Goal: Information Seeking & Learning: Learn about a topic

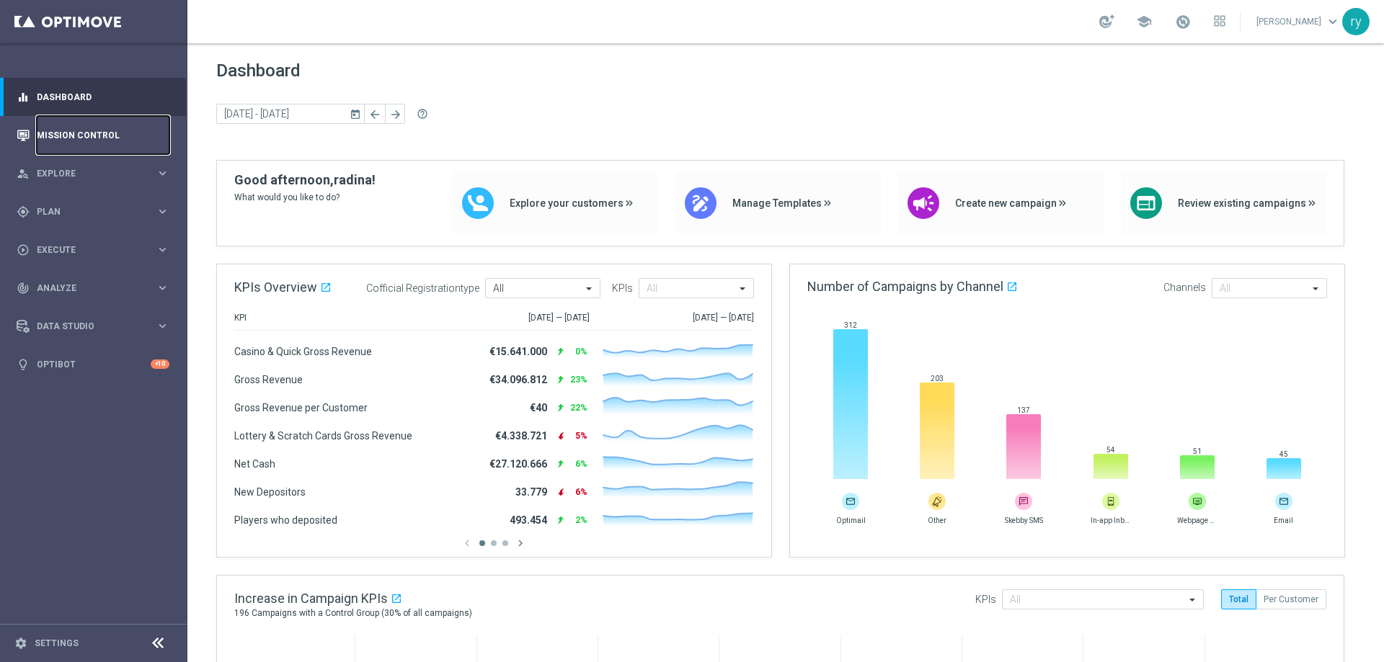
click at [123, 135] on link "Mission Control" at bounding box center [103, 135] width 133 height 38
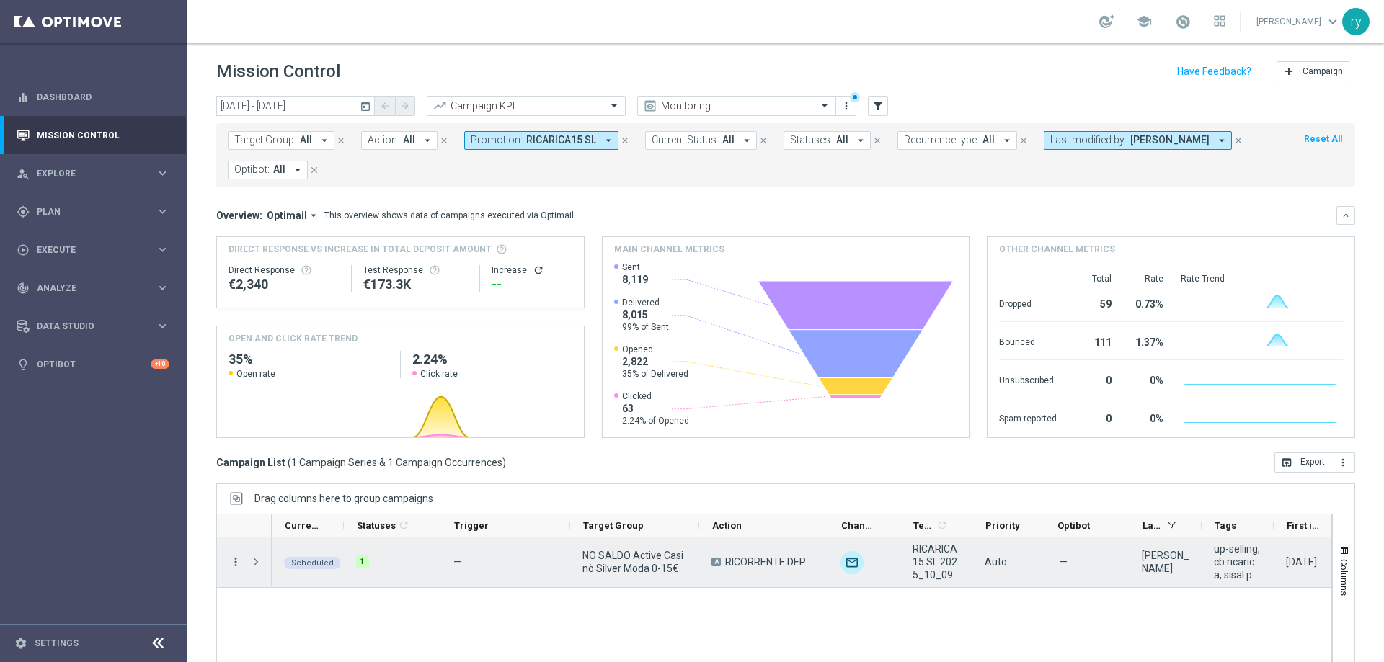
click at [235, 562] on icon "more_vert" at bounding box center [235, 562] width 13 height 13
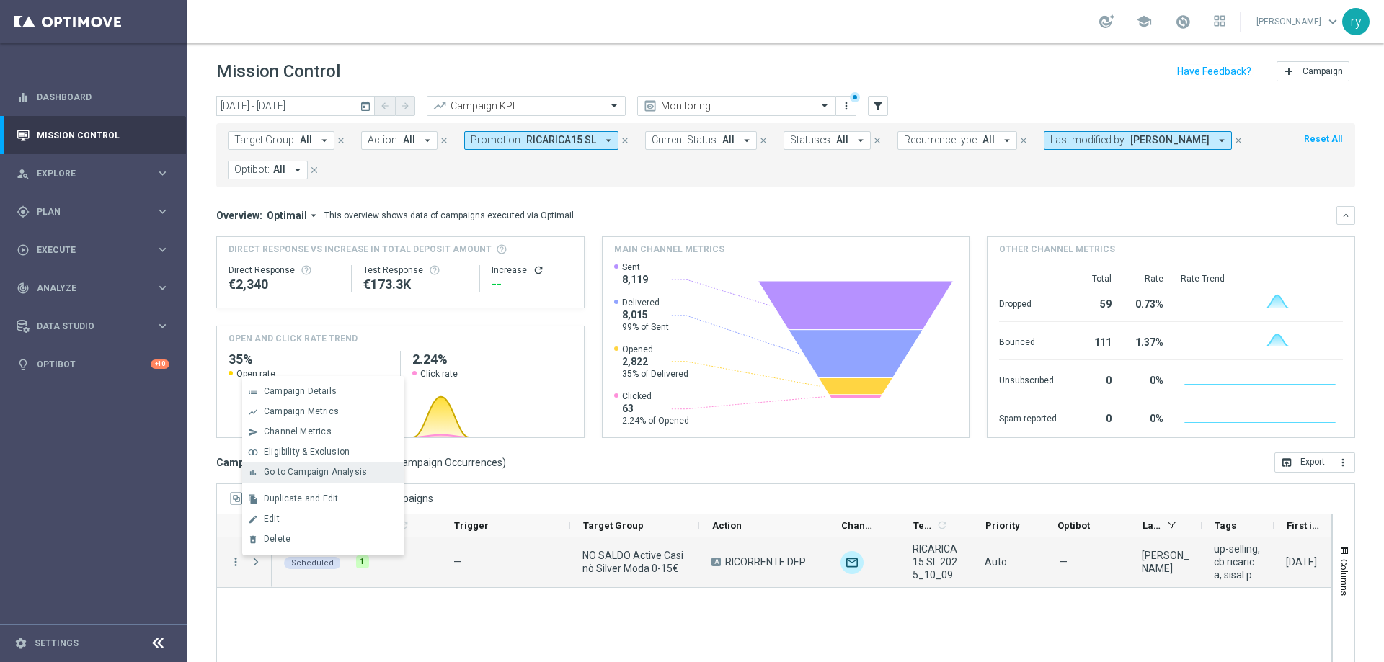
click at [299, 466] on div "bar_chart Go to Campaign Analysis" at bounding box center [323, 473] width 162 height 20
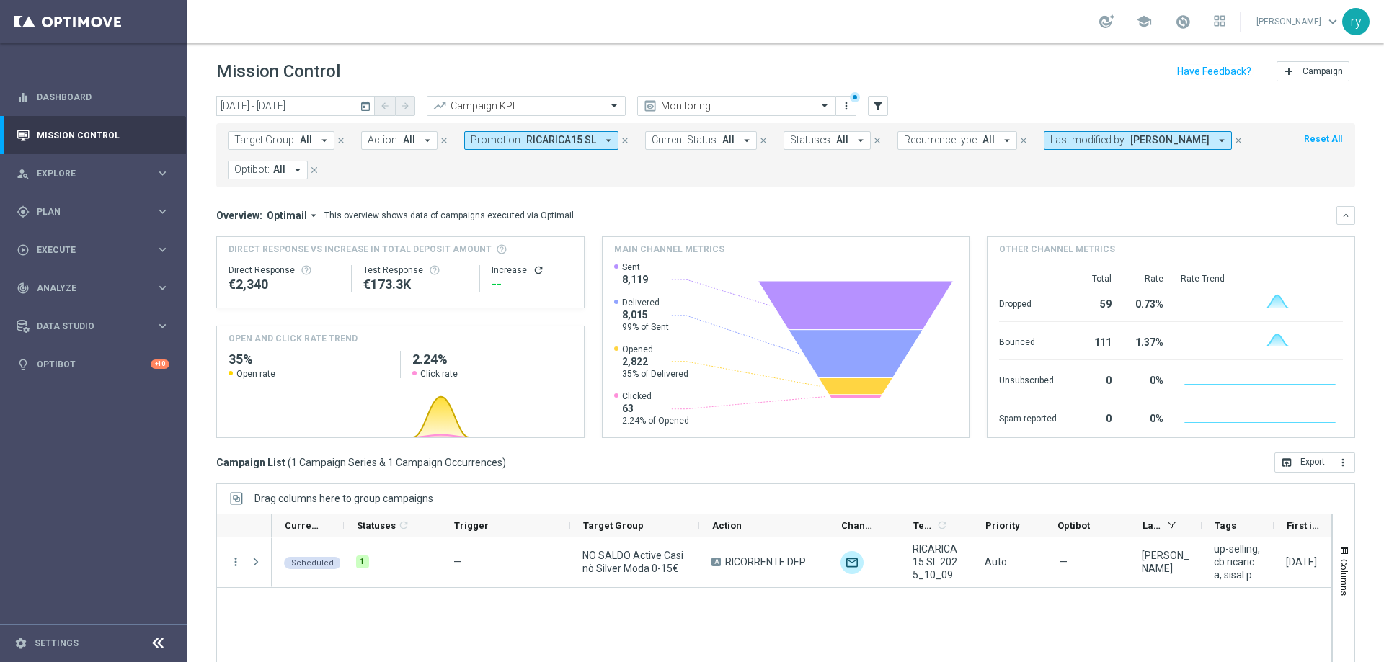
click at [602, 140] on icon "arrow_drop_down" at bounding box center [608, 140] width 13 height 13
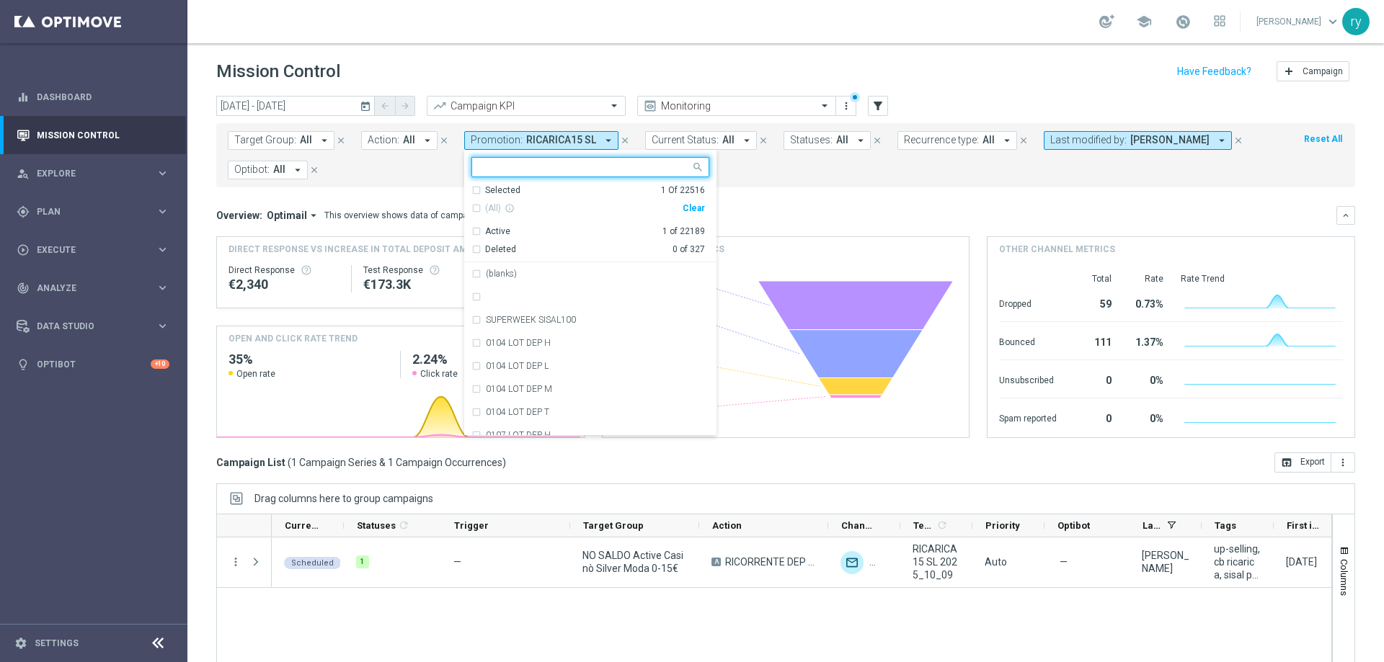
click at [0, 0] on div "Clear" at bounding box center [0, 0] width 0 height 0
click at [575, 161] on input "text" at bounding box center [584, 167] width 211 height 12
paste input ""1-W RICARICA10 MNM""
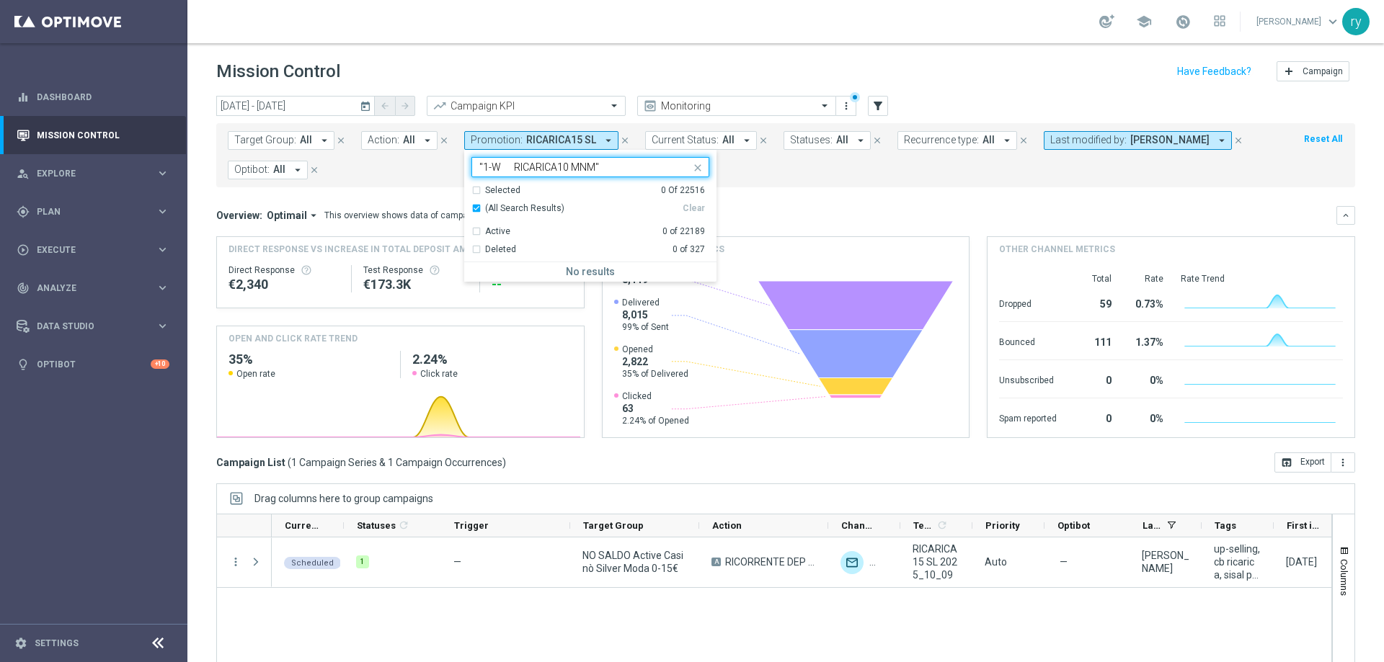
click at [514, 165] on input ""1-W RICARICA10 MNM"" at bounding box center [584, 167] width 211 height 12
click at [636, 162] on input ""1-W RICARICA10 MNM"" at bounding box center [584, 167] width 211 height 12
click at [564, 275] on div "RICARICA10 MNM" at bounding box center [597, 274] width 223 height 9
type input "RICARICA10 MNM"
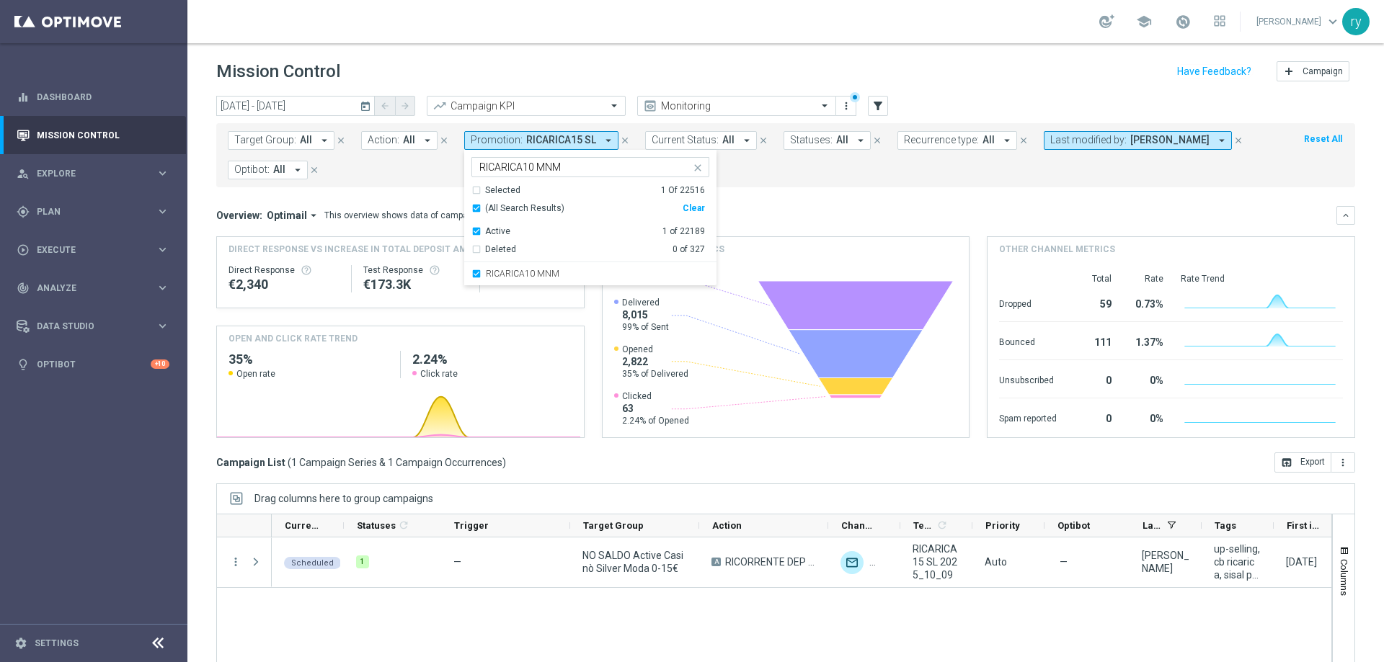
click at [745, 174] on form "Target Group: All arrow_drop_down close Action: All arrow_drop_down close Promo…" at bounding box center [754, 155] width 1052 height 48
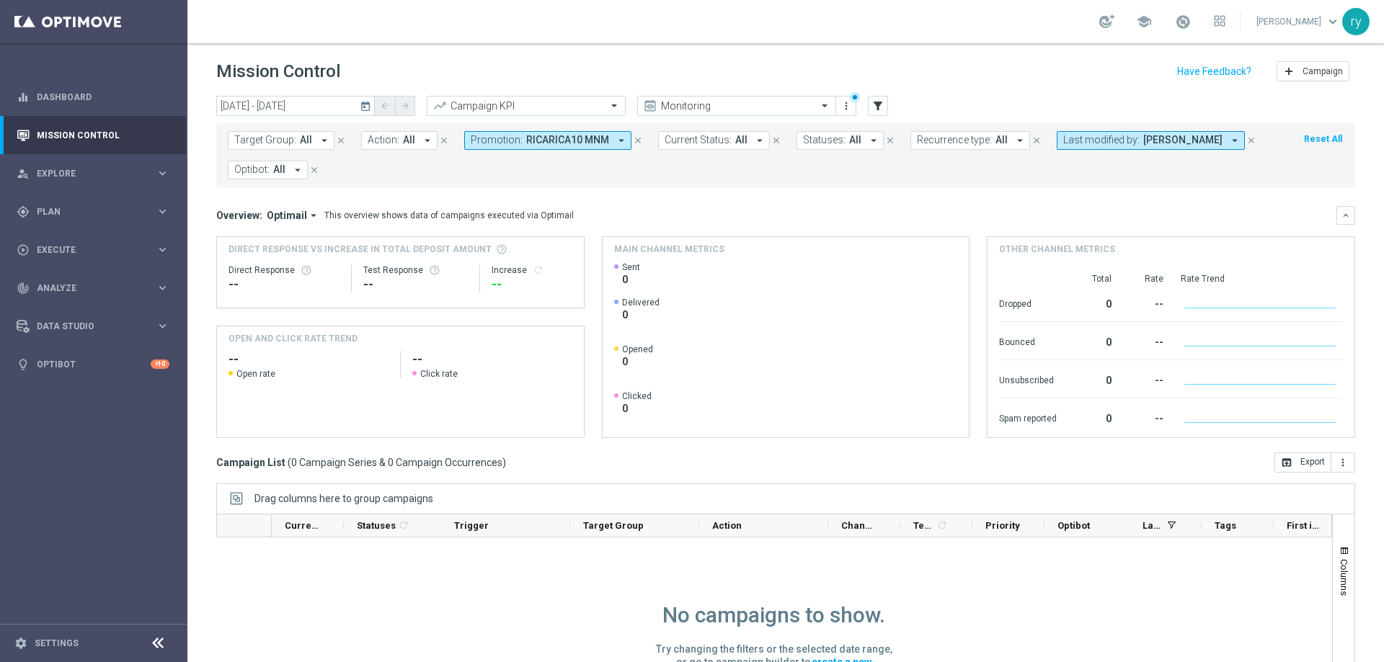
click at [1228, 138] on icon "arrow_drop_down" at bounding box center [1234, 140] width 13 height 13
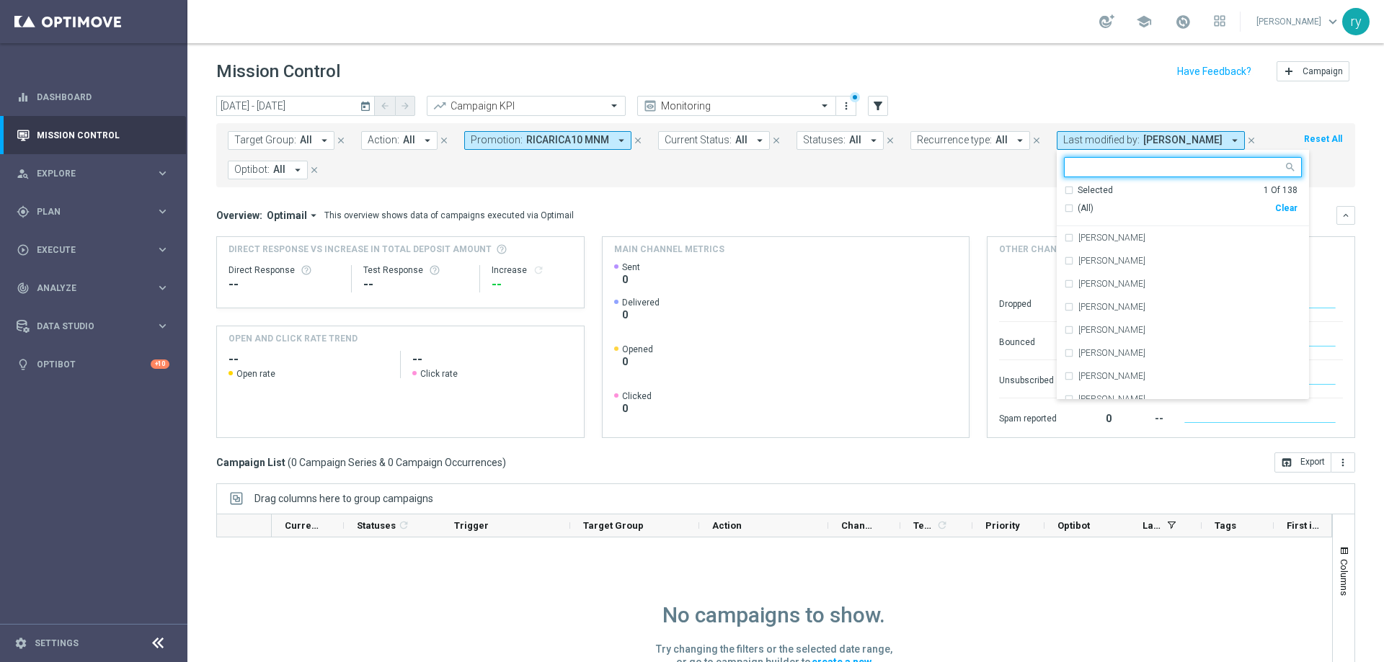
click at [0, 0] on div "Clear" at bounding box center [0, 0] width 0 height 0
click at [697, 194] on mini-dashboard "Overview: Optimail arrow_drop_down This overview shows data of campaigns execut…" at bounding box center [785, 319] width 1139 height 265
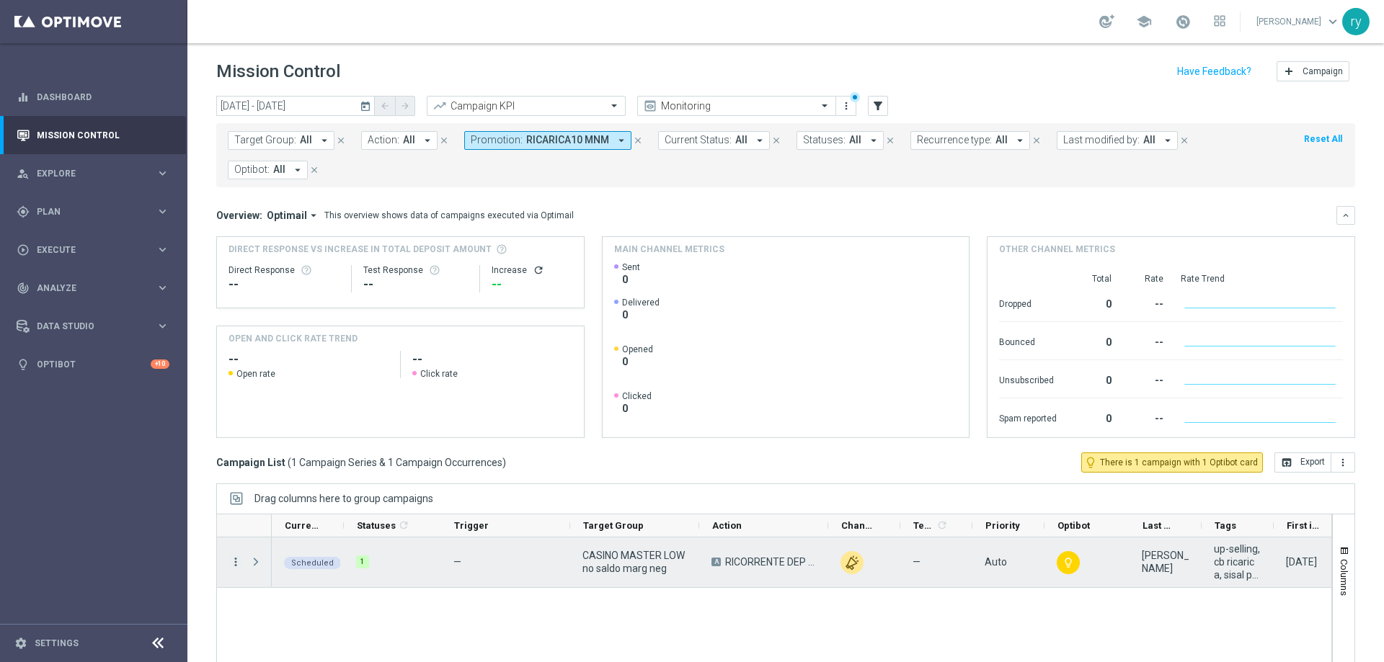
click at [237, 559] on icon "more_vert" at bounding box center [235, 562] width 13 height 13
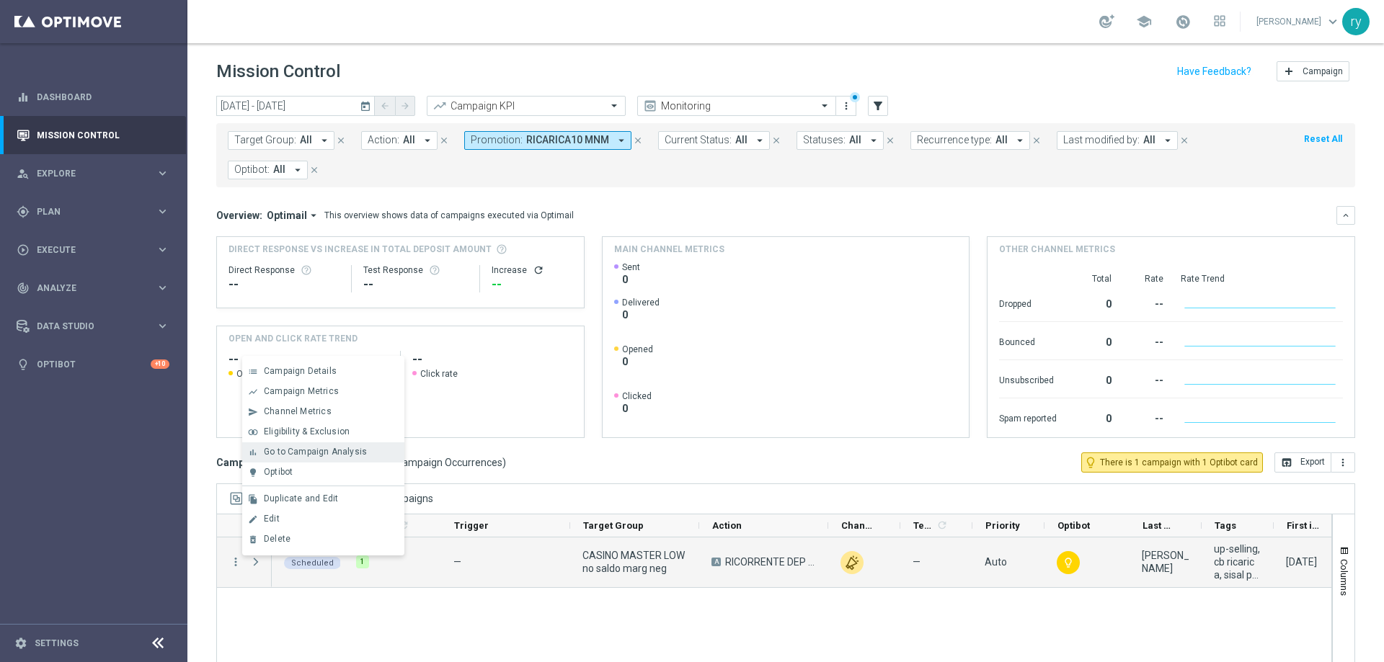
click at [319, 456] on span "Go to Campaign Analysis" at bounding box center [315, 452] width 103 height 10
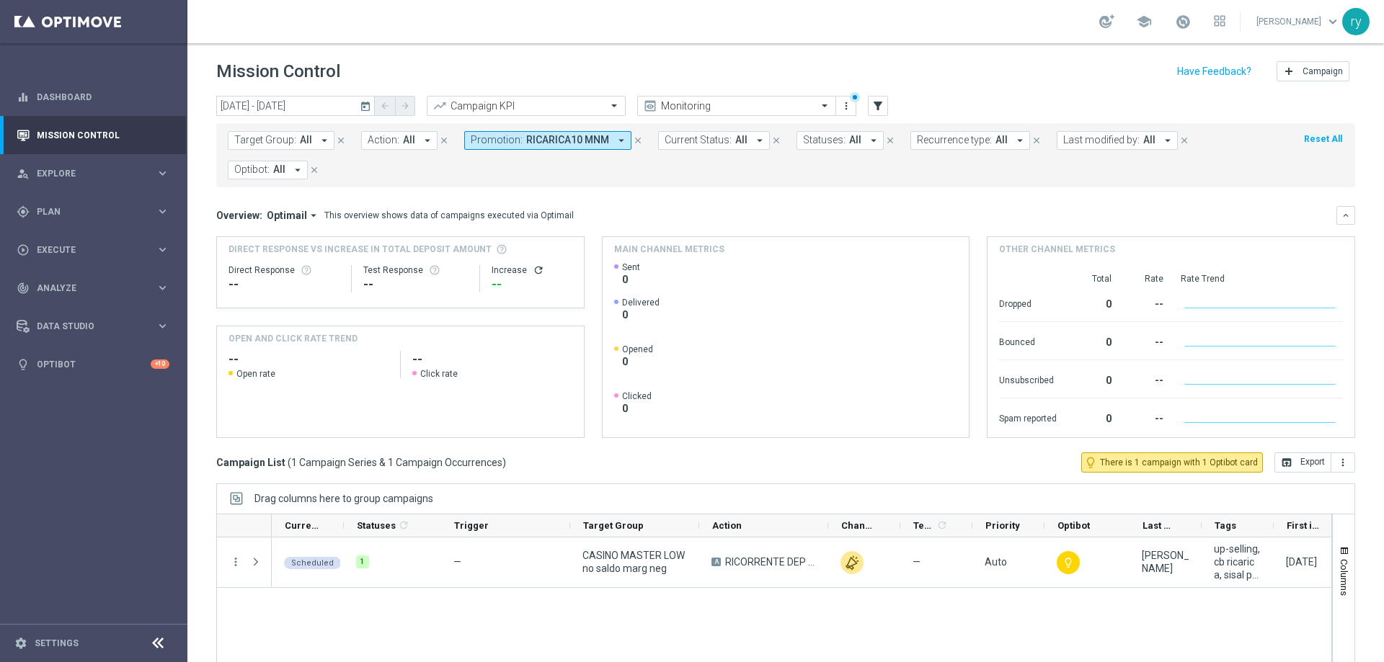
click at [615, 142] on icon "arrow_drop_down" at bounding box center [621, 140] width 13 height 13
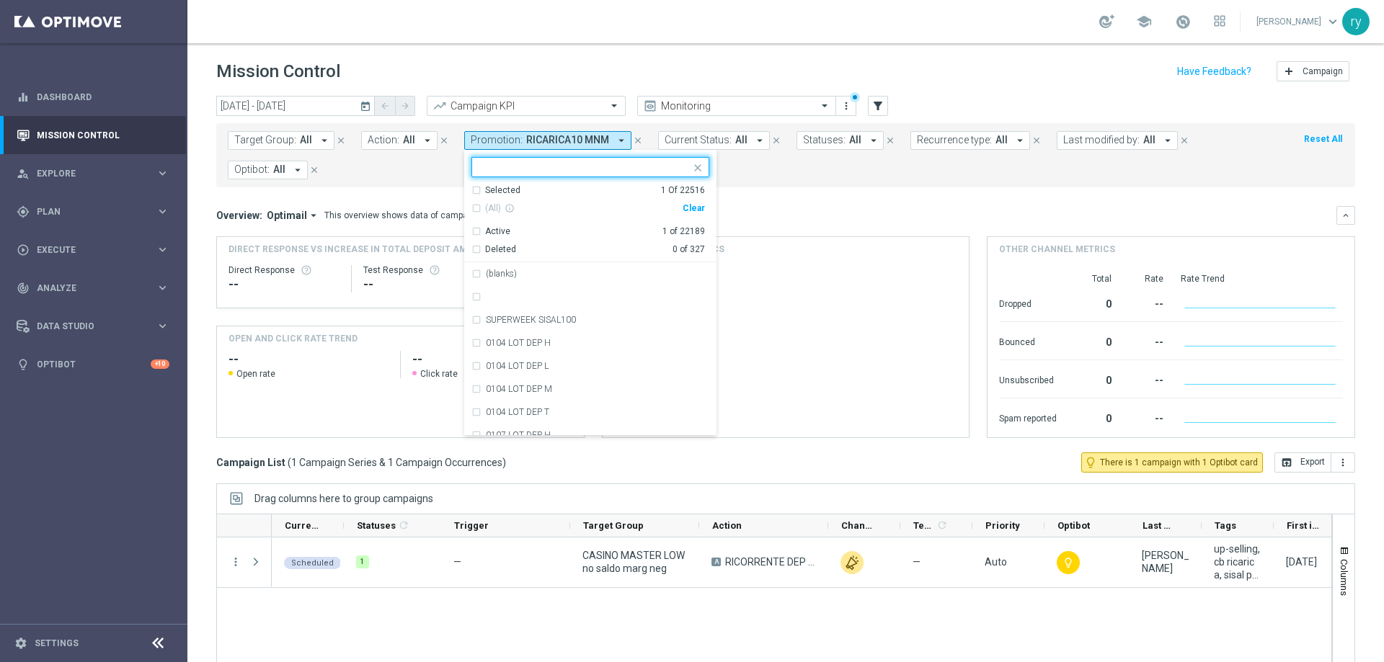
click at [688, 203] on div "(All) info_outline Clear" at bounding box center [588, 209] width 234 height 24
click at [0, 0] on div "Clear" at bounding box center [0, 0] width 0 height 0
click at [612, 164] on input "text" at bounding box center [584, 167] width 211 height 12
click at [612, 170] on input "text" at bounding box center [584, 167] width 211 height 12
paste input "0810 SUPERCASINO MS"
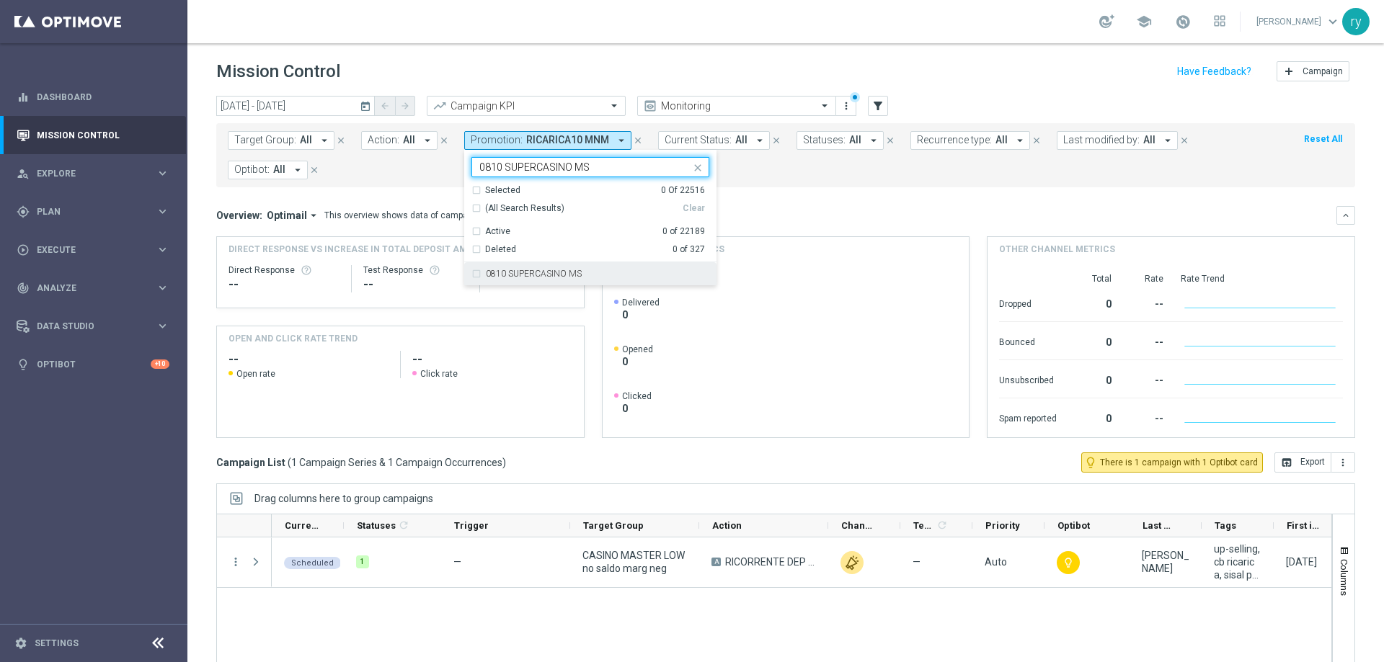
click at [565, 278] on div "0810 SUPERCASINO MS" at bounding box center [590, 273] width 238 height 23
type input "0810 SUPERCASINO MS"
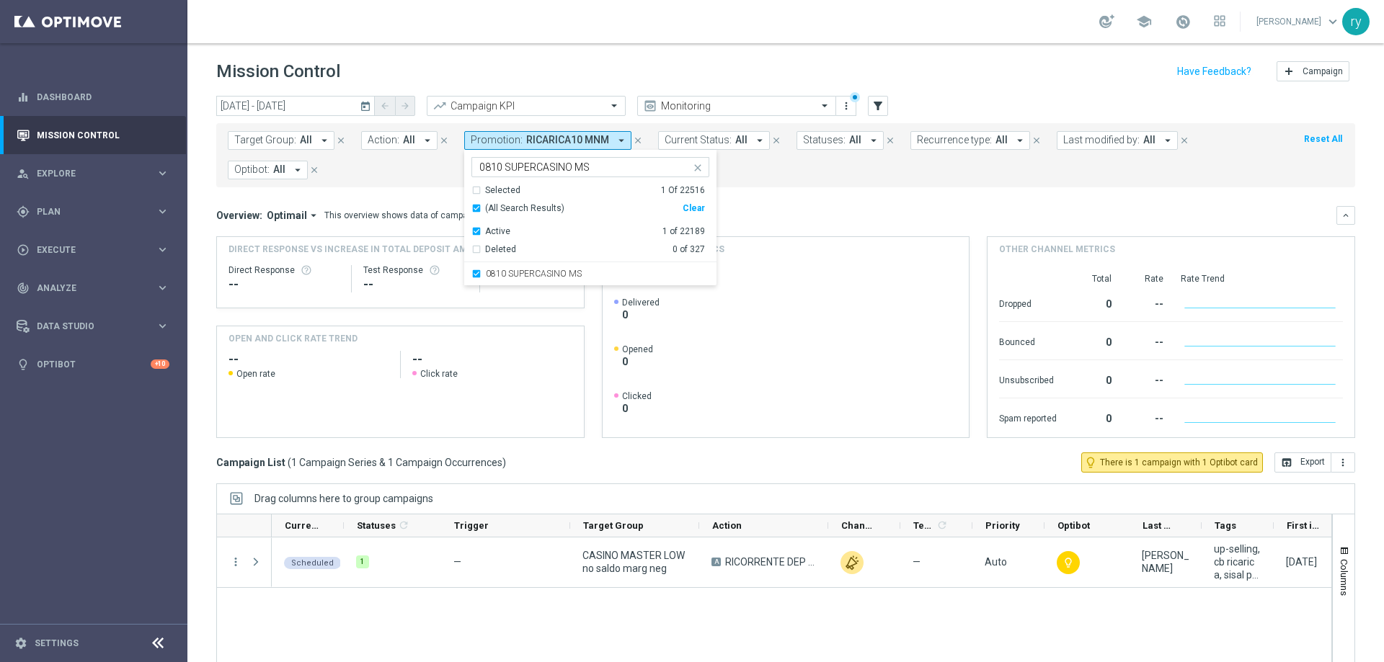
click at [811, 205] on mini-dashboard "Overview: Optimail arrow_drop_down This overview shows data of campaigns execut…" at bounding box center [785, 319] width 1139 height 265
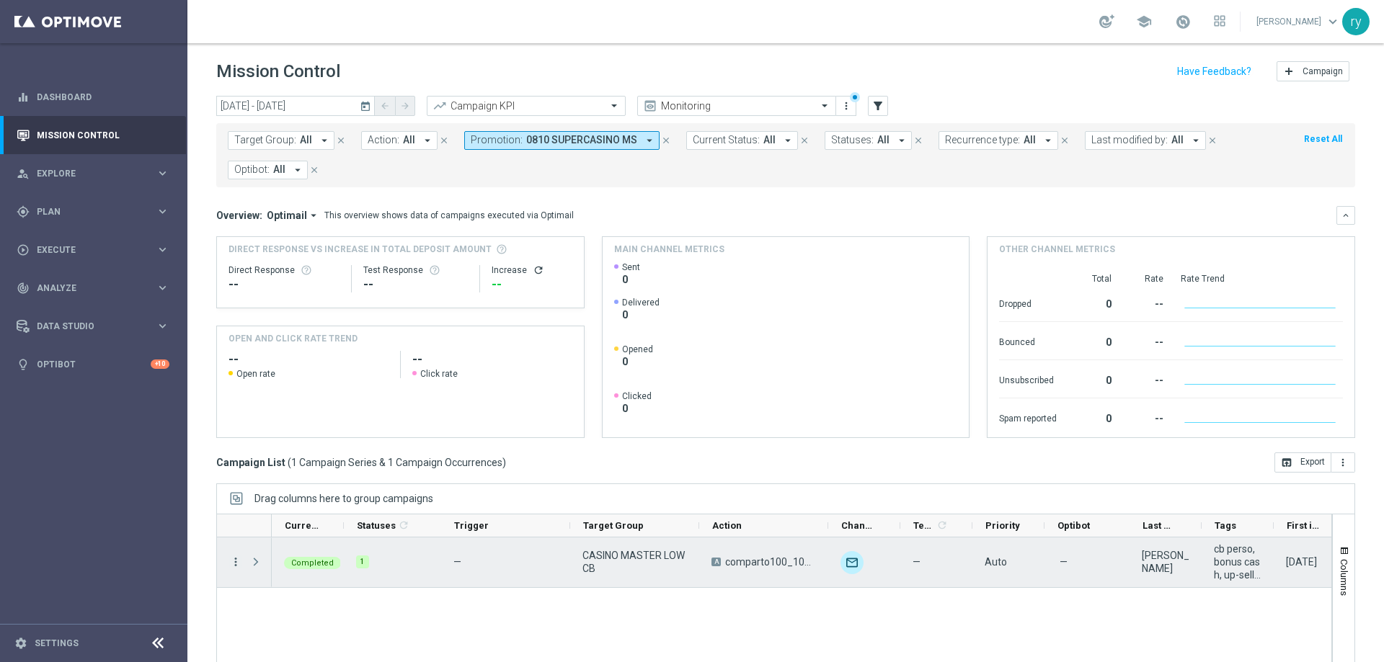
click at [234, 566] on icon "more_vert" at bounding box center [235, 562] width 13 height 13
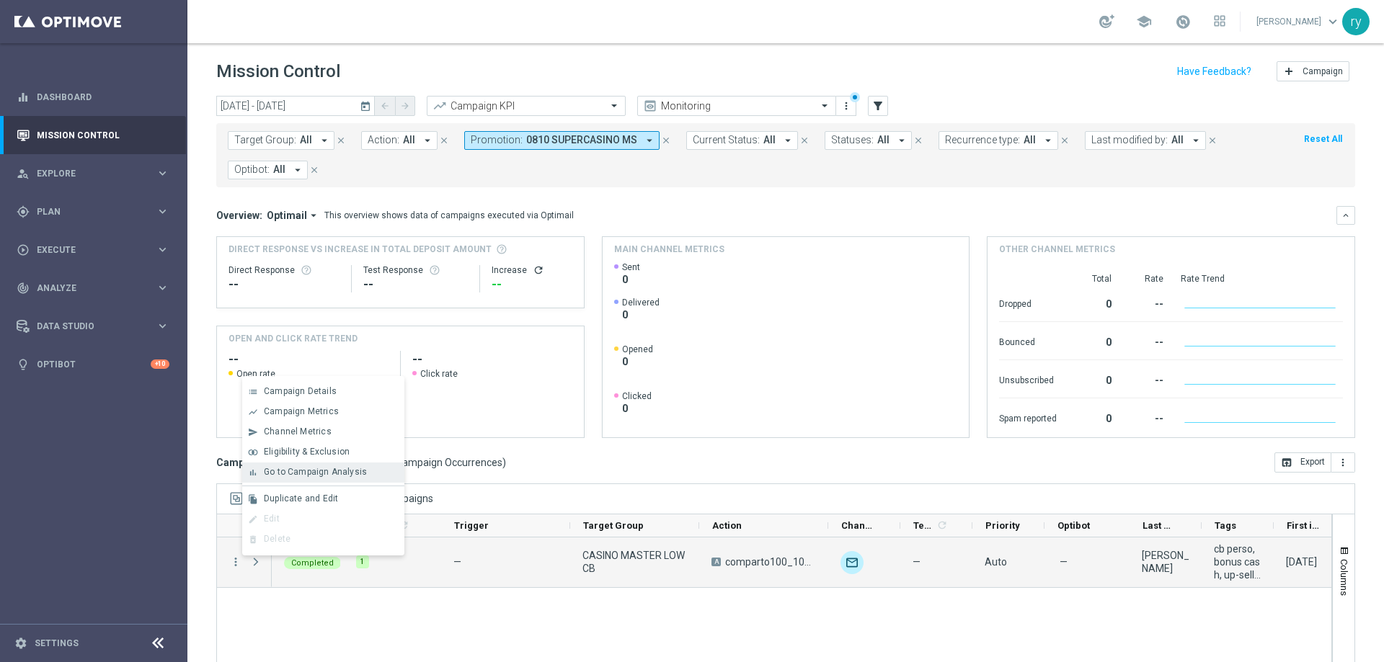
click at [292, 469] on span "Go to Campaign Analysis" at bounding box center [315, 472] width 103 height 10
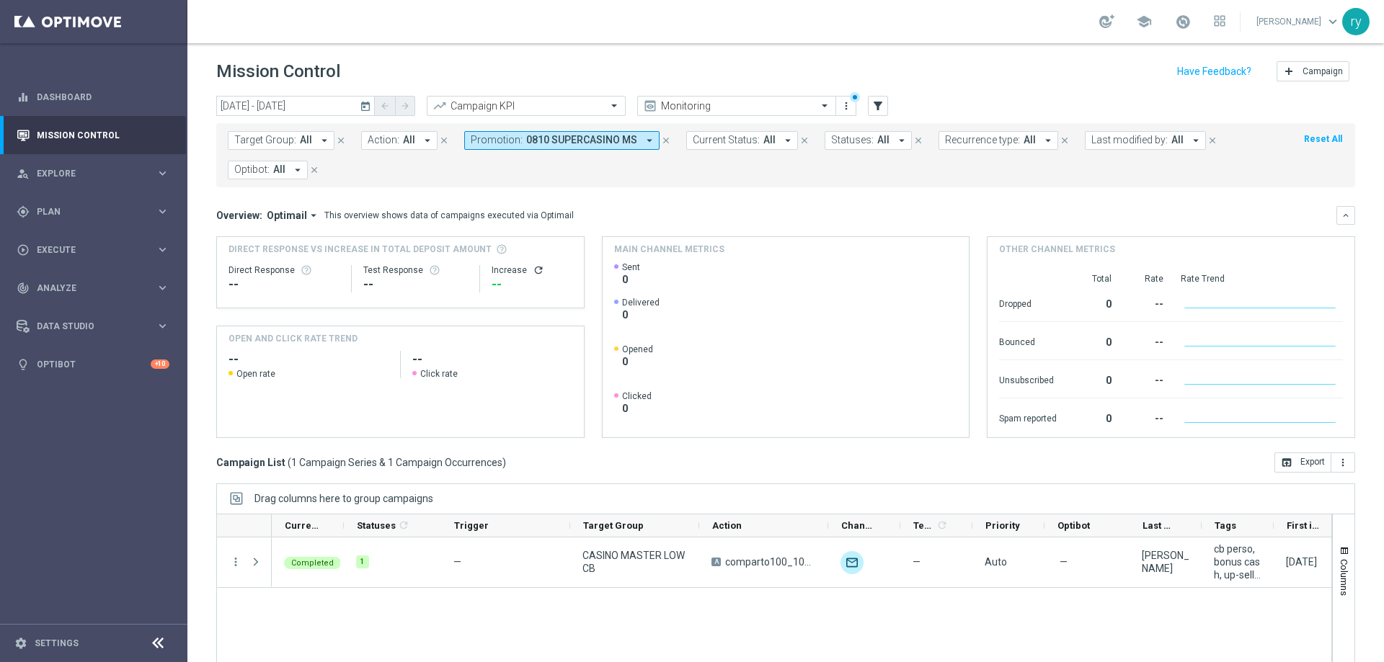
click at [643, 143] on icon "arrow_drop_down" at bounding box center [649, 140] width 13 height 13
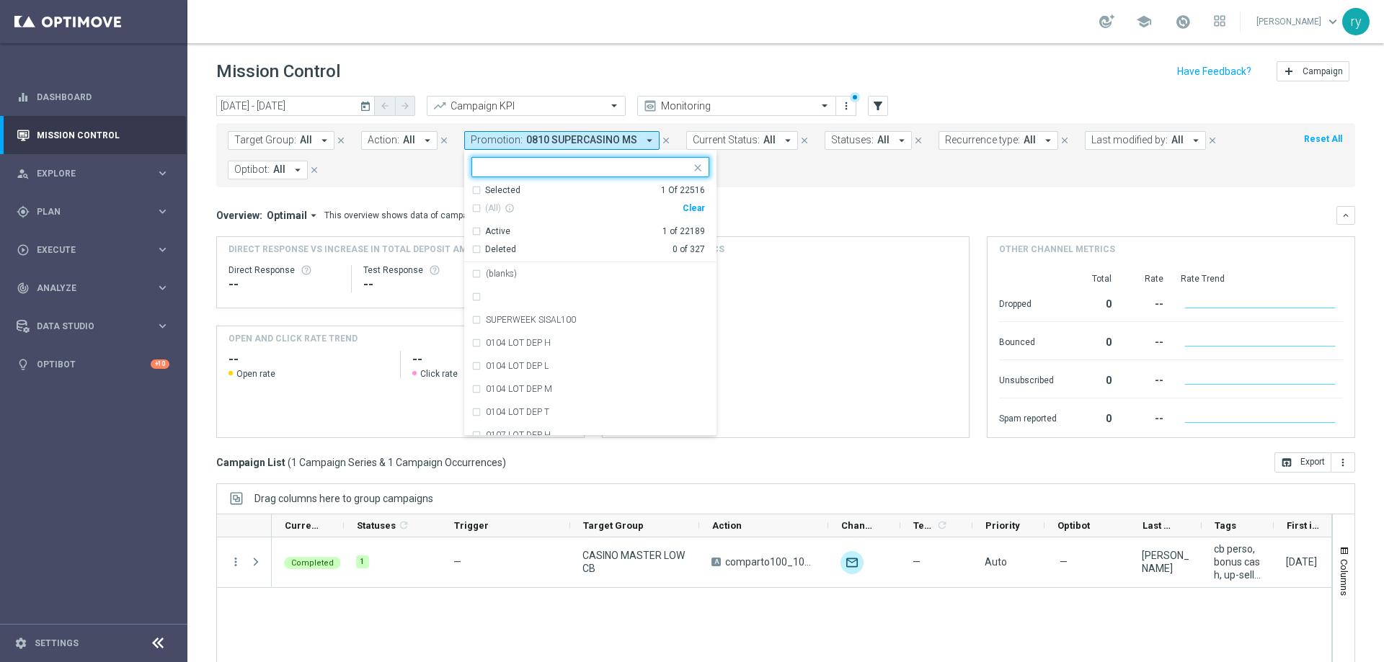
click at [0, 0] on div "Clear" at bounding box center [0, 0] width 0 height 0
click at [599, 168] on input "text" at bounding box center [584, 167] width 211 height 12
paste input "1-W RICARICA10 MNT"
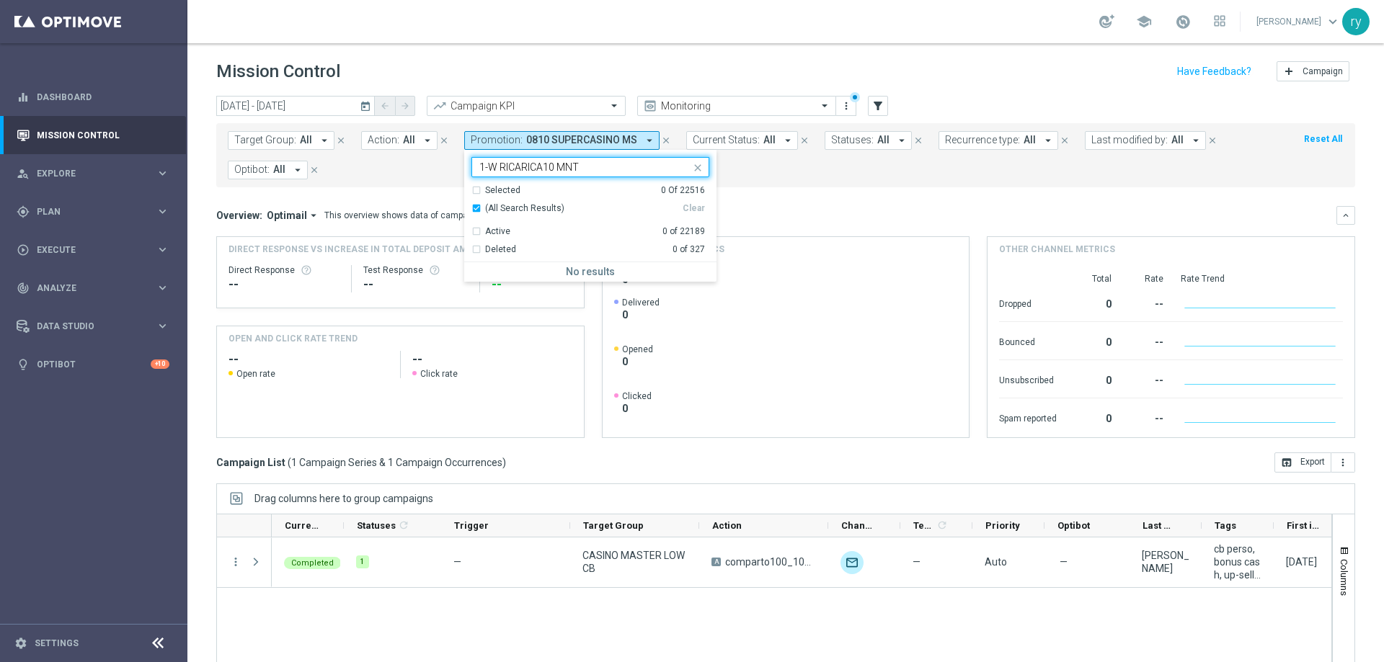
click at [497, 166] on input "1-W RICARICA10 MNT" at bounding box center [584, 167] width 211 height 12
click at [520, 270] on label "RICARICA10 MNT" at bounding box center [521, 274] width 71 height 9
type input "RICARICA10 MNT"
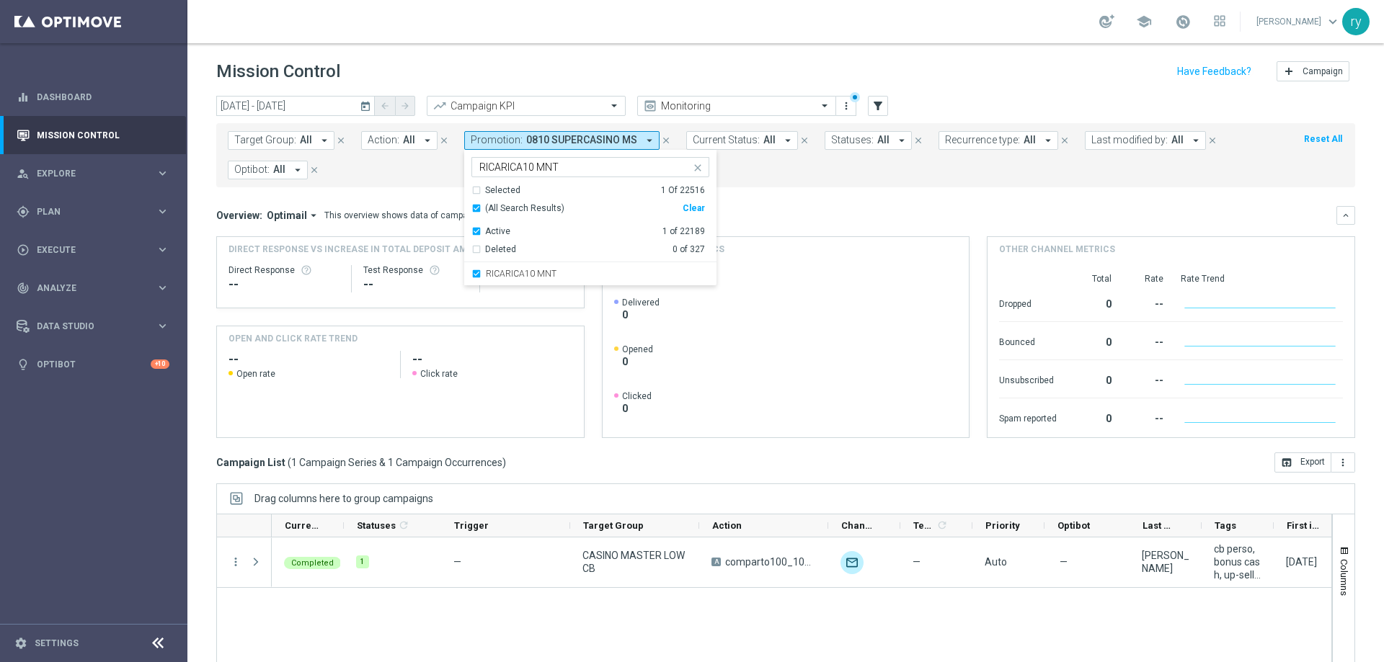
click at [816, 194] on mini-dashboard "Overview: Optimail arrow_drop_down This overview shows data of campaigns execut…" at bounding box center [785, 319] width 1139 height 265
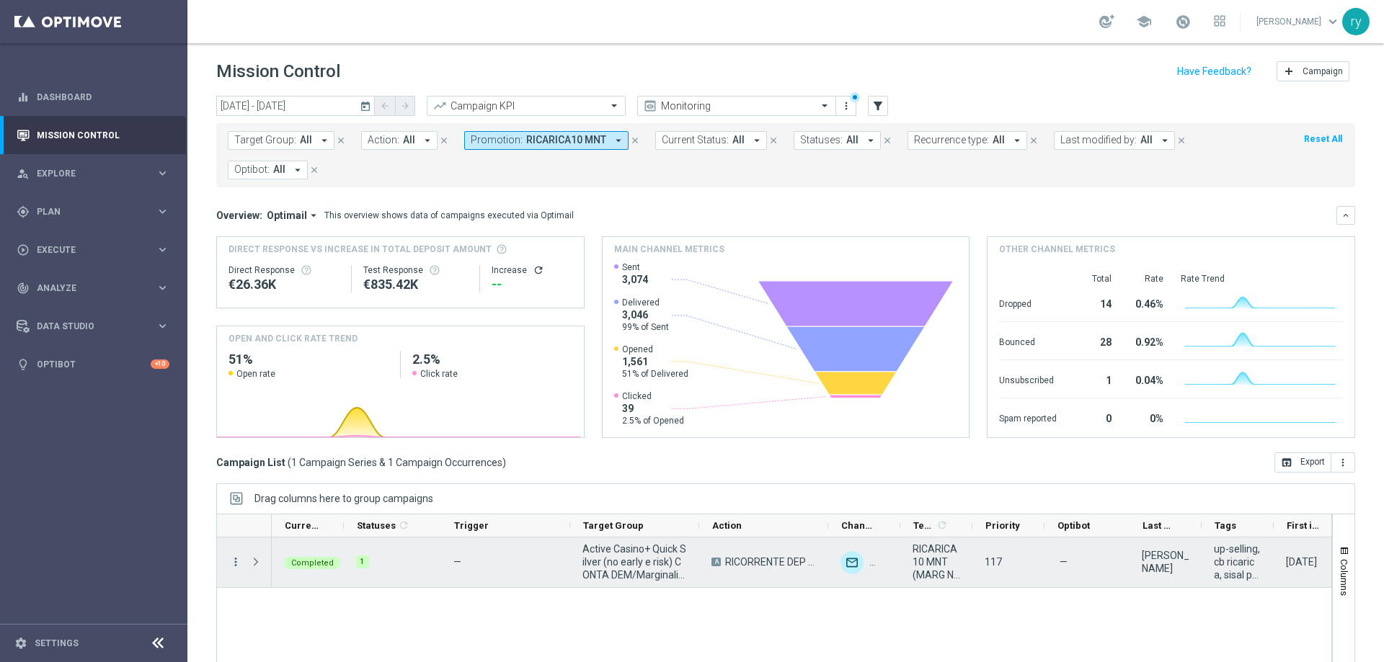
click at [239, 561] on icon "more_vert" at bounding box center [235, 562] width 13 height 13
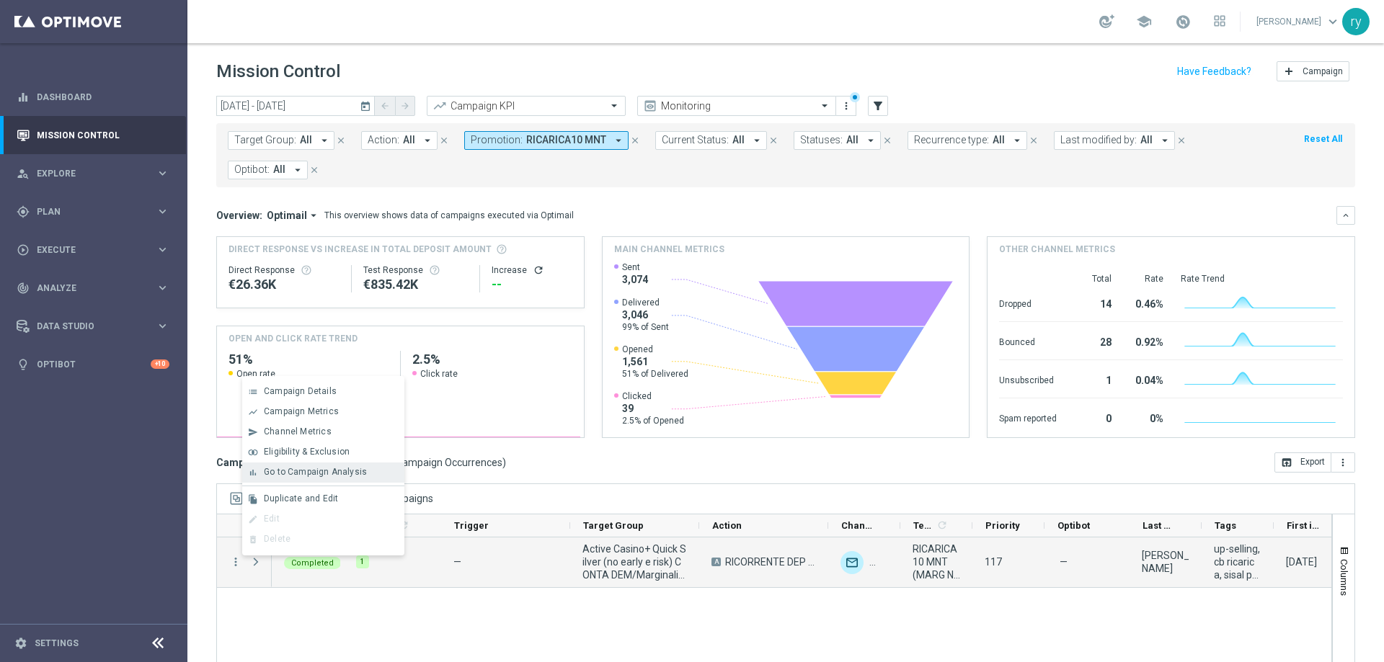
click at [291, 478] on div "bar_chart Go to Campaign Analysis" at bounding box center [323, 473] width 162 height 20
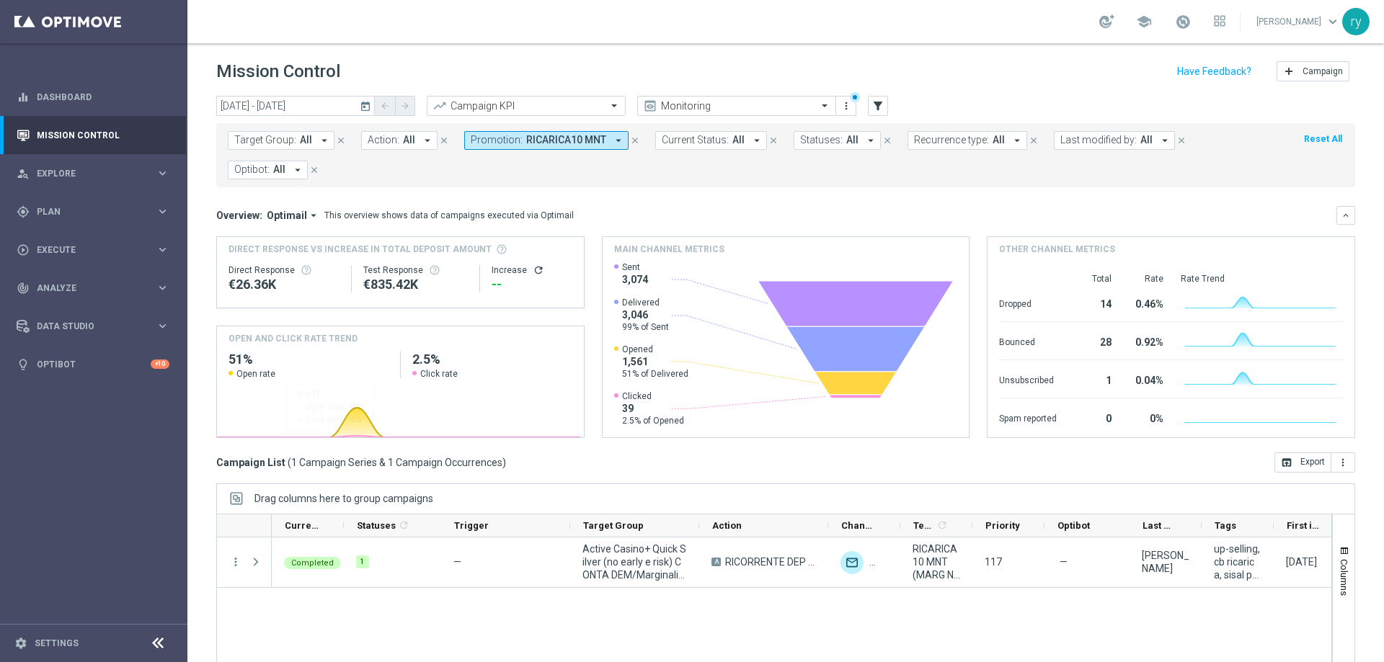
click at [614, 145] on icon "arrow_drop_down" at bounding box center [618, 140] width 13 height 13
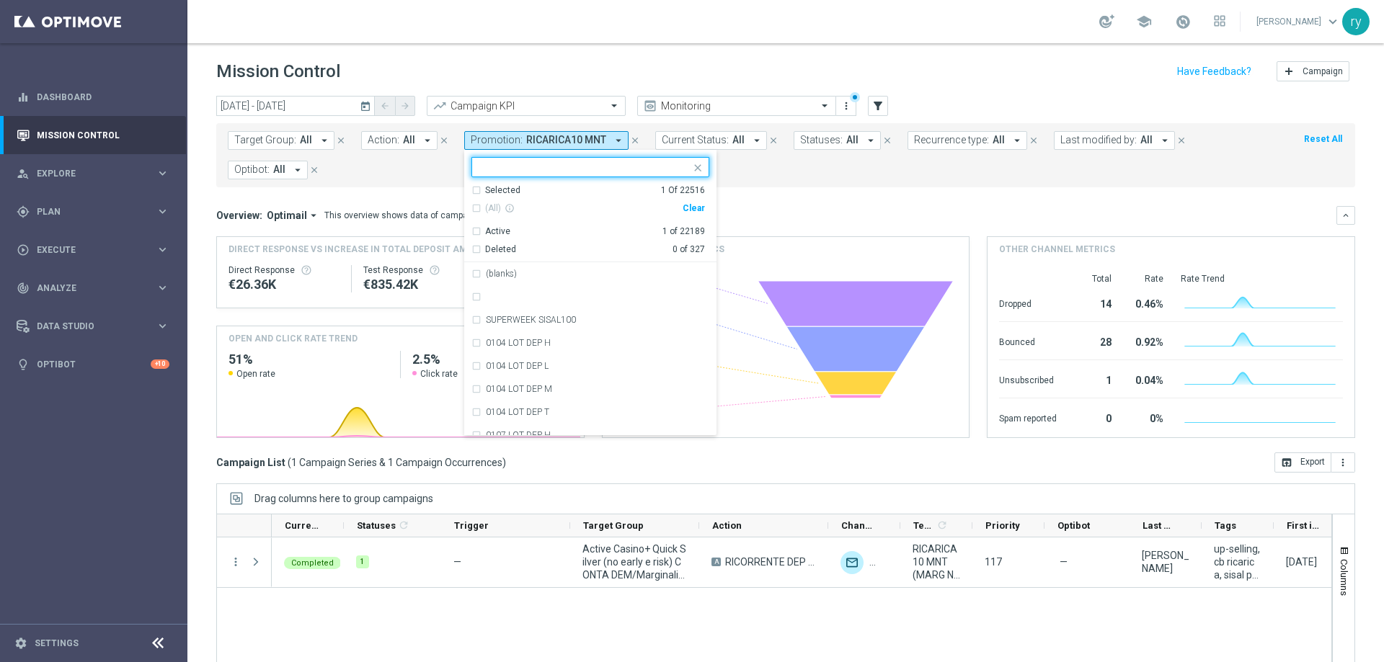
click at [0, 0] on div "Clear" at bounding box center [0, 0] width 0 height 0
click at [549, 168] on input "text" at bounding box center [584, 167] width 211 height 12
paste input "1-W RICARICA10 MNL"
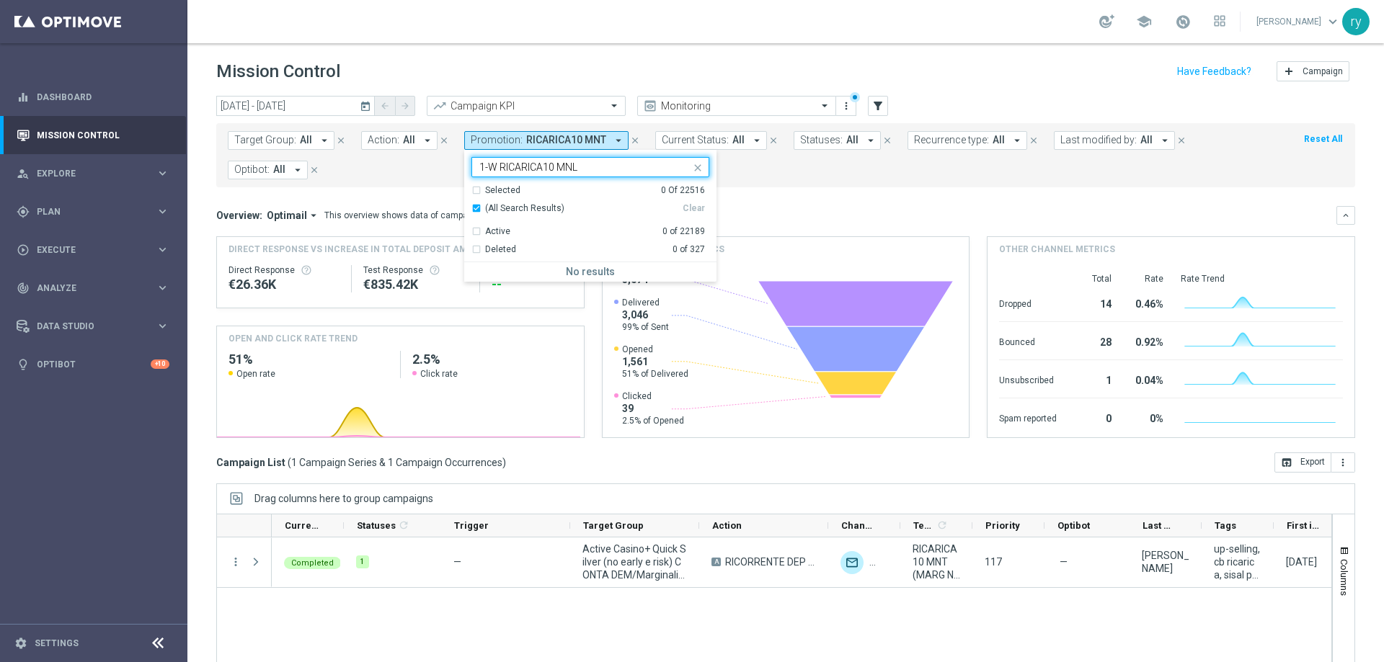
click at [495, 166] on input "1-W RICARICA10 MNL" at bounding box center [584, 167] width 211 height 12
click at [541, 267] on div "RICARICA10 MNL" at bounding box center [590, 273] width 238 height 23
type input "RICARICA10 MNL"
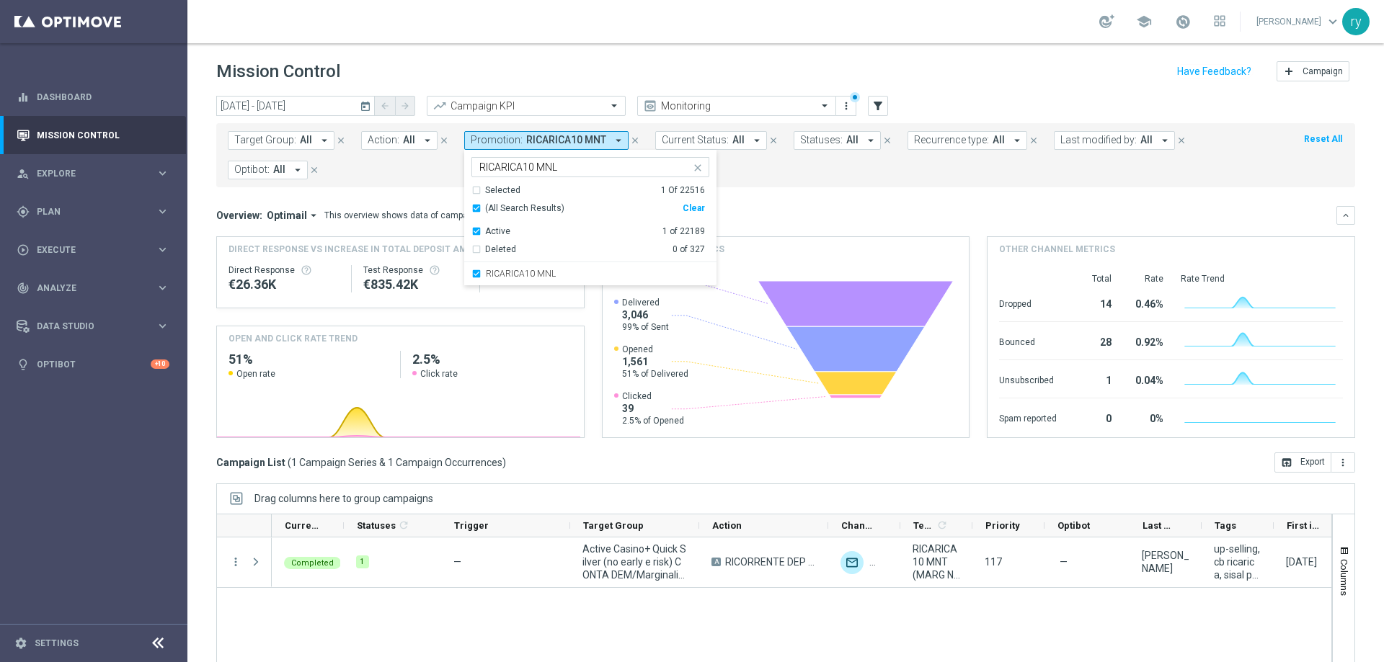
click at [888, 165] on form "Target Group: All arrow_drop_down close Action: All arrow_drop_down close Promo…" at bounding box center [754, 155] width 1052 height 48
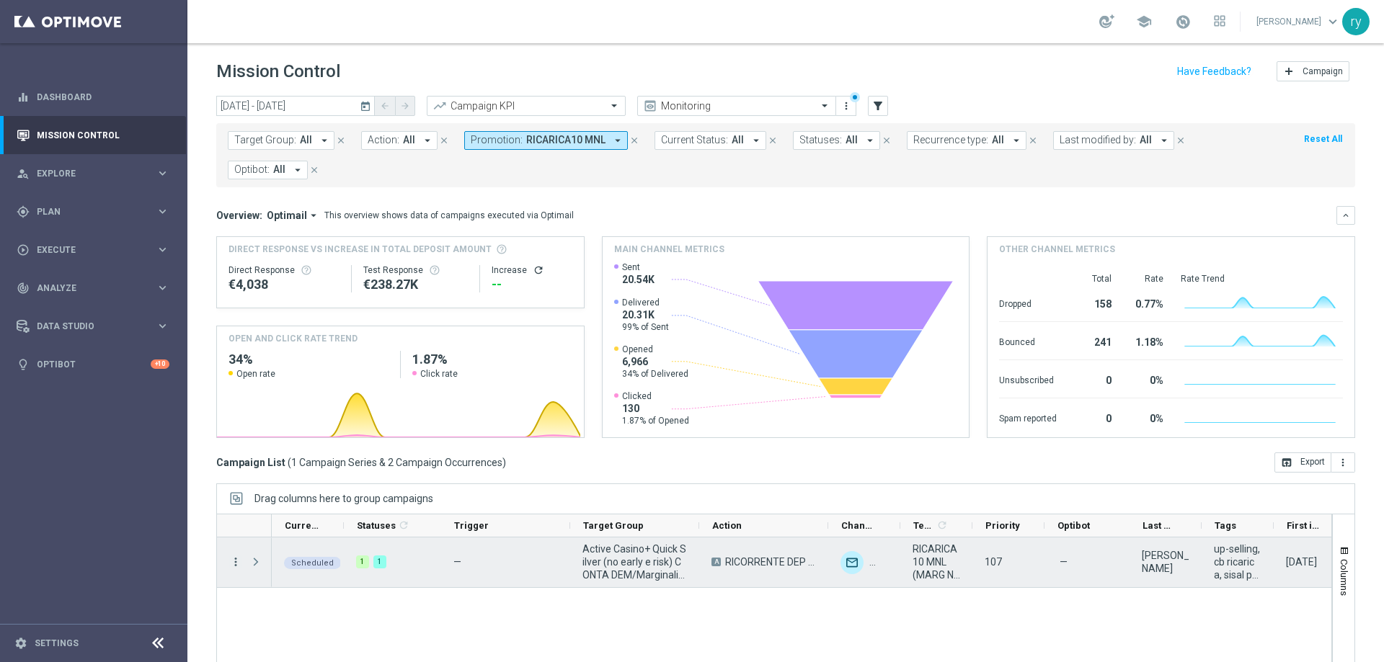
click at [235, 561] on icon "more_vert" at bounding box center [235, 562] width 13 height 13
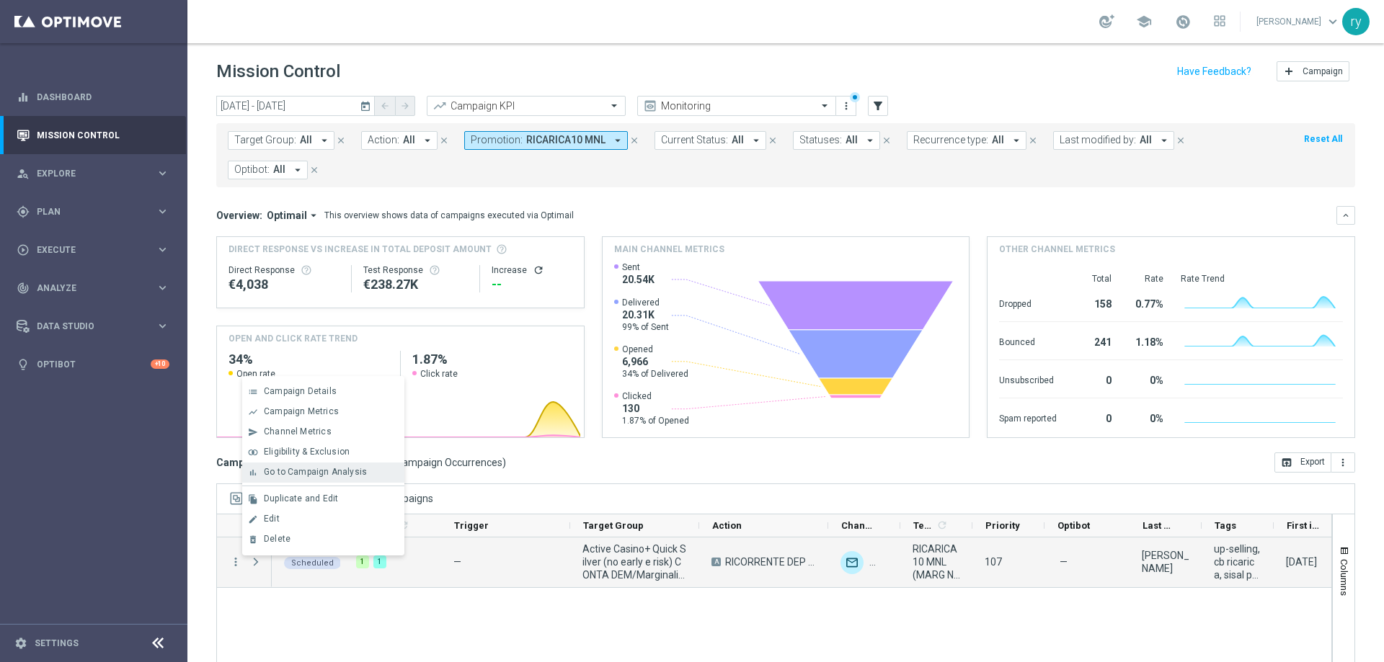
click at [283, 478] on div "bar_chart Go to Campaign Analysis" at bounding box center [323, 473] width 162 height 20
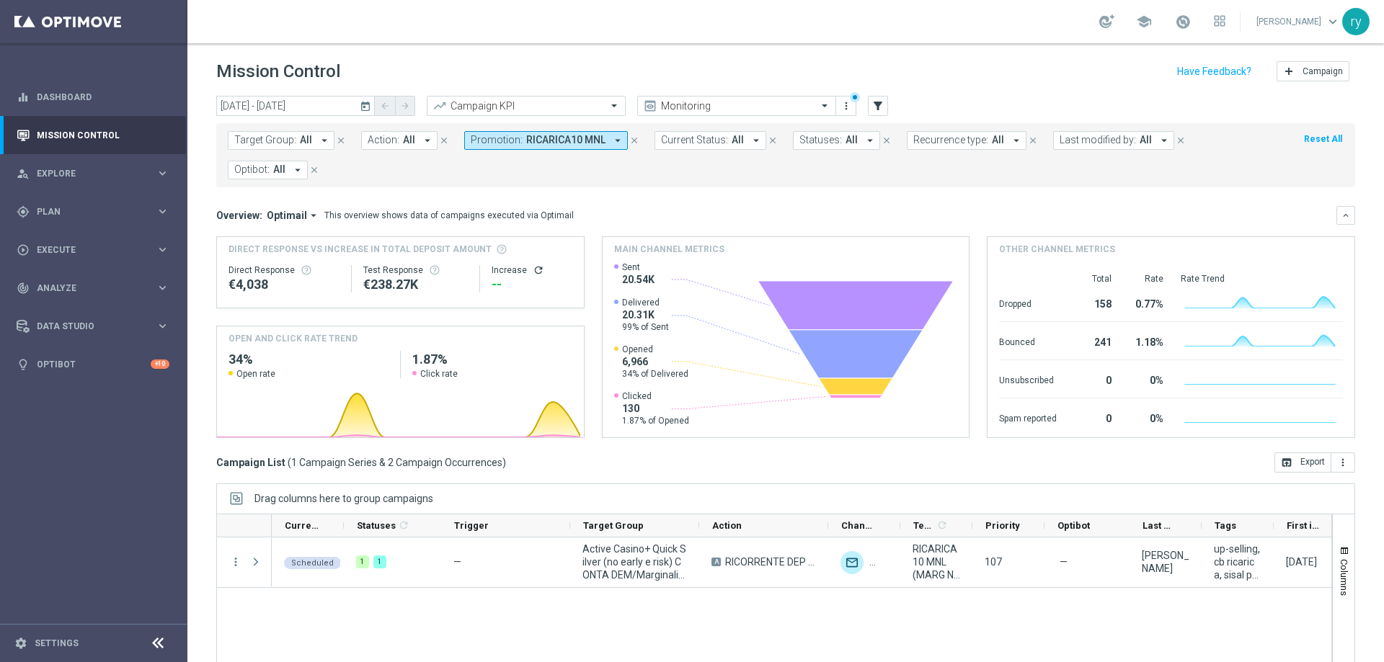
click at [612, 140] on icon "arrow_drop_down" at bounding box center [617, 140] width 13 height 13
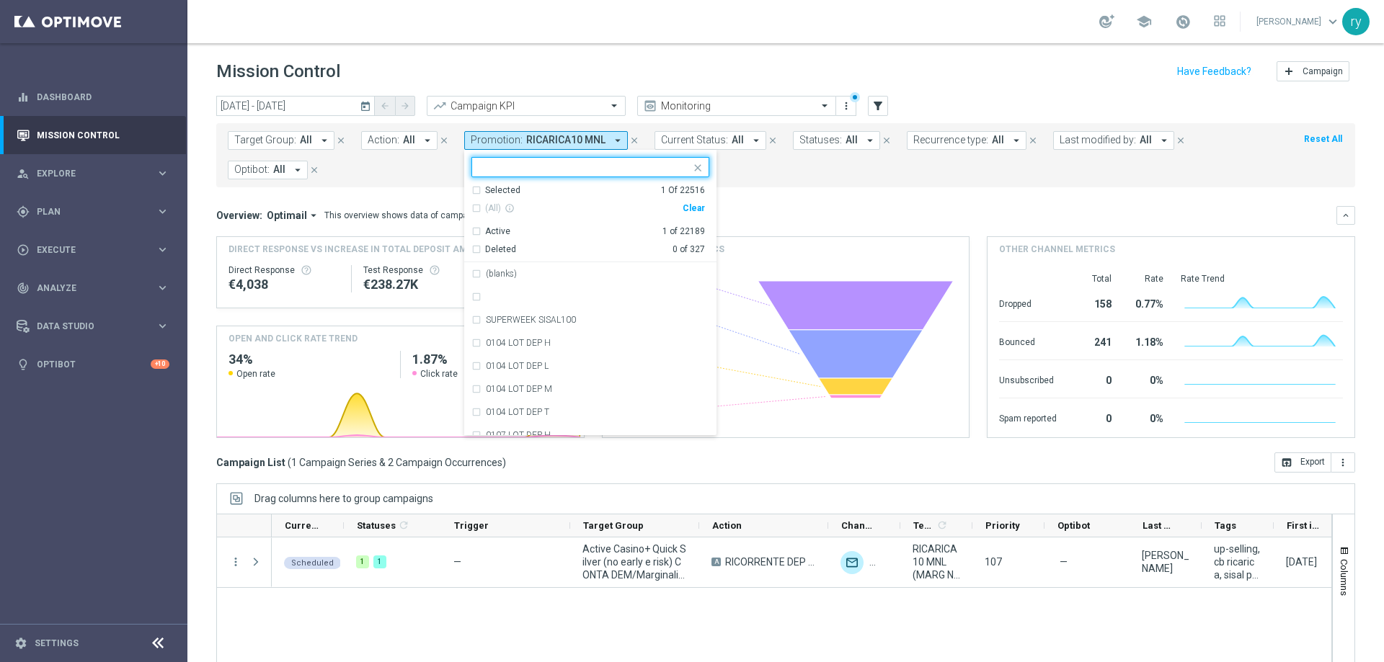
click at [0, 0] on div "Clear" at bounding box center [0, 0] width 0 height 0
click at [559, 154] on div "Selected 0 Of 22516 (All) info_outline Clear Active 0 of 22189 Deleted 0 of 327…" at bounding box center [590, 292] width 252 height 285
click at [559, 170] on input "text" at bounding box center [584, 167] width 211 height 12
paste input "1-W RICARICA10 MNT"
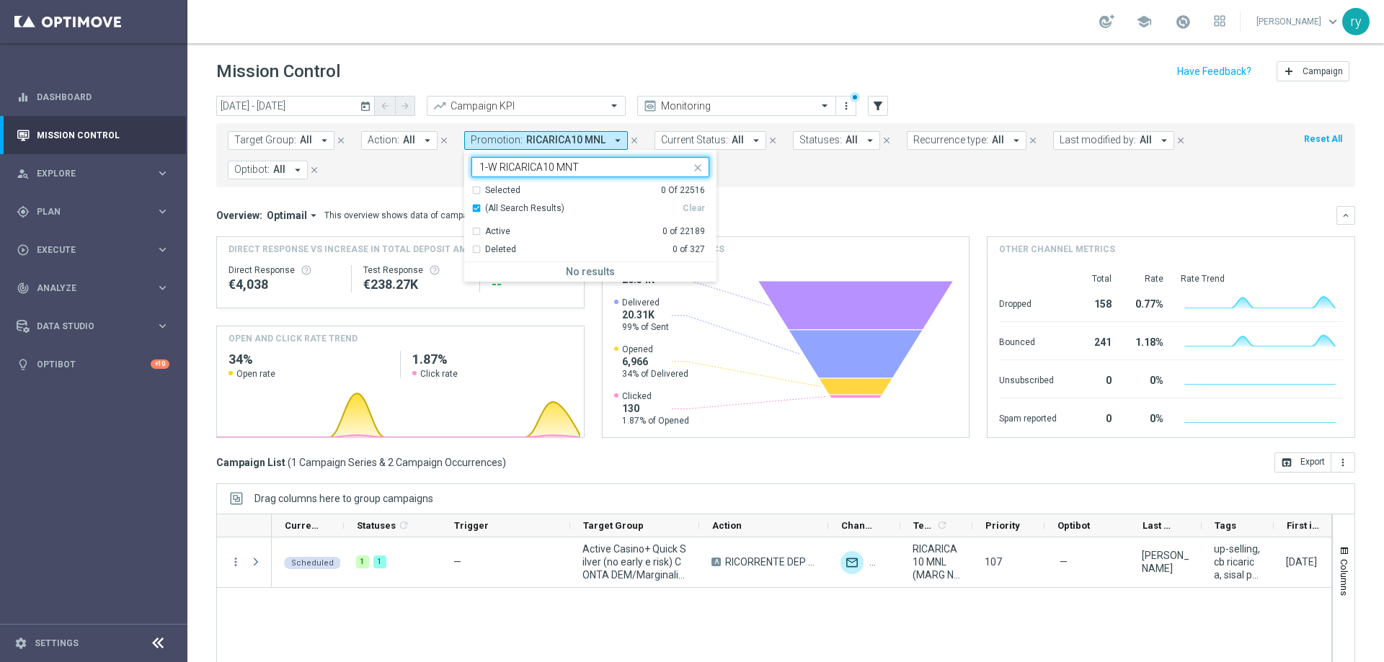
click at [497, 165] on input "1-W RICARICA10 MNT" at bounding box center [584, 167] width 211 height 12
click at [528, 270] on label "RICARICA10 MNT" at bounding box center [521, 274] width 71 height 9
type input "RICARICA10 MNT"
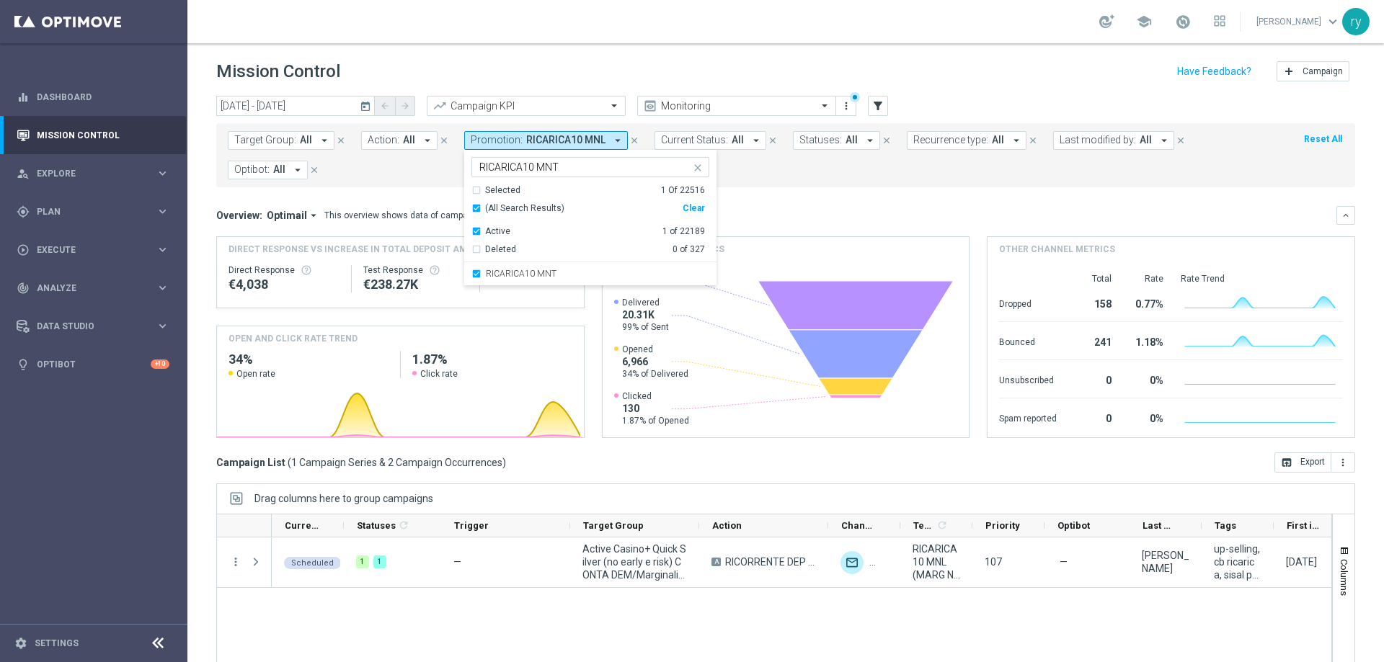
click at [790, 161] on form "Target Group: All arrow_drop_down close Action: All arrow_drop_down close Promo…" at bounding box center [754, 155] width 1052 height 48
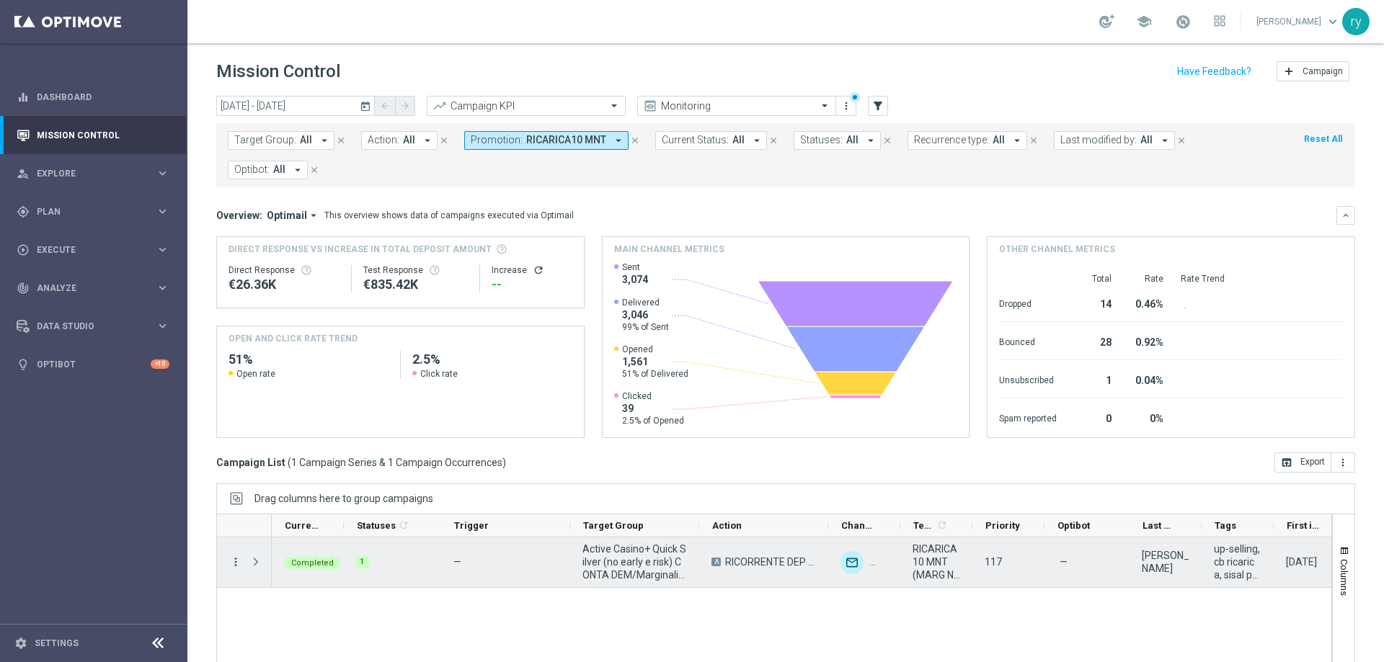
click at [236, 565] on icon "more_vert" at bounding box center [235, 562] width 13 height 13
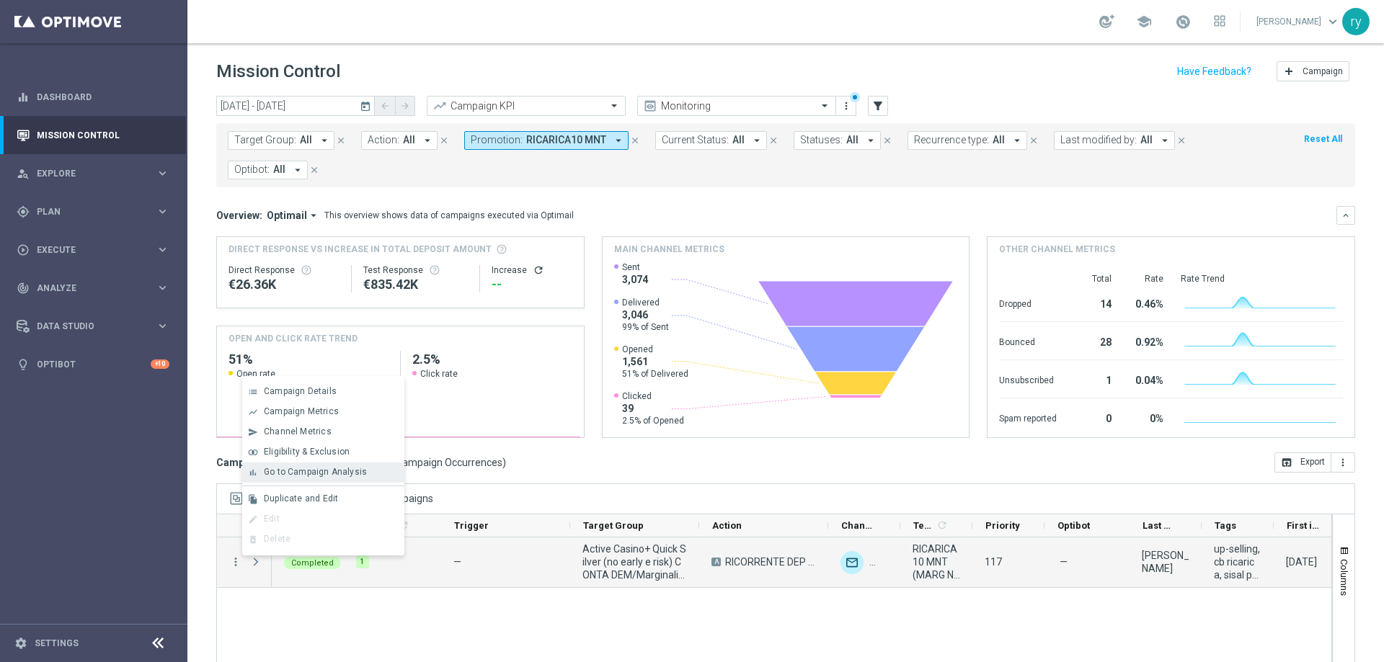
click at [300, 475] on span "Go to Campaign Analysis" at bounding box center [315, 472] width 103 height 10
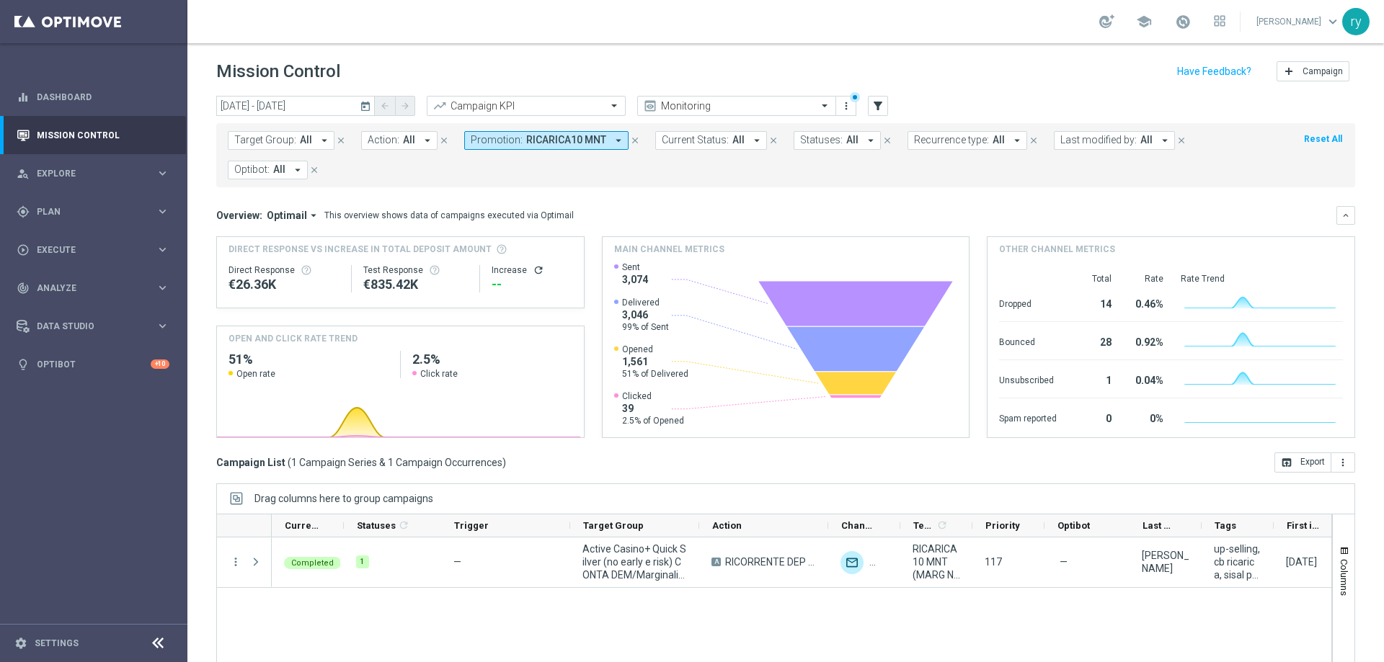
click at [616, 141] on icon "arrow_drop_down" at bounding box center [618, 140] width 13 height 13
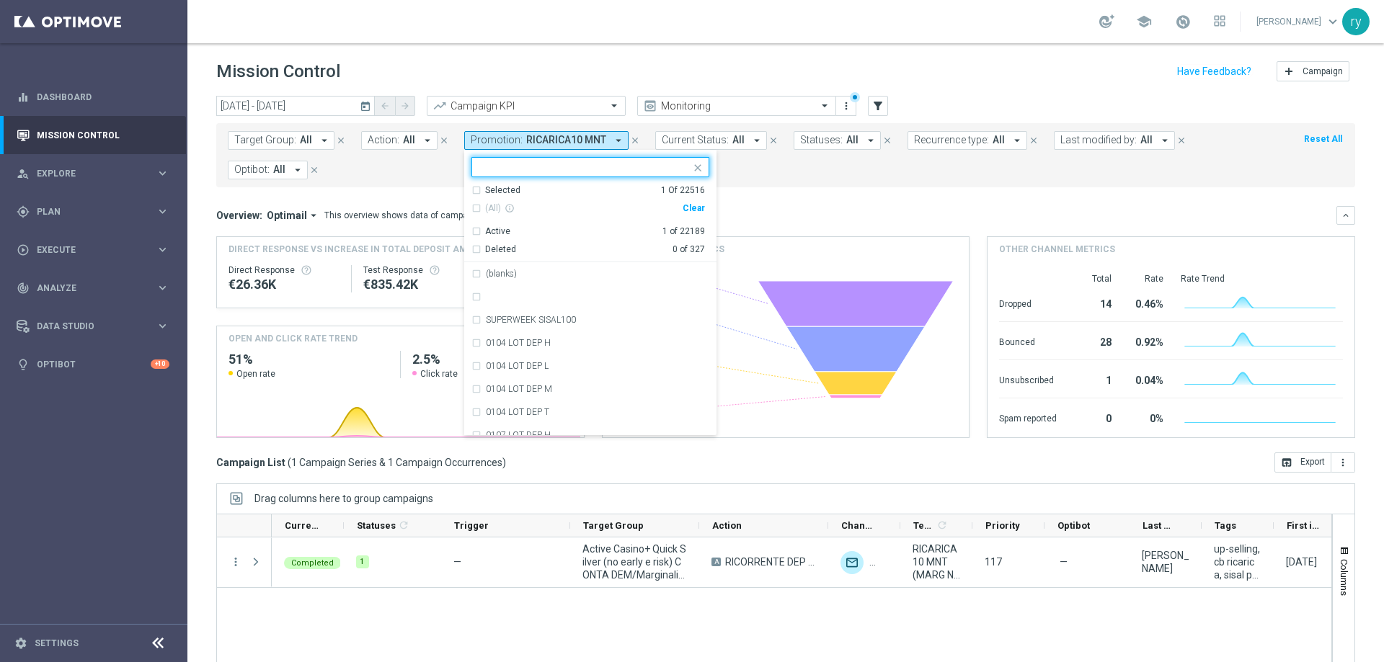
click at [699, 216] on div "(All) info_outline Clear" at bounding box center [588, 209] width 234 height 24
click at [0, 0] on div "Clear" at bounding box center [0, 0] width 0 height 0
click at [540, 172] on input "text" at bounding box center [584, 167] width 211 height 12
paste input "1-W RICARICASLOT10L"
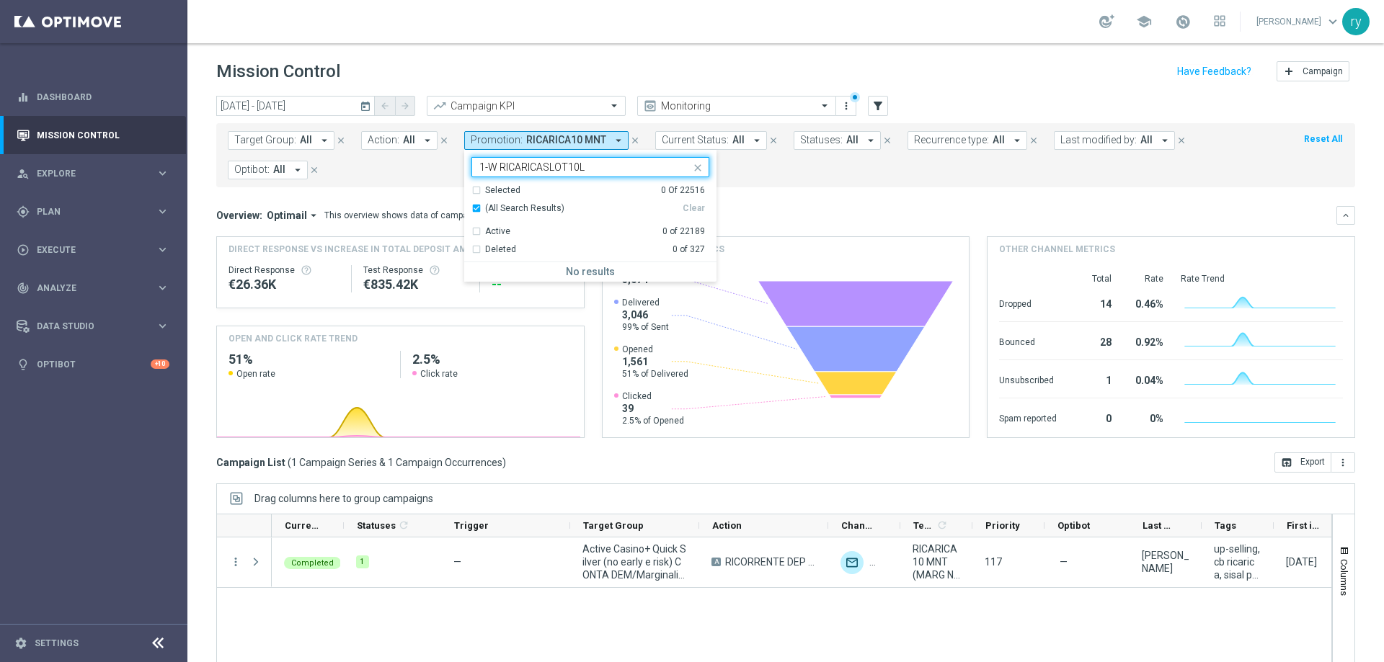
click at [497, 165] on input "1-W RICARICASLOT10L" at bounding box center [584, 167] width 211 height 12
click at [515, 275] on label "RICARICASLOT10L" at bounding box center [523, 274] width 74 height 9
type input "RICARICASLOT10L"
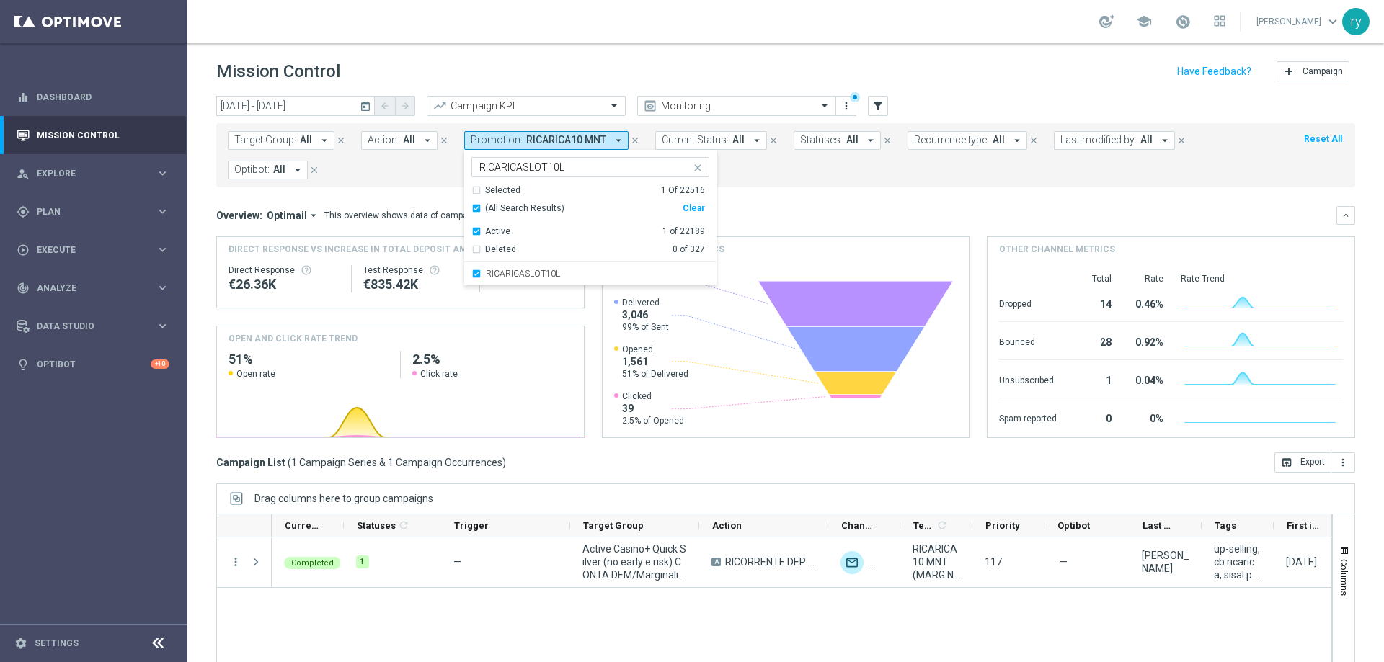
click at [766, 190] on mini-dashboard "Overview: Optimail arrow_drop_down This overview shows data of campaigns execut…" at bounding box center [785, 319] width 1139 height 265
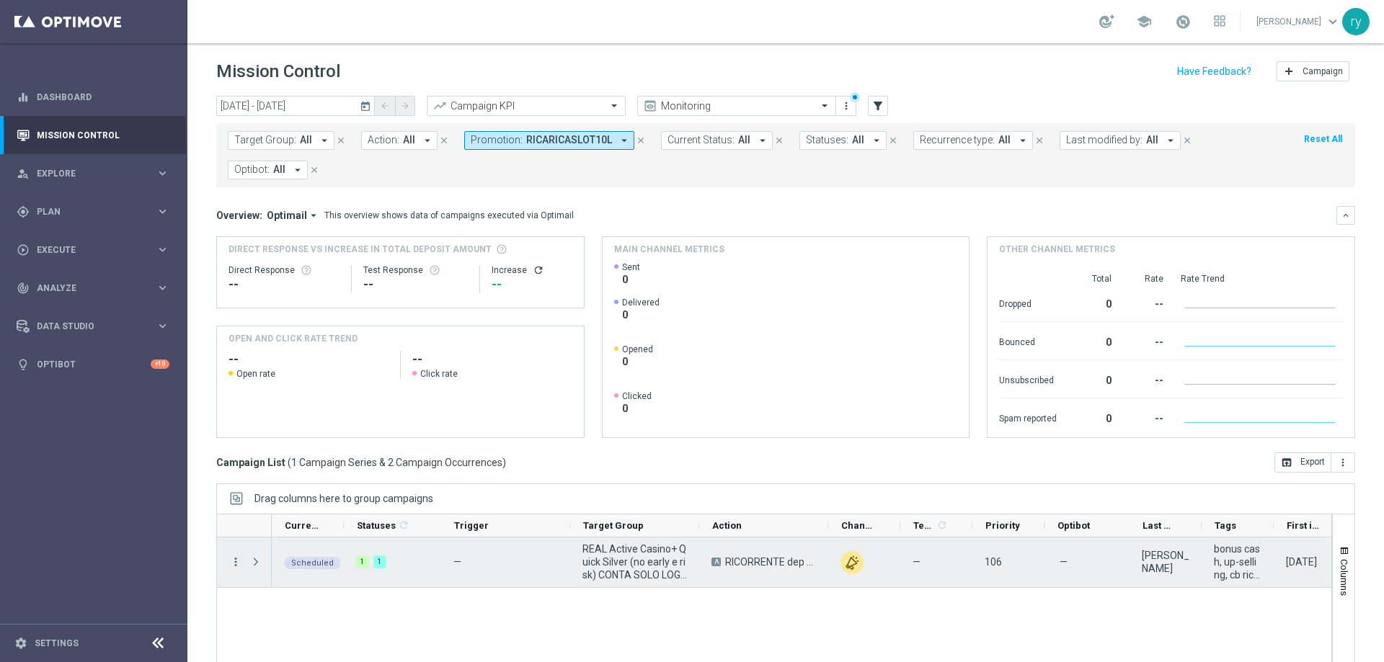
click at [235, 560] on icon "more_vert" at bounding box center [235, 562] width 13 height 13
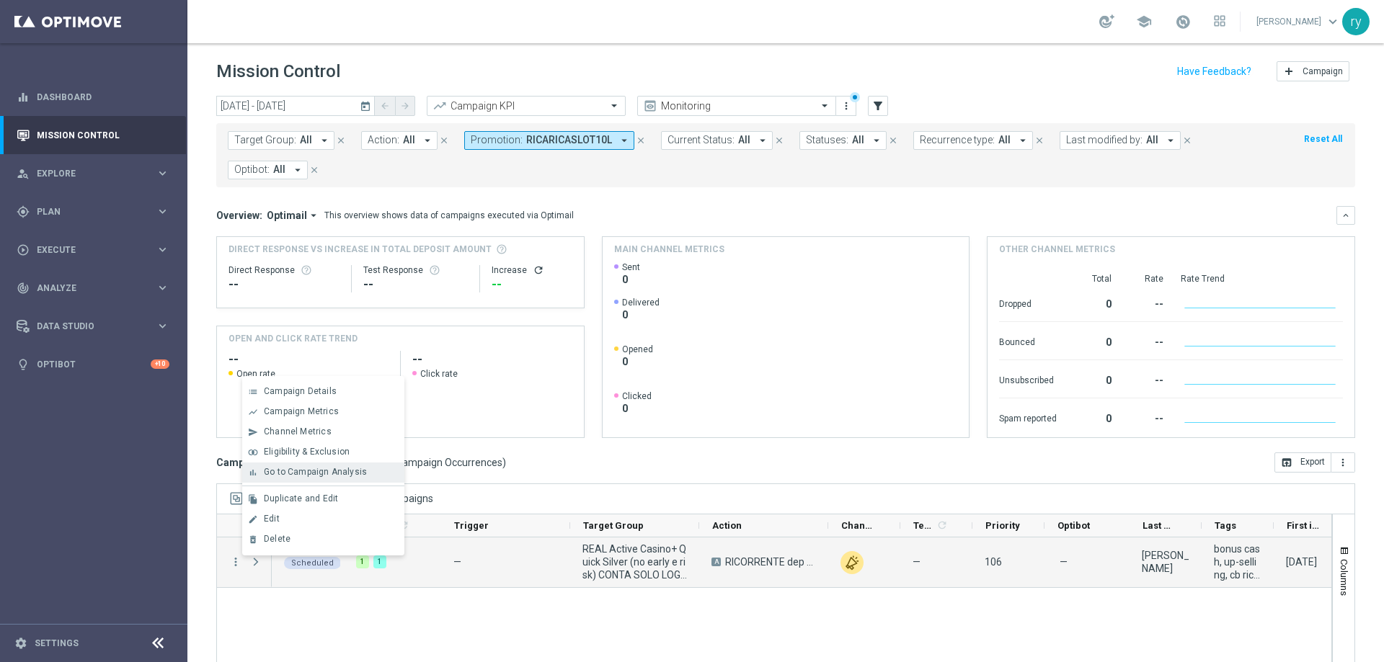
click at [283, 477] on span "Go to Campaign Analysis" at bounding box center [315, 472] width 103 height 10
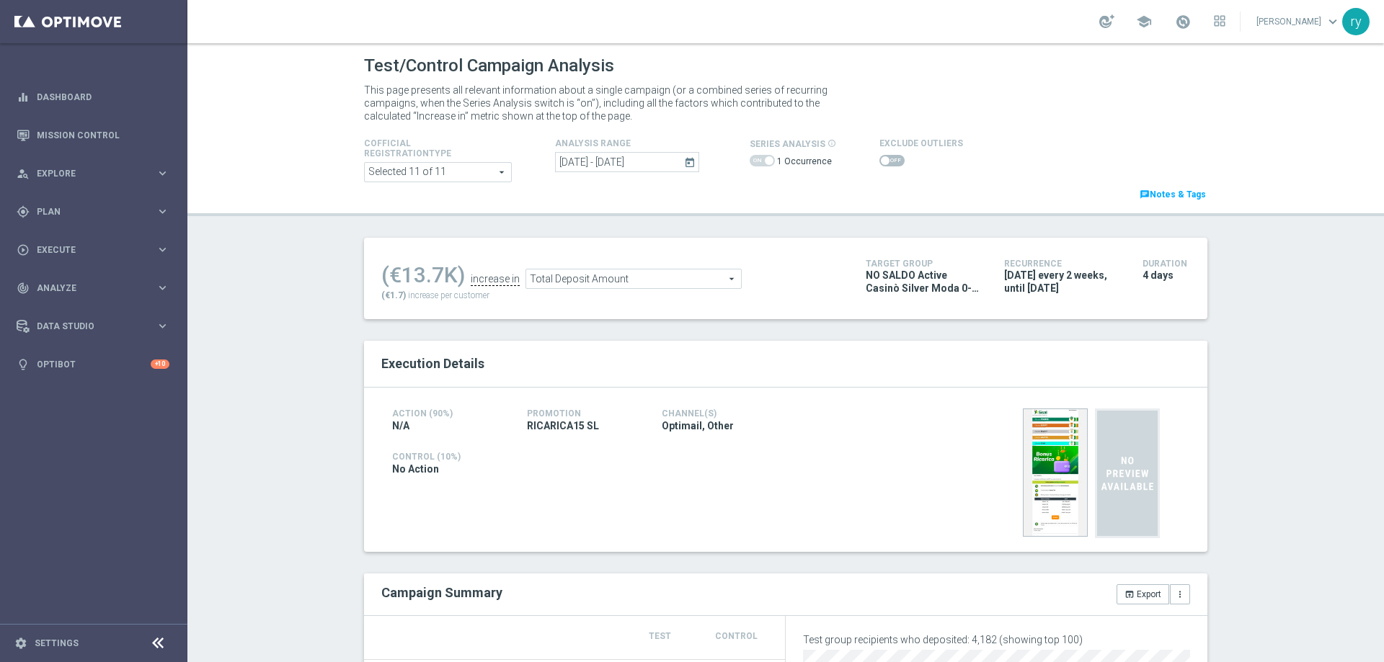
click at [684, 165] on icon "today" at bounding box center [690, 162] width 13 height 13
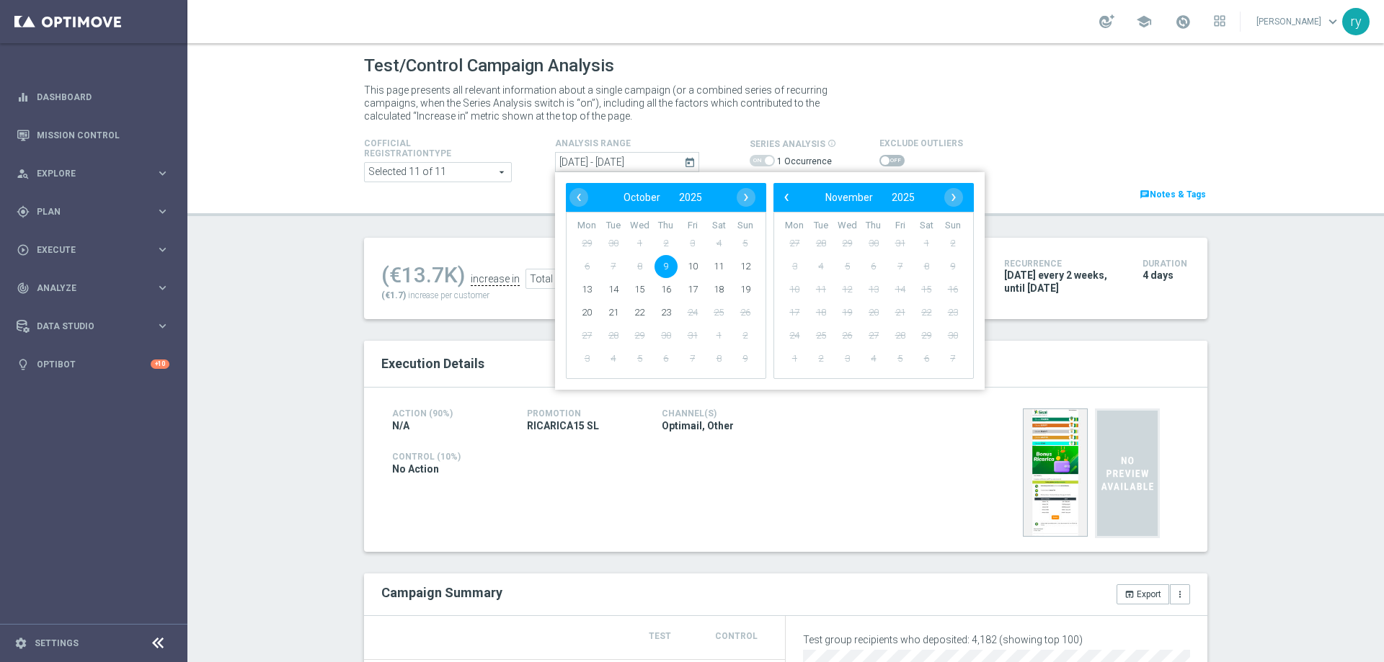
click at [659, 269] on span "9" at bounding box center [666, 266] width 23 height 23
click at [734, 267] on span "12" at bounding box center [745, 266] width 23 height 23
type input "09 Oct 2025 - 12 Oct 2025"
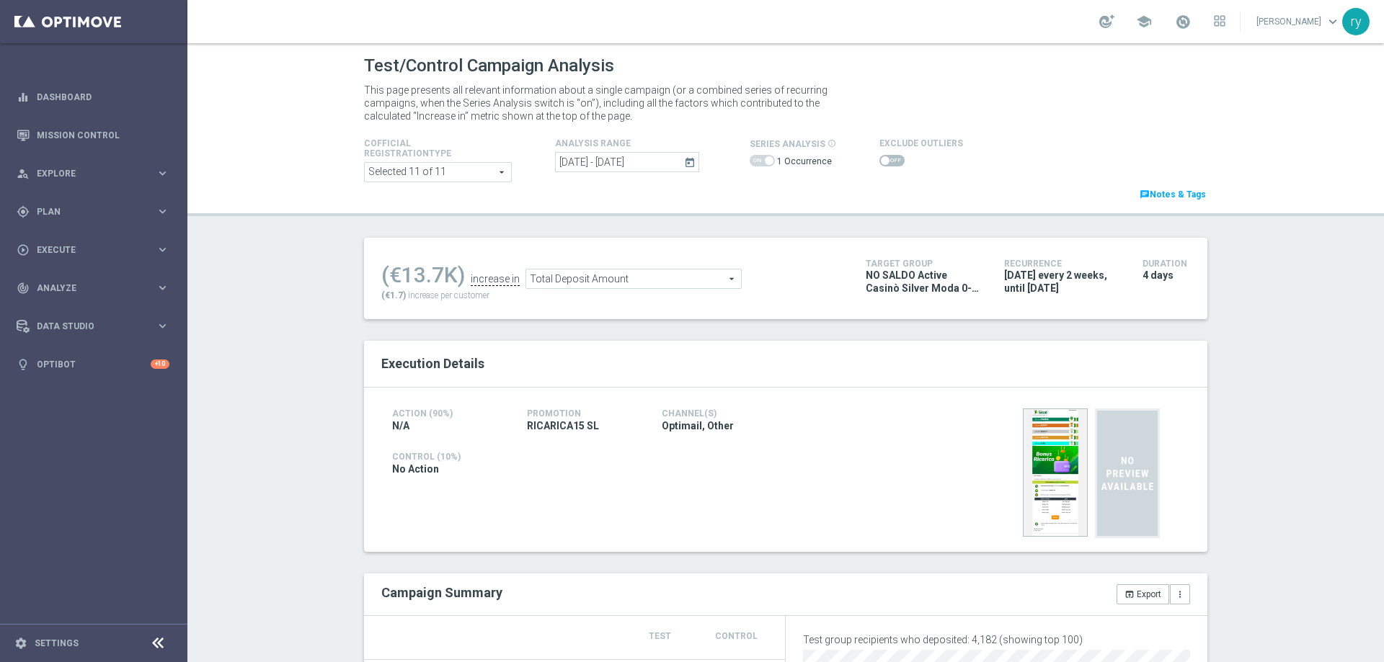
click at [885, 159] on span at bounding box center [891, 161] width 25 height 12
click at [885, 159] on input "checkbox" at bounding box center [891, 161] width 25 height 12
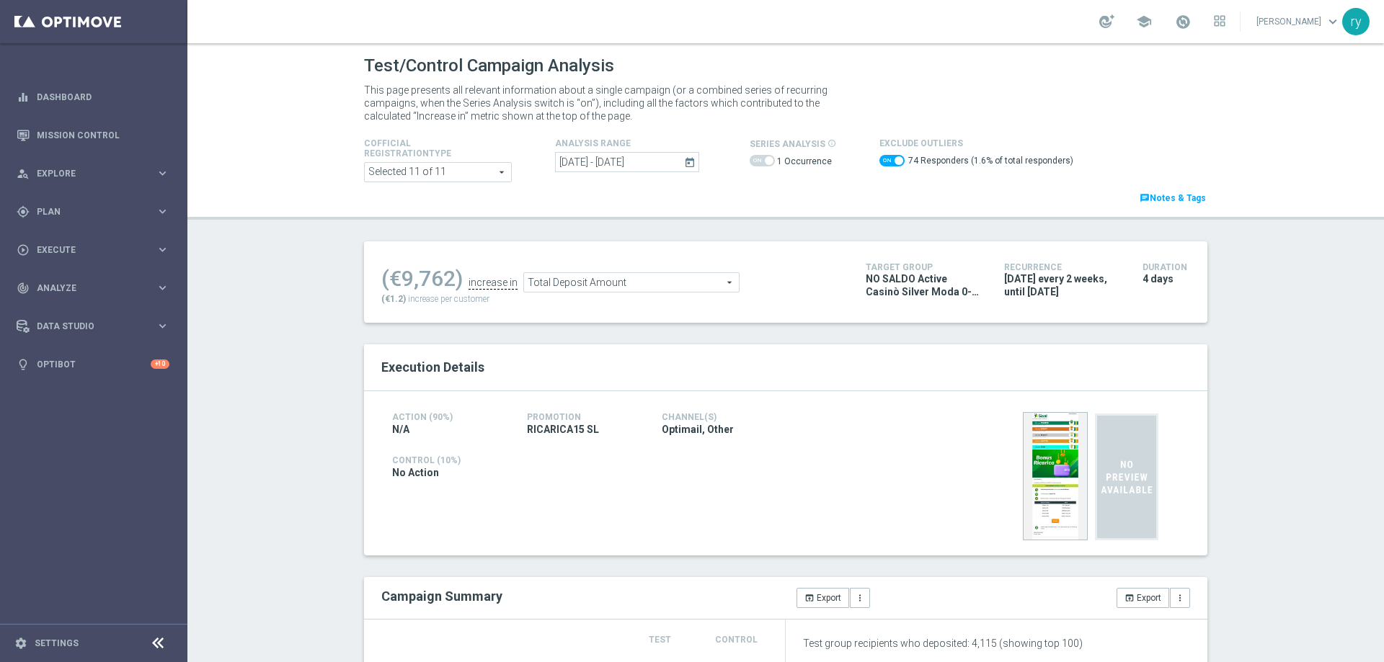
click at [895, 159] on span at bounding box center [899, 160] width 9 height 9
click at [885, 159] on input "checkbox" at bounding box center [891, 161] width 25 height 12
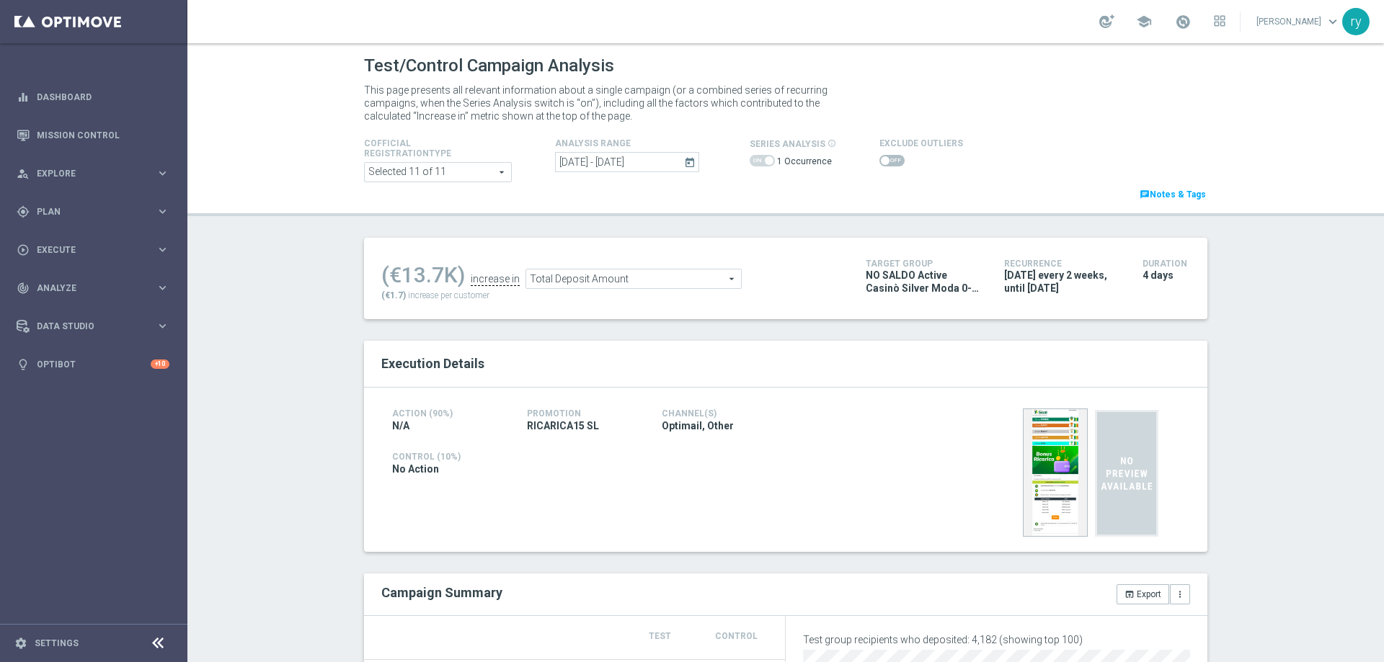
click at [885, 159] on span at bounding box center [891, 161] width 25 height 12
click at [885, 159] on input "checkbox" at bounding box center [891, 161] width 25 height 12
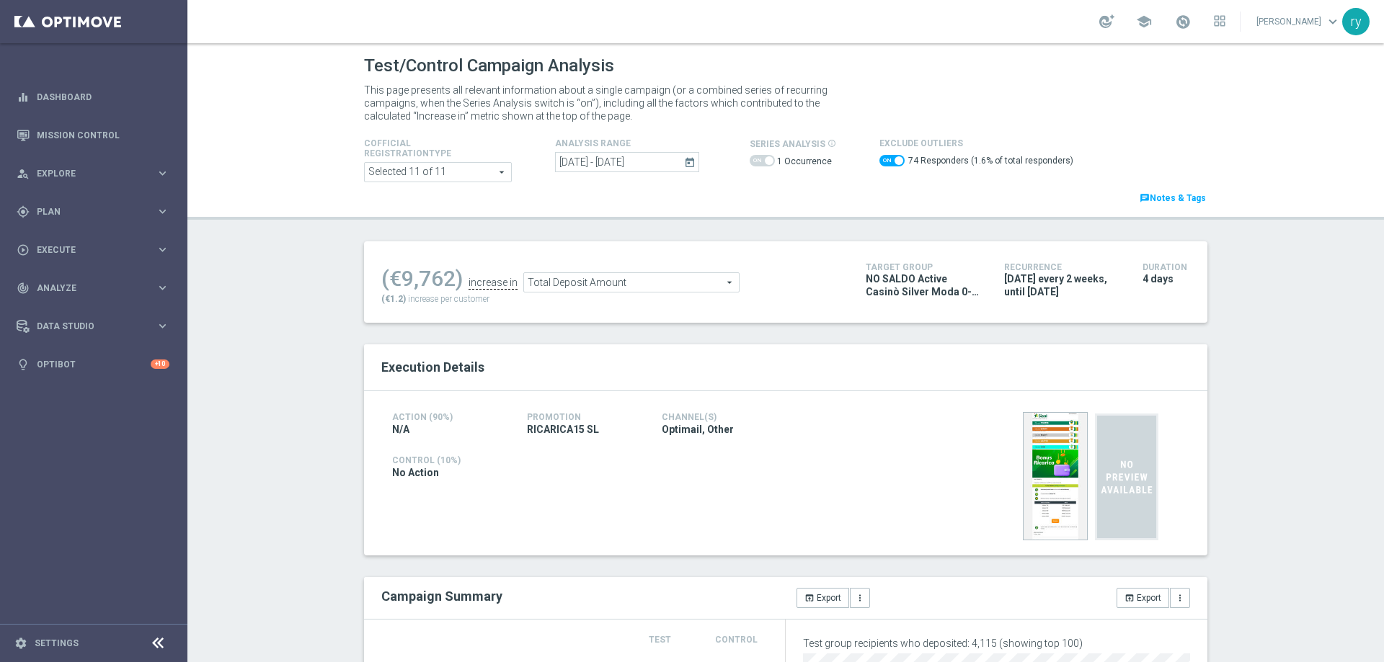
drag, startPoint x: 451, startPoint y: 281, endPoint x: 398, endPoint y: 283, distance: 53.4
click at [398, 283] on div "(€9,762)" at bounding box center [421, 279] width 81 height 26
copy div "9,762"
click at [626, 283] on span "Total Deposit Amount" at bounding box center [631, 282] width 215 height 19
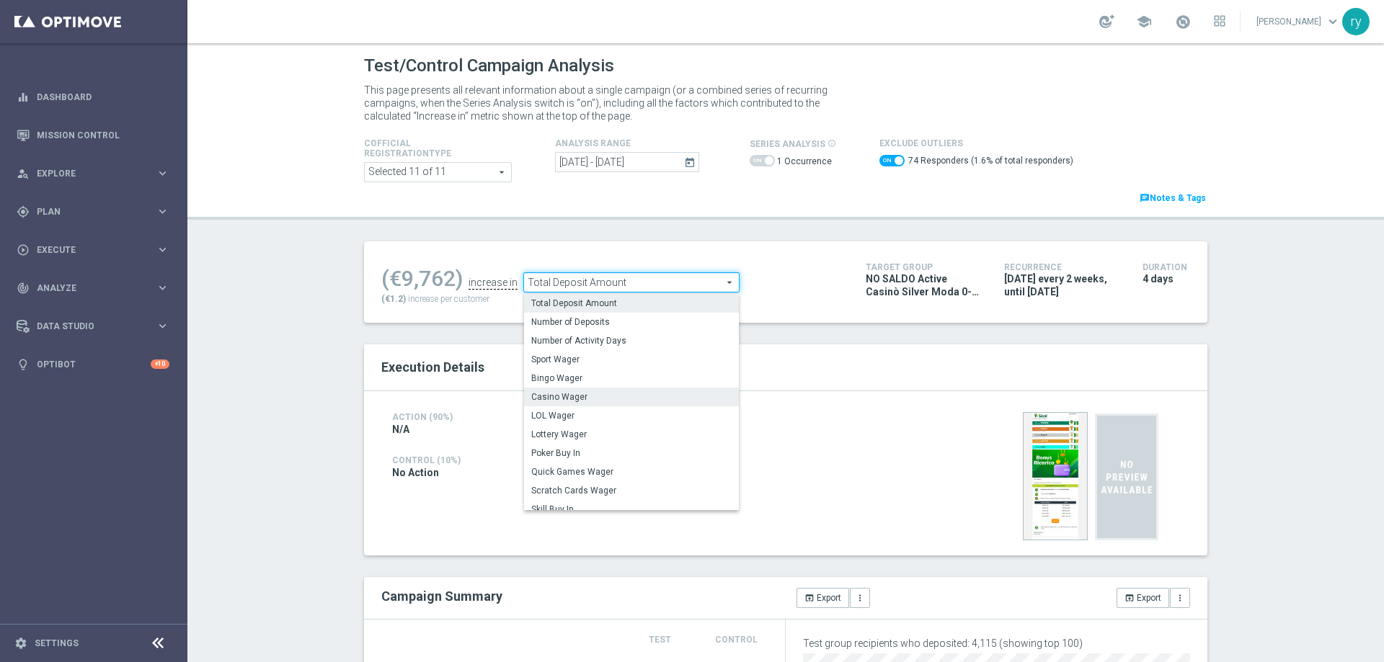
click at [590, 396] on span "Casino Wager" at bounding box center [631, 397] width 200 height 12
checkbox input "false"
type input "Casino Wager"
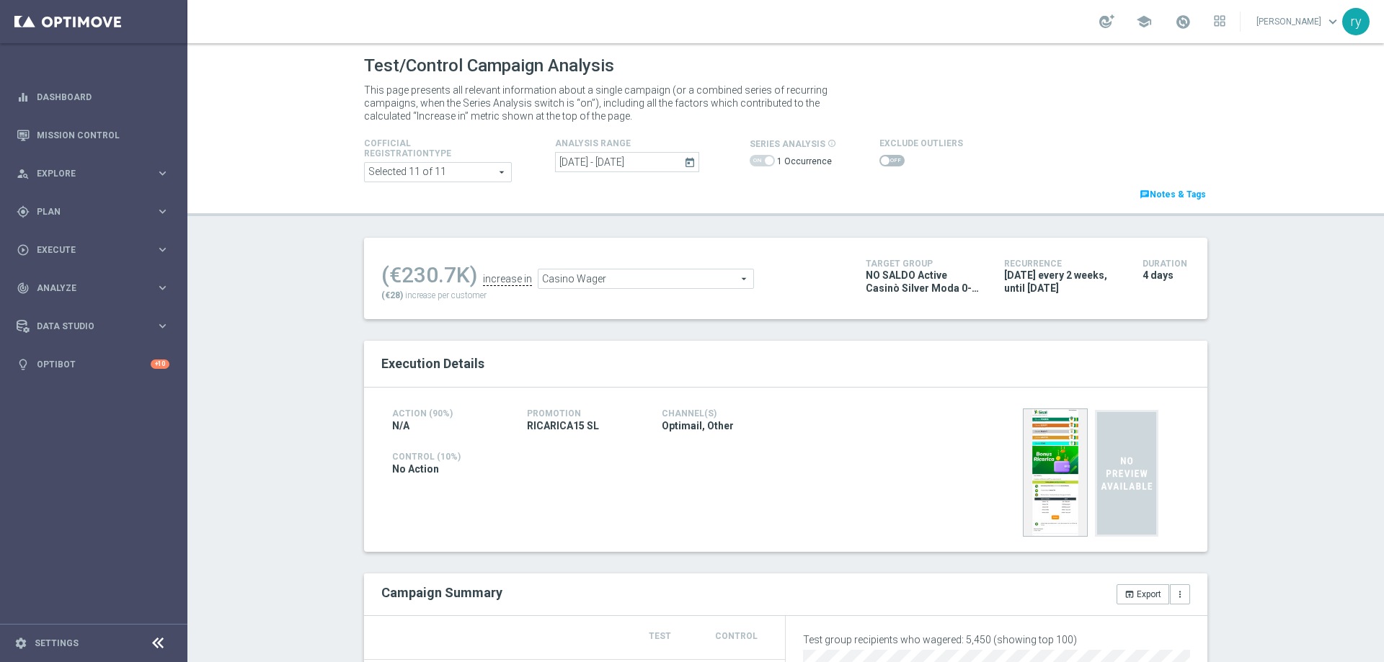
click at [880, 161] on span at bounding box center [891, 161] width 25 height 12
click at [880, 161] on input "checkbox" at bounding box center [891, 161] width 25 height 12
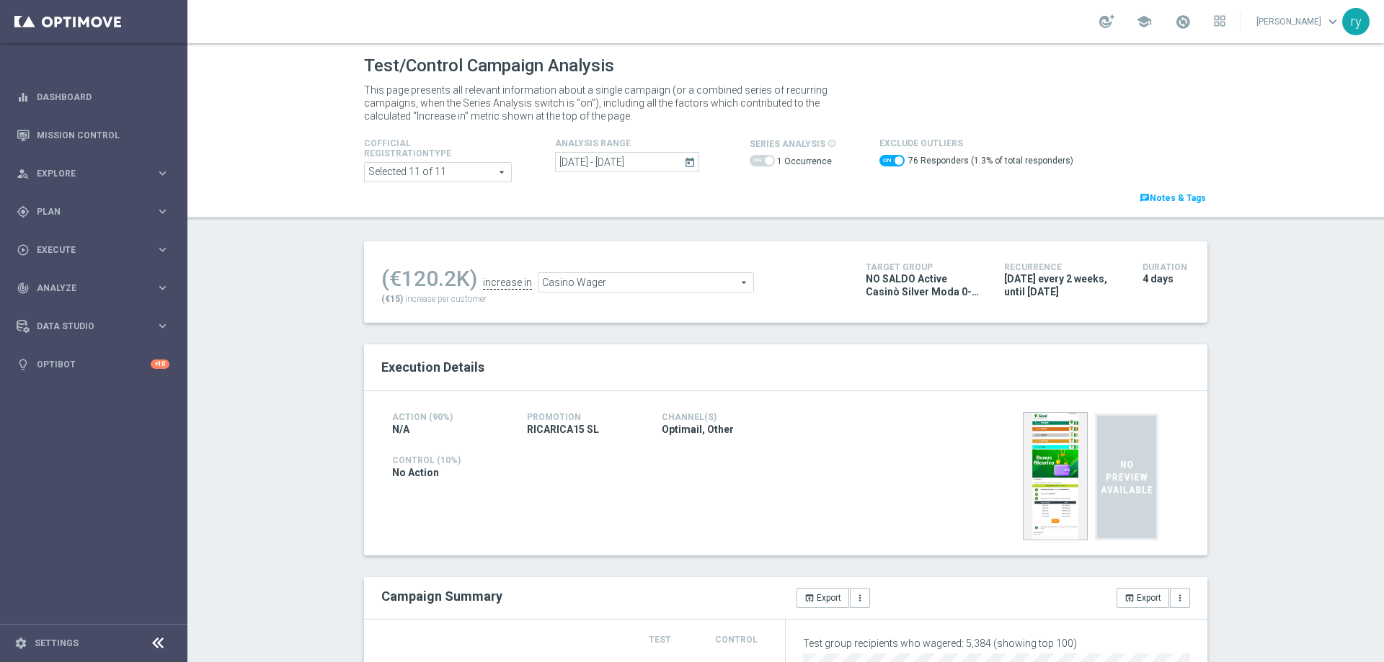
click at [880, 161] on span at bounding box center [891, 161] width 25 height 12
click at [880, 161] on input "checkbox" at bounding box center [891, 161] width 25 height 12
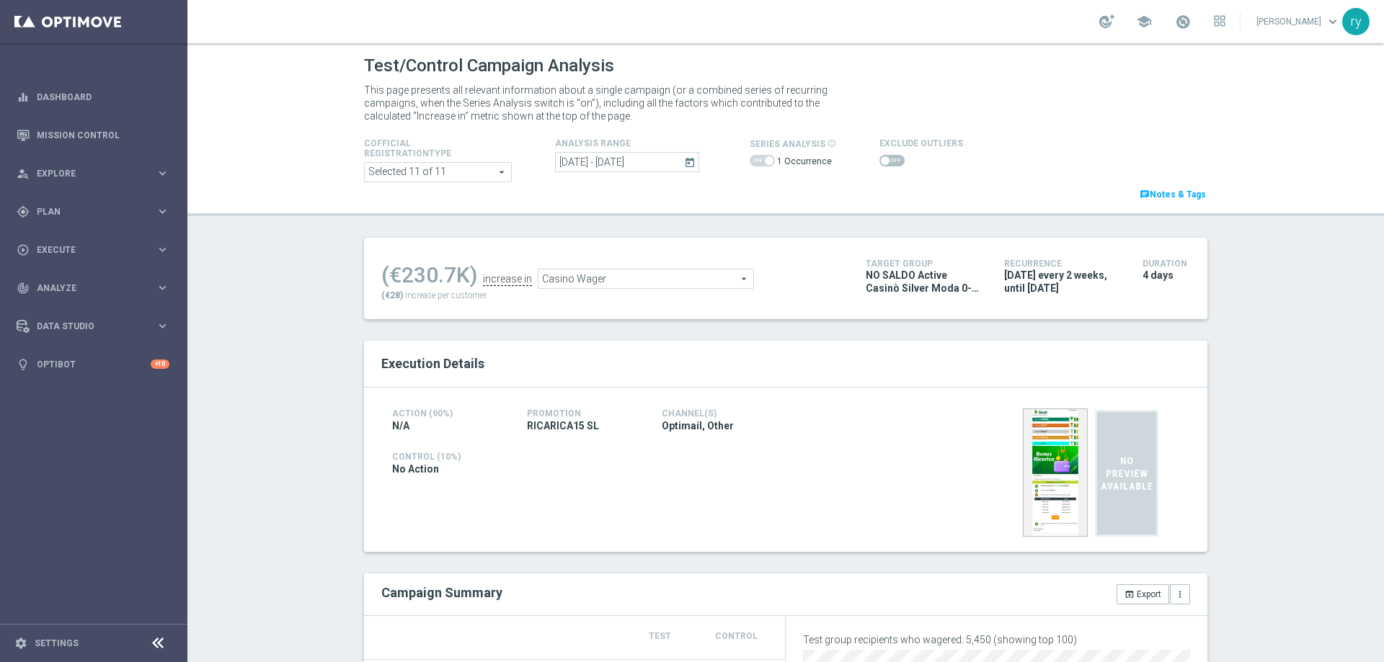
click at [880, 161] on span at bounding box center [891, 161] width 25 height 12
click at [880, 161] on input "checkbox" at bounding box center [891, 161] width 25 height 12
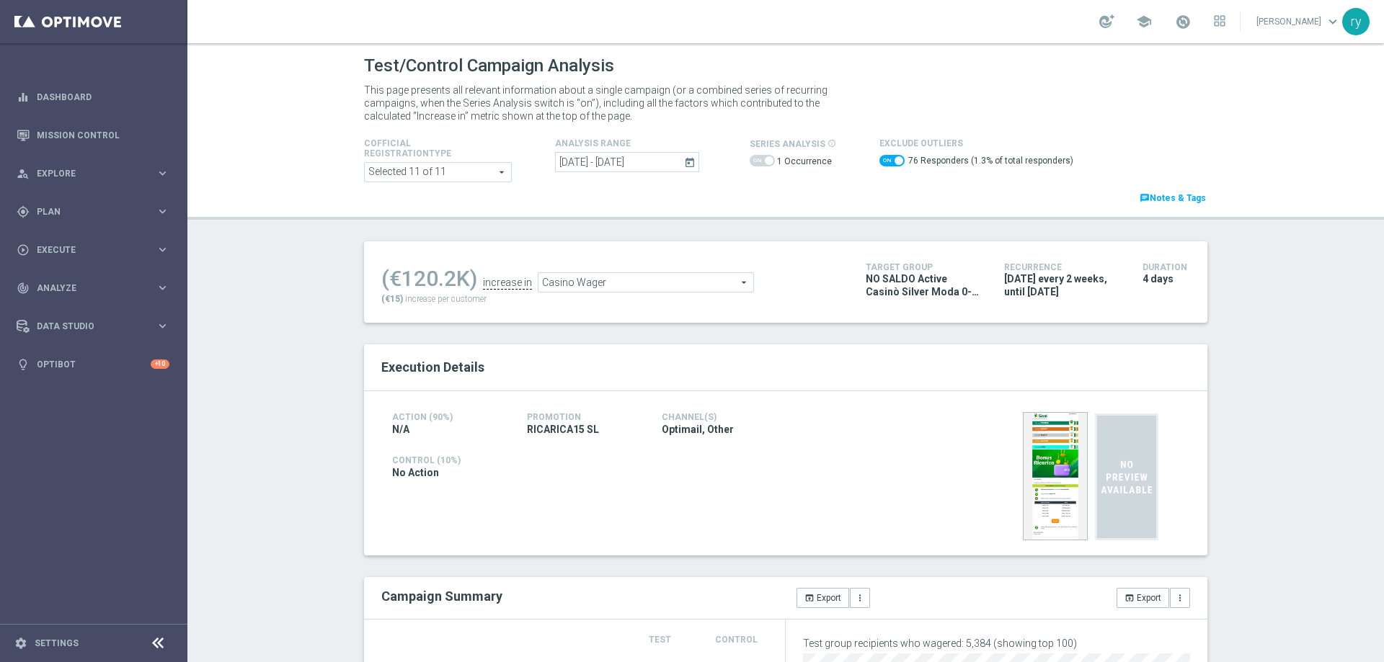
drag, startPoint x: 453, startPoint y: 280, endPoint x: 400, endPoint y: 288, distance: 53.3
click at [400, 288] on div "(€120.2K)" at bounding box center [429, 279] width 96 height 26
copy div "120.2"
click at [565, 285] on span "Casino Wager" at bounding box center [646, 282] width 215 height 19
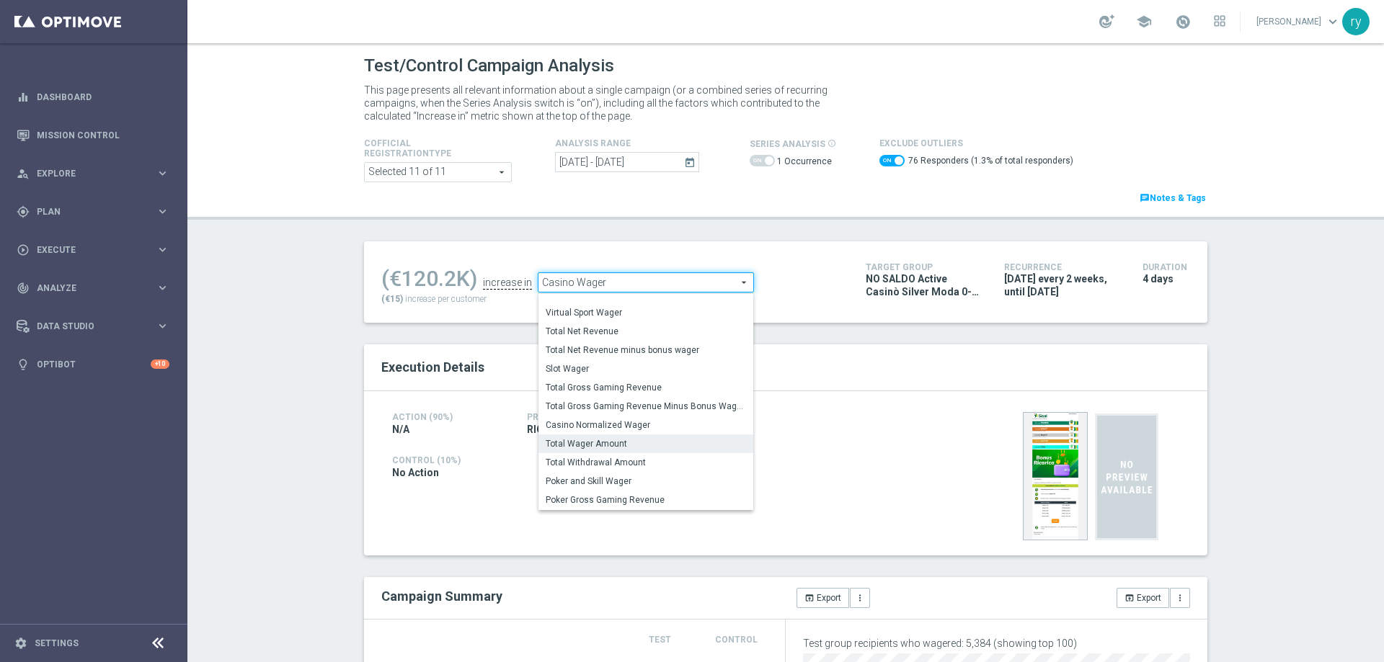
scroll to position [218, 0]
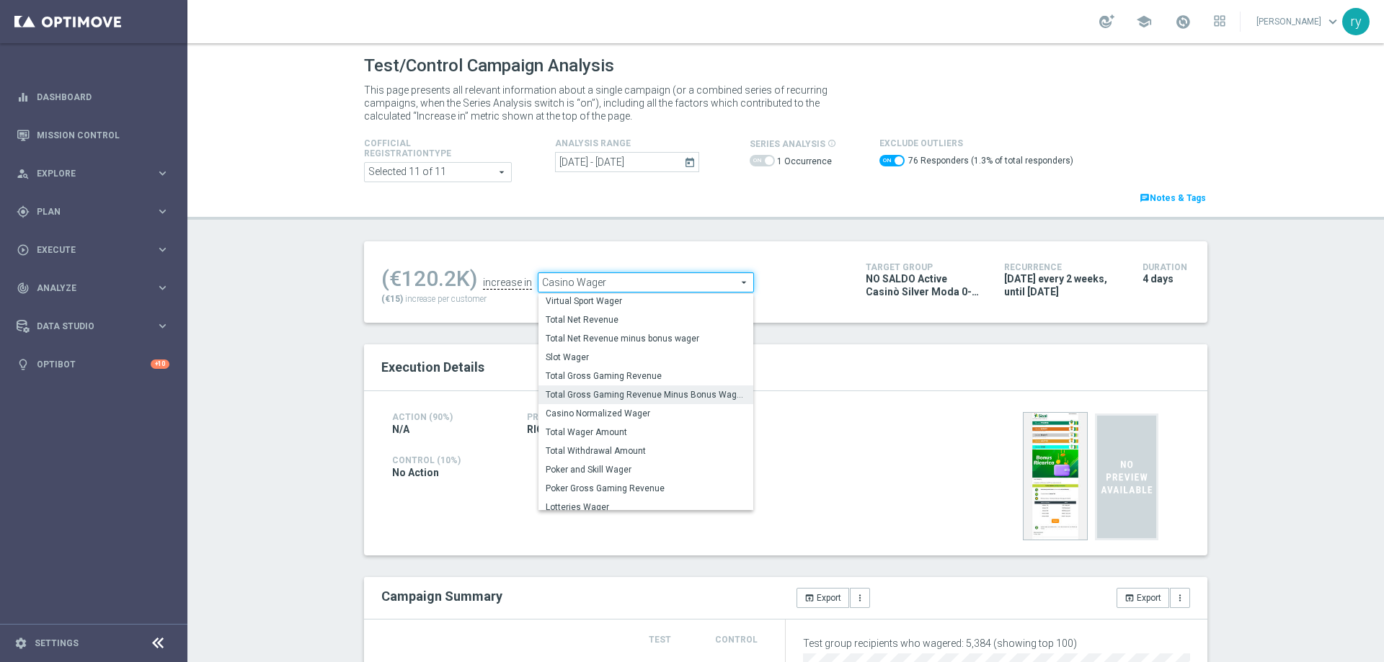
click at [629, 396] on span "Total Gross Gaming Revenue Minus Bonus Wagared" at bounding box center [646, 395] width 200 height 12
checkbox input "false"
type input "Total Gross Gaming Revenue Minus Bonus Wagared"
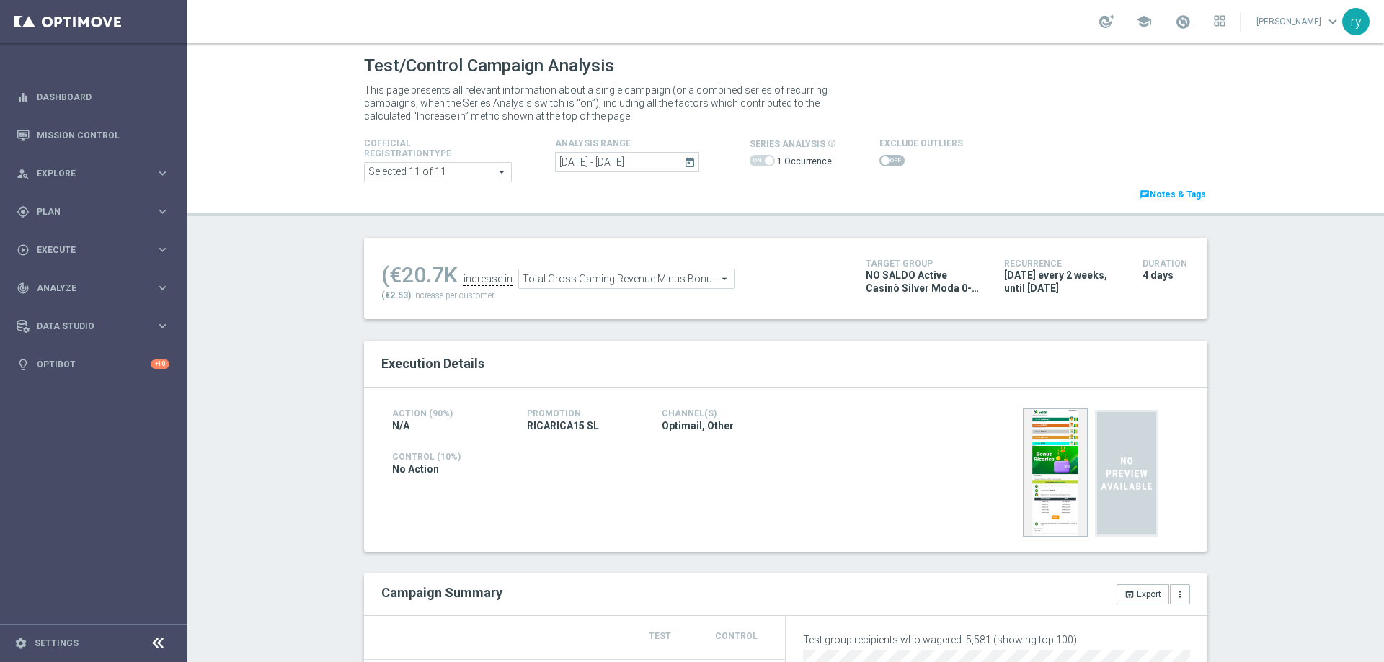
click at [881, 160] on span at bounding box center [885, 160] width 9 height 9
click at [879, 160] on input "checkbox" at bounding box center [891, 161] width 25 height 12
checkbox input "true"
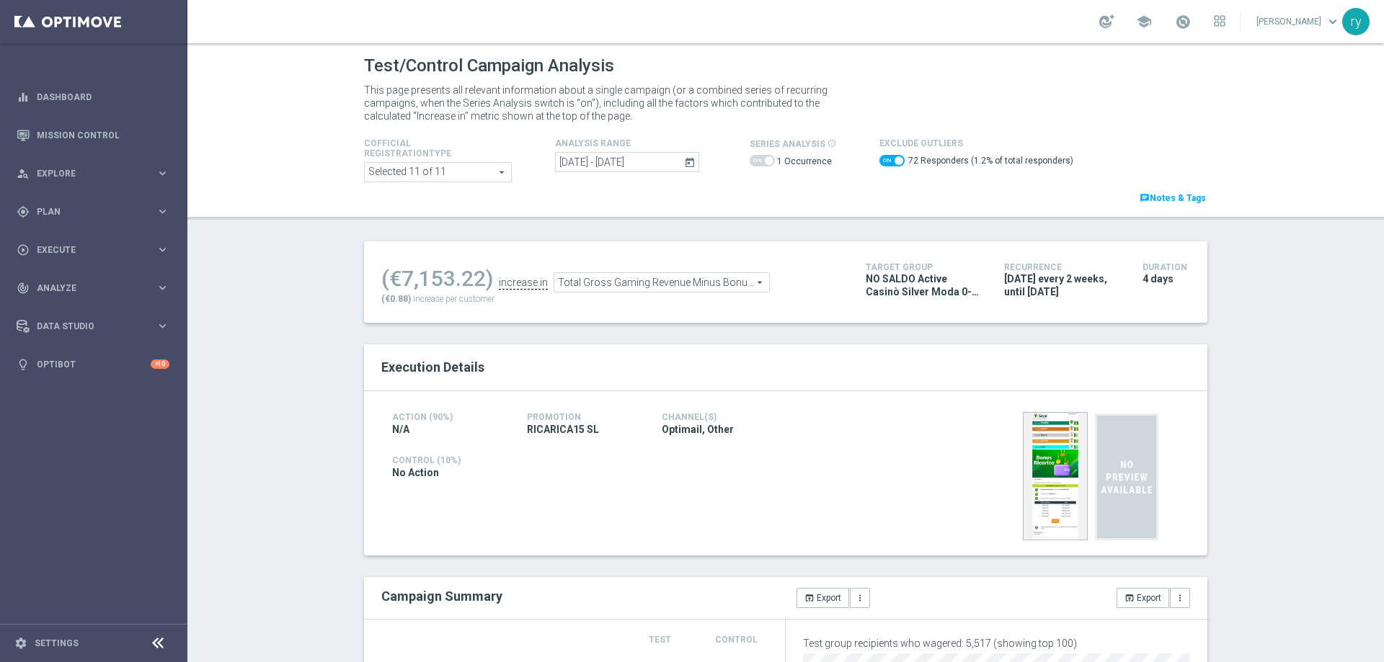
drag, startPoint x: 481, startPoint y: 279, endPoint x: 401, endPoint y: 282, distance: 80.1
click at [401, 282] on div "(€7,153.22)" at bounding box center [437, 279] width 112 height 26
copy div "7,153.22"
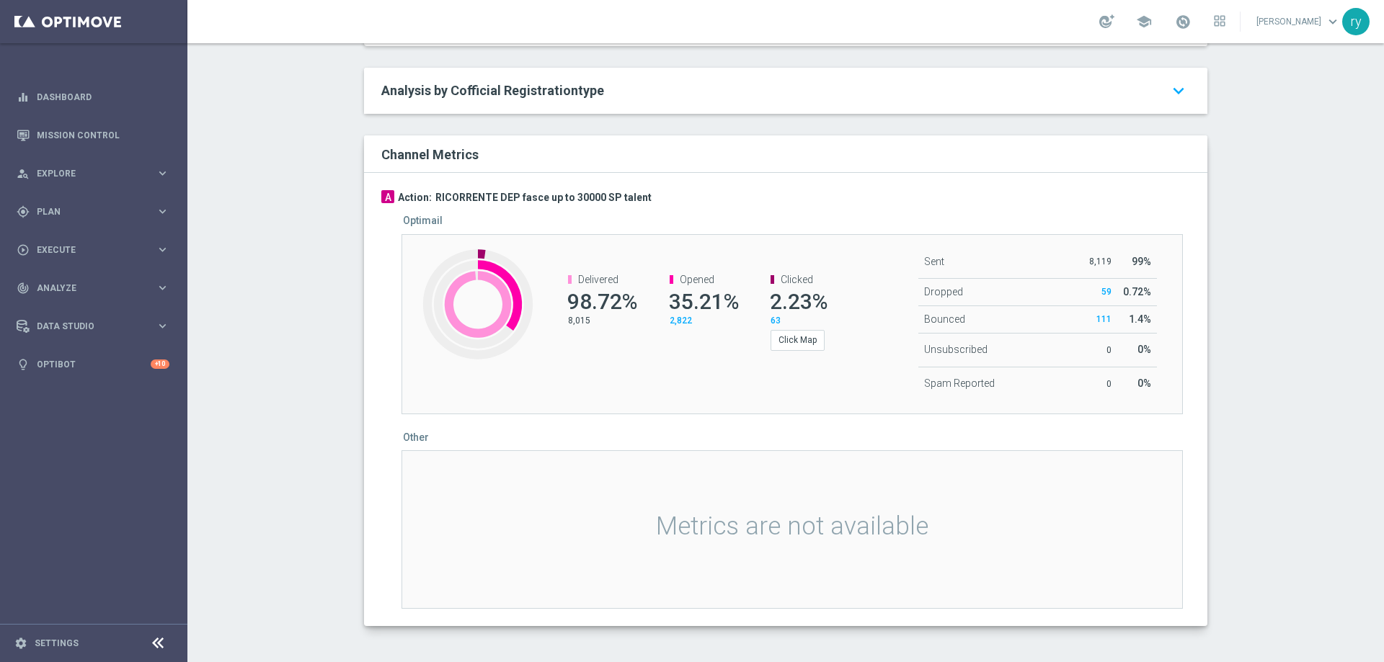
scroll to position [661, 0]
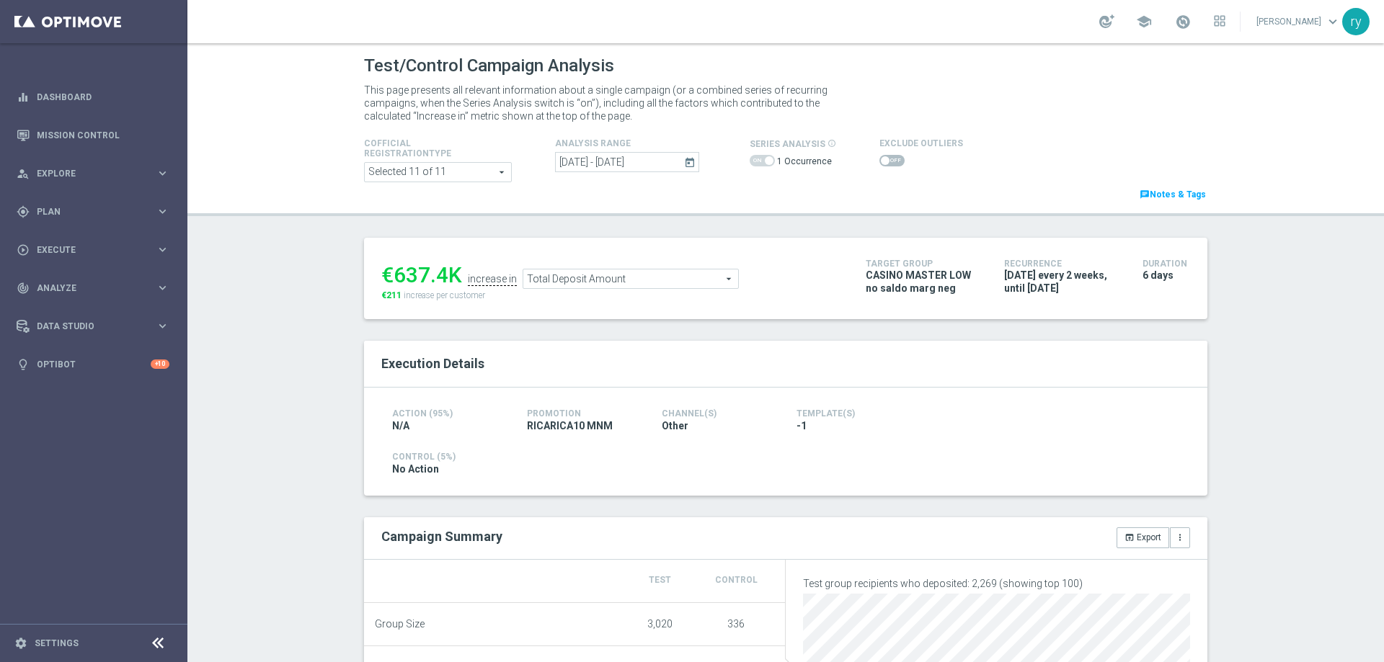
click at [684, 165] on icon "today" at bounding box center [690, 162] width 13 height 13
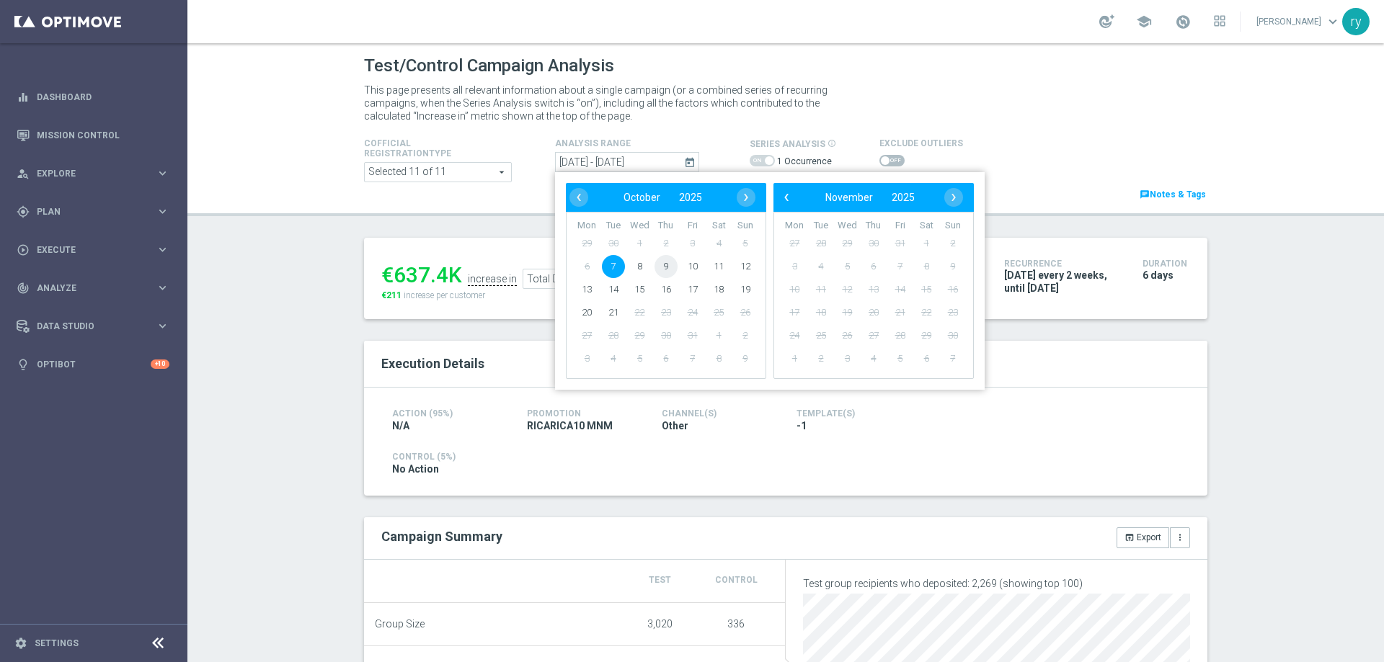
click at [660, 269] on span "9" at bounding box center [666, 266] width 23 height 23
click at [748, 262] on span "12" at bounding box center [745, 266] width 23 height 23
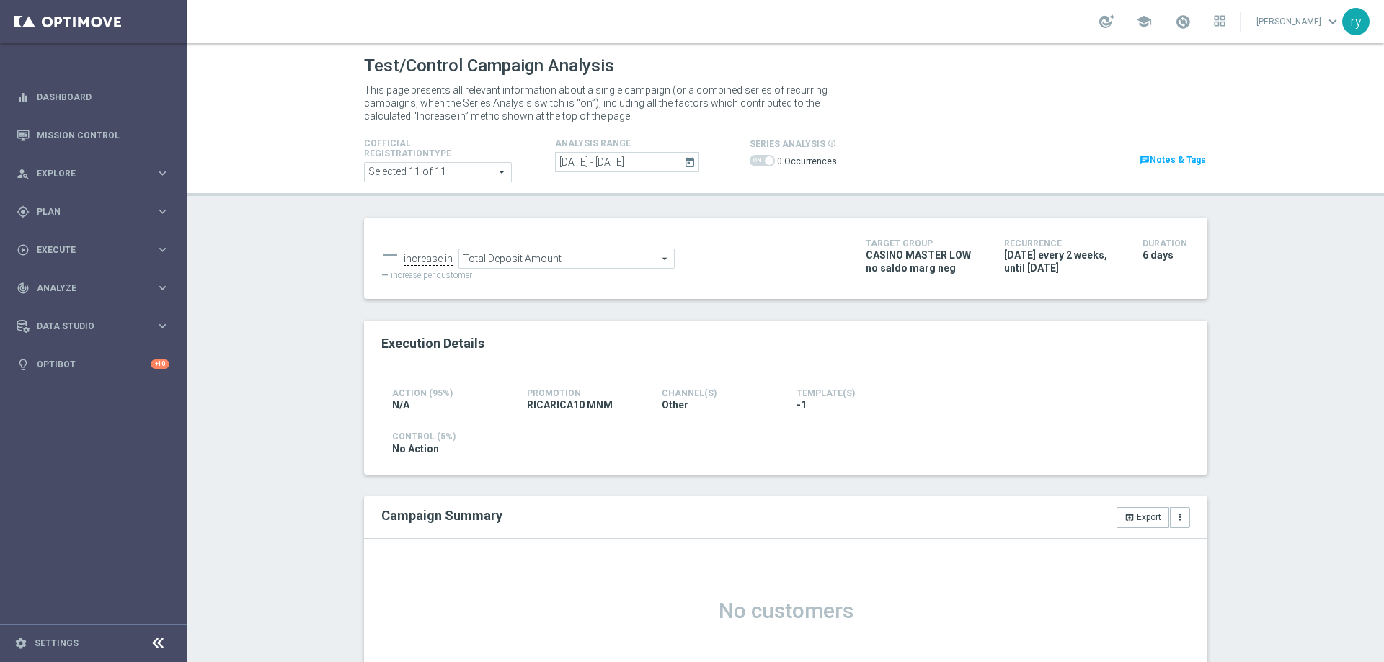
click at [684, 159] on icon "today" at bounding box center [690, 162] width 13 height 13
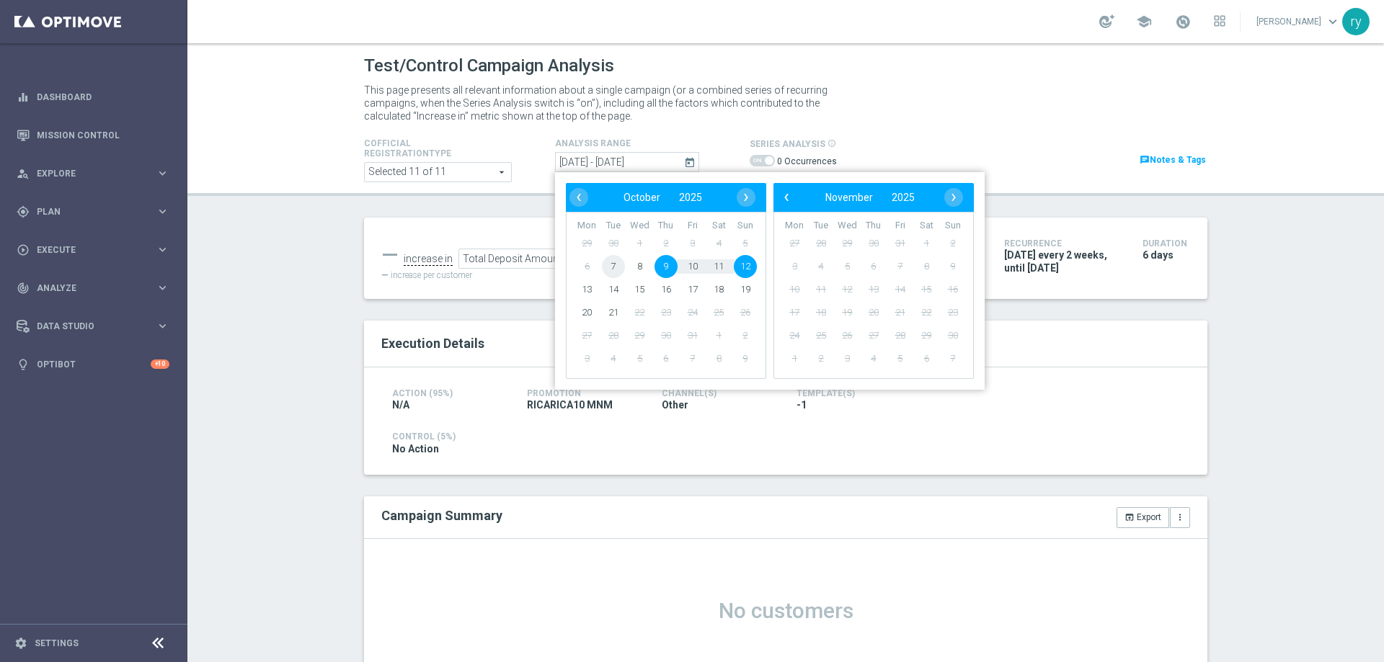
click at [605, 267] on span "7" at bounding box center [613, 266] width 23 height 23
click at [735, 265] on span "12" at bounding box center [745, 266] width 23 height 23
type input "07 Oct 2025 - 12 Oct 2025"
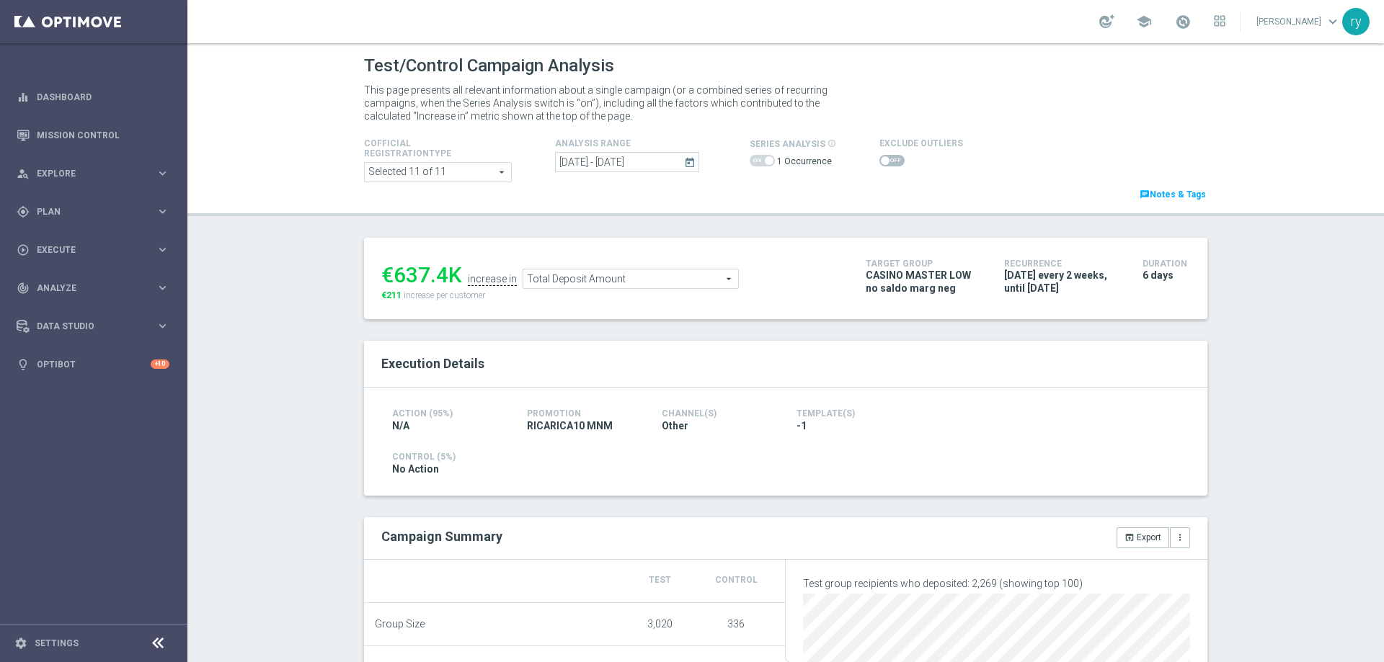
click at [886, 160] on span at bounding box center [891, 161] width 25 height 12
click at [886, 160] on input "checkbox" at bounding box center [891, 161] width 25 height 12
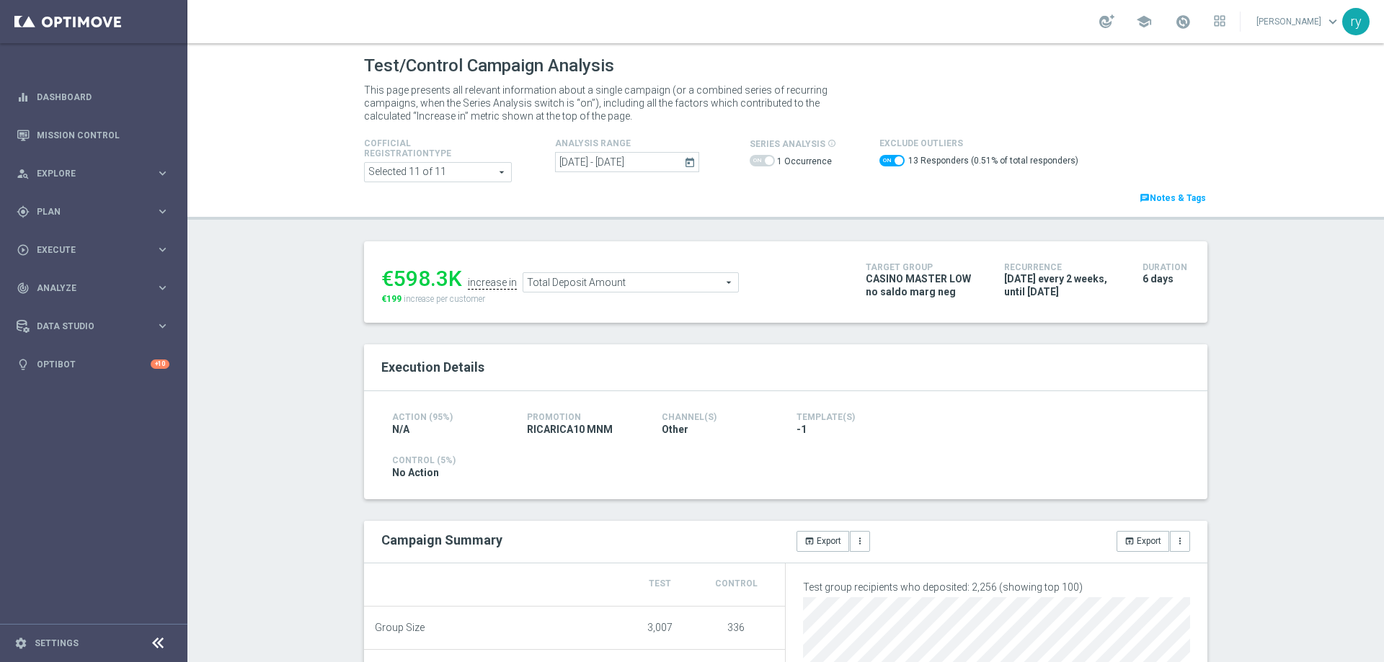
click at [879, 161] on span at bounding box center [891, 161] width 25 height 12
click at [879, 161] on input "checkbox" at bounding box center [891, 161] width 25 height 12
checkbox input "false"
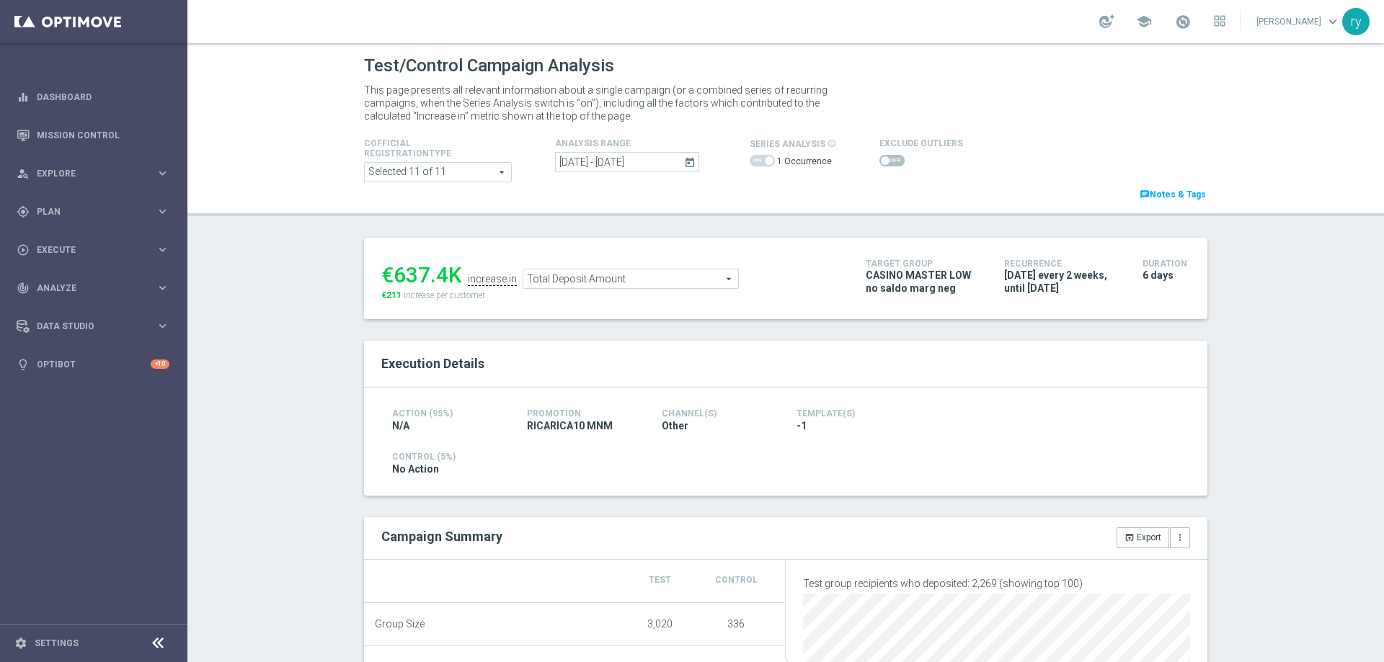
drag, startPoint x: 438, startPoint y: 277, endPoint x: 387, endPoint y: 275, distance: 51.2
click at [387, 275] on div "€637.4K" at bounding box center [421, 275] width 81 height 26
copy div "637.4"
click at [570, 270] on span "Total Deposit Amount" at bounding box center [630, 279] width 215 height 19
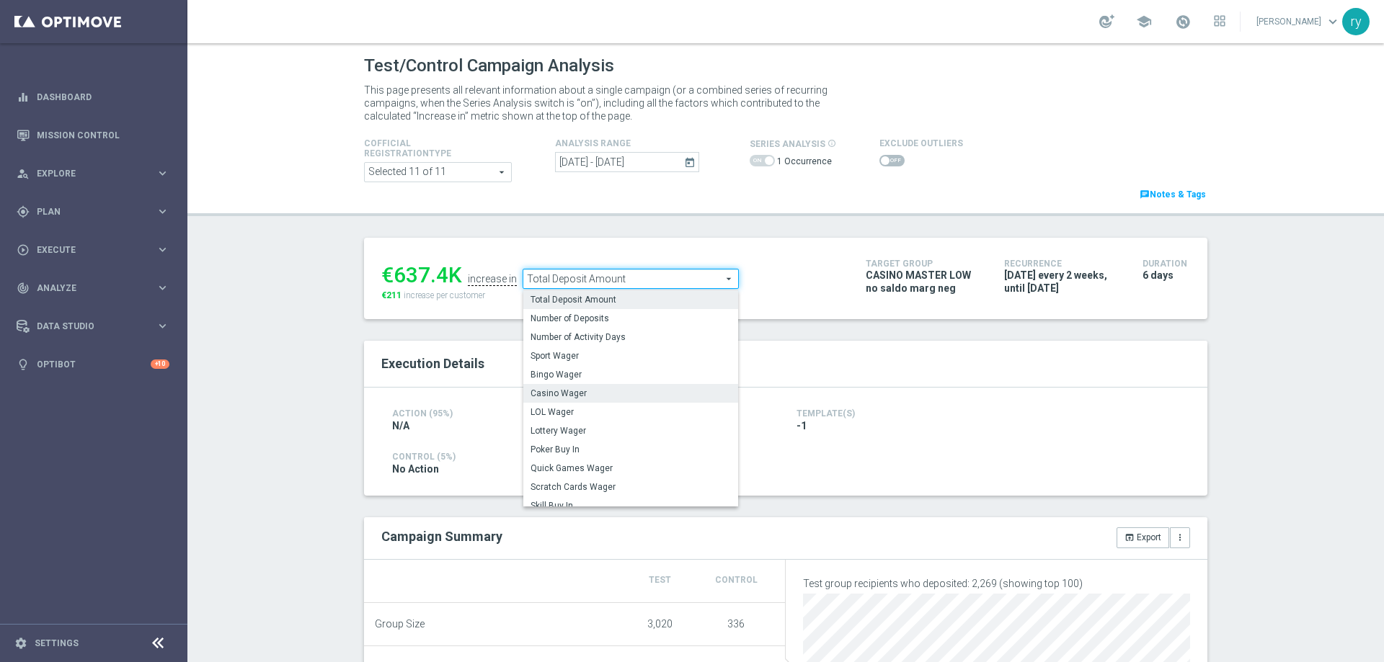
click at [576, 392] on span "Casino Wager" at bounding box center [631, 394] width 200 height 12
type input "Casino Wager"
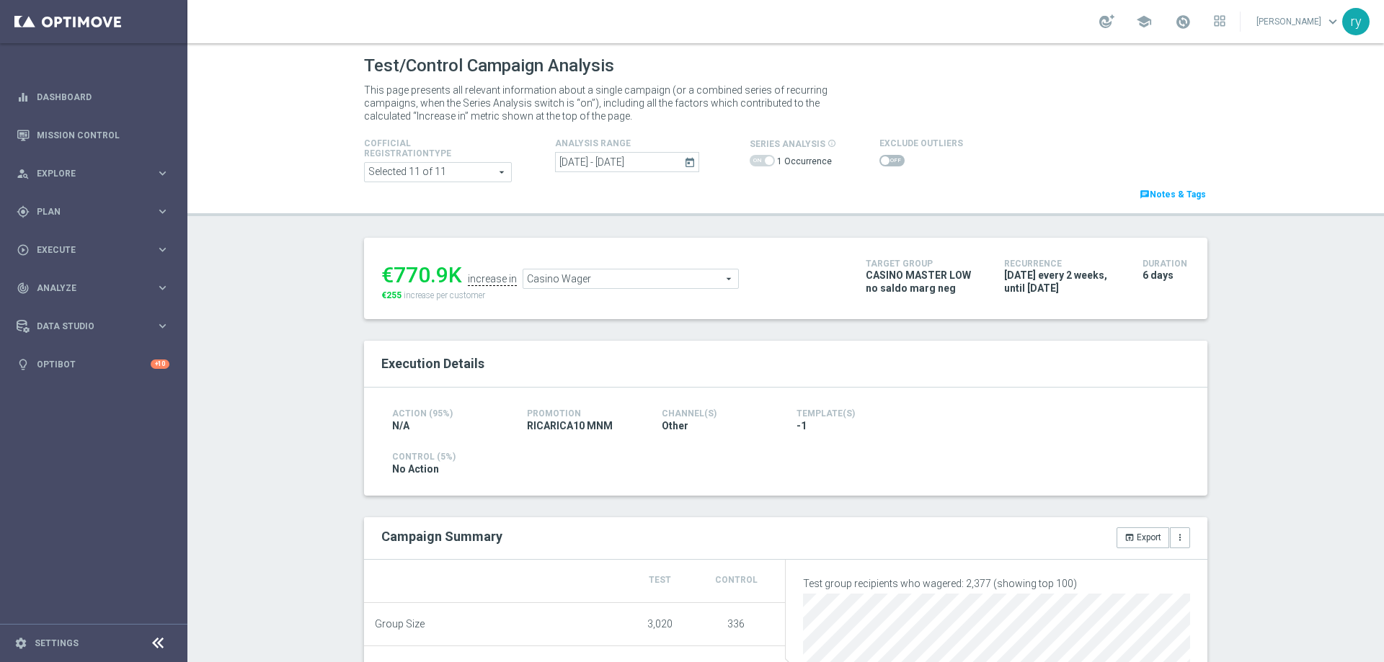
click at [879, 158] on span at bounding box center [891, 161] width 25 height 12
click at [879, 158] on input "checkbox" at bounding box center [891, 161] width 25 height 12
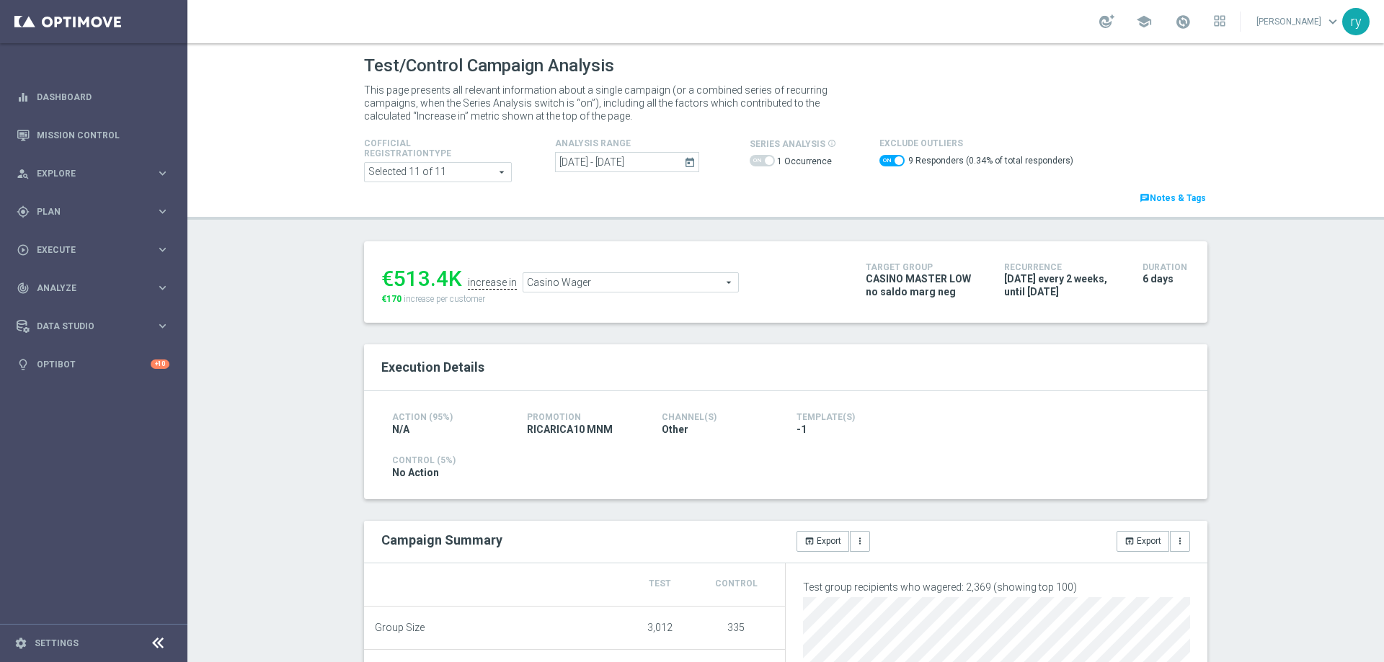
click at [880, 157] on span at bounding box center [891, 161] width 25 height 12
click at [880, 157] on input "checkbox" at bounding box center [891, 161] width 25 height 12
checkbox input "false"
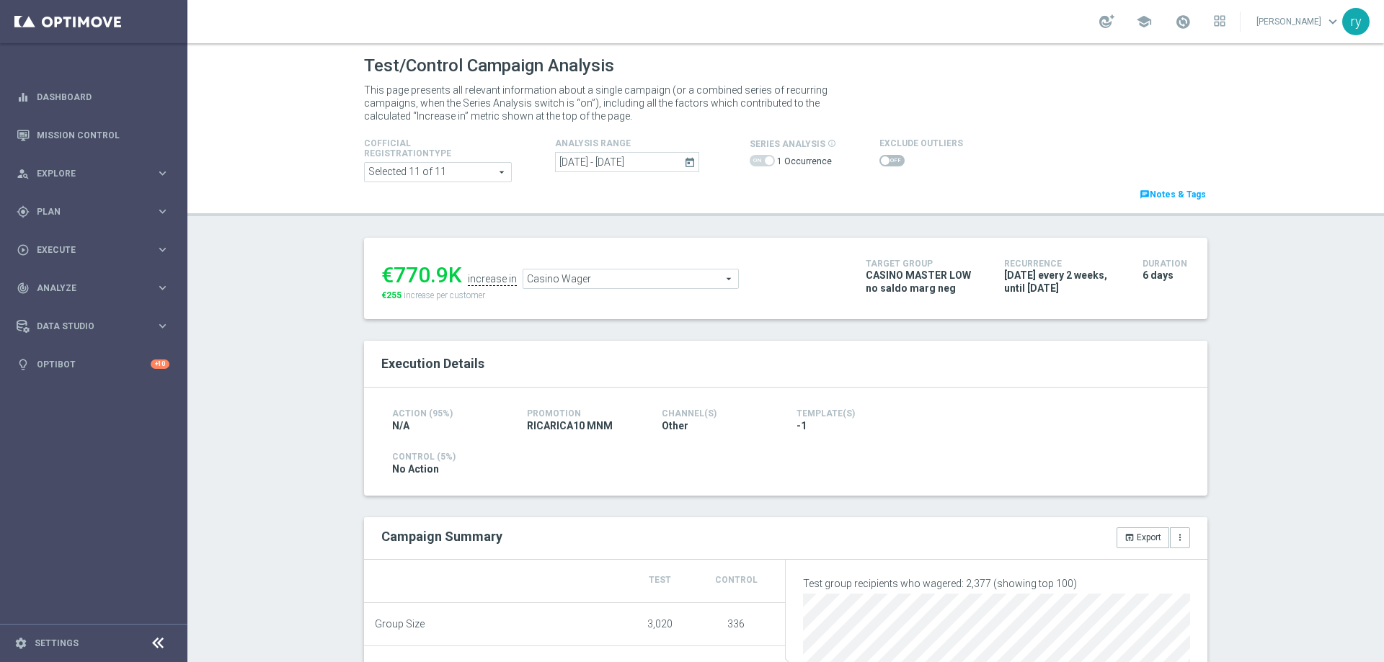
drag, startPoint x: 441, startPoint y: 280, endPoint x: 391, endPoint y: 274, distance: 50.2
click at [391, 274] on div "€770.9K" at bounding box center [421, 275] width 81 height 26
copy div "770.9"
click at [719, 276] on span "Casino Wager" at bounding box center [630, 279] width 215 height 19
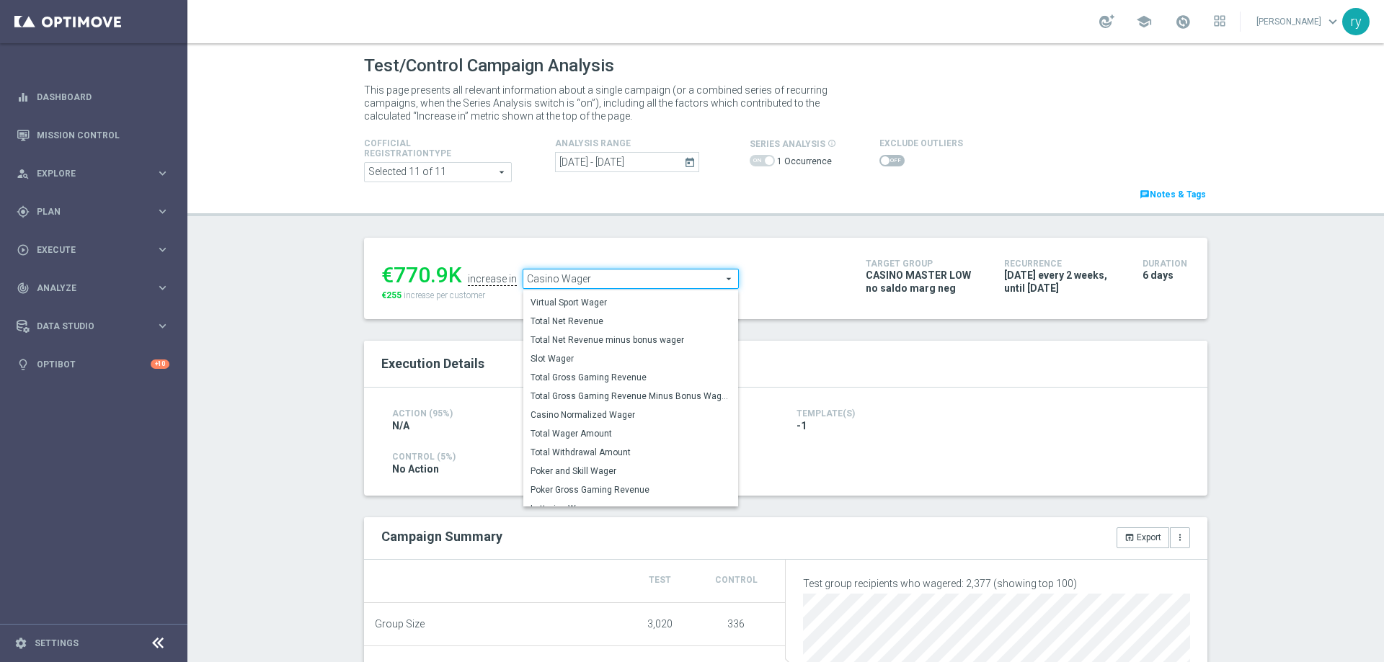
scroll to position [218, 0]
click at [630, 393] on span "Total Gross Gaming Revenue Minus Bonus Wagared" at bounding box center [631, 392] width 200 height 12
type input "Total Gross Gaming Revenue Minus Bonus Wagared"
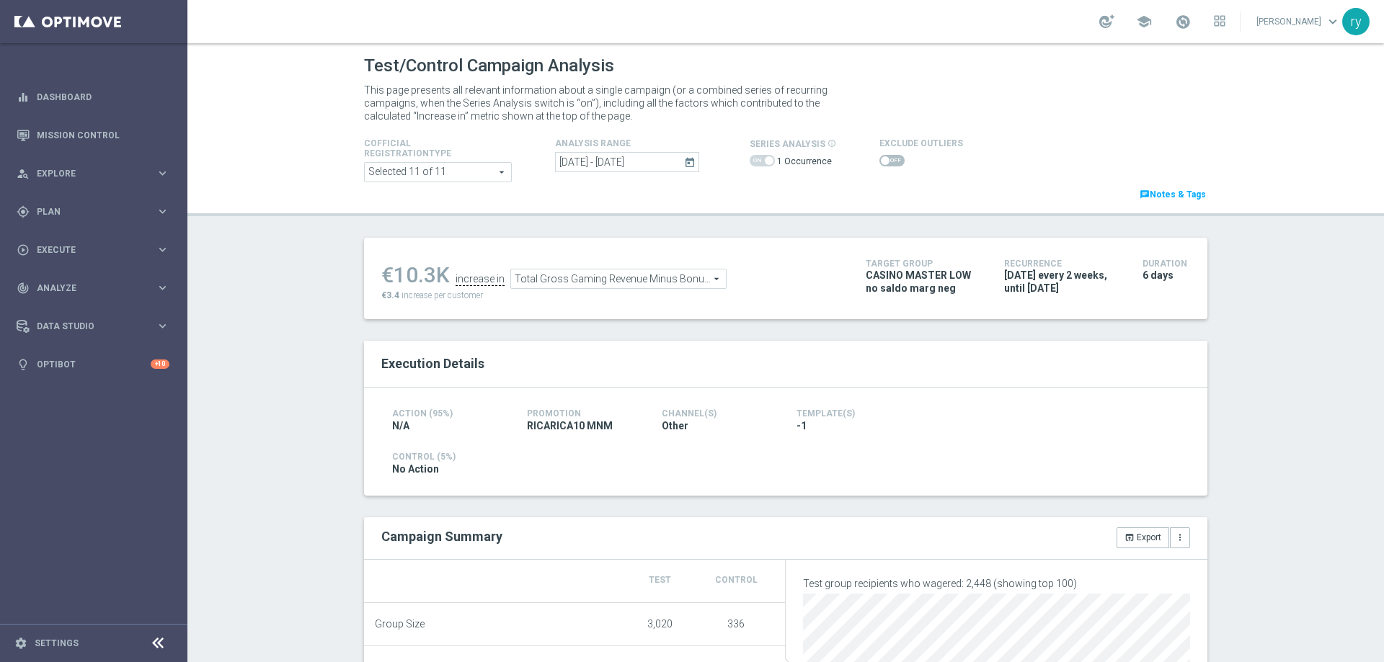
click at [881, 161] on span at bounding box center [885, 160] width 9 height 9
click at [879, 161] on input "checkbox" at bounding box center [891, 161] width 25 height 12
click at [879, 161] on span at bounding box center [891, 161] width 25 height 12
click at [879, 161] on input "checkbox" at bounding box center [891, 161] width 25 height 12
checkbox input "false"
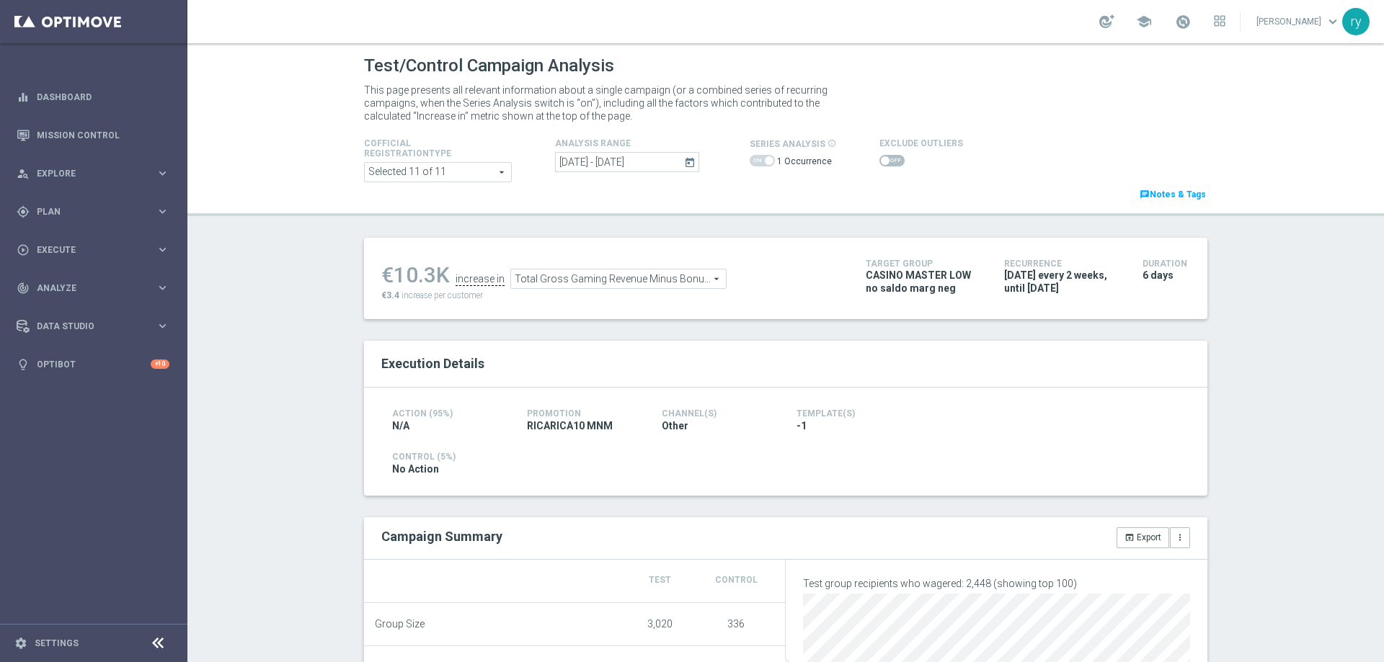
drag, startPoint x: 428, startPoint y: 270, endPoint x: 392, endPoint y: 271, distance: 36.1
click at [392, 271] on div "€10.3K" at bounding box center [415, 275] width 68 height 26
copy div "10.3"
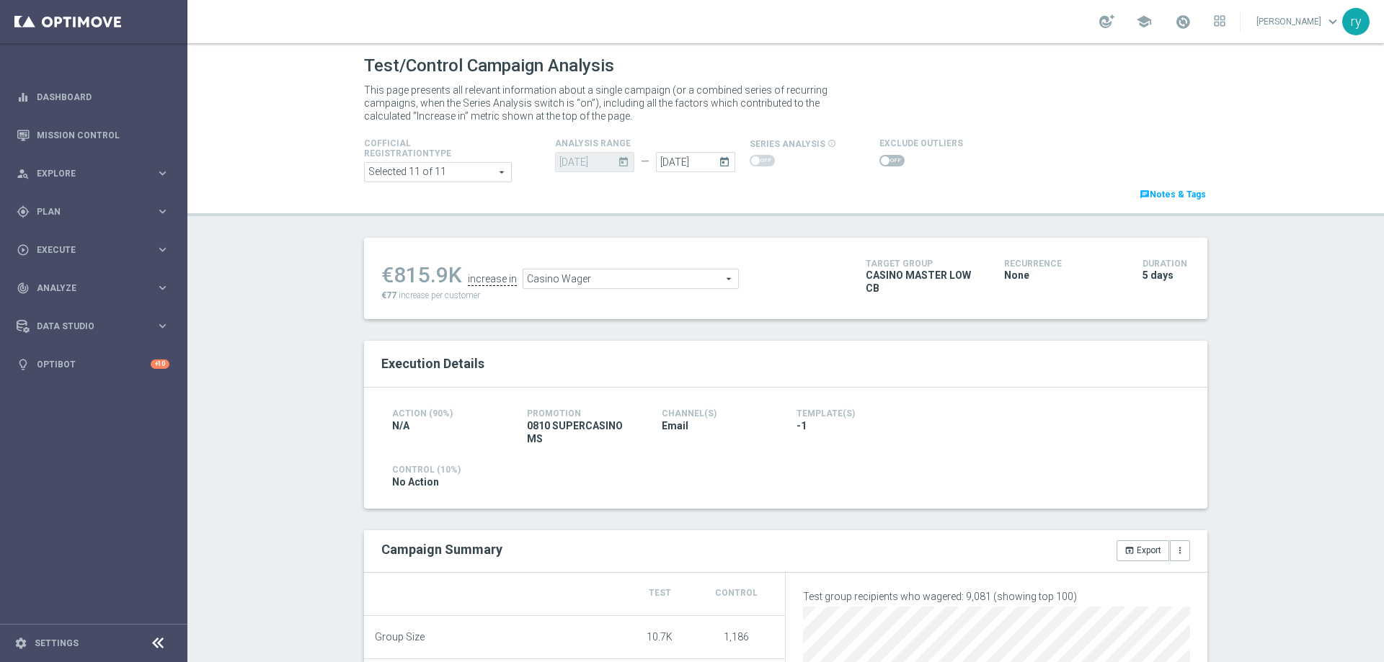
click at [882, 163] on span at bounding box center [891, 161] width 25 height 12
click at [882, 163] on input "checkbox" at bounding box center [891, 161] width 25 height 12
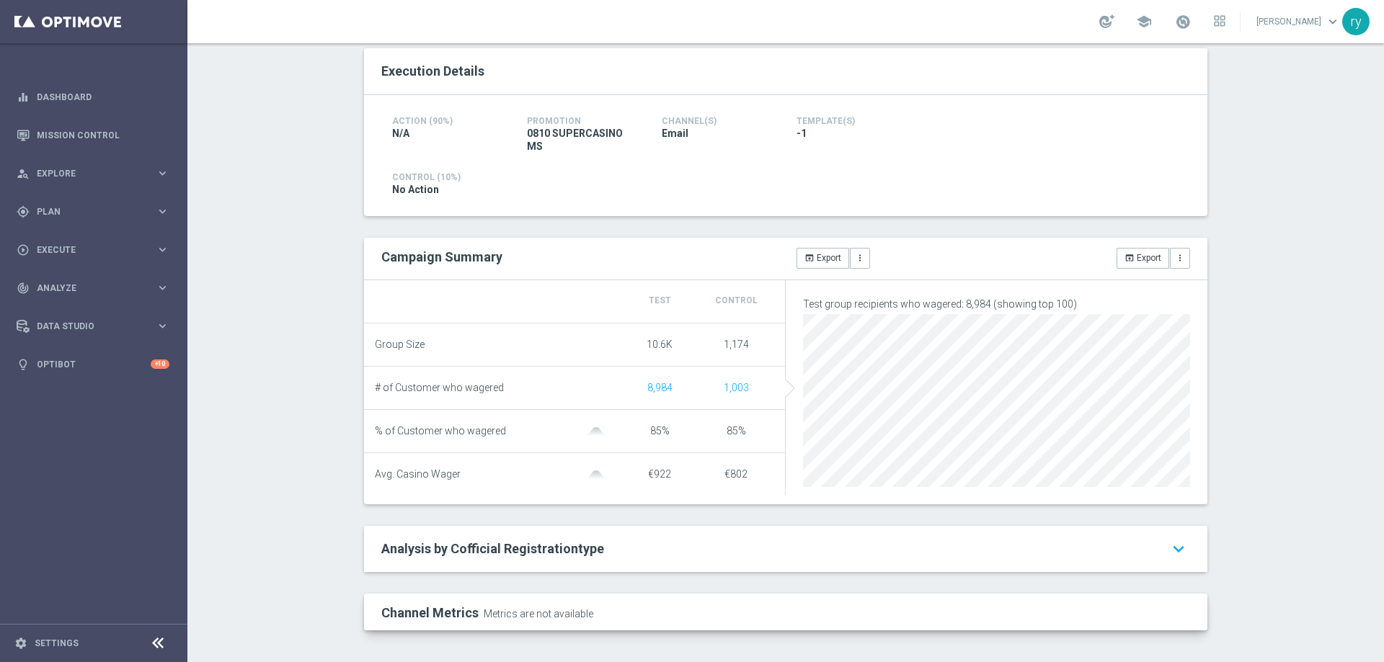
scroll to position [80, 0]
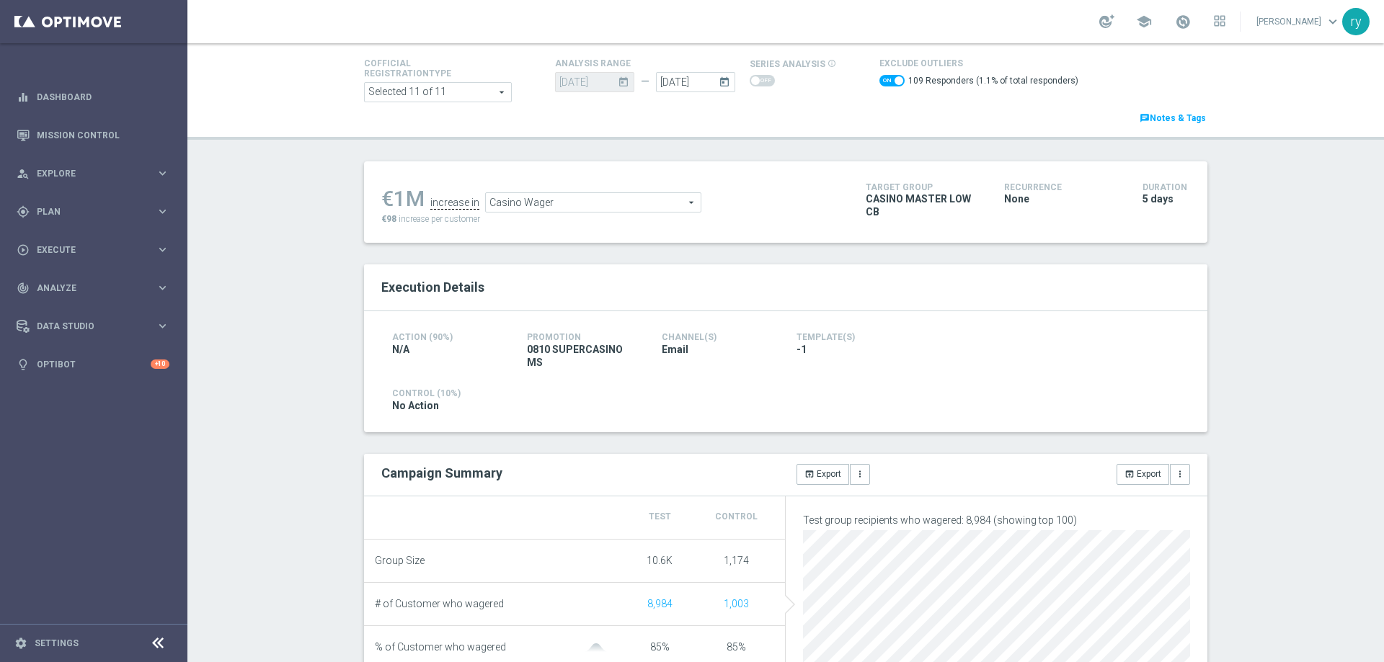
click at [624, 215] on div "€1M increase in Casino Wager Casino Wager arrow_drop_down search €98 increase p…" at bounding box center [612, 202] width 463 height 47
click at [624, 210] on span "Casino Wager" at bounding box center [593, 202] width 215 height 19
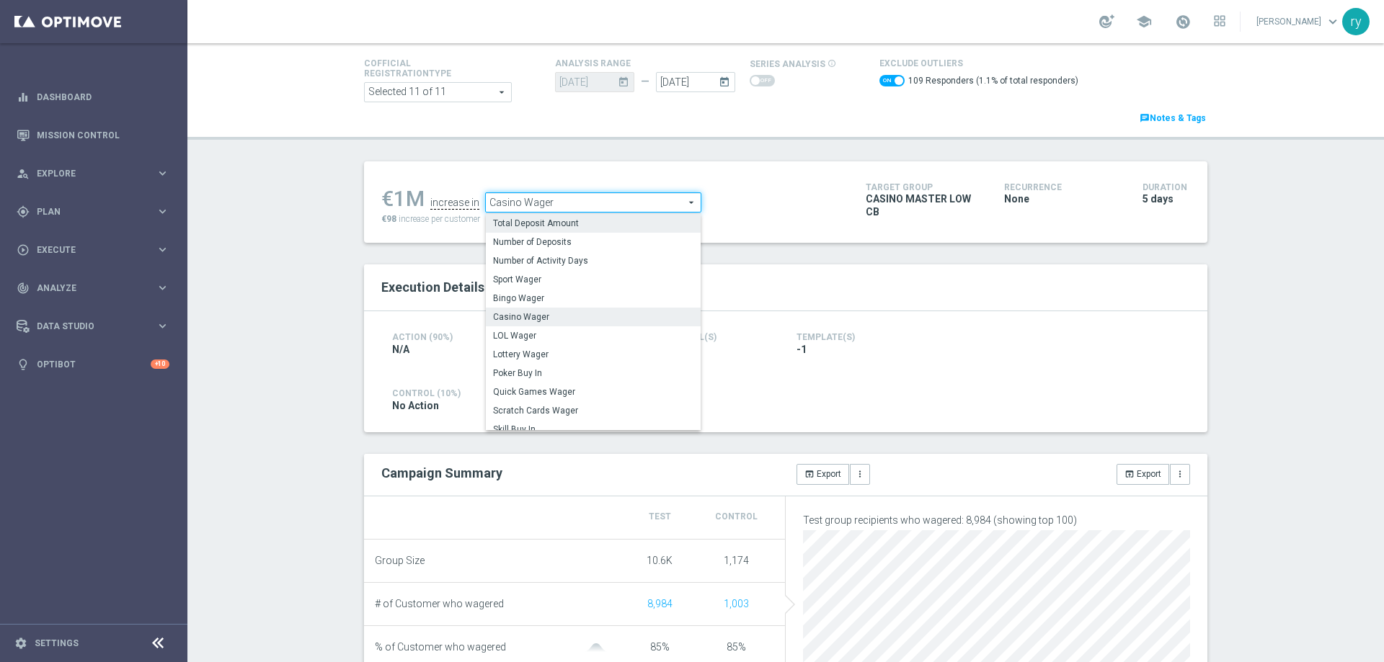
click at [619, 223] on span "Total Deposit Amount" at bounding box center [593, 224] width 200 height 12
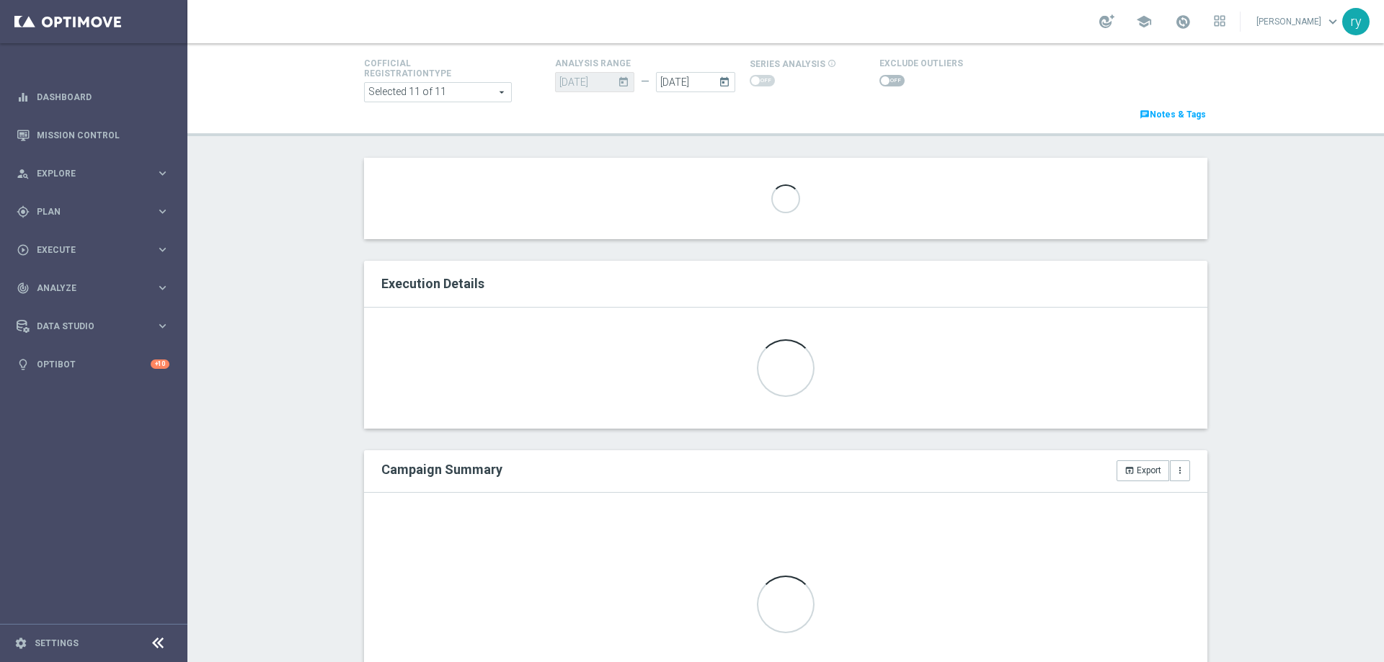
checkbox input "false"
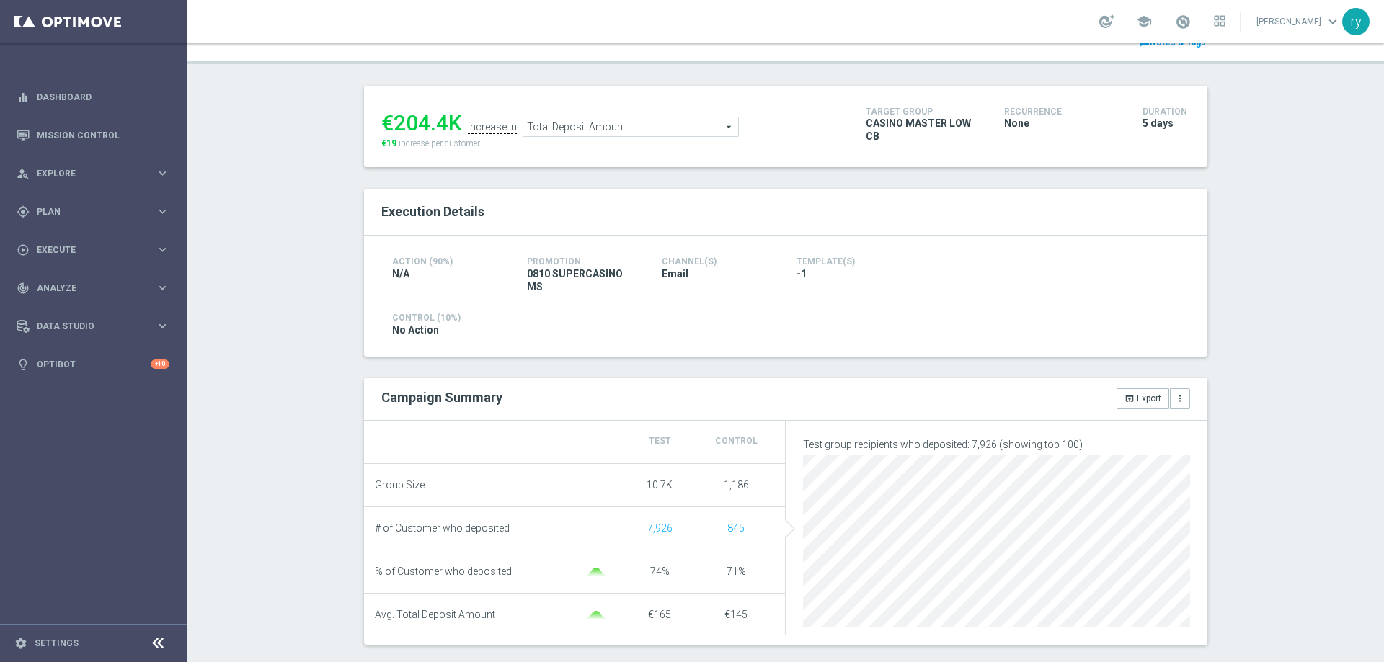
scroll to position [8, 0]
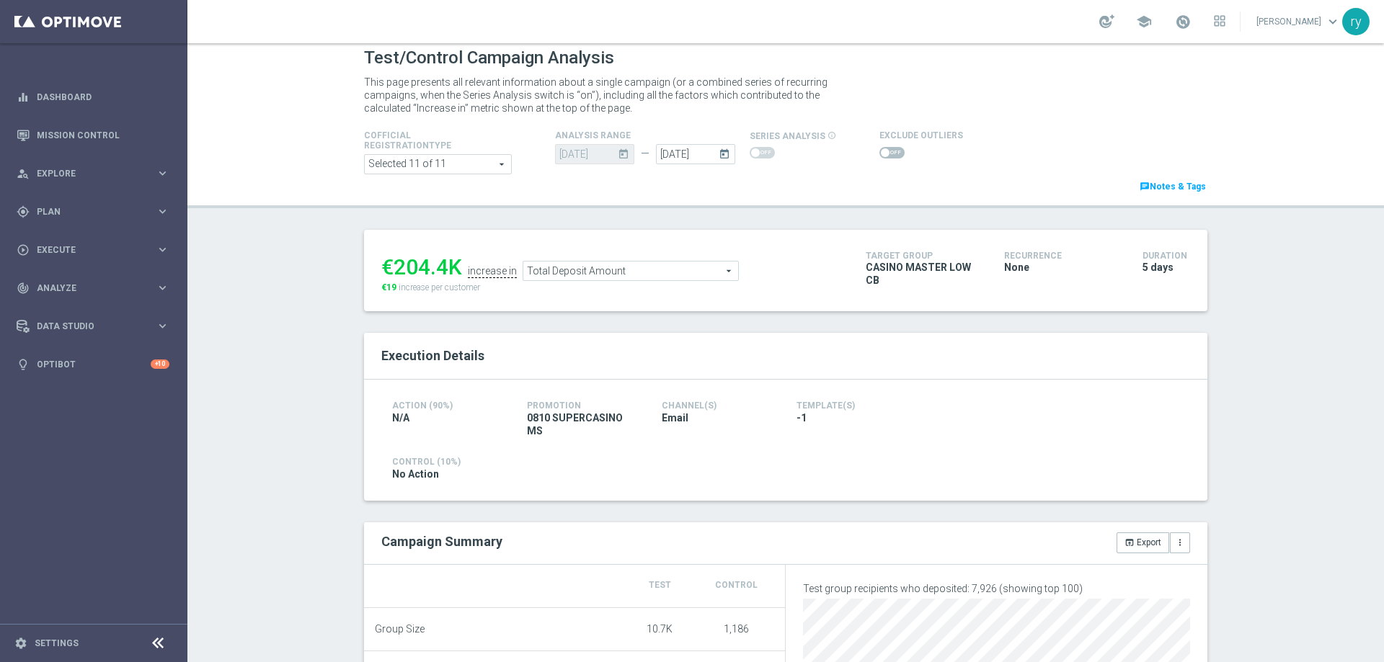
drag, startPoint x: 444, startPoint y: 270, endPoint x: 391, endPoint y: 269, distance: 52.6
click at [391, 269] on div "€204.4K" at bounding box center [421, 267] width 81 height 26
copy div "204.4"
click at [598, 269] on span "Total Deposit Amount" at bounding box center [630, 271] width 215 height 19
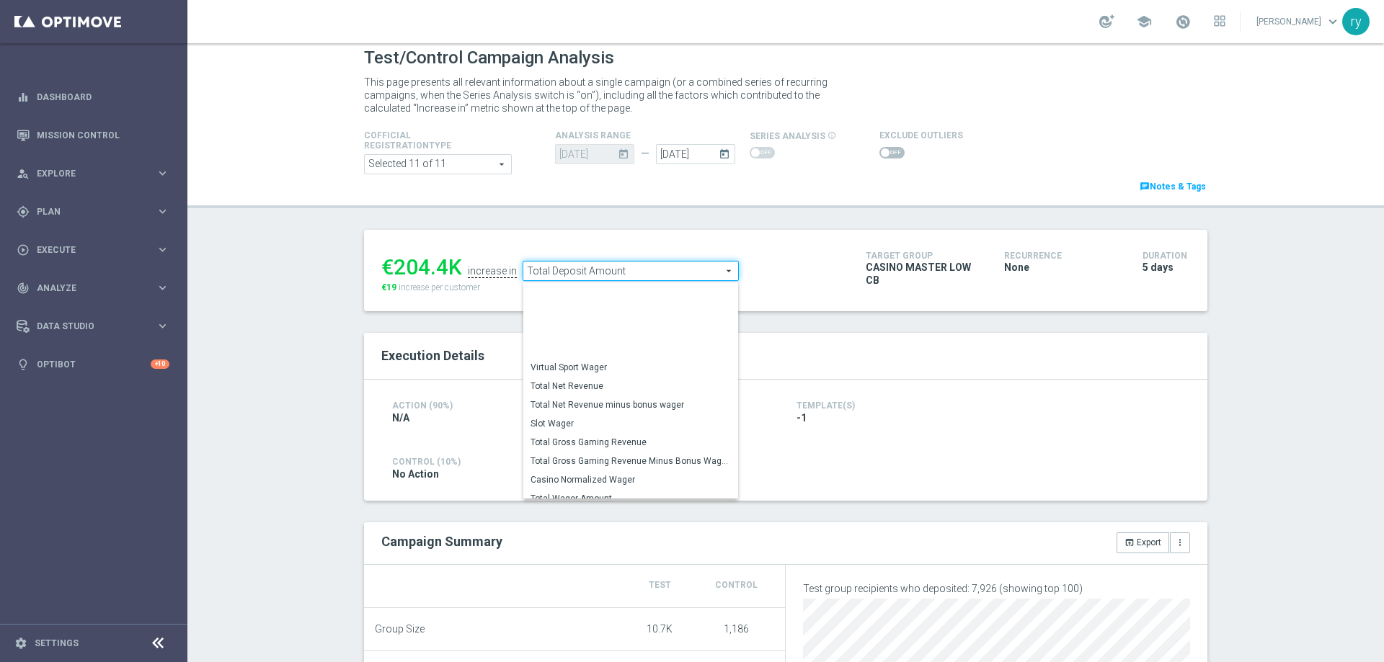
scroll to position [218, 0]
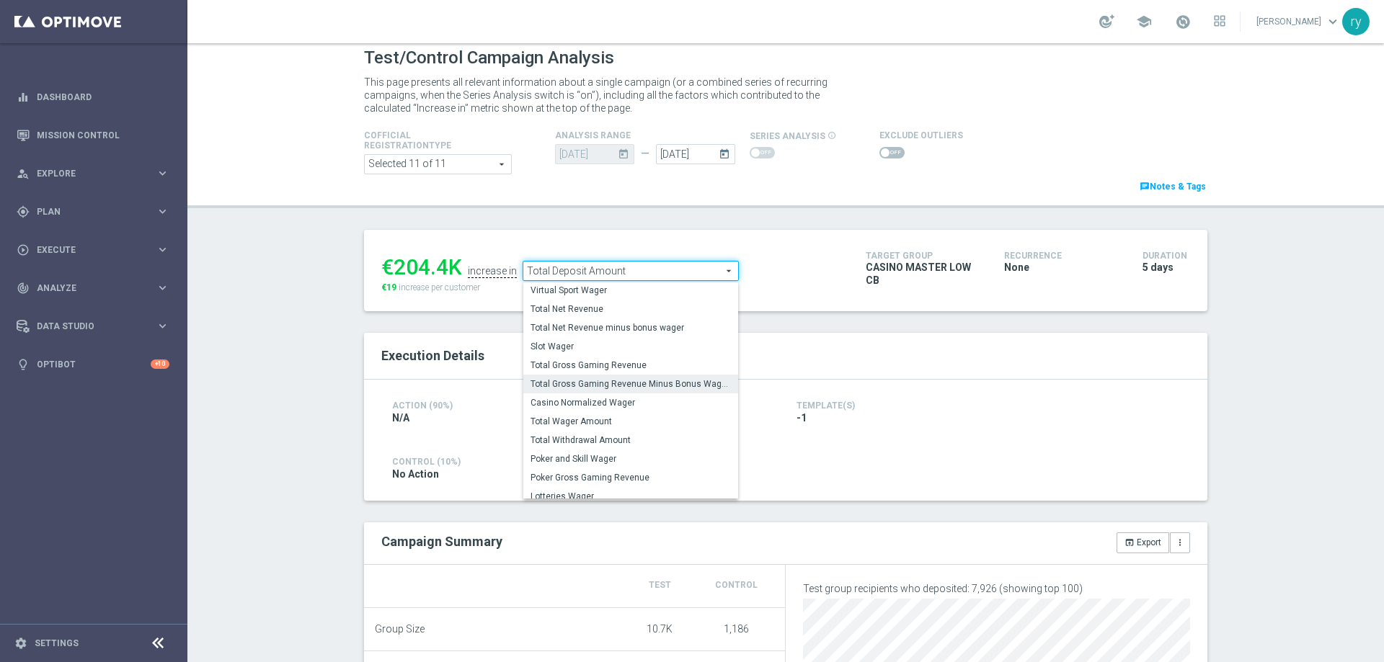
click at [602, 384] on span "Total Gross Gaming Revenue Minus Bonus Wagared" at bounding box center [631, 384] width 200 height 12
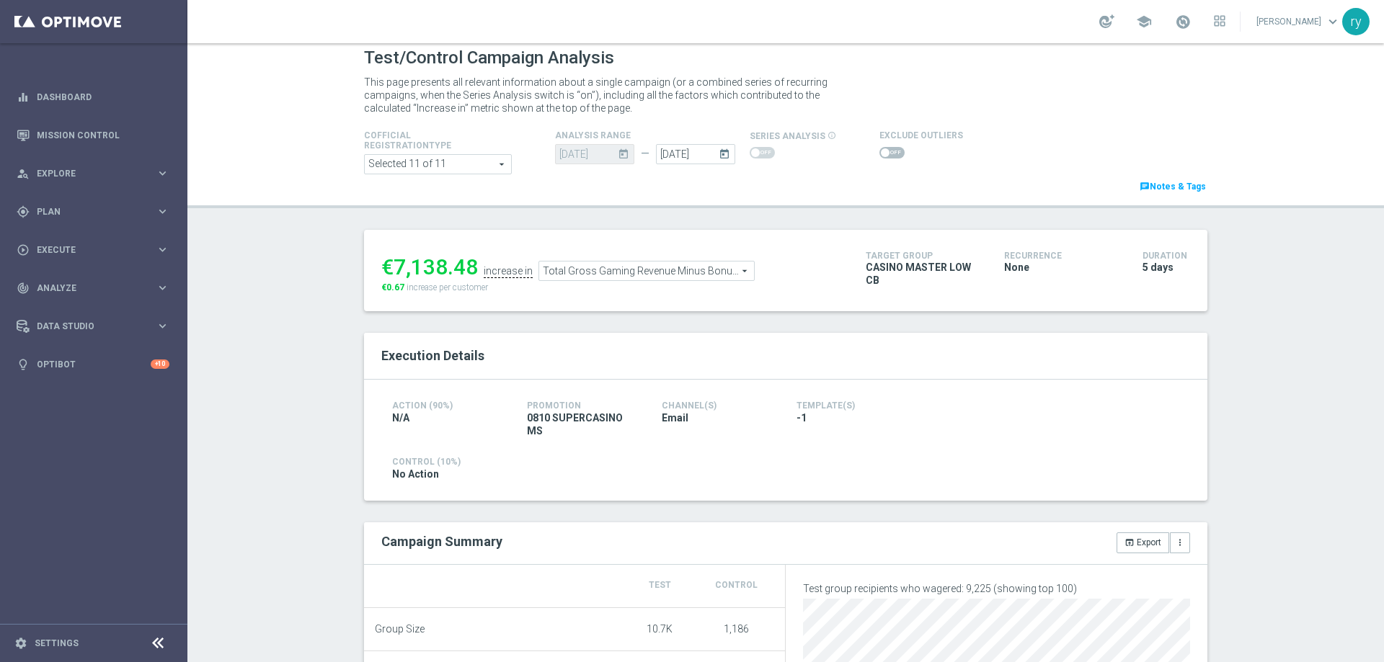
click at [657, 278] on span "Total Gross Gaming Revenue Minus Bonus Wagared" at bounding box center [646, 271] width 215 height 19
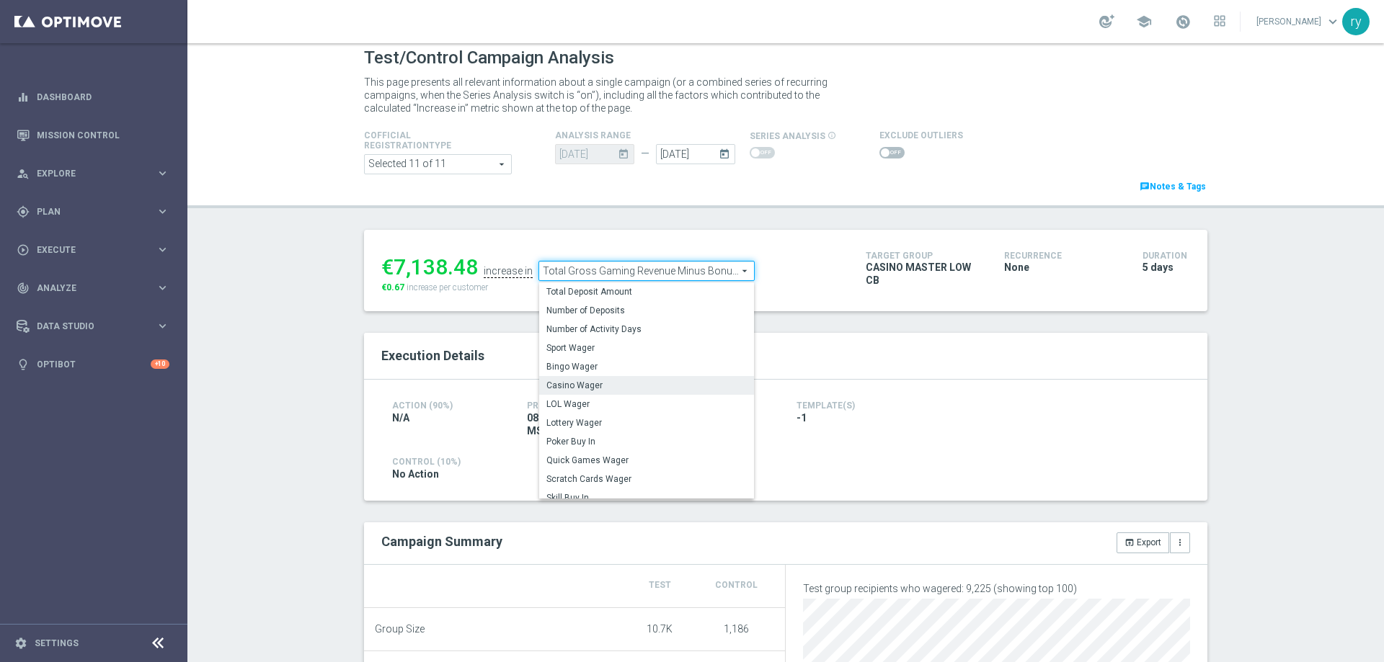
click at [646, 389] on span "Casino Wager" at bounding box center [646, 386] width 200 height 12
type input "Casino Wager"
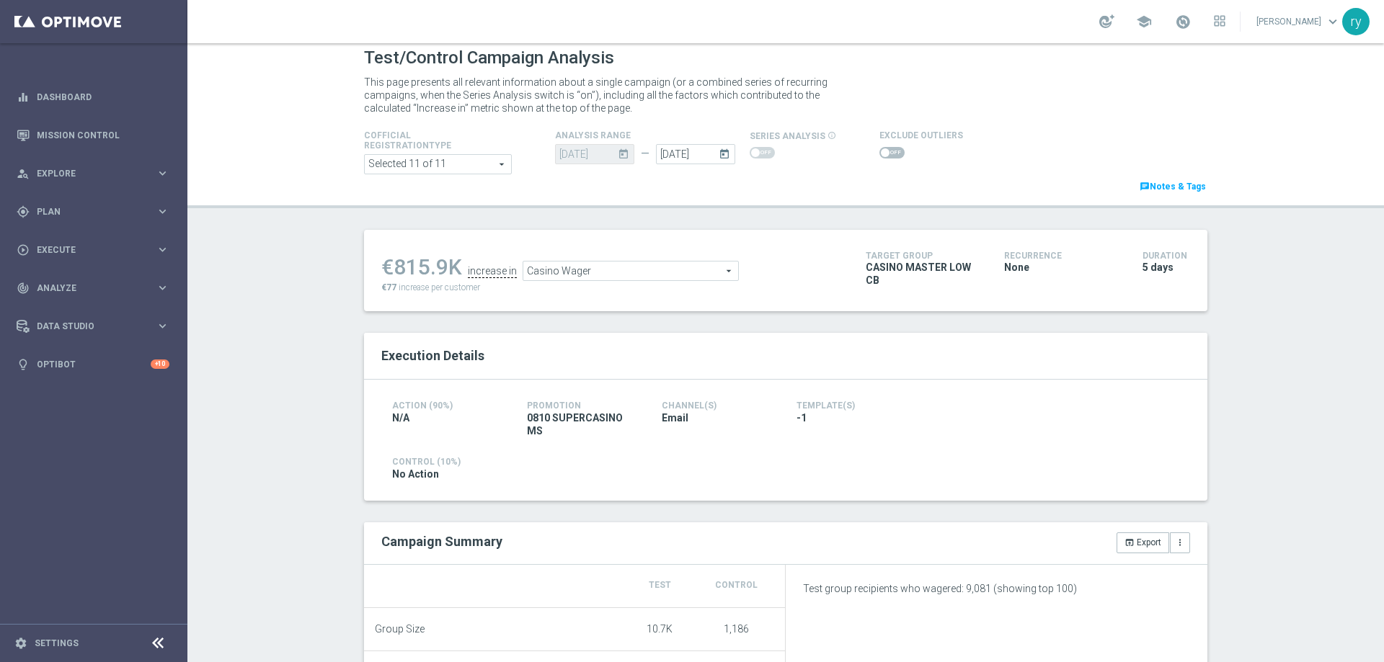
click at [886, 154] on span at bounding box center [891, 153] width 25 height 12
click at [886, 154] on input "checkbox" at bounding box center [891, 153] width 25 height 12
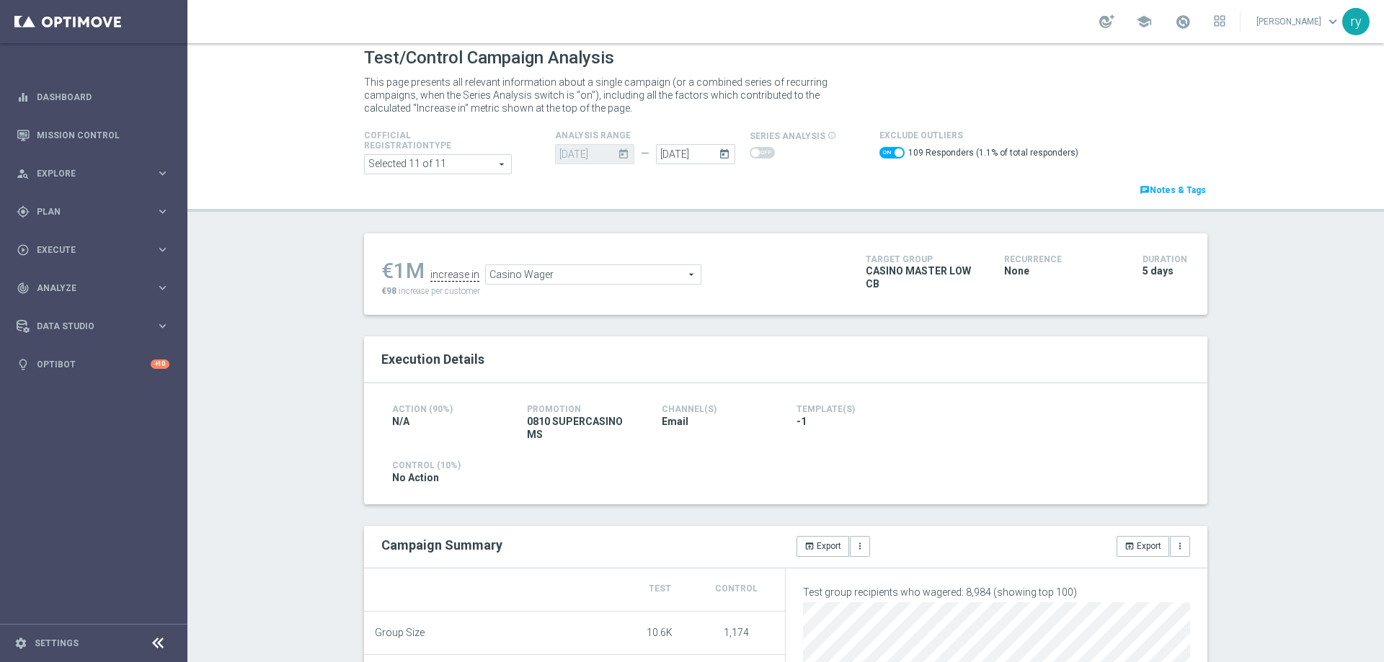
click at [637, 278] on span "Casino Wager" at bounding box center [593, 274] width 215 height 19
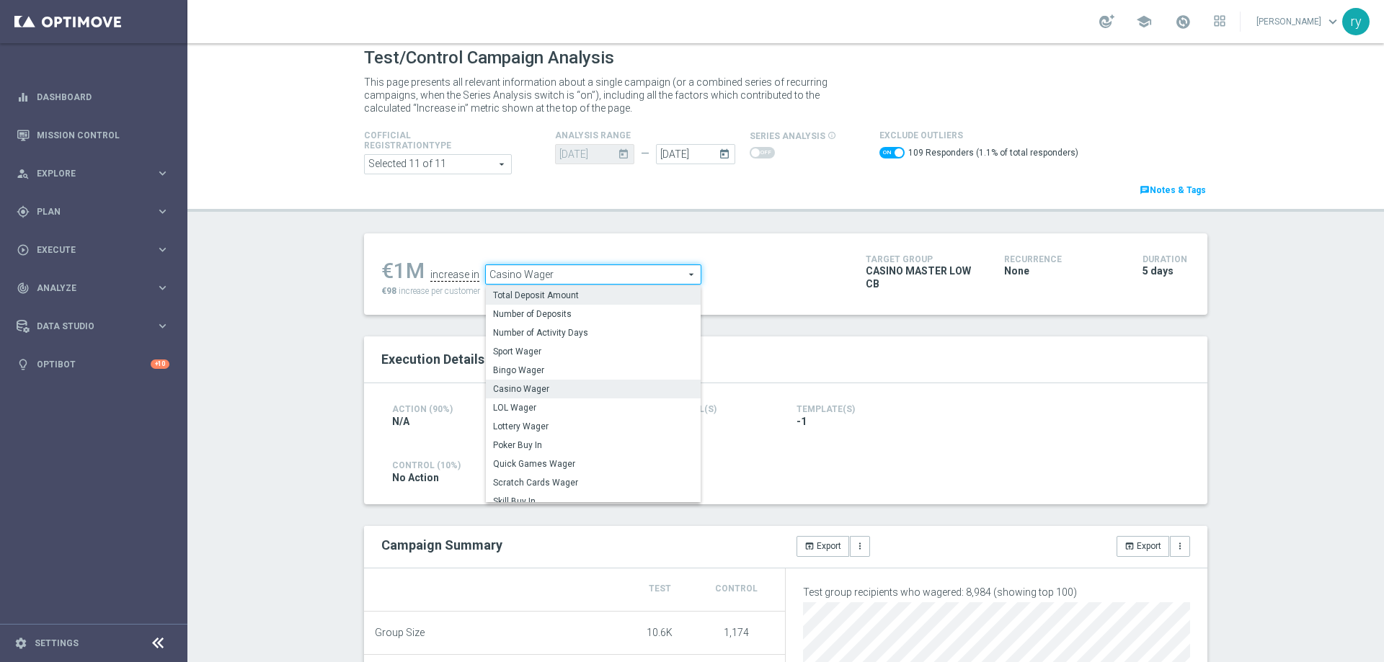
click at [637, 295] on span "Total Deposit Amount" at bounding box center [593, 296] width 200 height 12
checkbox input "false"
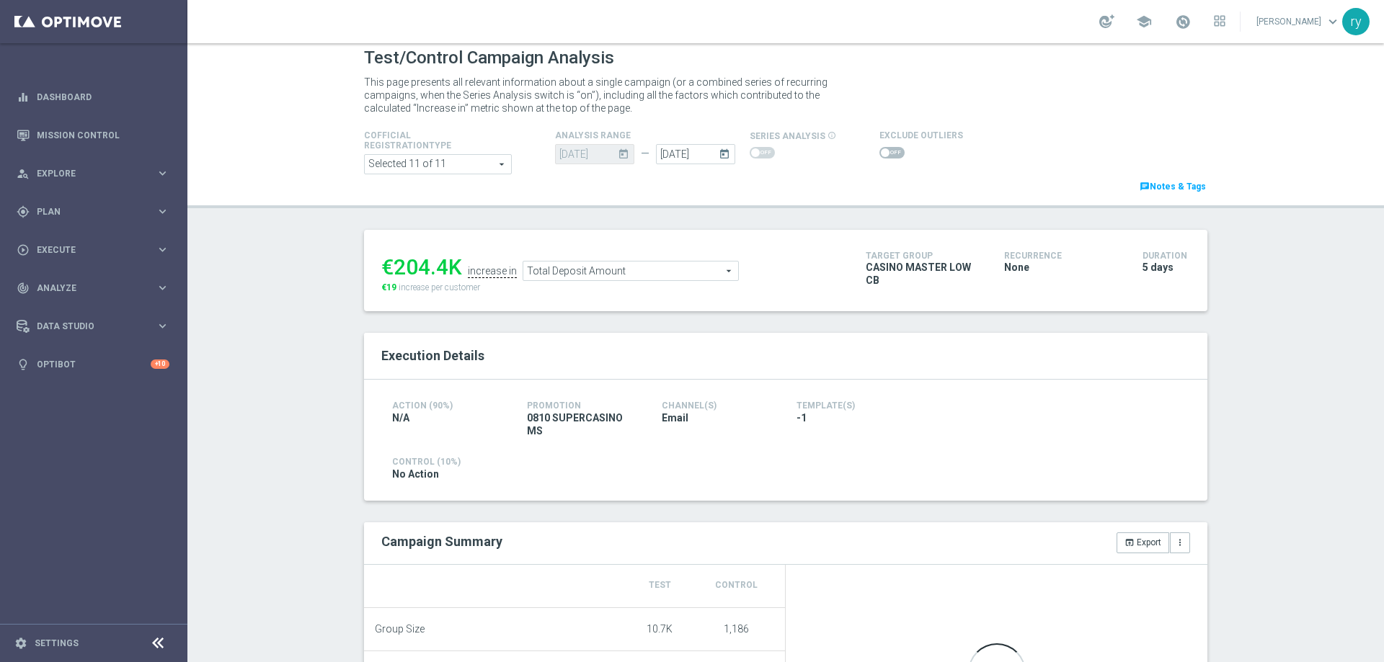
click at [655, 270] on span "Total Deposit Amount" at bounding box center [630, 271] width 215 height 19
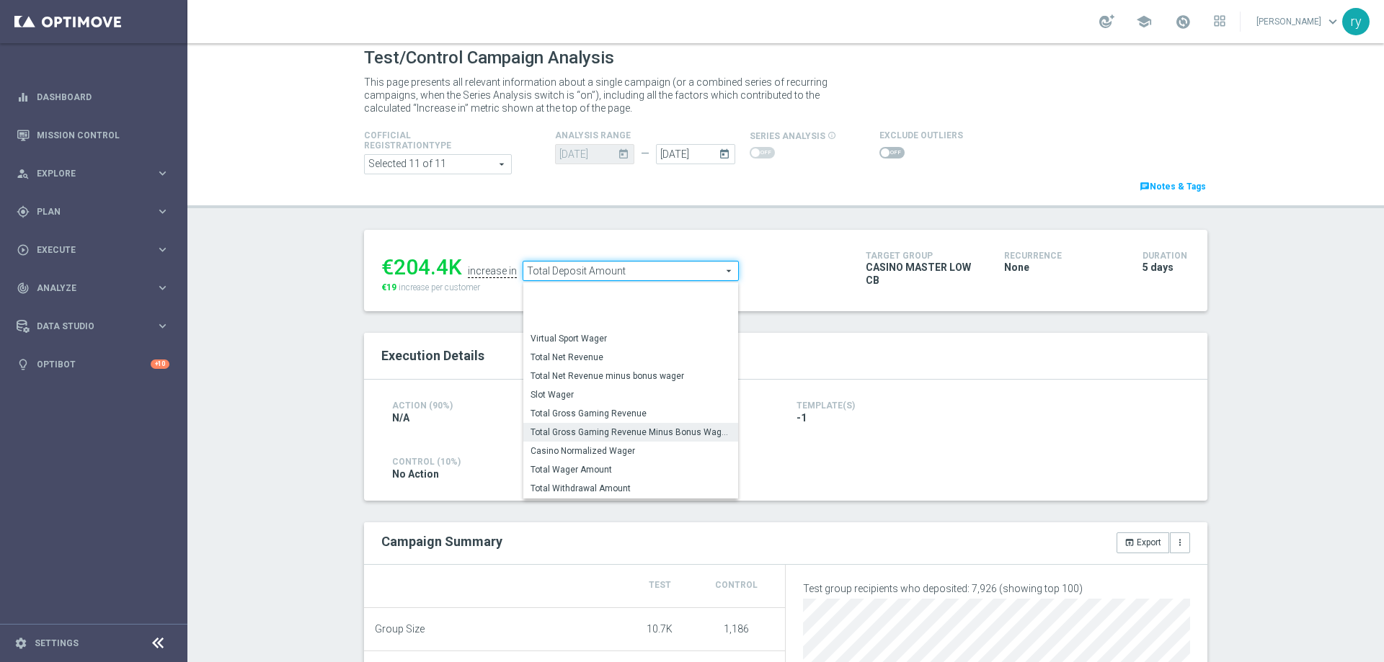
scroll to position [218, 0]
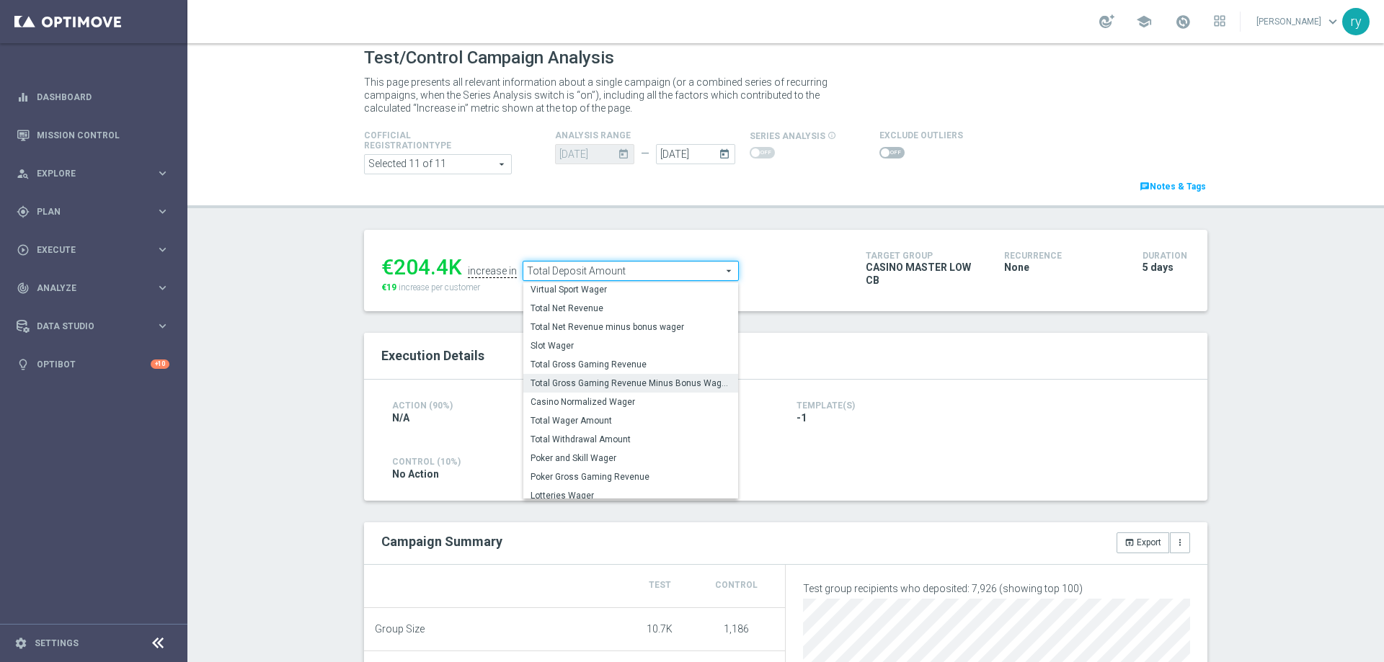
click at [644, 383] on span "Total Gross Gaming Revenue Minus Bonus Wagared" at bounding box center [631, 384] width 200 height 12
type input "Total Gross Gaming Revenue Minus Bonus Wagared"
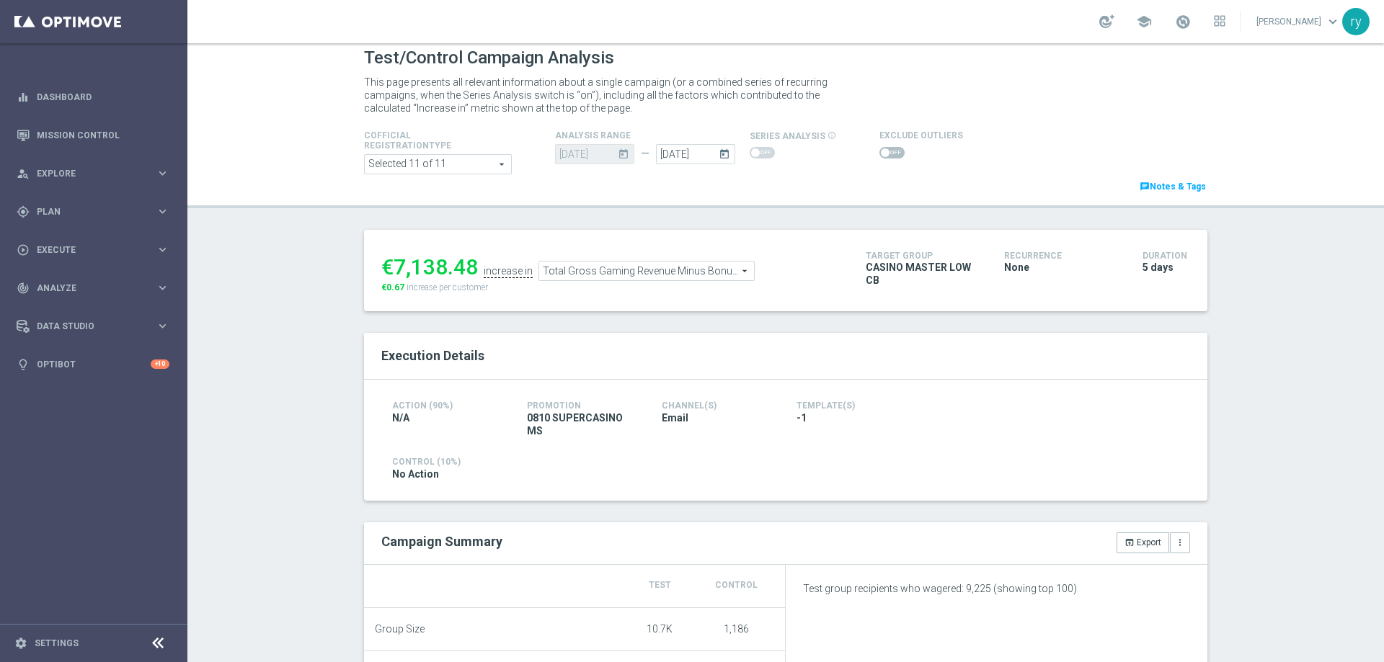
scroll to position [4, 0]
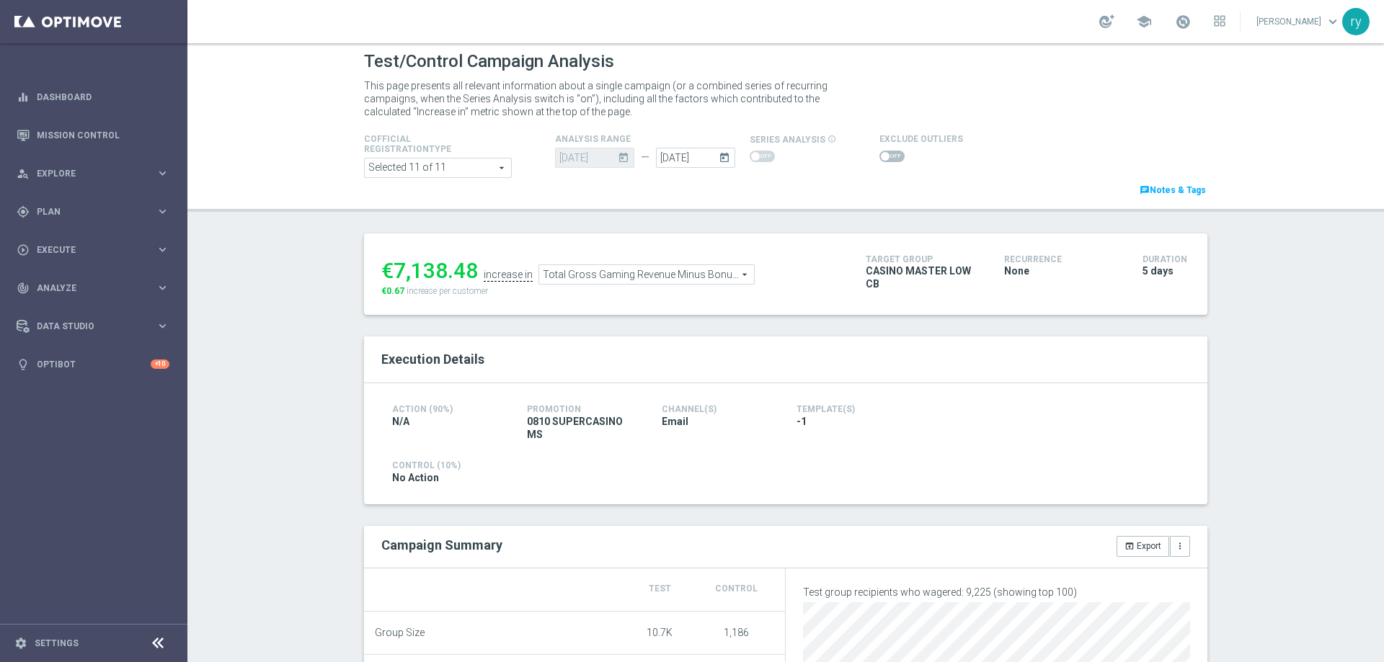
click at [885, 159] on span at bounding box center [891, 157] width 25 height 12
click at [885, 159] on input "checkbox" at bounding box center [891, 157] width 25 height 12
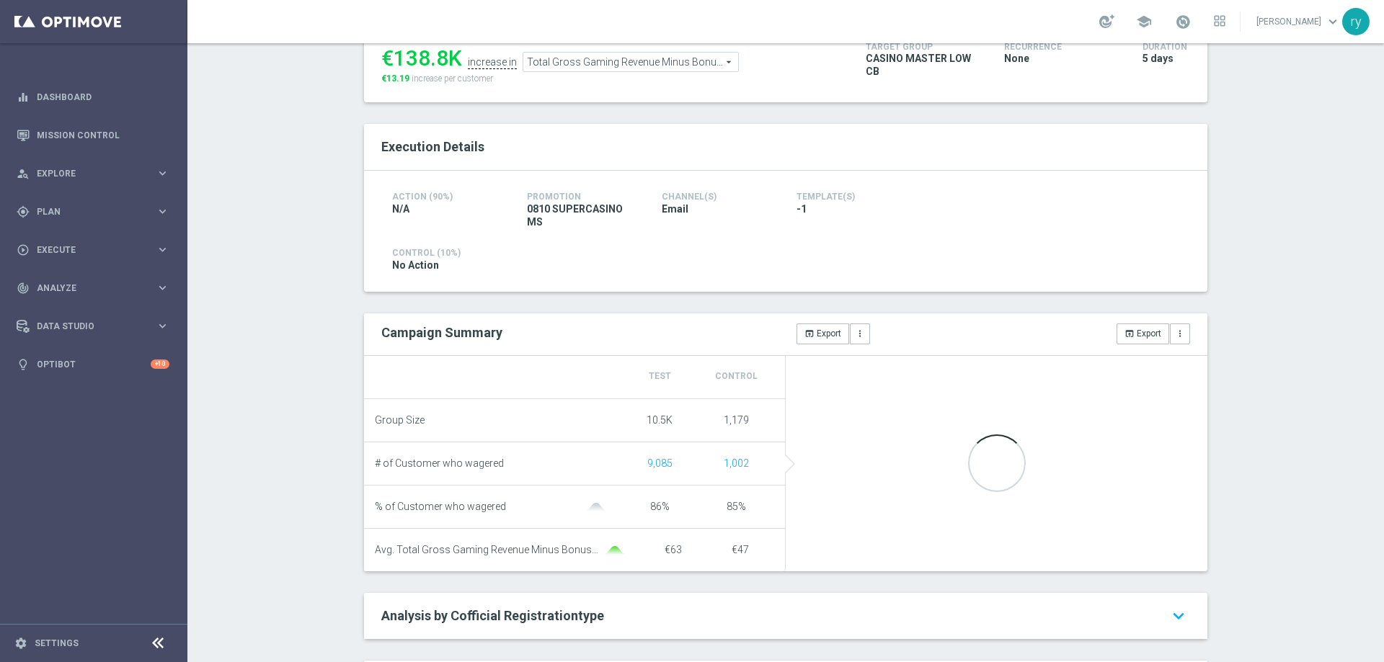
scroll to position [0, 0]
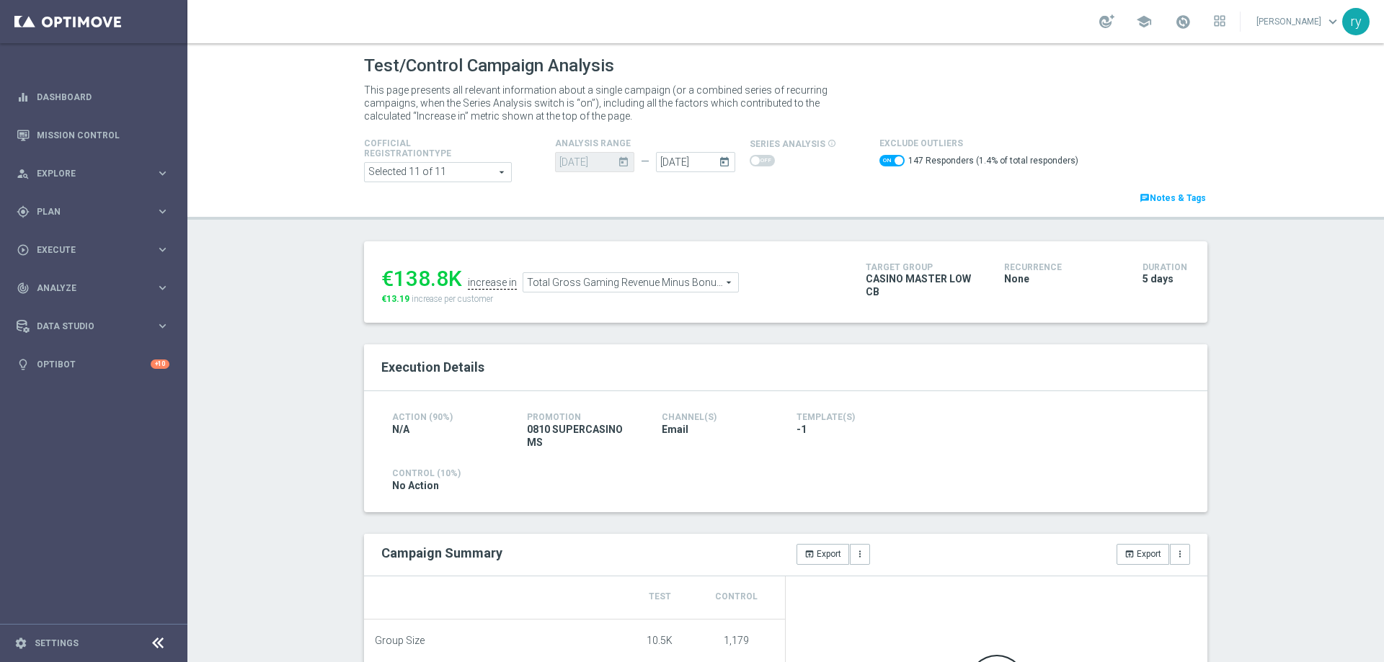
click at [881, 161] on span at bounding box center [891, 161] width 25 height 12
click at [881, 161] on input "checkbox" at bounding box center [891, 161] width 25 height 12
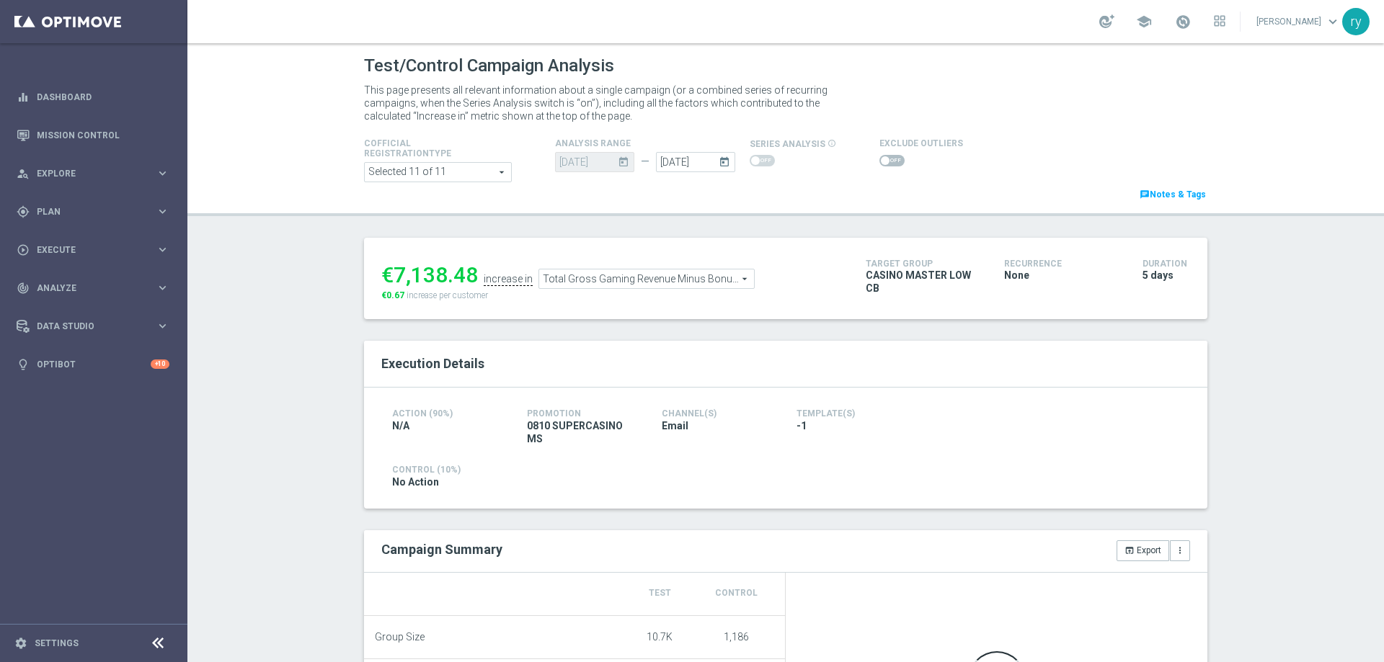
click at [881, 161] on span at bounding box center [891, 161] width 25 height 12
click at [881, 161] on input "checkbox" at bounding box center [891, 161] width 25 height 12
checkbox input "true"
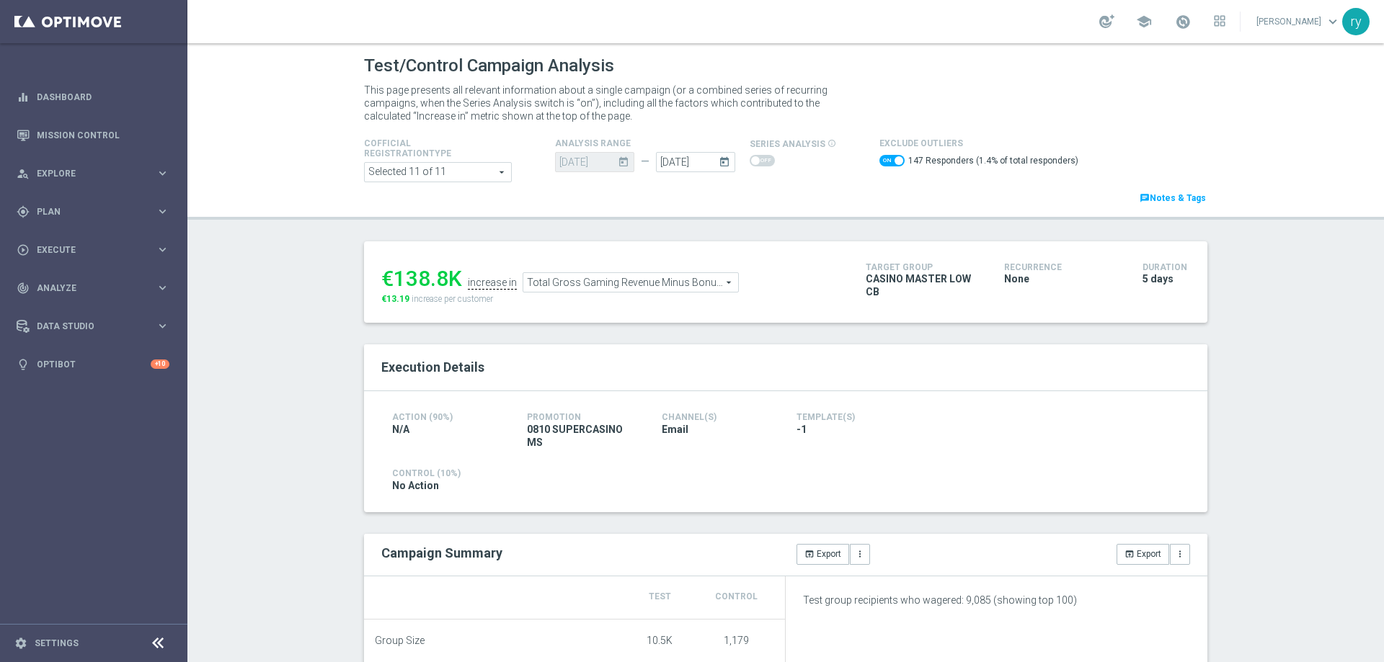
click at [440, 275] on div "€138.8K" at bounding box center [421, 279] width 81 height 26
drag, startPoint x: 443, startPoint y: 275, endPoint x: 392, endPoint y: 278, distance: 50.6
click at [392, 278] on div "€138.8K" at bounding box center [421, 279] width 81 height 26
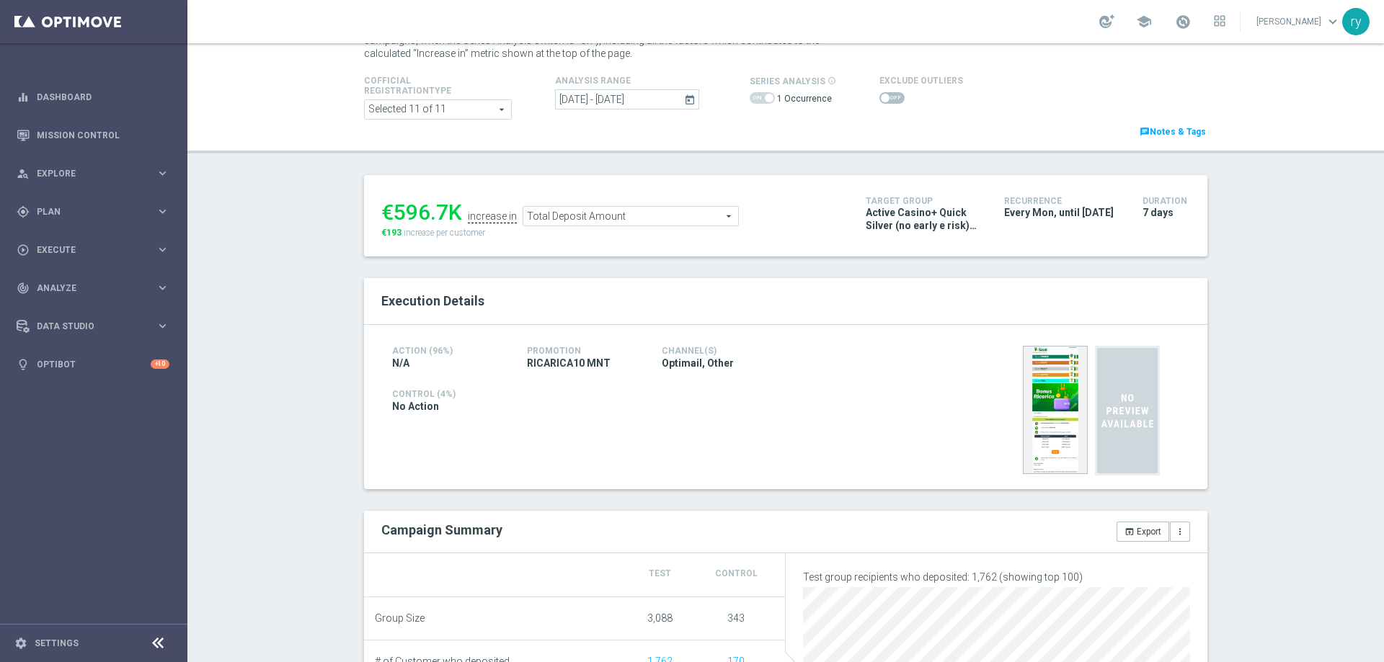
scroll to position [72, 0]
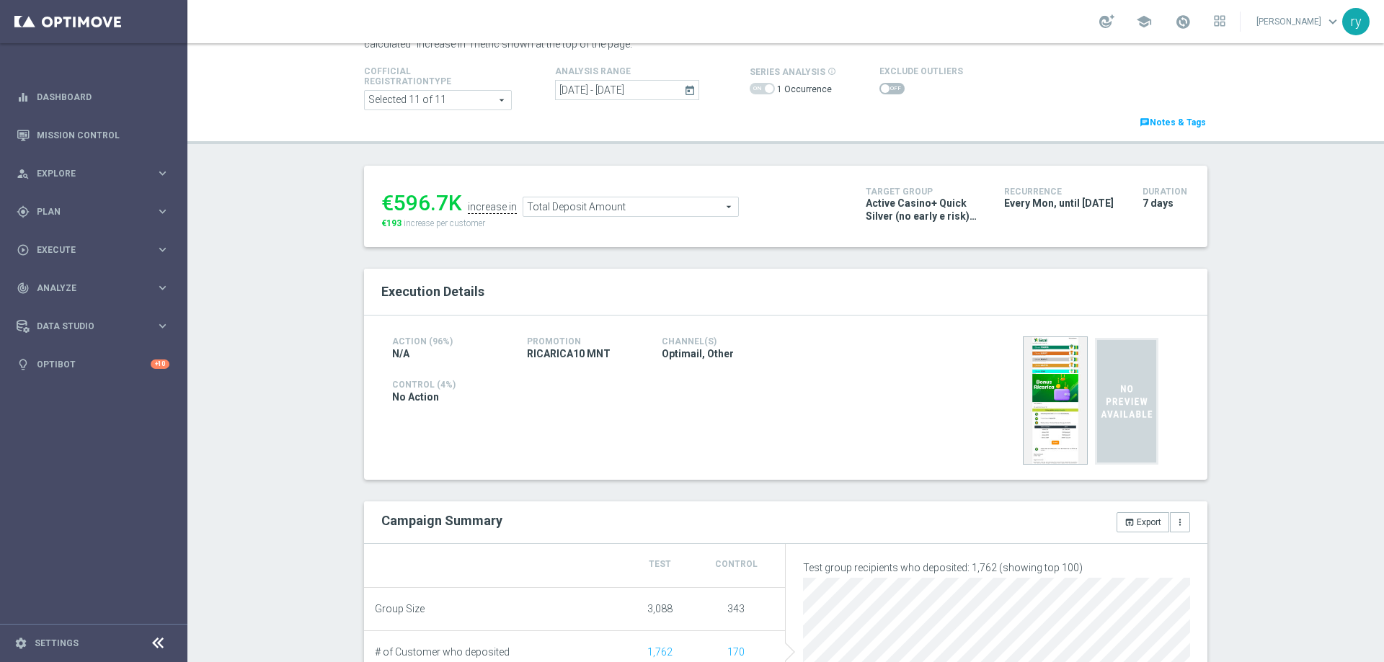
drag, startPoint x: 441, startPoint y: 200, endPoint x: 393, endPoint y: 205, distance: 48.6
click at [393, 205] on div "€596.7K" at bounding box center [421, 203] width 81 height 26
copy div "596.7"
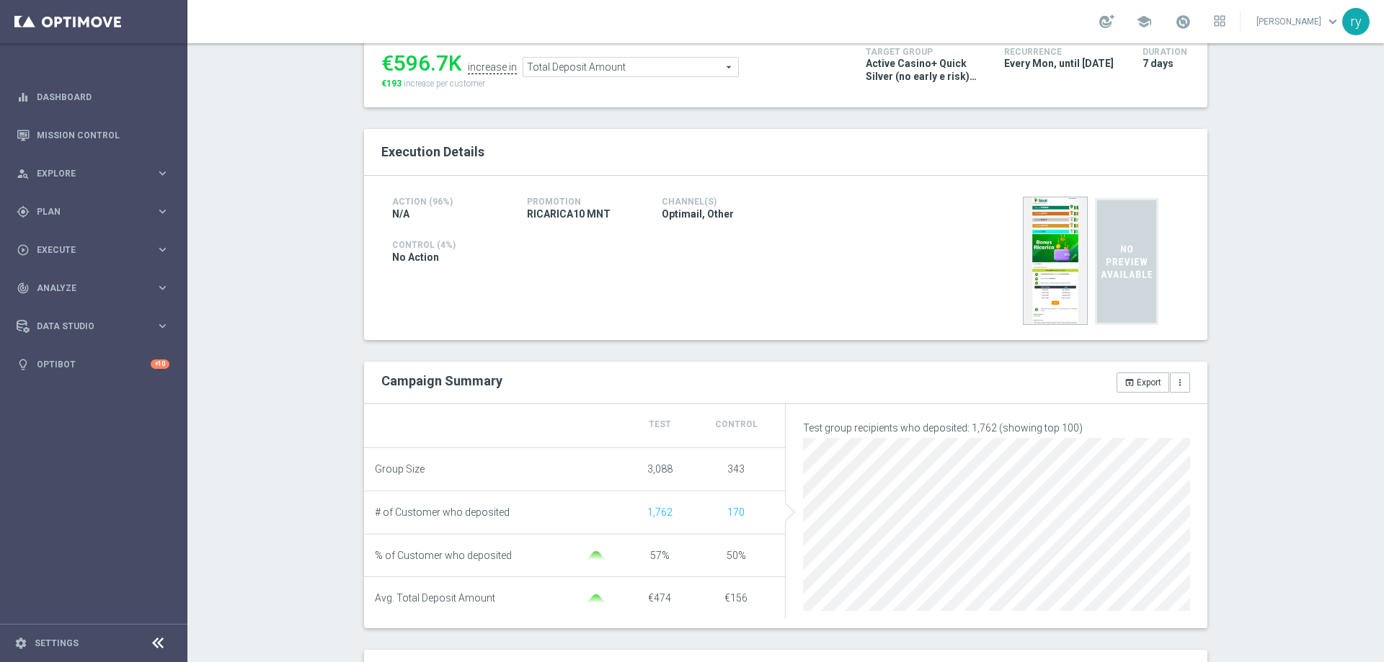
scroll to position [216, 0]
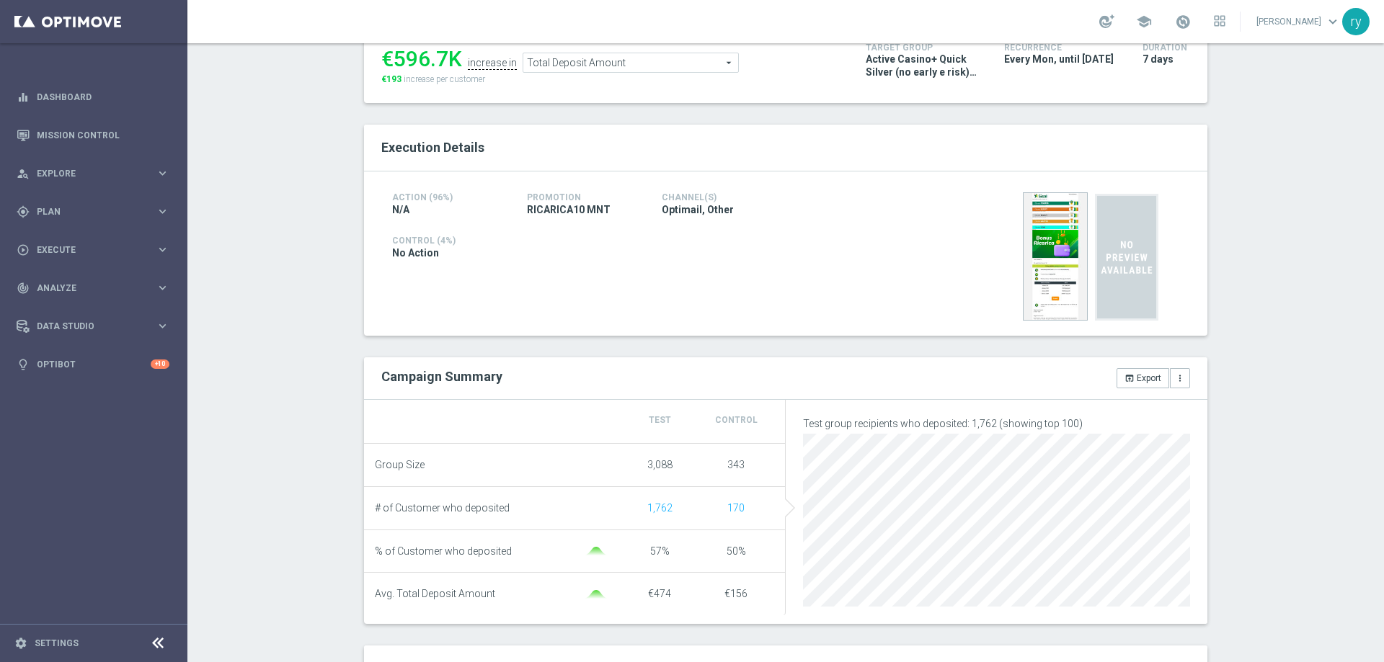
click at [647, 70] on span "Total Deposit Amount" at bounding box center [630, 62] width 215 height 19
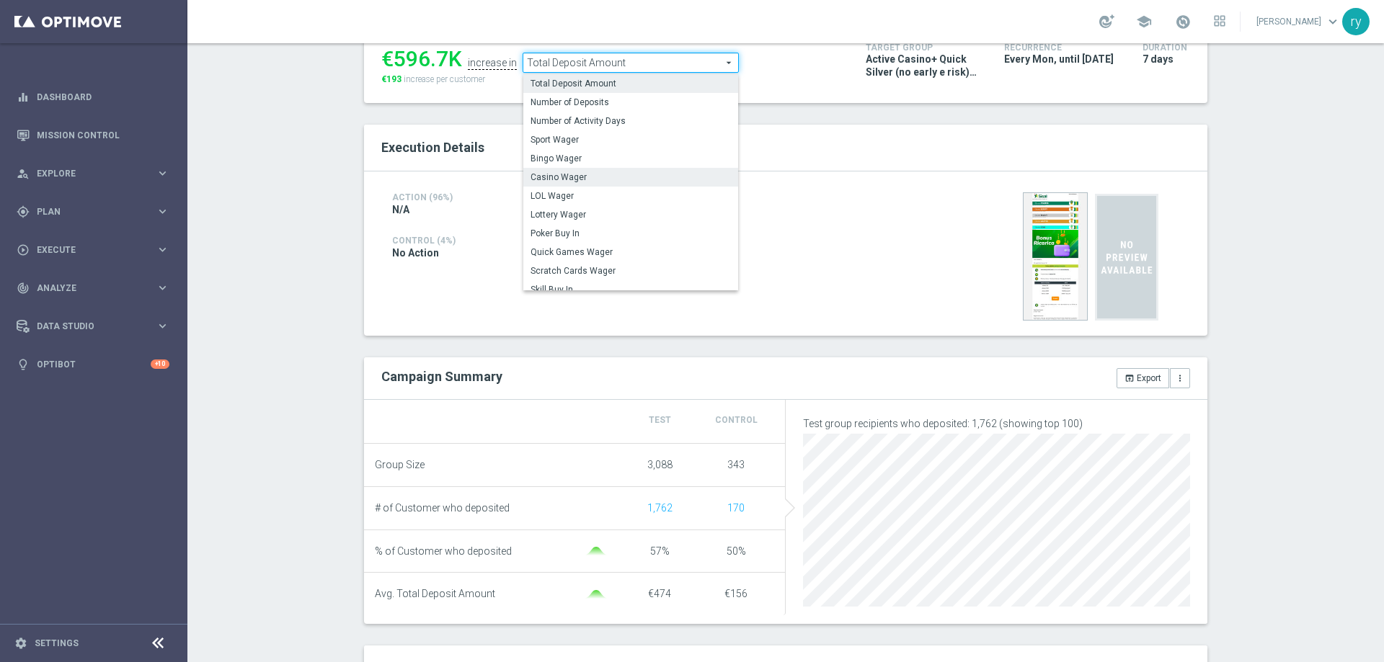
click at [594, 178] on span "Casino Wager" at bounding box center [631, 178] width 200 height 12
type input "Casino Wager"
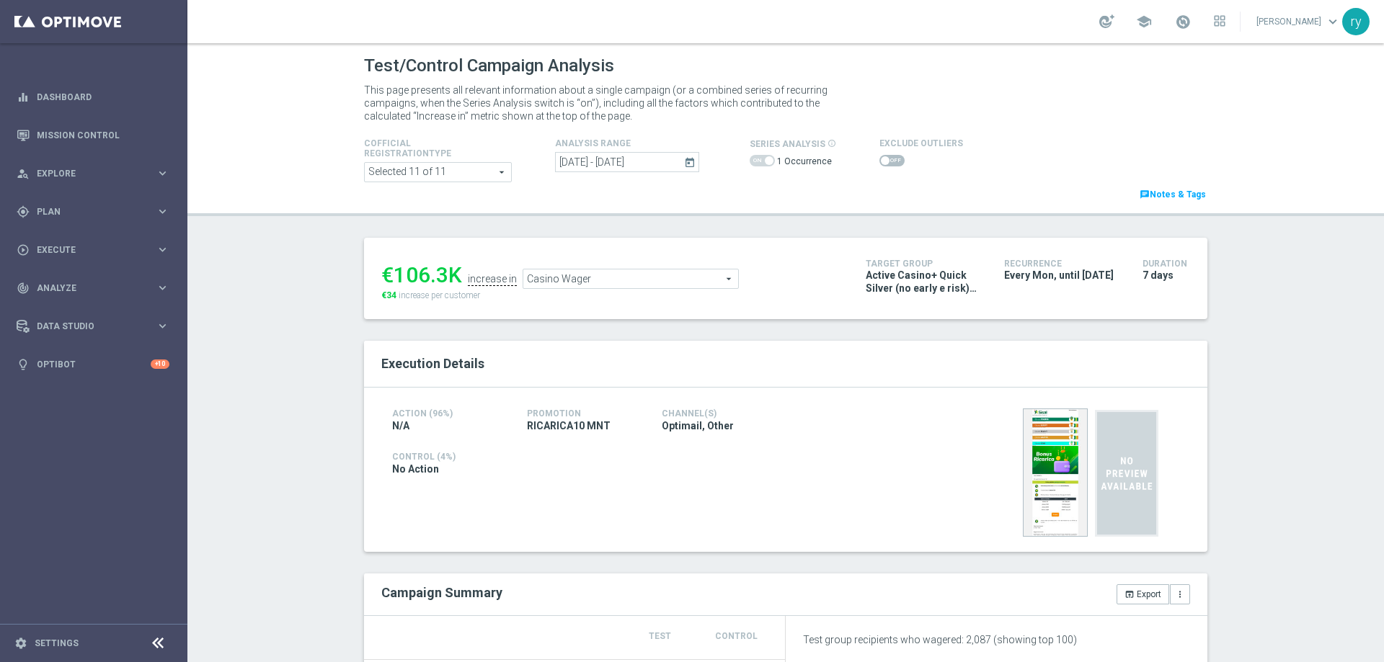
click at [887, 160] on span at bounding box center [891, 161] width 25 height 12
click at [887, 160] on input "checkbox" at bounding box center [891, 161] width 25 height 12
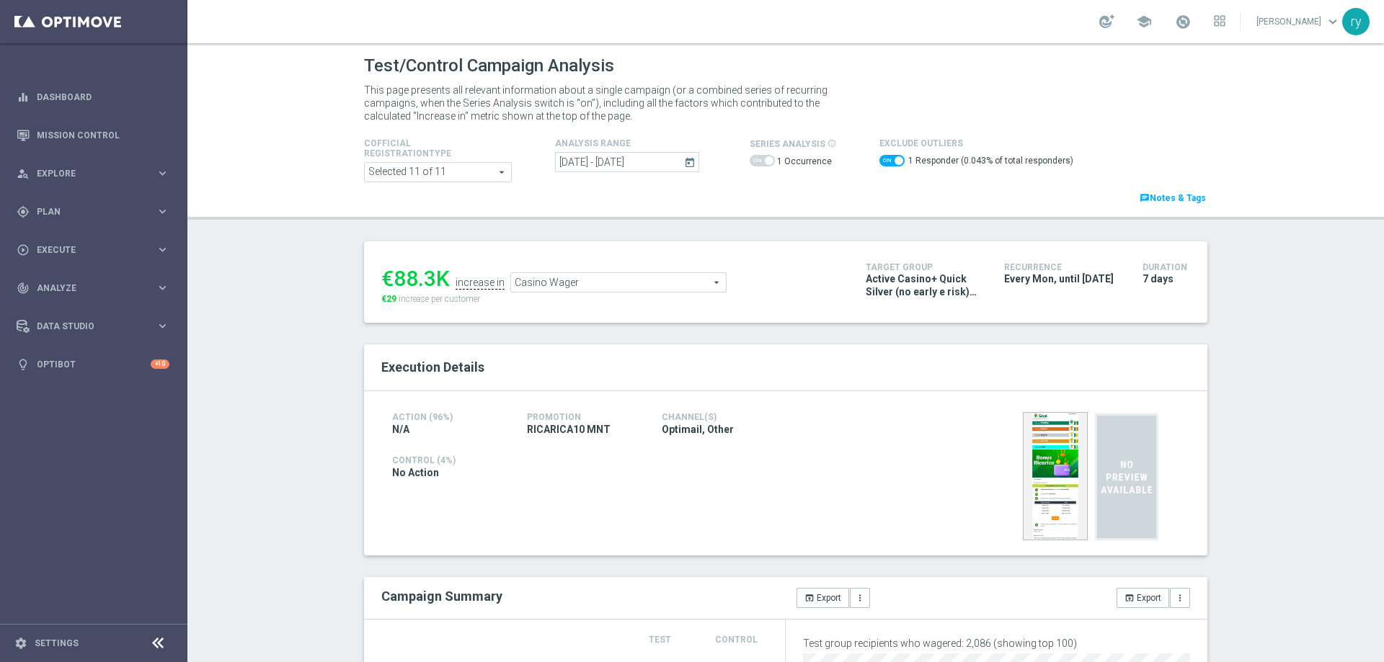
click at [684, 162] on icon "today" at bounding box center [690, 162] width 13 height 13
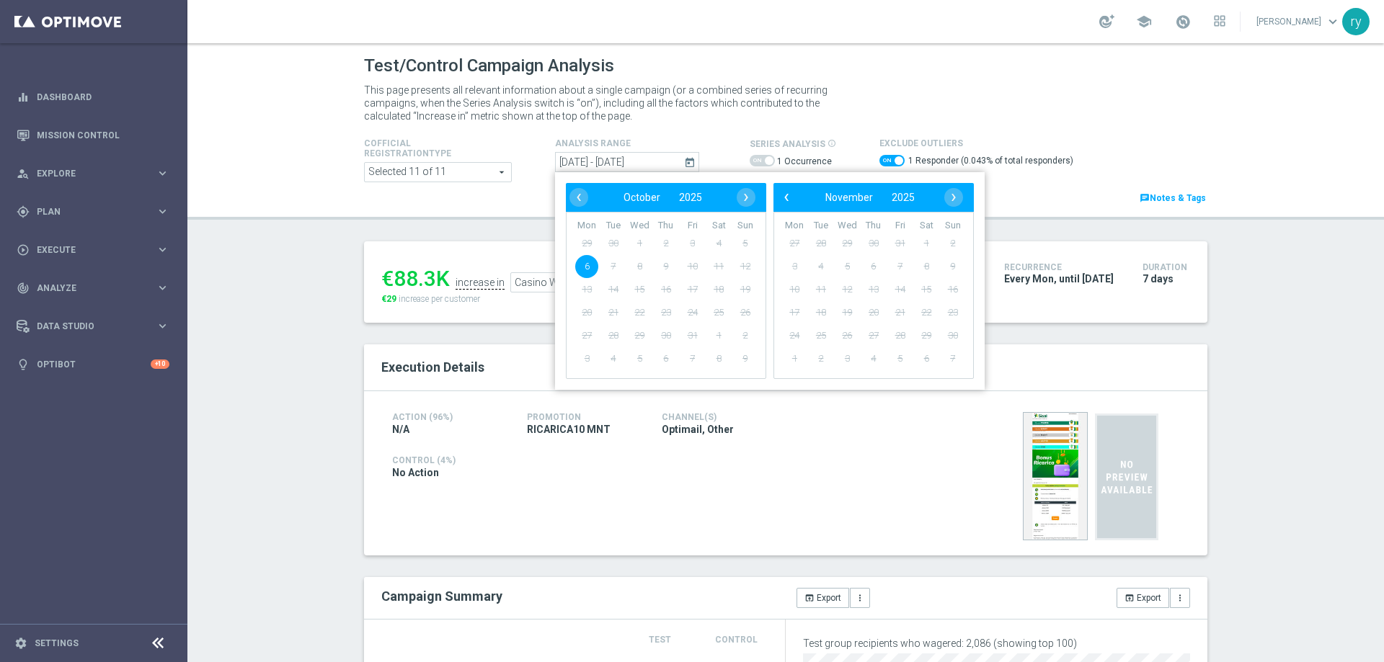
click at [706, 167] on div "[DATE] [DATE] - [DATE] ‹ ​ October ​ 2025 ​ › Mon Tue Wed Thu Fri Sat Sun 29 30…" at bounding box center [652, 162] width 216 height 20
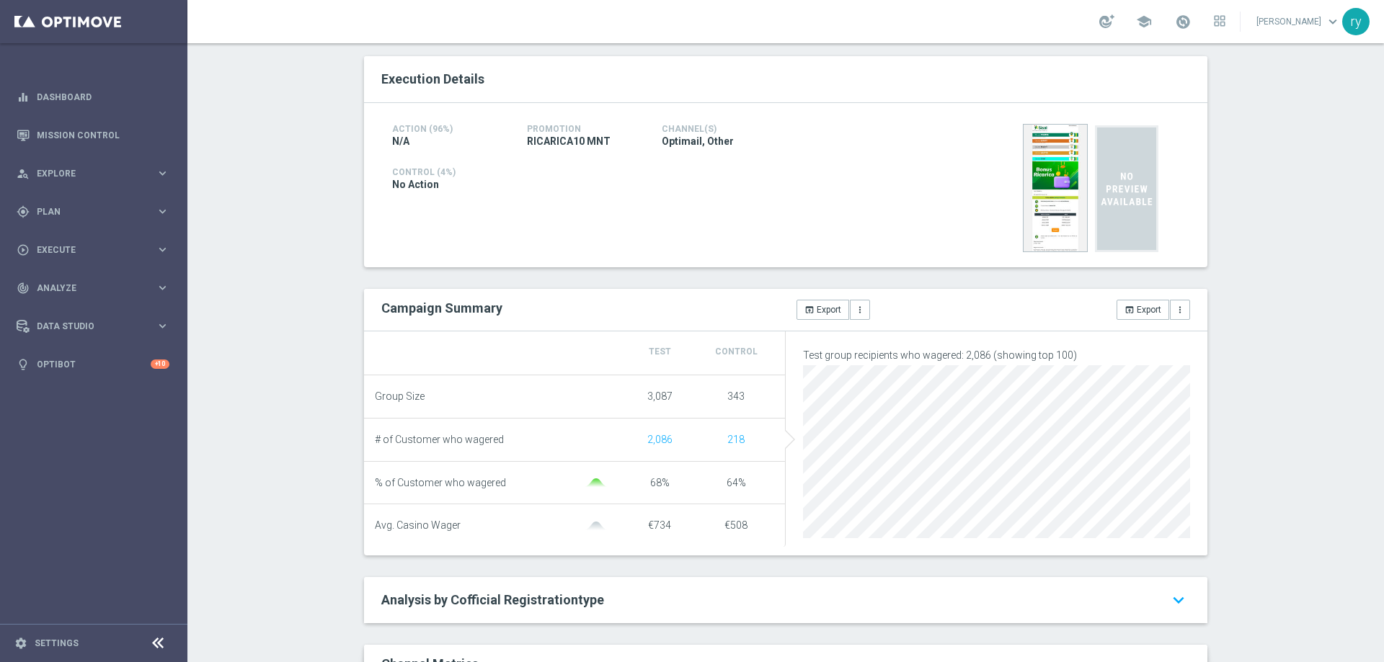
scroll to position [72, 0]
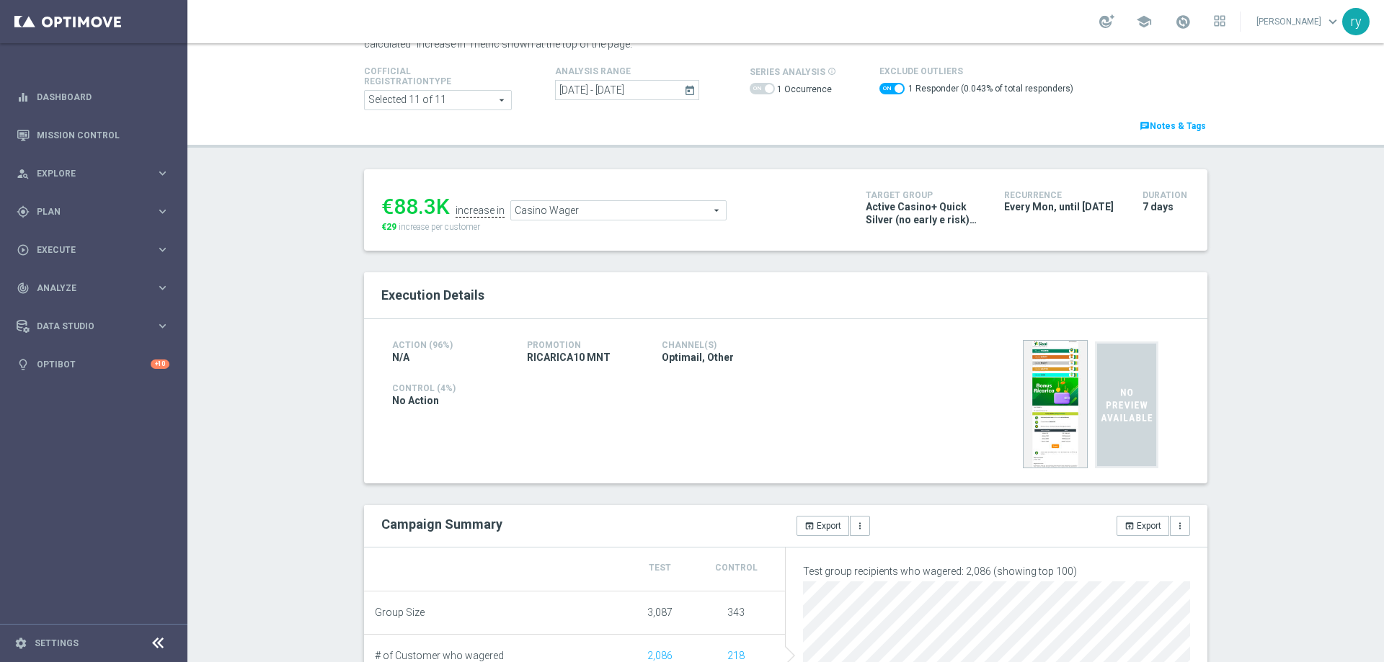
click at [879, 91] on span at bounding box center [891, 89] width 25 height 12
click at [879, 91] on input "checkbox" at bounding box center [891, 89] width 25 height 12
checkbox input "false"
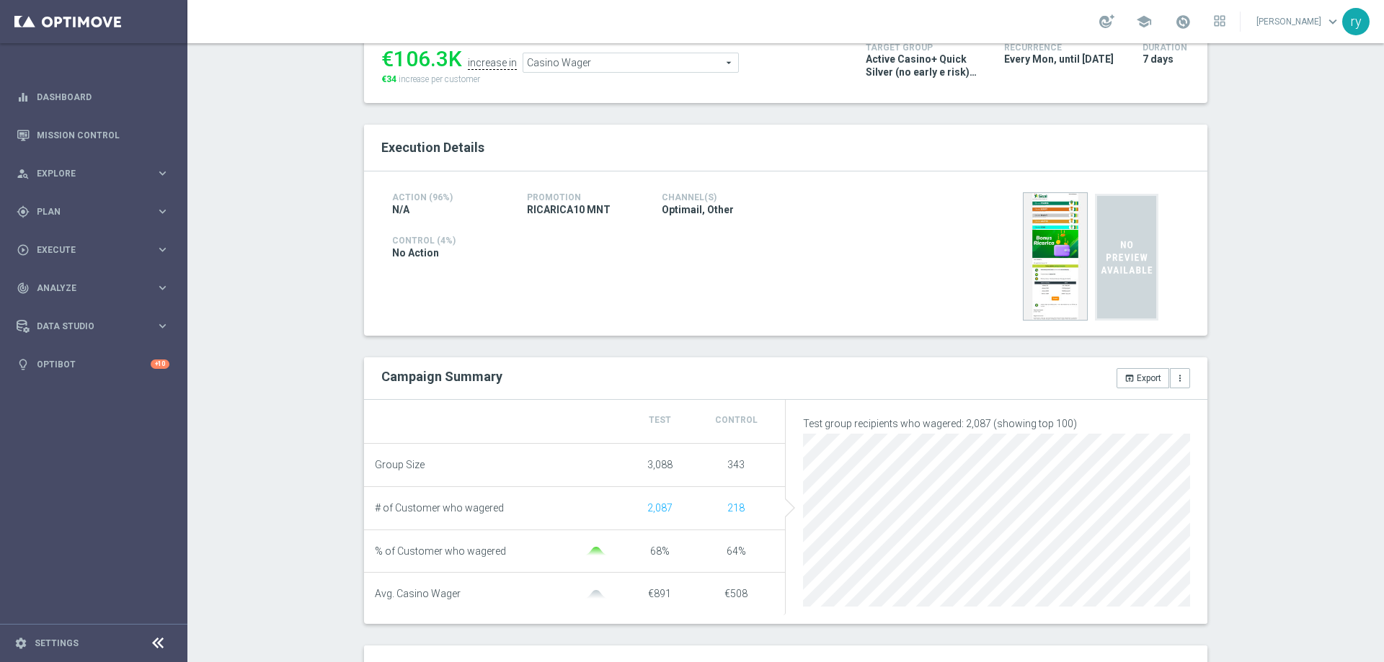
scroll to position [0, 0]
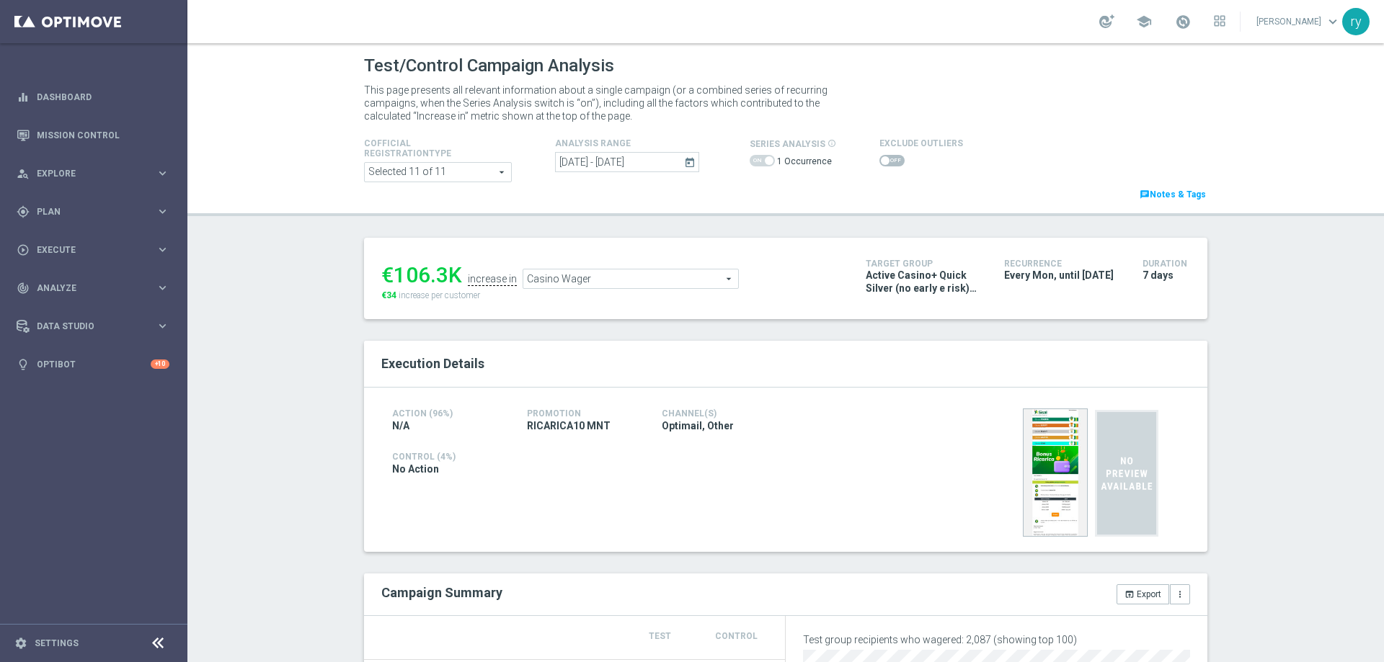
drag, startPoint x: 443, startPoint y: 278, endPoint x: 394, endPoint y: 274, distance: 49.2
click at [394, 274] on div "€106.3K" at bounding box center [421, 275] width 81 height 26
copy div "106.3"
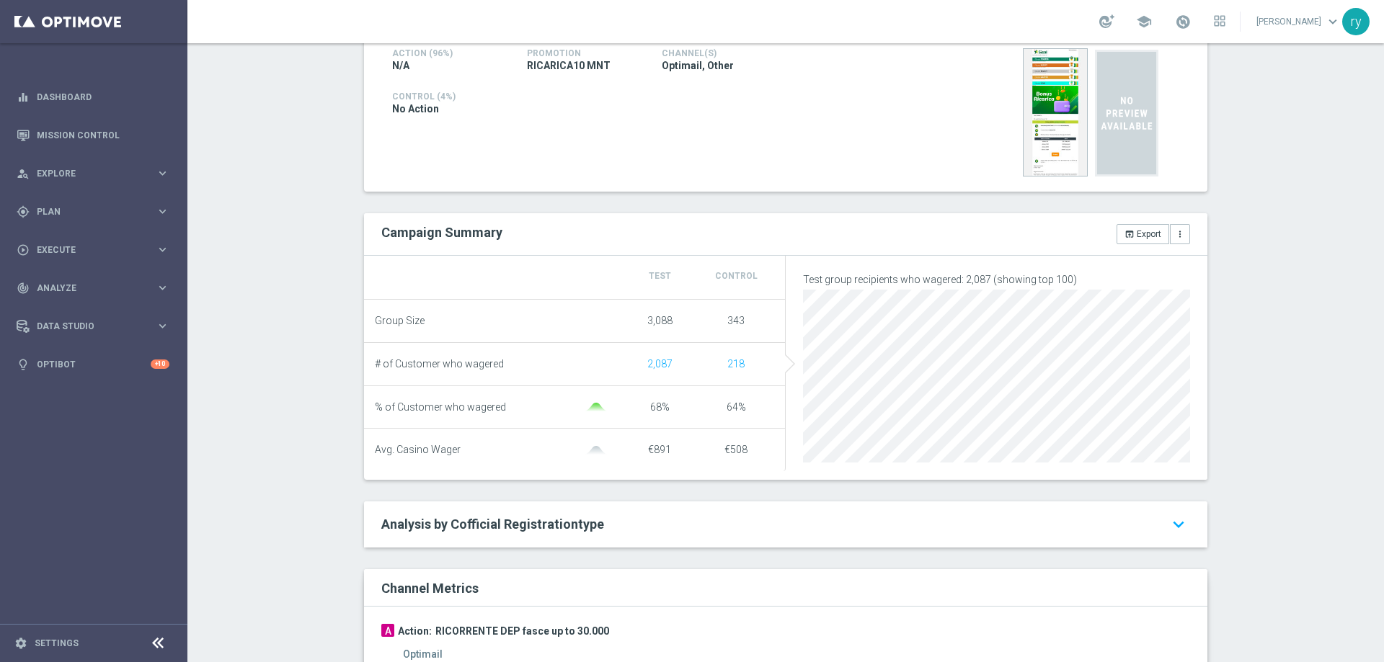
scroll to position [144, 0]
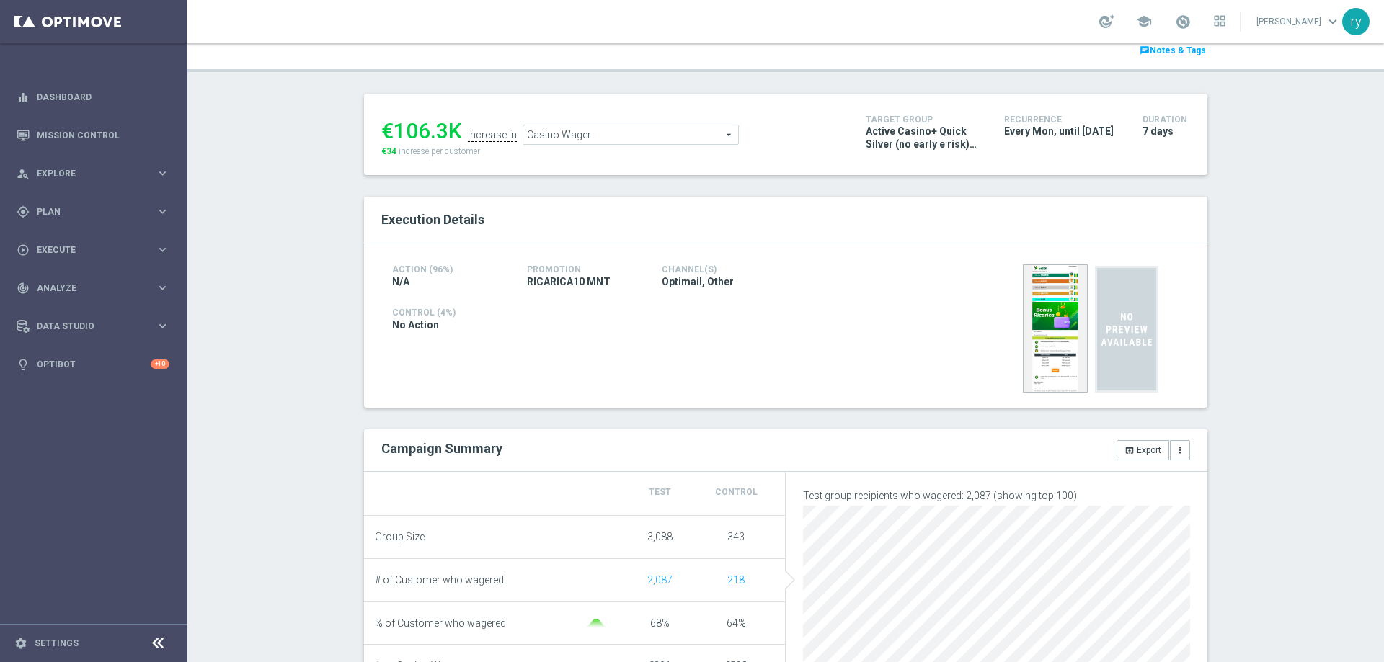
click at [574, 136] on span "Casino Wager" at bounding box center [630, 134] width 215 height 19
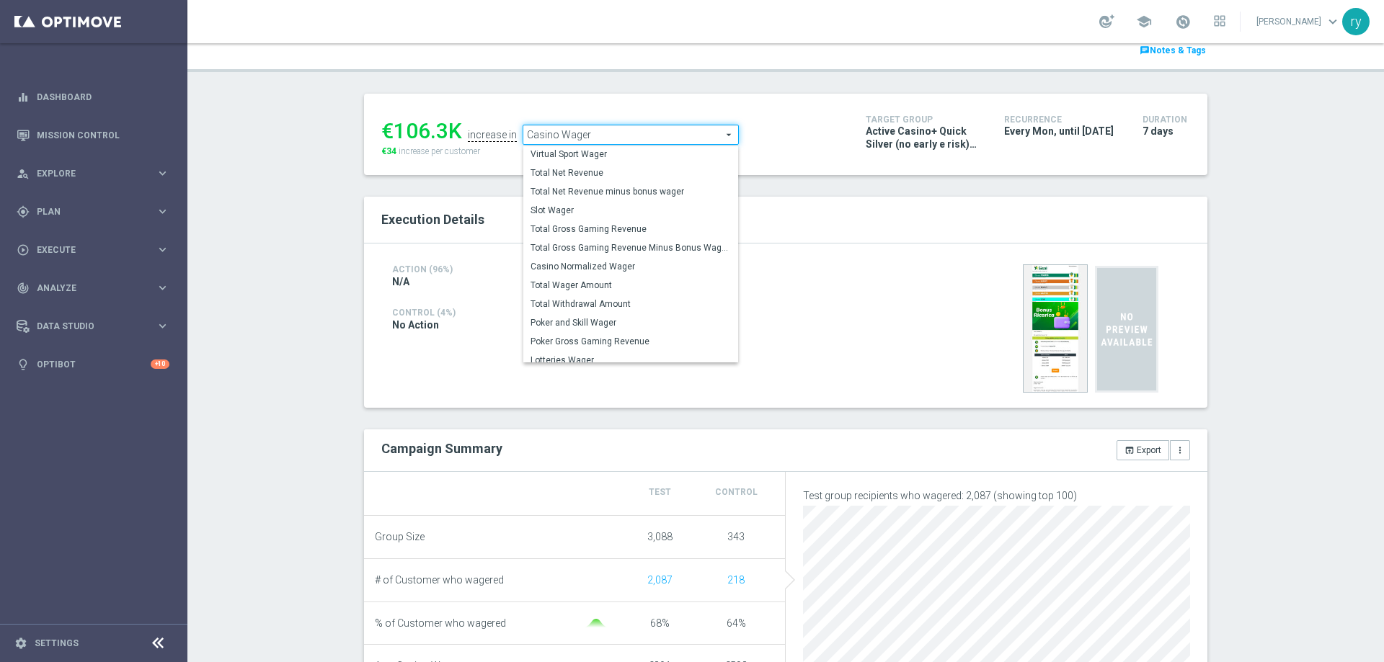
scroll to position [218, 0]
click at [596, 247] on span "Total Gross Gaming Revenue Minus Bonus Wagared" at bounding box center [631, 248] width 200 height 12
type input "Total Gross Gaming Revenue Minus Bonus Wagared"
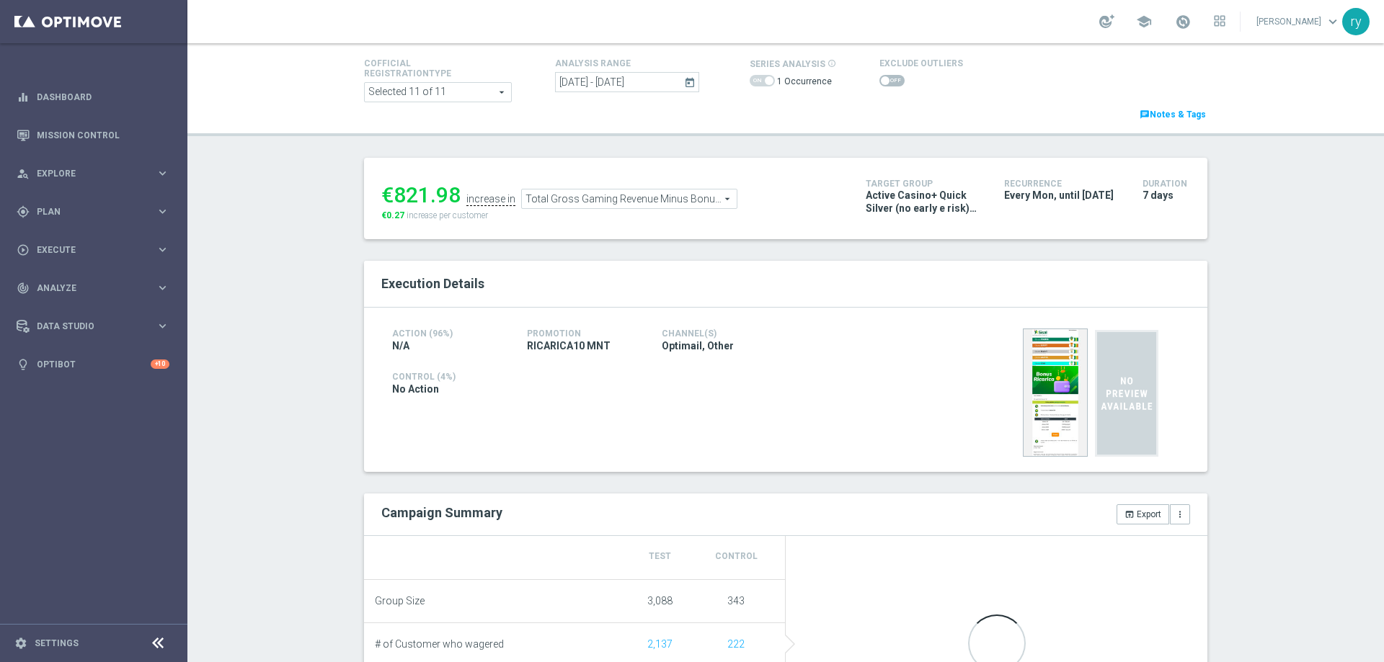
scroll to position [72, 0]
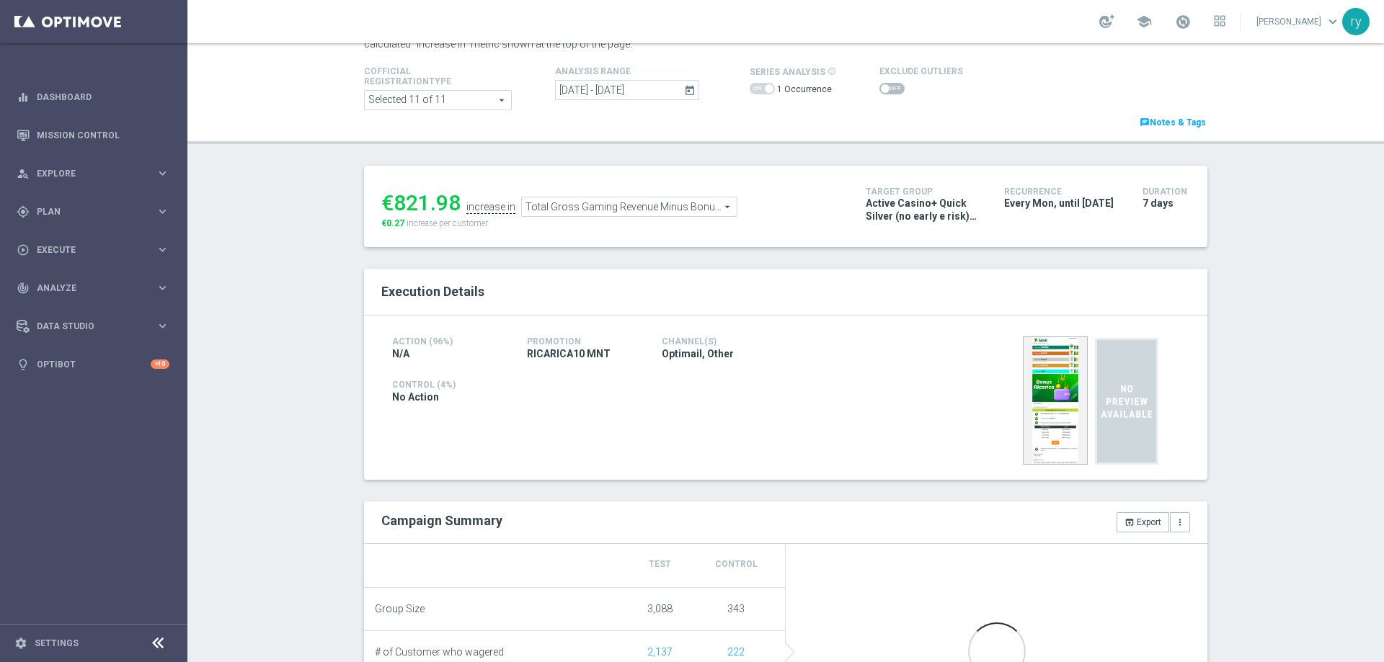
click at [881, 87] on span at bounding box center [885, 88] width 9 height 9
click at [879, 87] on input "checkbox" at bounding box center [891, 89] width 25 height 12
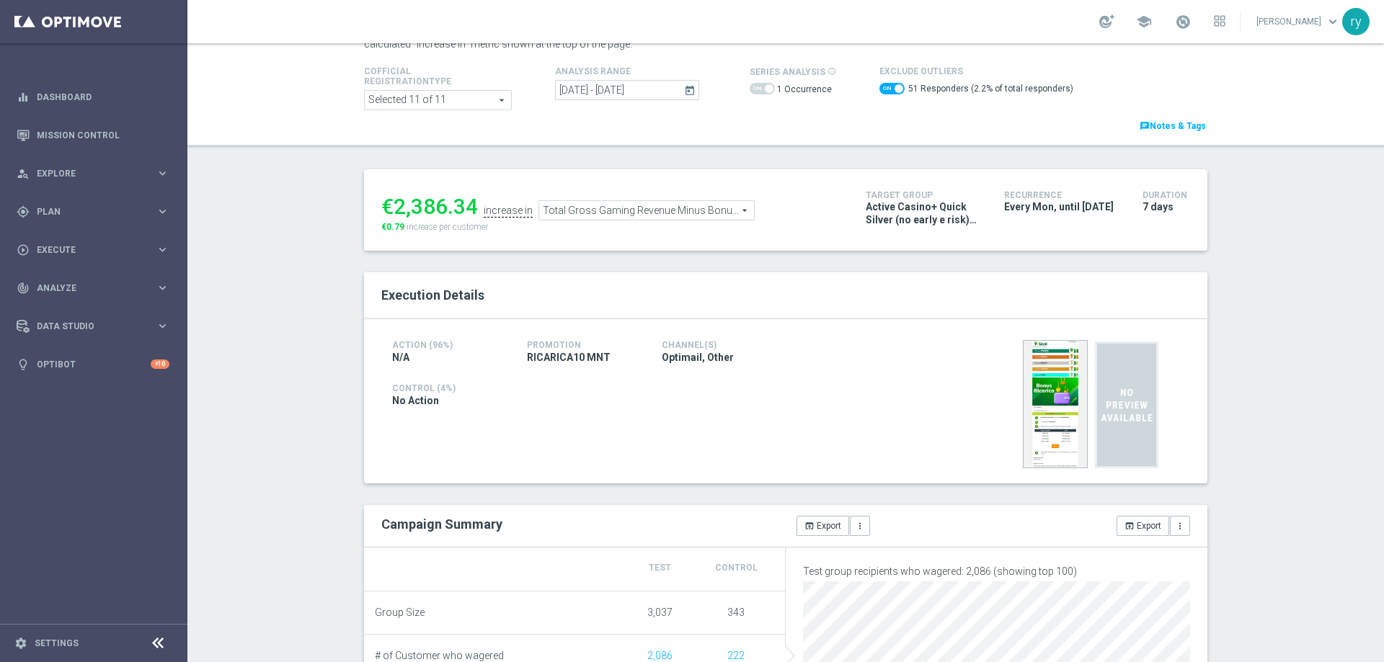
click at [882, 91] on span at bounding box center [891, 89] width 25 height 12
click at [882, 91] on input "checkbox" at bounding box center [891, 89] width 25 height 12
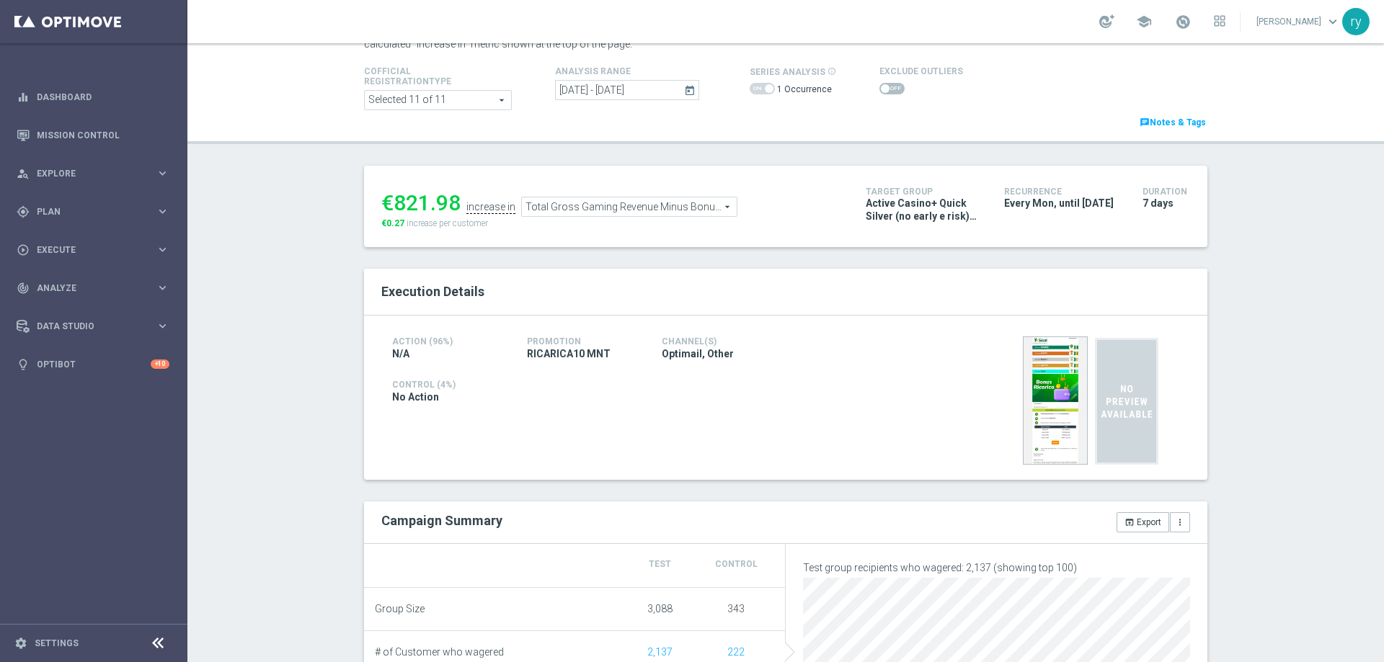
click at [883, 89] on span at bounding box center [891, 89] width 25 height 12
click at [883, 89] on input "checkbox" at bounding box center [891, 89] width 25 height 12
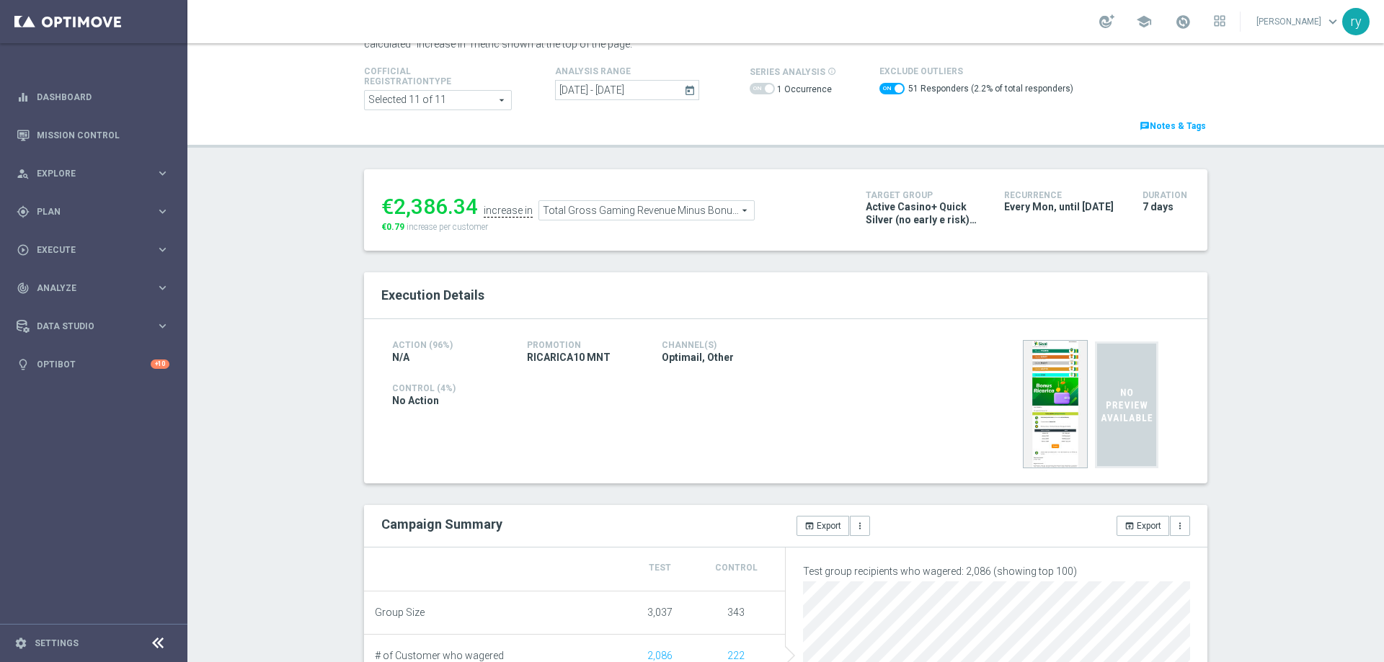
click at [879, 91] on span at bounding box center [891, 89] width 25 height 12
click at [879, 91] on input "checkbox" at bounding box center [891, 89] width 25 height 12
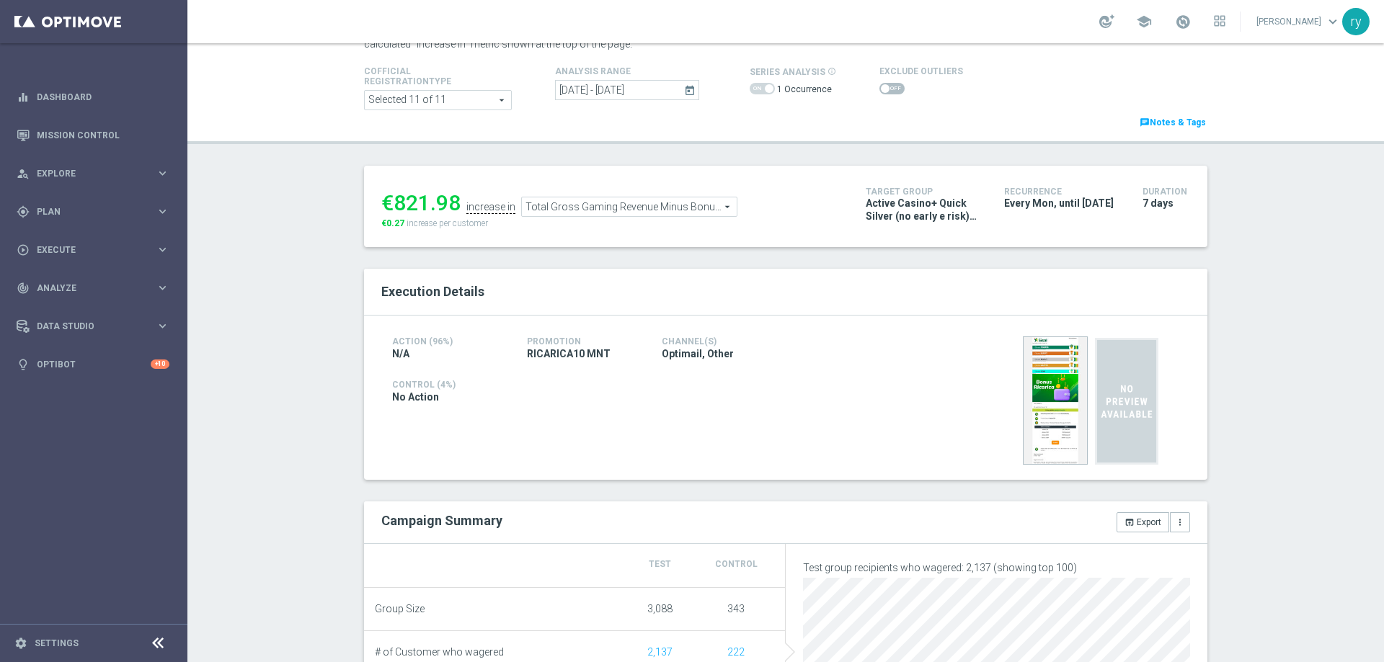
click at [879, 91] on span at bounding box center [891, 89] width 25 height 12
click at [879, 91] on input "checkbox" at bounding box center [891, 89] width 25 height 12
checkbox input "true"
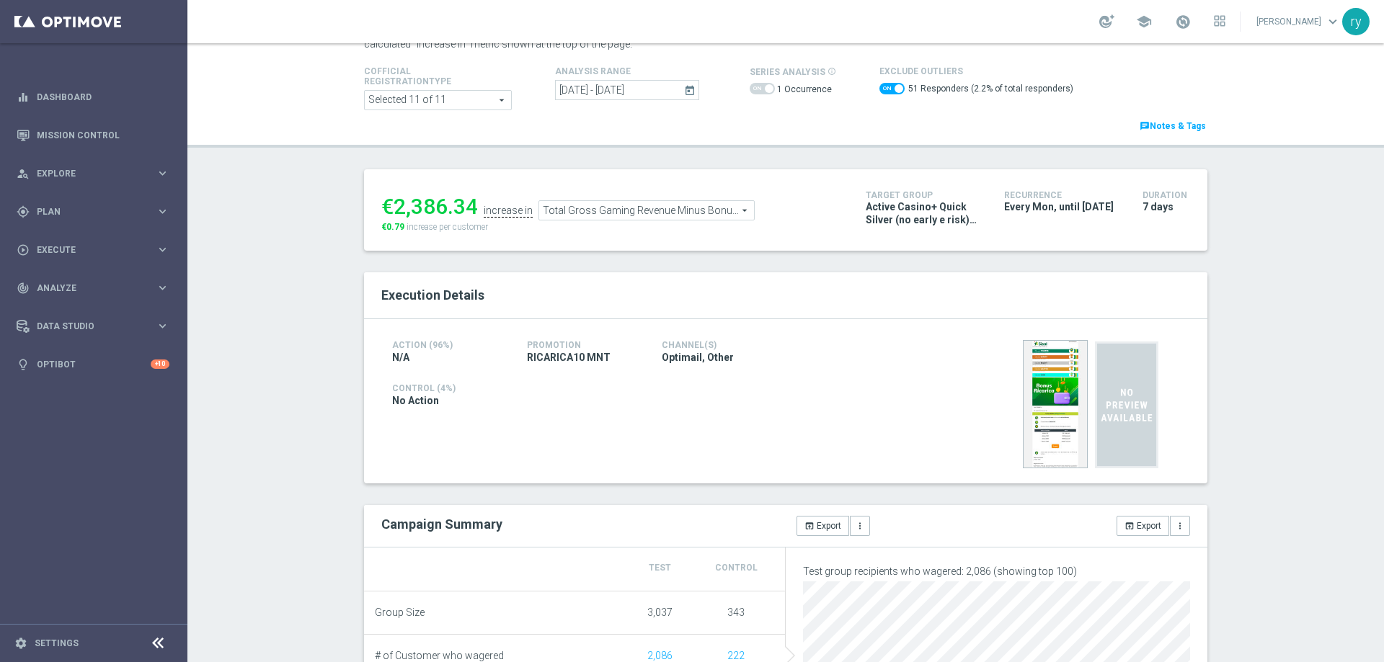
drag, startPoint x: 472, startPoint y: 205, endPoint x: 391, endPoint y: 204, distance: 80.7
click at [391, 204] on div "€2,386.34" at bounding box center [429, 207] width 97 height 26
copy div "2,386.34"
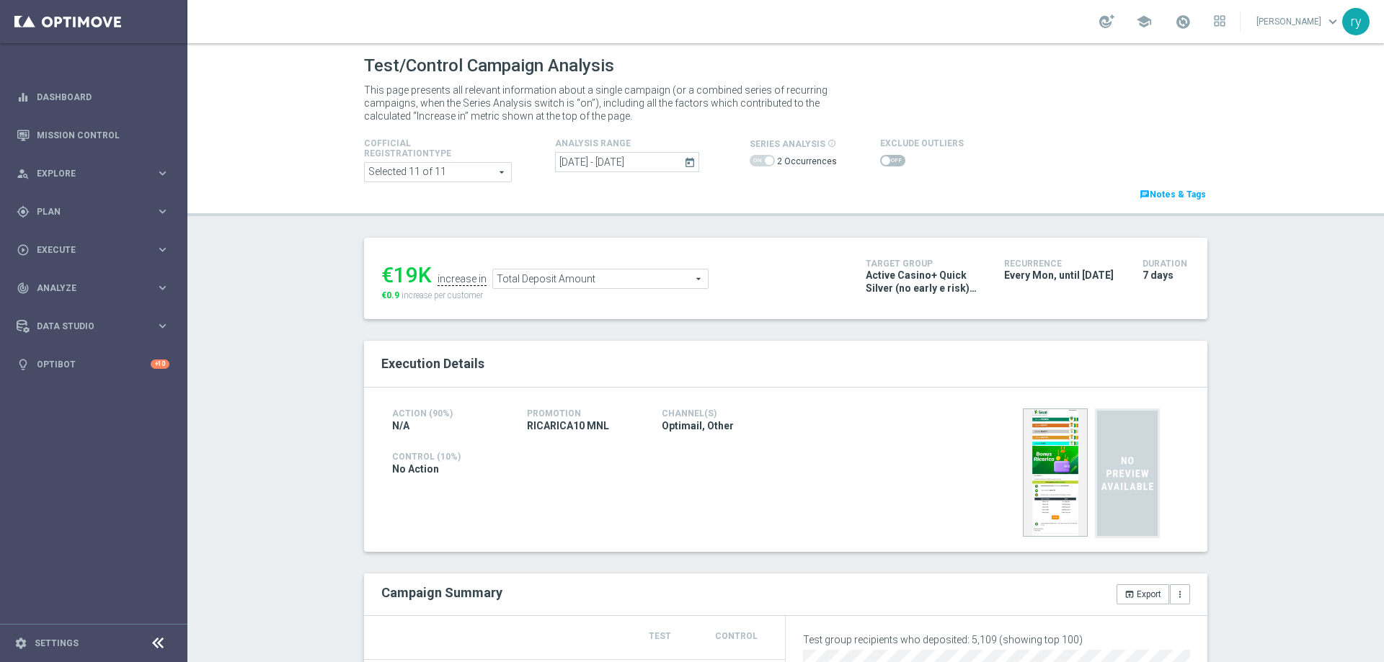
click at [684, 167] on icon "today" at bounding box center [690, 162] width 13 height 13
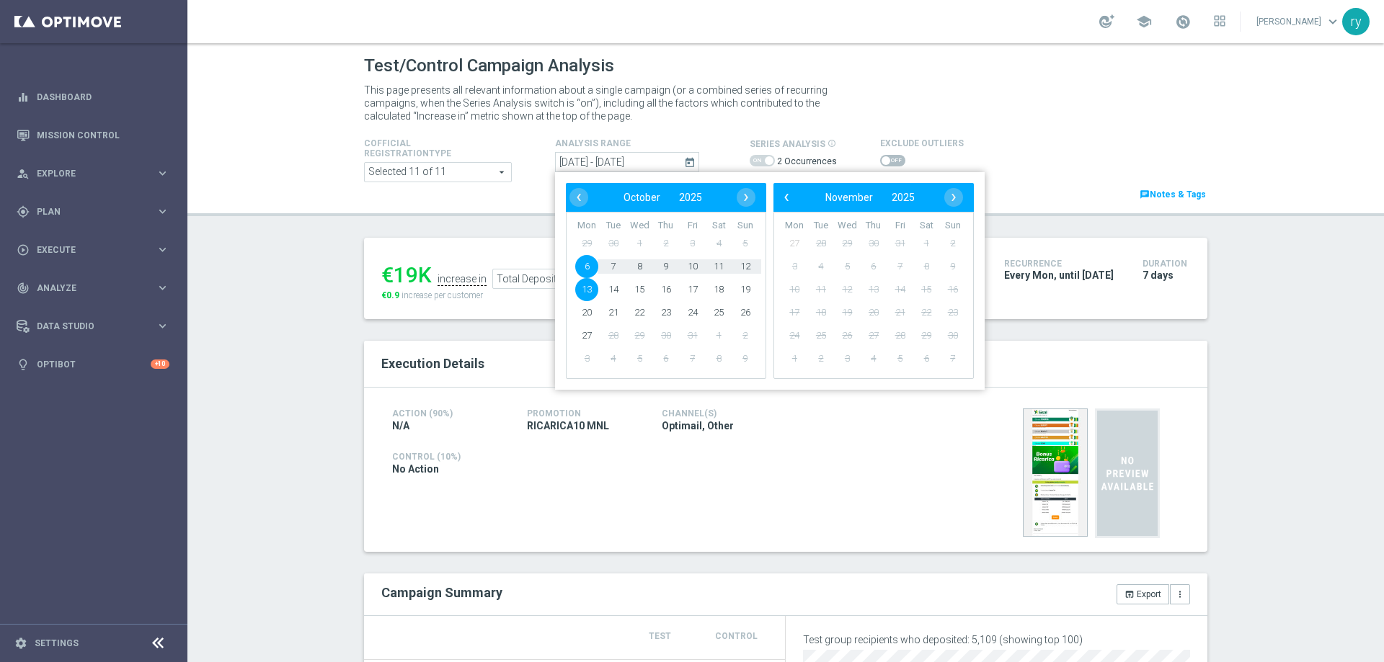
click at [582, 266] on span "6" at bounding box center [586, 266] width 23 height 23
click at [738, 262] on span "12" at bounding box center [745, 266] width 23 height 23
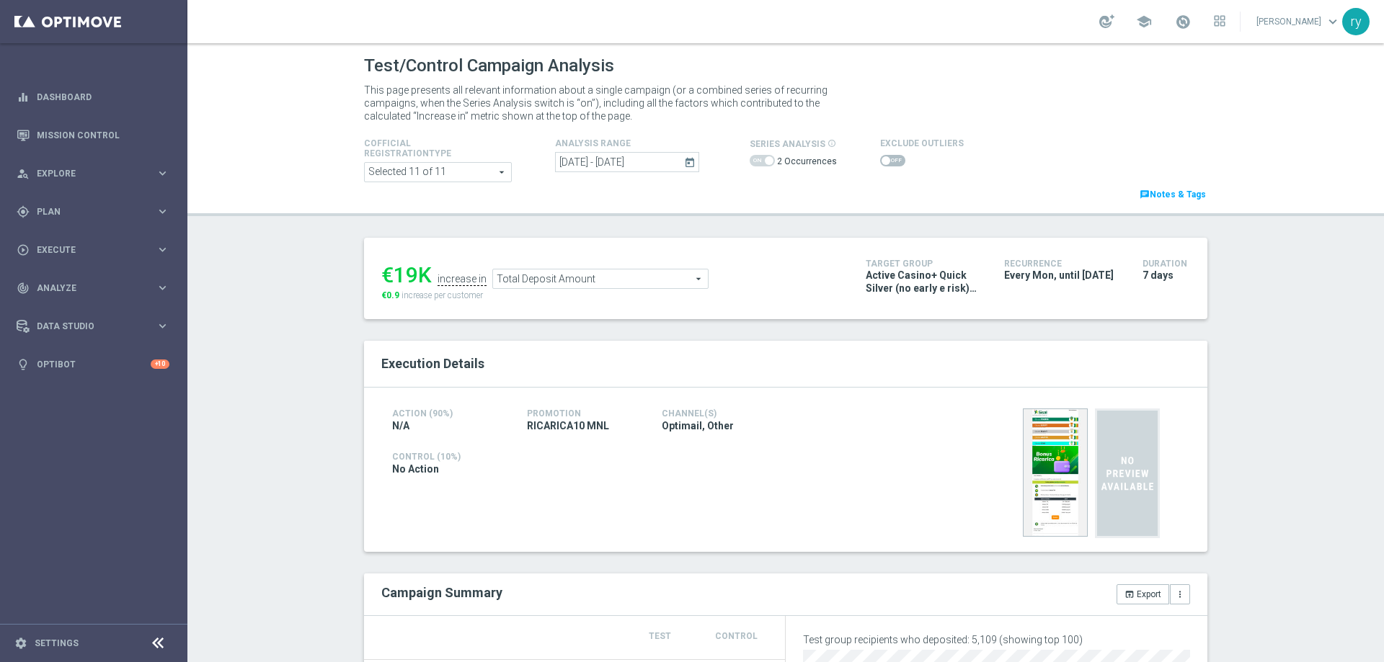
type input "[DATE] - [DATE]"
click at [881, 164] on span at bounding box center [885, 160] width 9 height 9
click at [879, 164] on input "checkbox" at bounding box center [891, 161] width 25 height 12
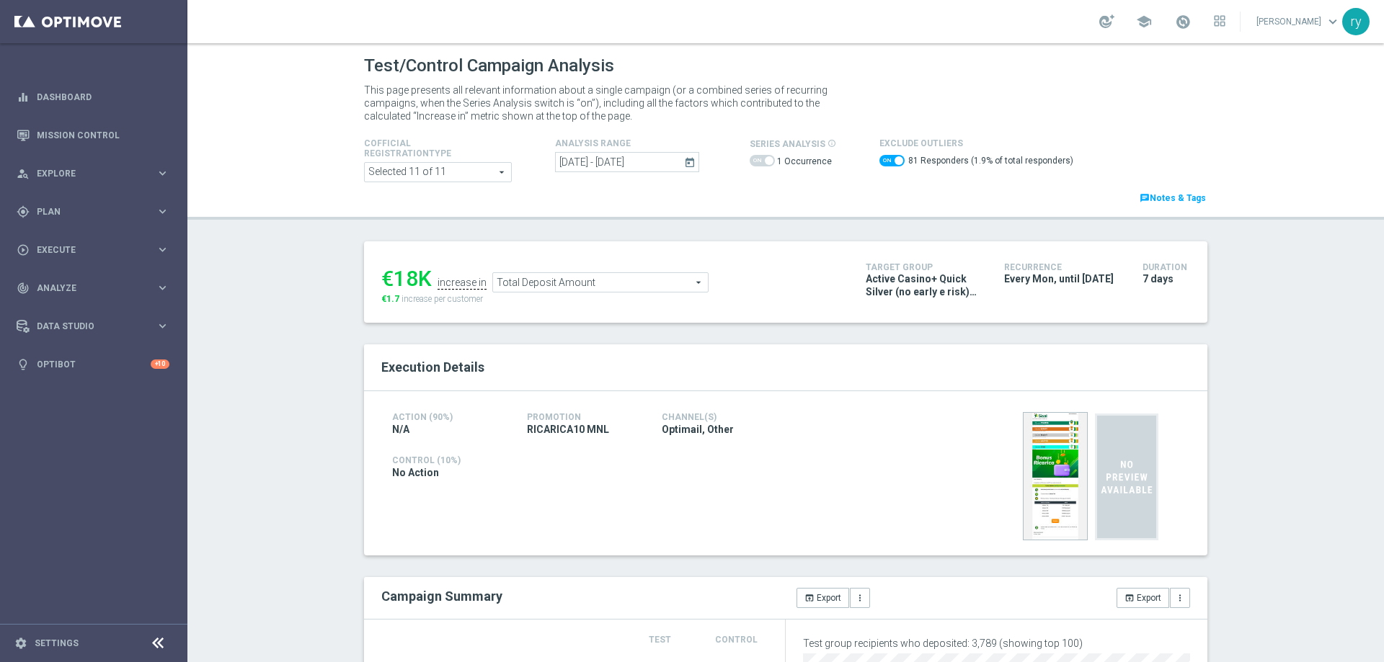
click at [895, 162] on span at bounding box center [899, 160] width 9 height 9
click at [887, 162] on input "checkbox" at bounding box center [891, 161] width 25 height 12
checkbox input "false"
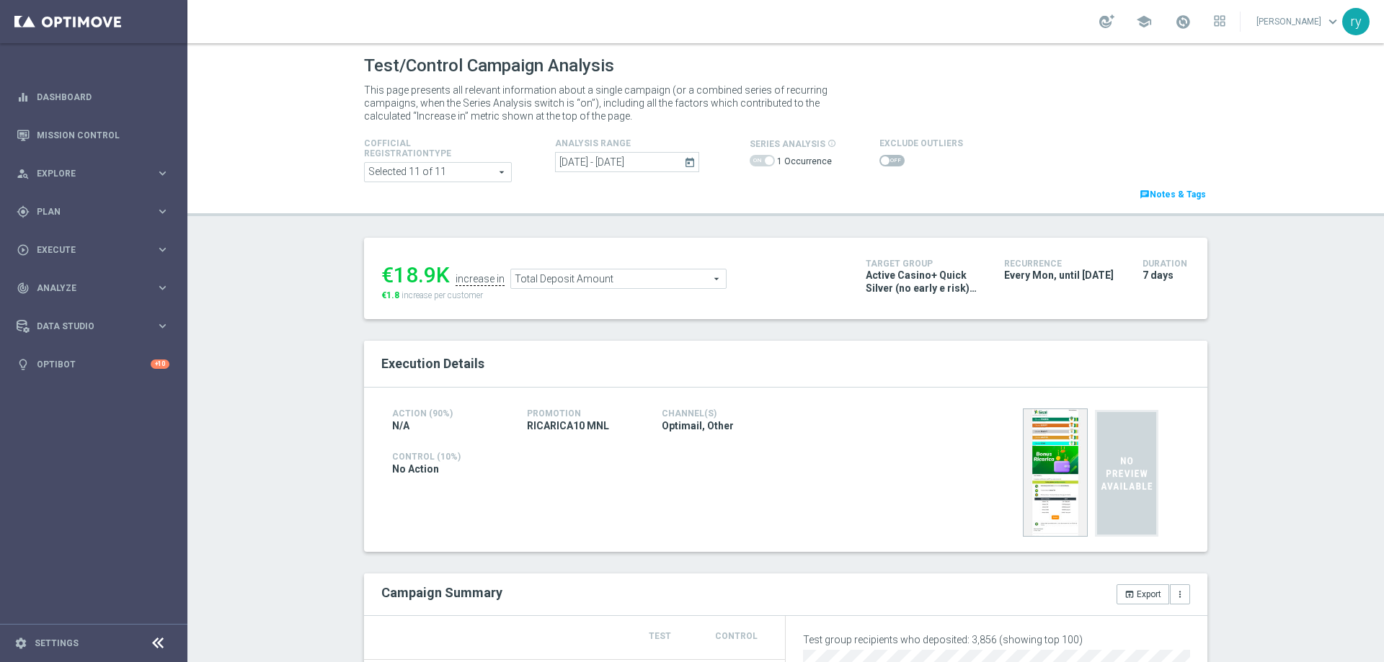
drag, startPoint x: 430, startPoint y: 266, endPoint x: 391, endPoint y: 265, distance: 39.7
click at [391, 265] on div "€18.9K" at bounding box center [415, 275] width 68 height 26
copy div "18.9"
click at [659, 294] on div "€18.9K increase in Total Deposit Amount Total Deposit Amount arrow_drop_down se…" at bounding box center [612, 278] width 463 height 47
click at [658, 284] on span "Total Deposit Amount" at bounding box center [618, 279] width 215 height 19
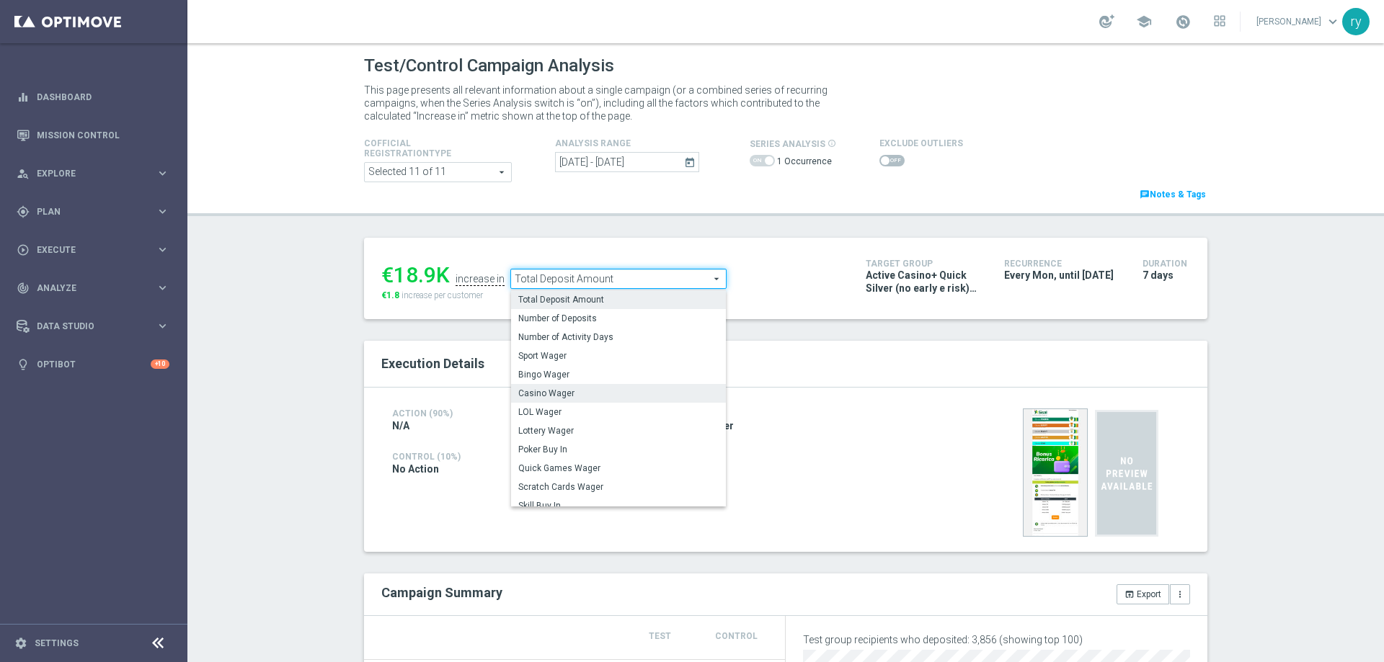
click at [624, 396] on span "Casino Wager" at bounding box center [618, 394] width 200 height 12
type input "Casino Wager"
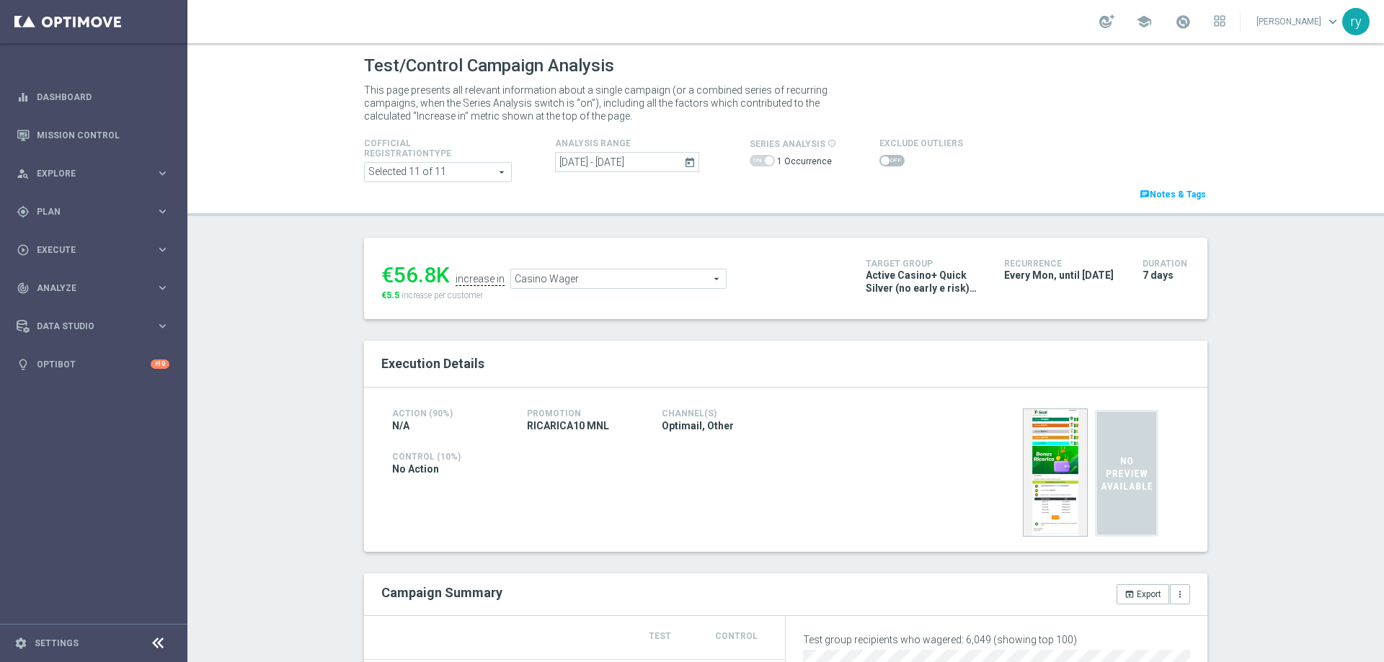
click at [881, 159] on span at bounding box center [885, 160] width 9 height 9
click at [879, 159] on input "checkbox" at bounding box center [891, 161] width 25 height 12
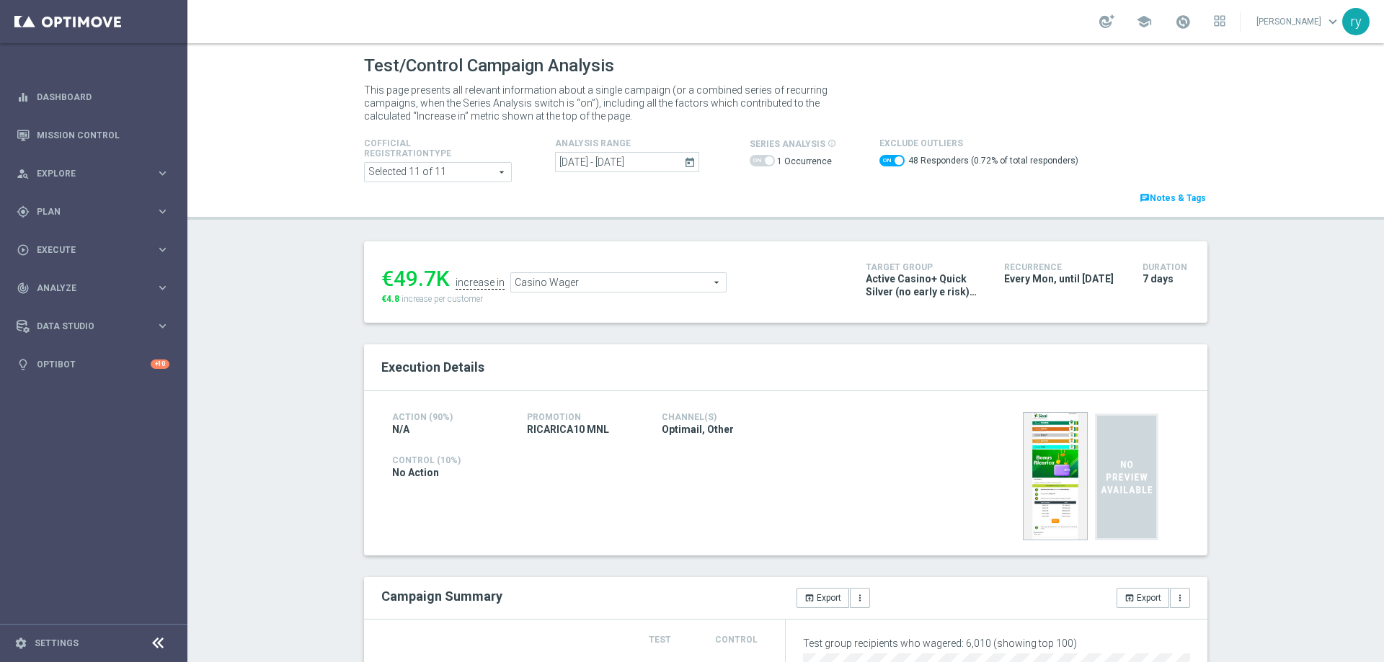
click at [879, 161] on span at bounding box center [891, 161] width 25 height 12
click at [879, 161] on input "checkbox" at bounding box center [891, 161] width 25 height 12
checkbox input "false"
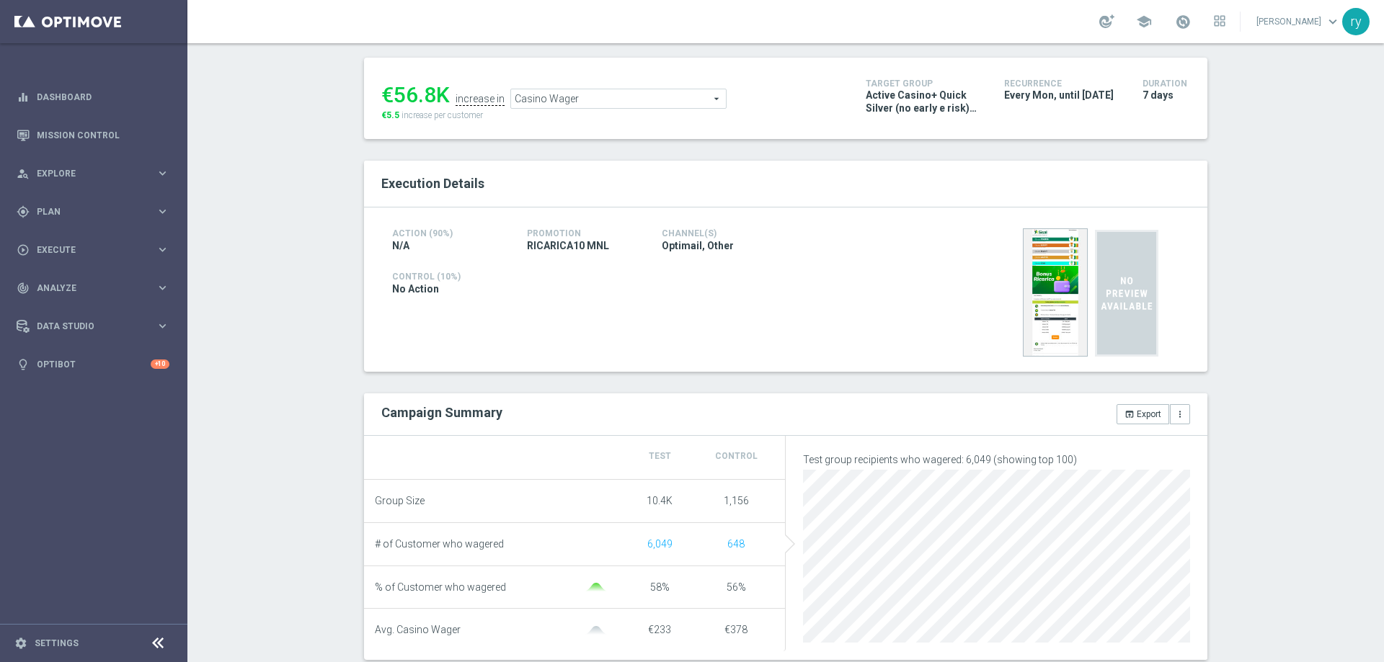
scroll to position [72, 0]
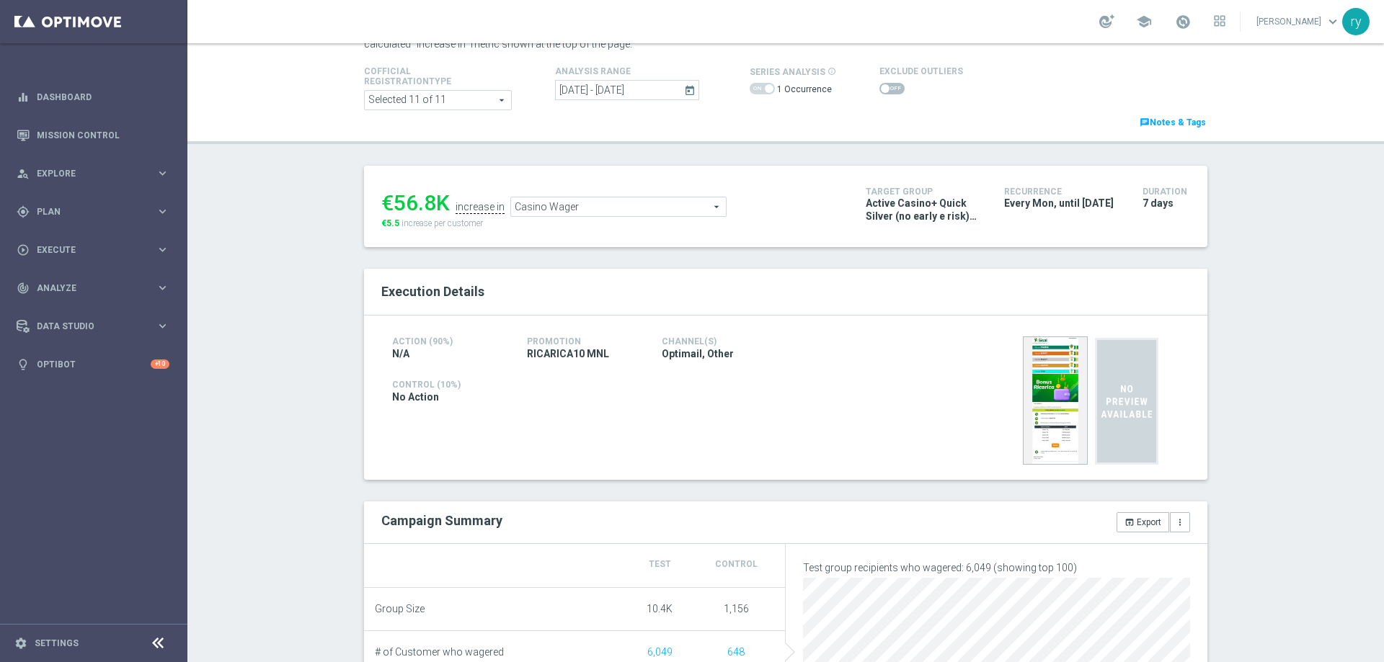
drag, startPoint x: 408, startPoint y: 205, endPoint x: 393, endPoint y: 201, distance: 15.6
click at [393, 201] on div "€56.8K" at bounding box center [415, 203] width 68 height 26
copy div "56.8"
click at [675, 211] on span "Casino Wager" at bounding box center [618, 207] width 215 height 19
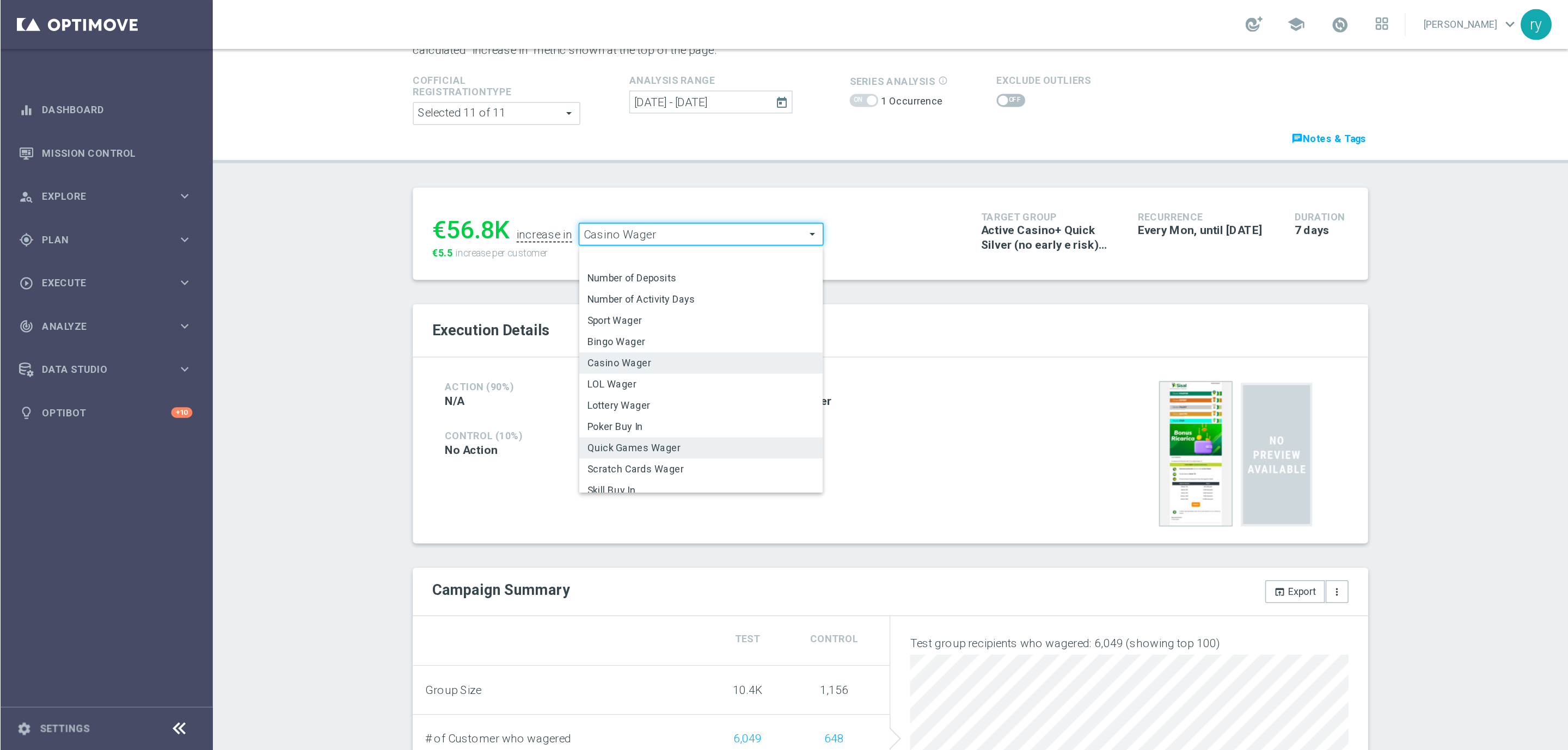
scroll to position [165, 0]
click at [476, 238] on span "Total Gross Gaming Revenue Minus Bonus Wagared" at bounding box center [467, 242] width 151 height 9
type input "Total Gross Gaming Revenue Minus Bonus Wagared"
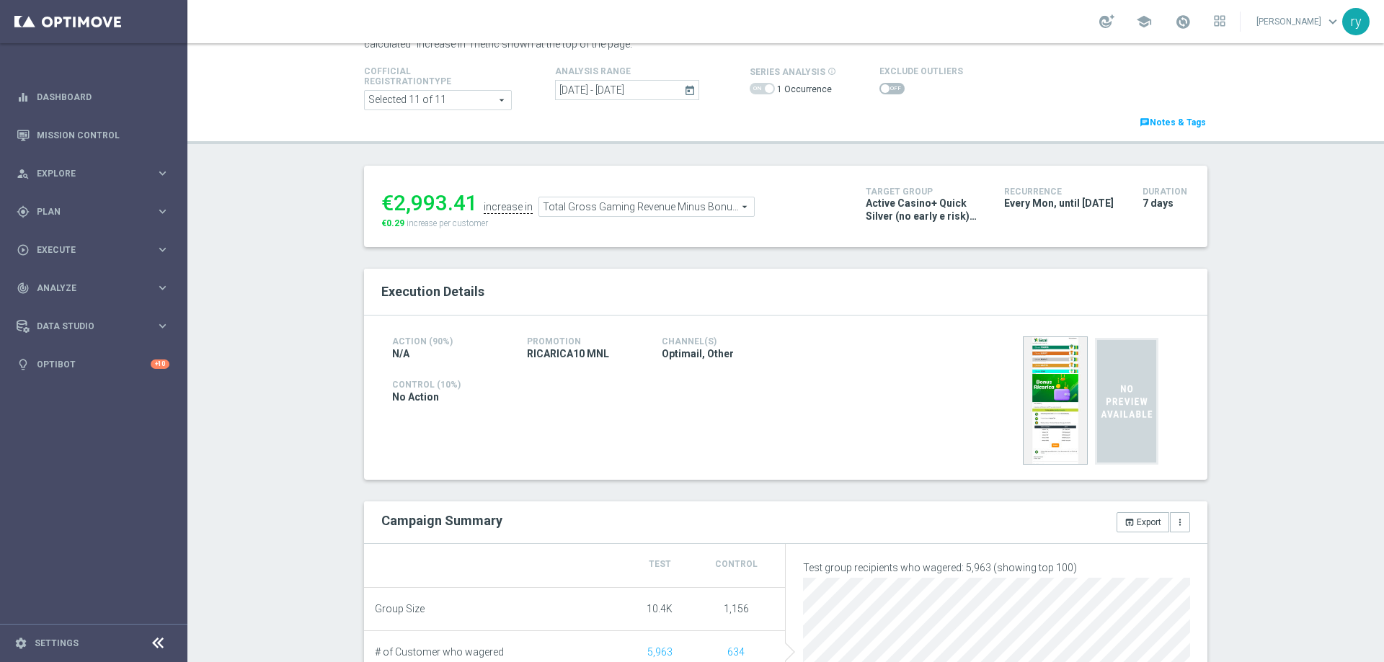
click at [879, 87] on span at bounding box center [891, 89] width 25 height 12
click at [879, 87] on input "checkbox" at bounding box center [891, 89] width 25 height 12
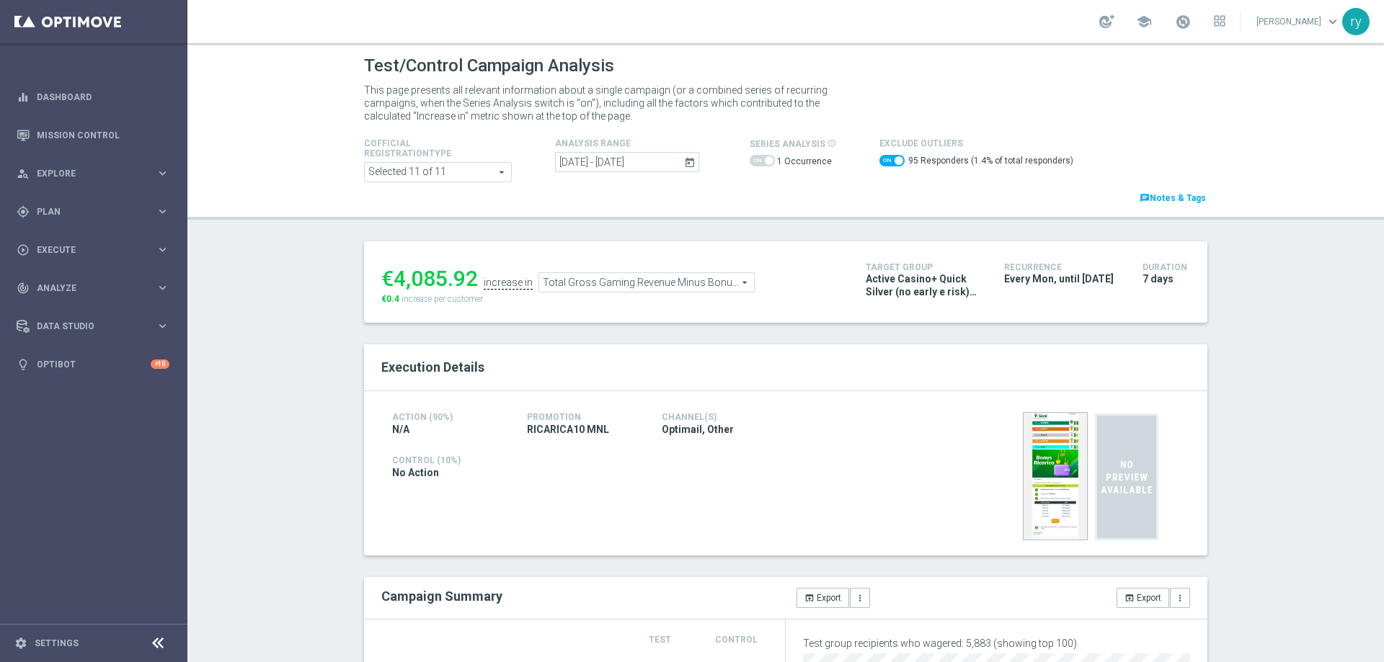
click at [879, 161] on span at bounding box center [891, 161] width 25 height 12
click at [879, 161] on input "checkbox" at bounding box center [891, 161] width 25 height 12
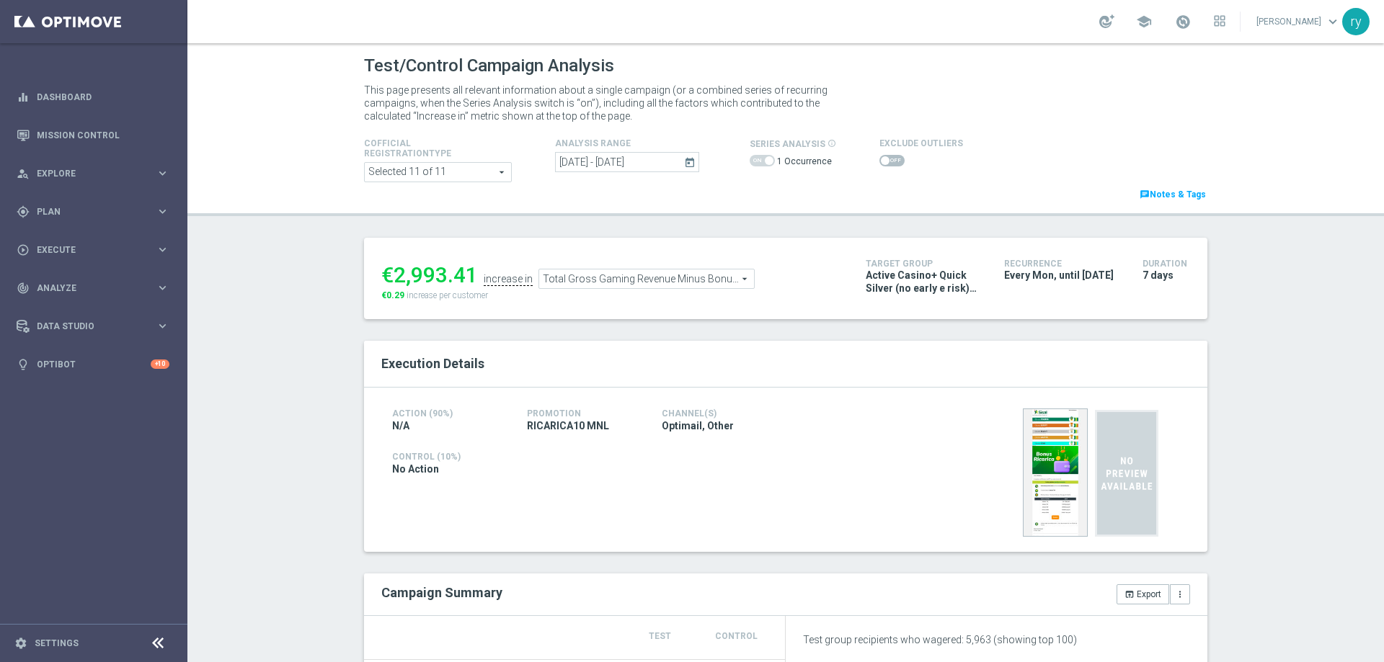
click at [881, 158] on span at bounding box center [891, 161] width 25 height 12
click at [881, 158] on input "checkbox" at bounding box center [891, 161] width 25 height 12
checkbox input "true"
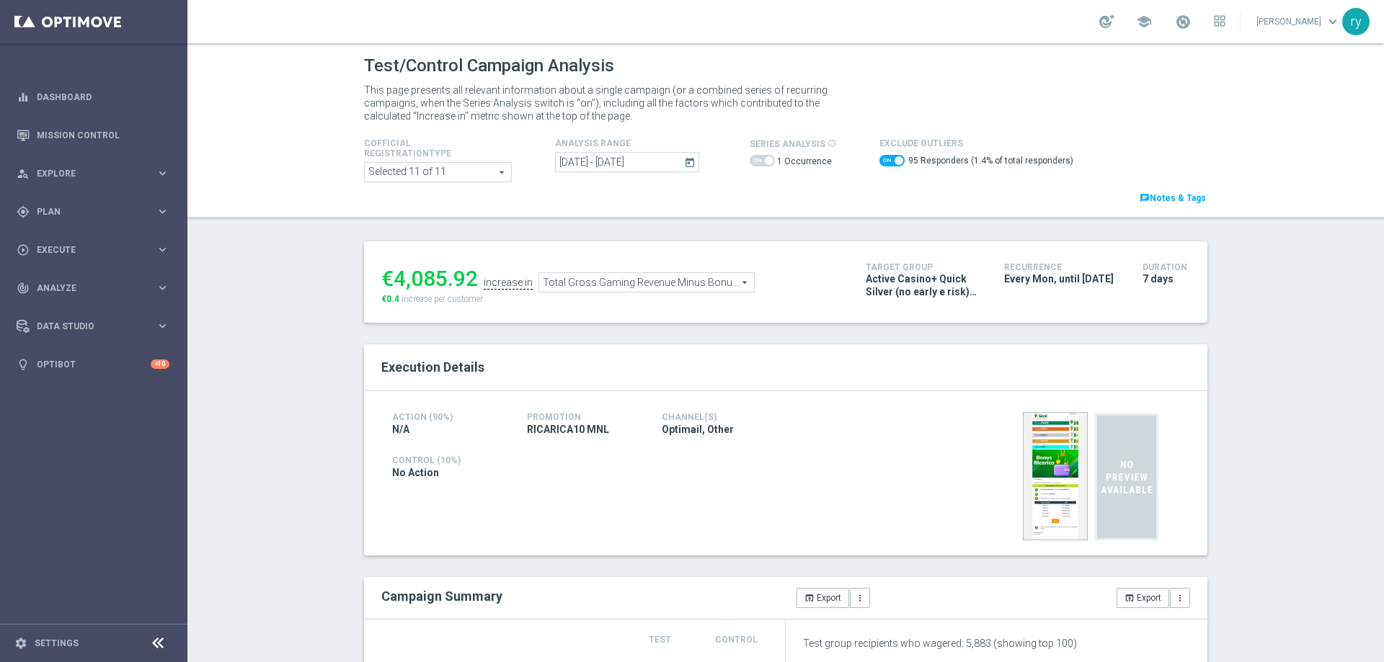
drag, startPoint x: 469, startPoint y: 278, endPoint x: 394, endPoint y: 280, distance: 75.0
click at [394, 280] on div "€4,085.92" at bounding box center [429, 279] width 97 height 26
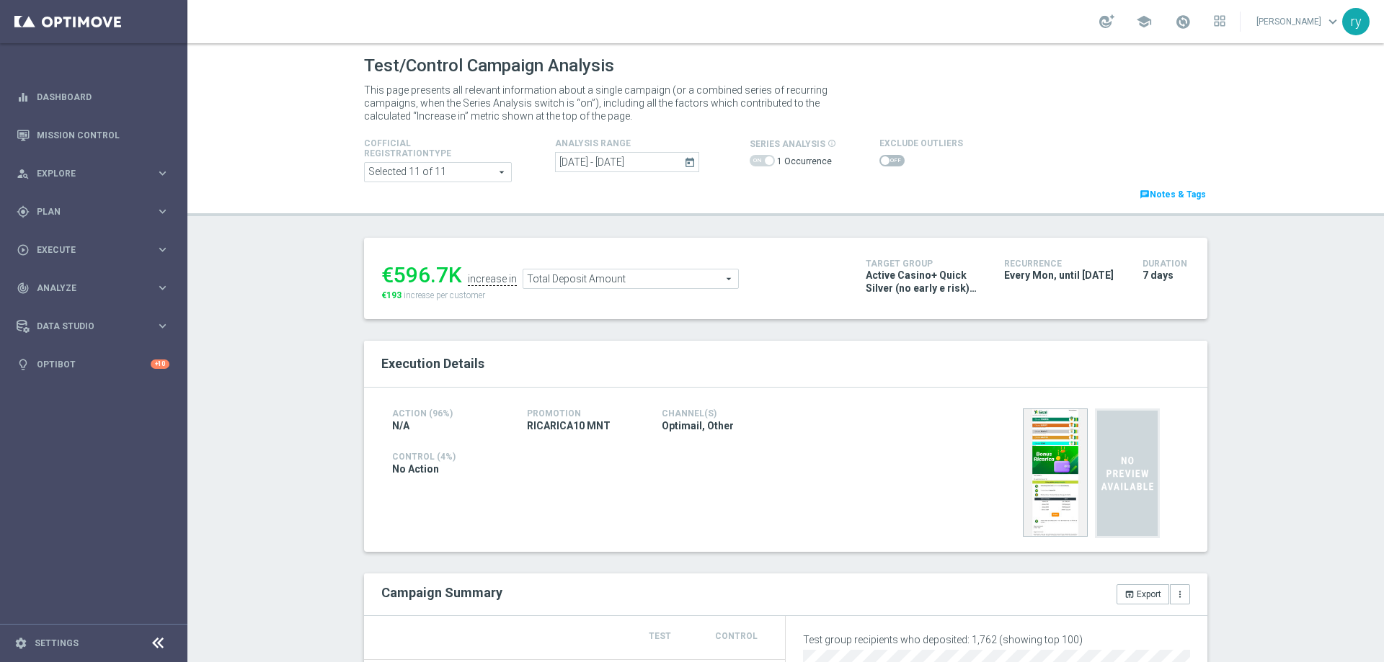
click at [623, 278] on span "Total Deposit Amount" at bounding box center [630, 279] width 215 height 19
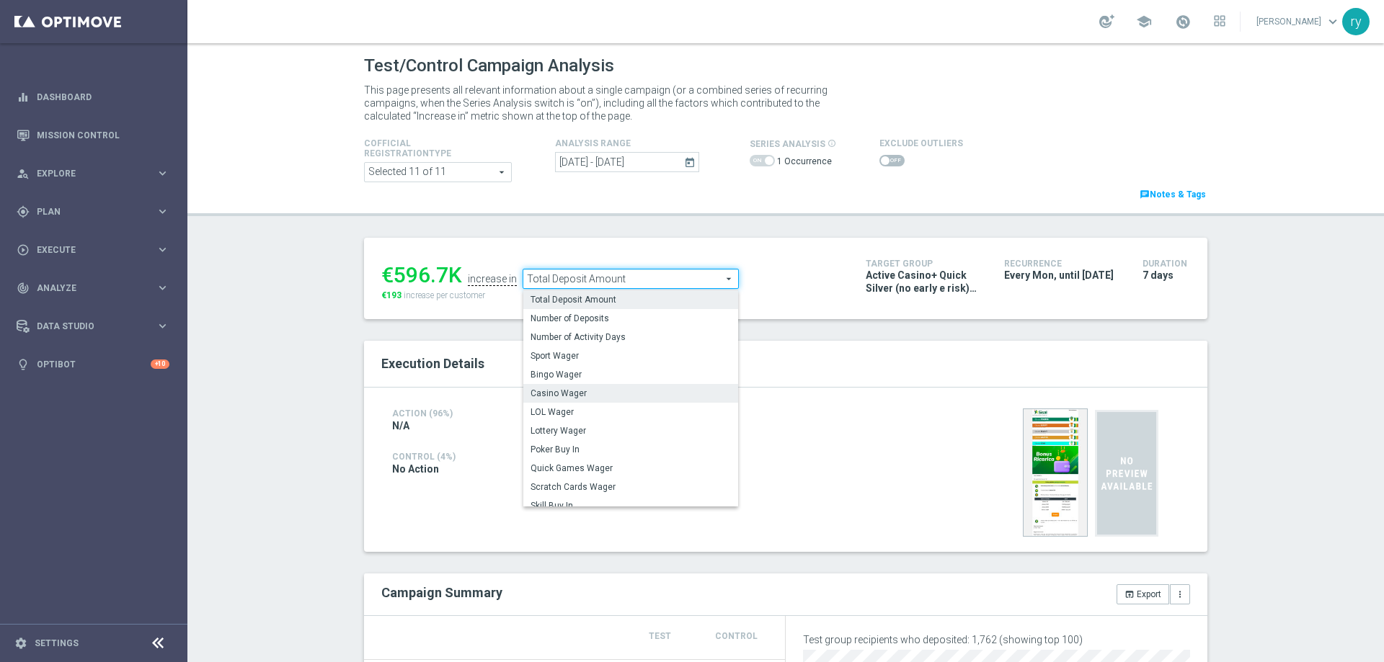
click at [601, 396] on span "Casino Wager" at bounding box center [631, 394] width 200 height 12
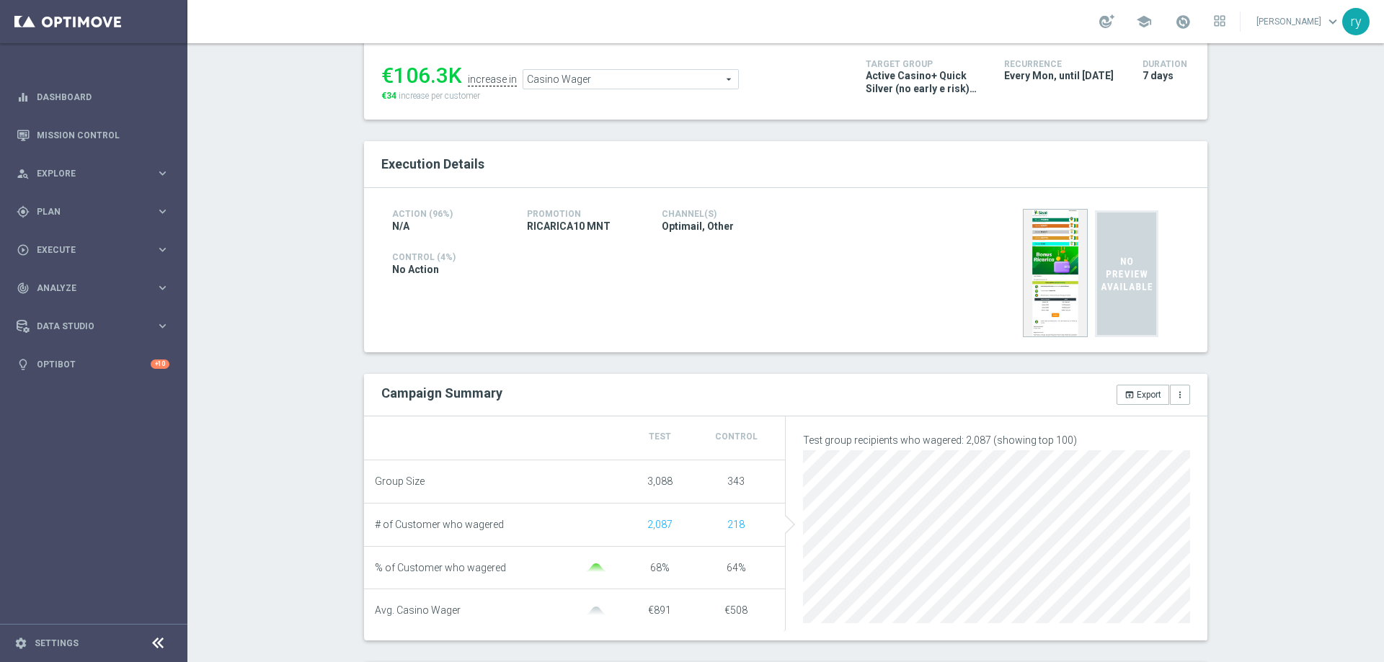
scroll to position [144, 0]
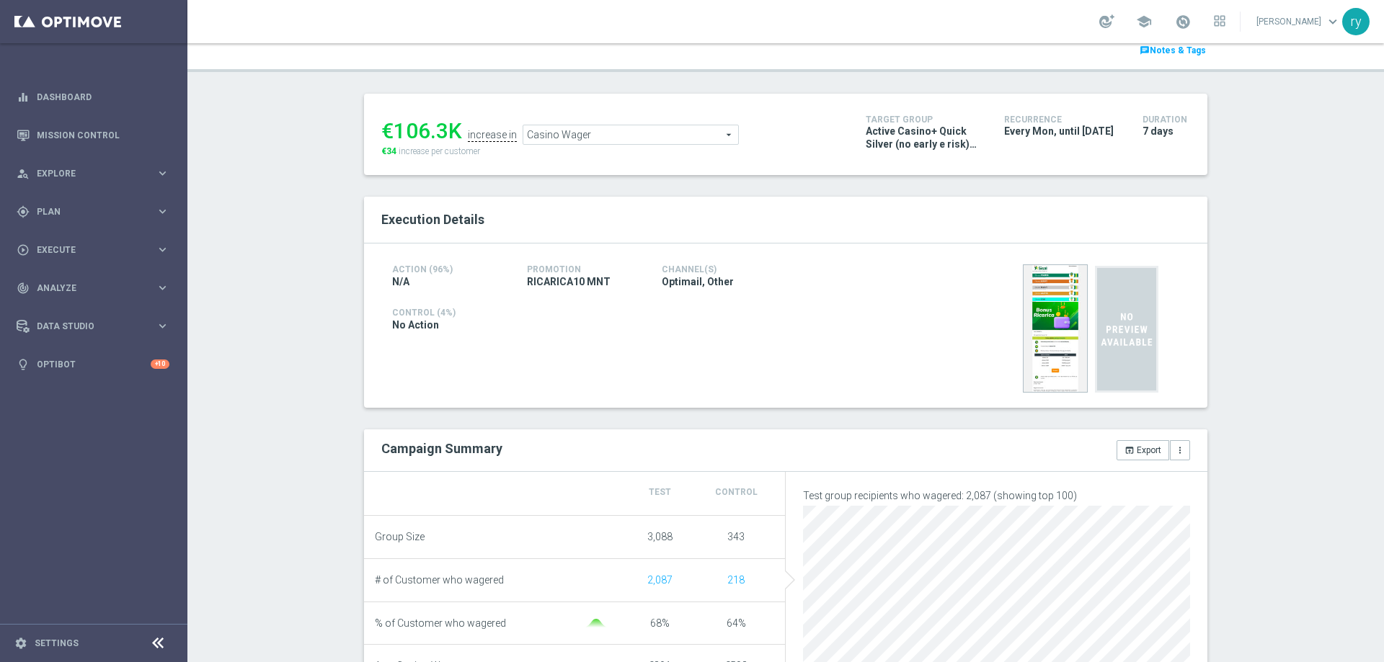
click at [550, 135] on span "Casino Wager" at bounding box center [630, 134] width 215 height 19
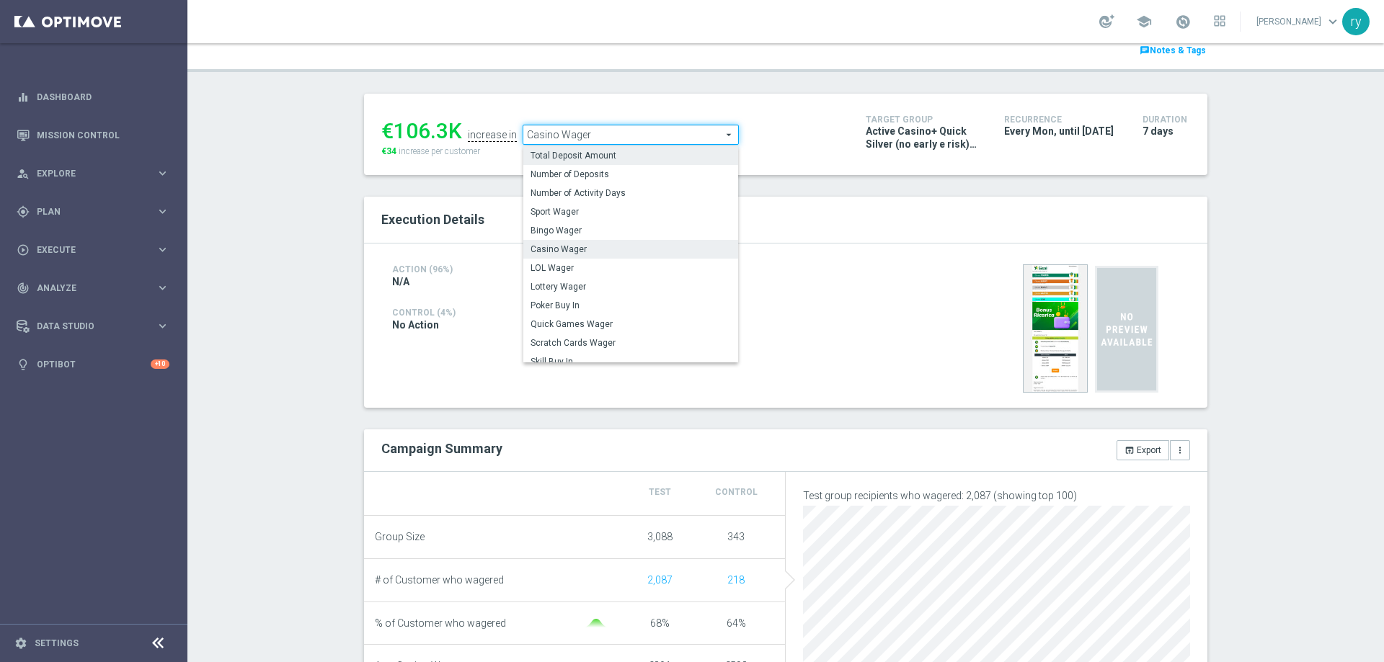
click at [556, 161] on span "Total Deposit Amount" at bounding box center [631, 156] width 200 height 12
type input "Total Deposit Amount"
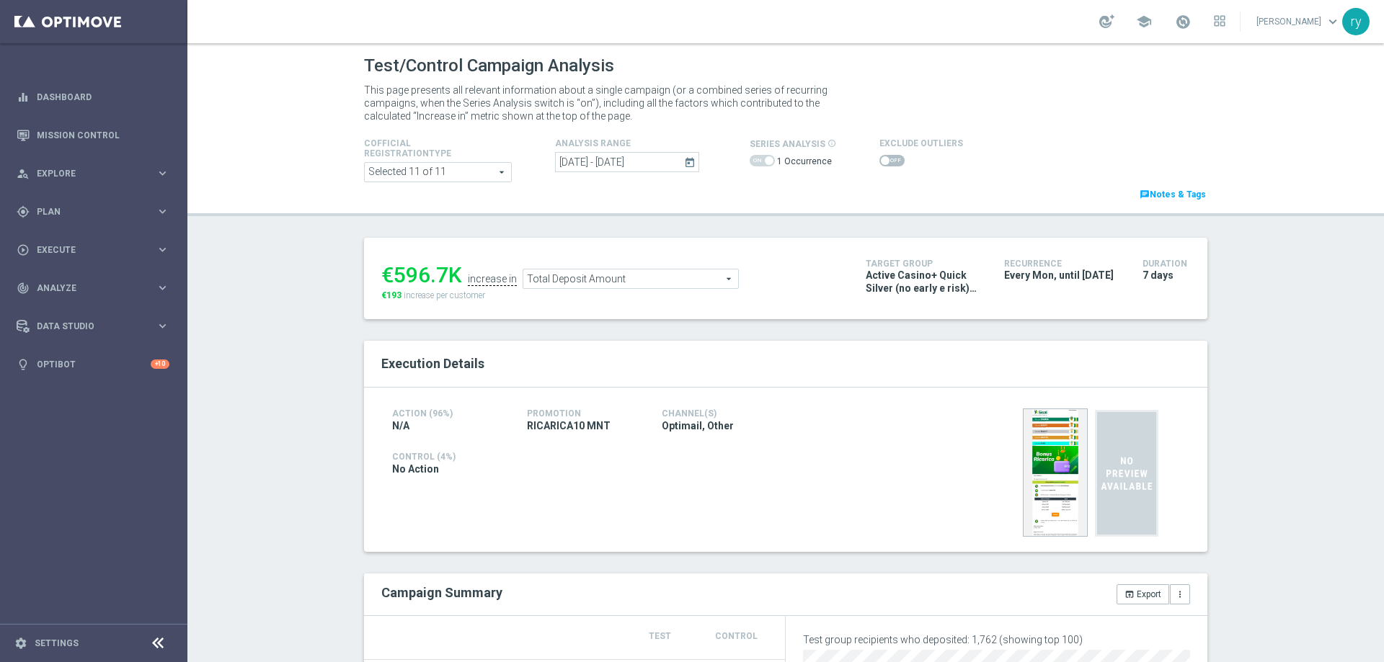
scroll to position [288, 0]
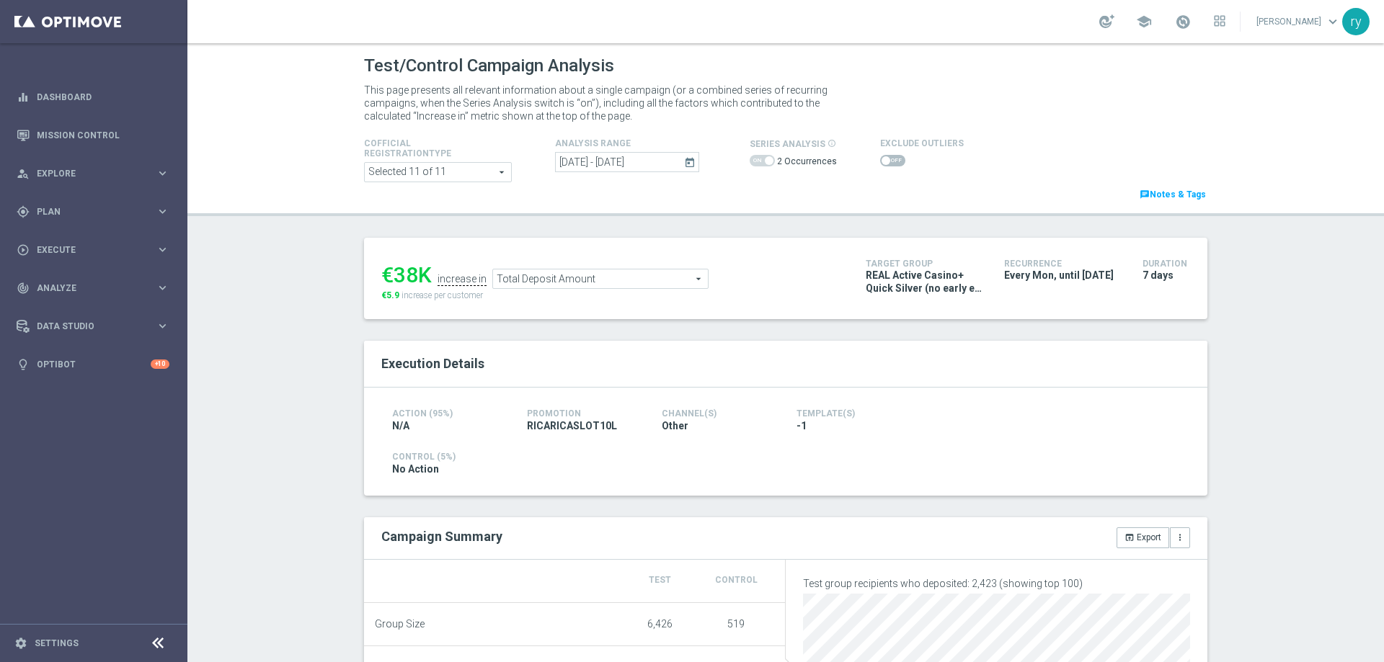
click at [686, 164] on icon "today" at bounding box center [690, 162] width 13 height 13
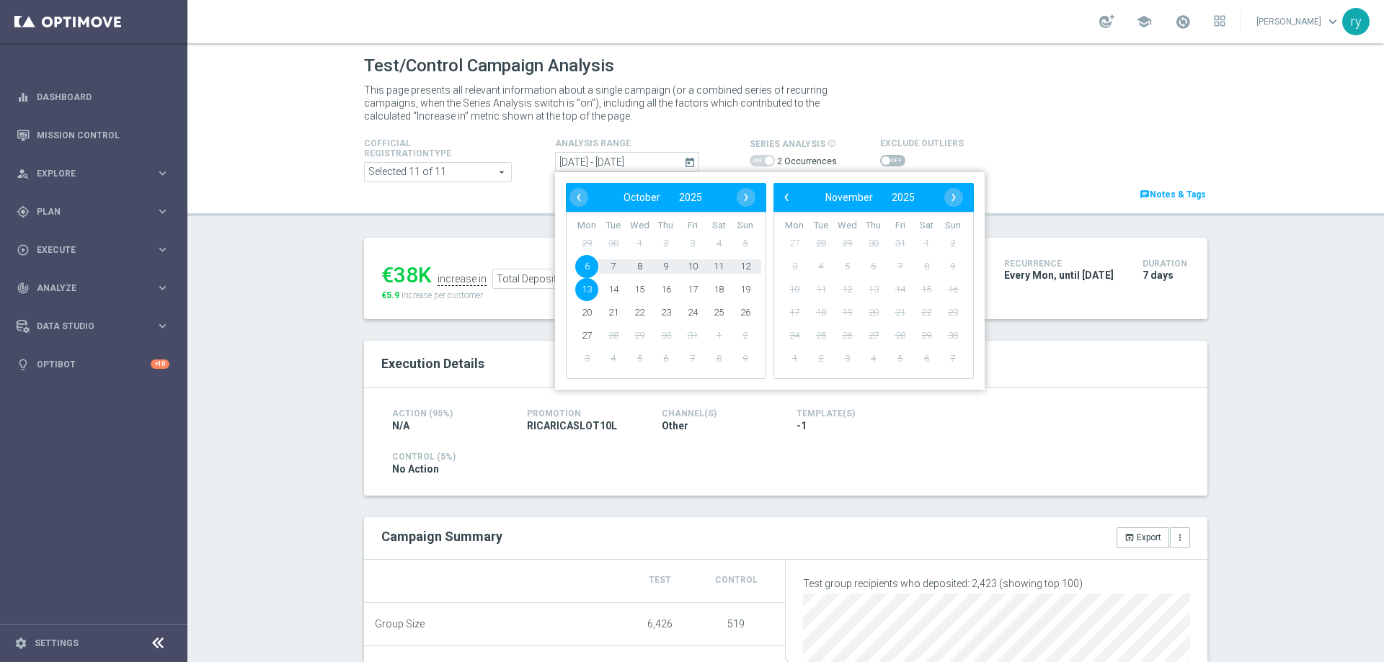
click at [591, 265] on span "6" at bounding box center [586, 266] width 23 height 23
click at [746, 267] on span "12" at bounding box center [745, 266] width 23 height 23
type input "[DATE] - [DATE]"
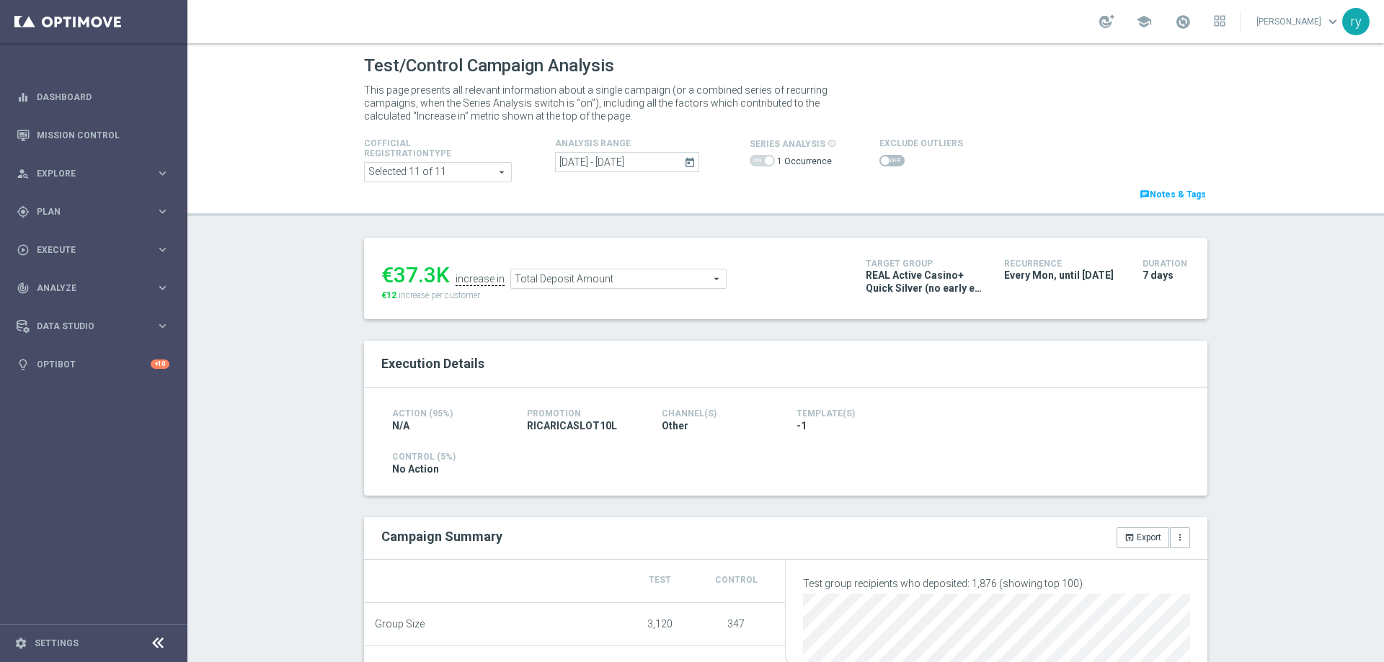
click at [884, 159] on span at bounding box center [891, 161] width 25 height 12
click at [884, 159] on input "checkbox" at bounding box center [891, 161] width 25 height 12
click at [882, 161] on span at bounding box center [891, 161] width 25 height 12
click at [882, 161] on input "checkbox" at bounding box center [891, 161] width 25 height 12
checkbox input "false"
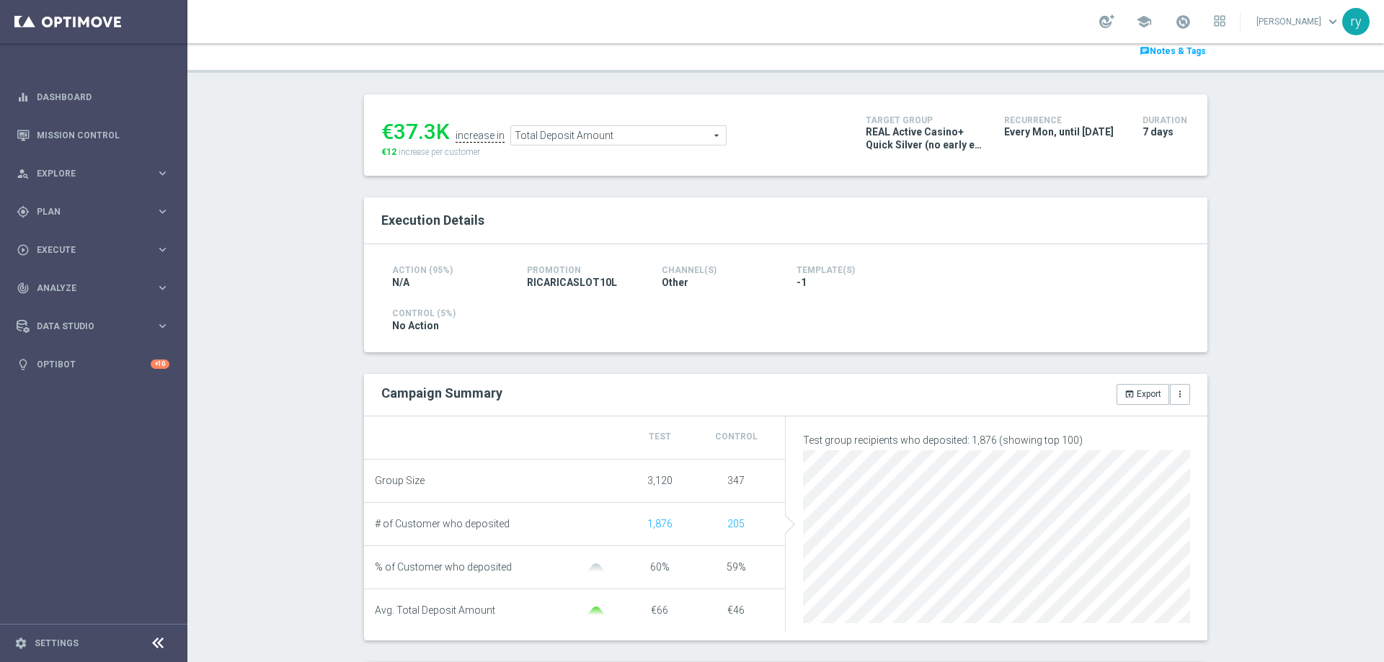
scroll to position [144, 0]
drag, startPoint x: 429, startPoint y: 130, endPoint x: 394, endPoint y: 128, distance: 35.4
click at [394, 128] on div "€37.3K" at bounding box center [415, 131] width 68 height 26
copy div "37.3"
click at [668, 133] on span "Total Deposit Amount" at bounding box center [618, 134] width 215 height 19
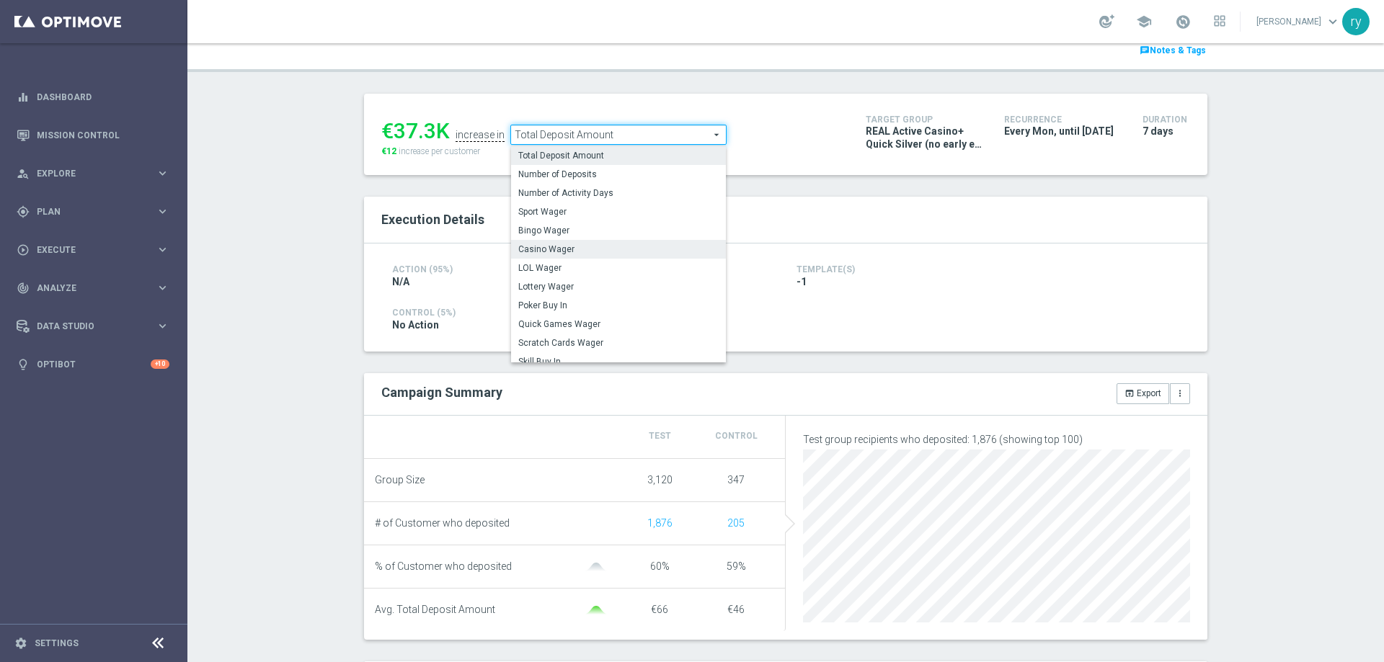
click at [642, 249] on span "Casino Wager" at bounding box center [618, 250] width 200 height 12
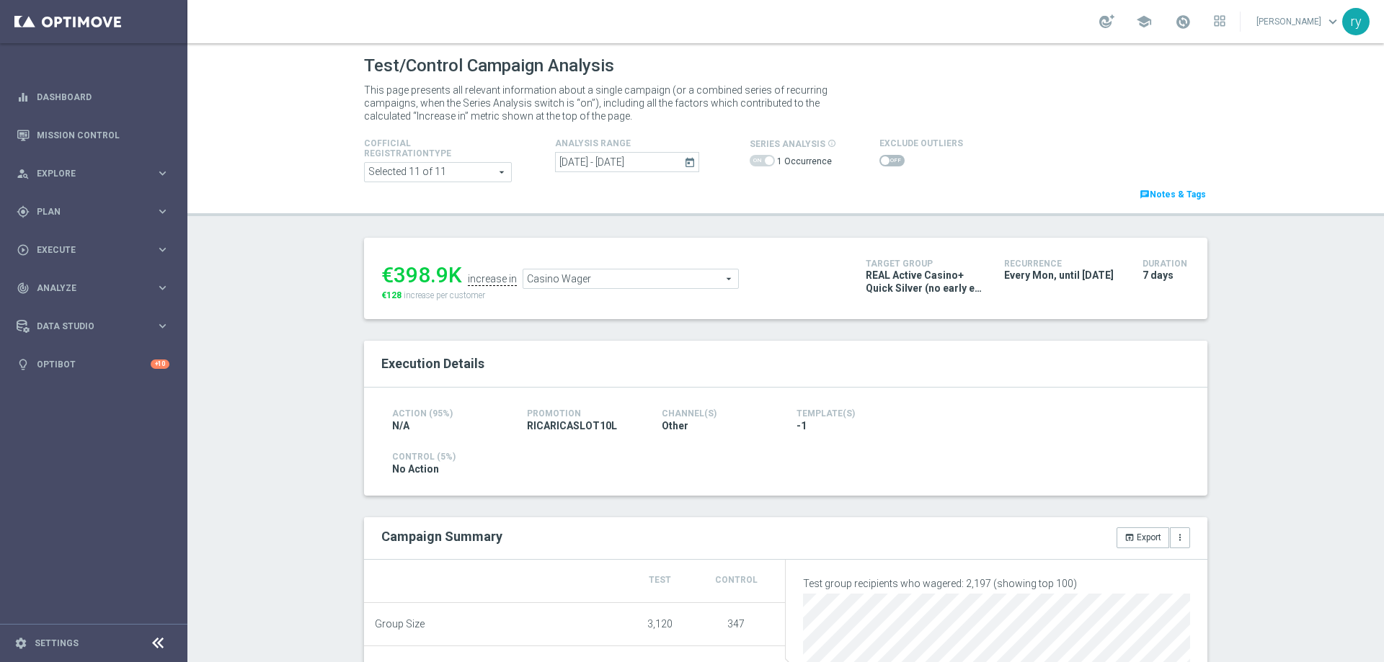
drag, startPoint x: 448, startPoint y: 272, endPoint x: 391, endPoint y: 275, distance: 57.0
click at [391, 275] on div "€398.9K" at bounding box center [421, 275] width 81 height 26
copy div "398.9"
click at [600, 279] on span "Casino Wager" at bounding box center [630, 279] width 215 height 19
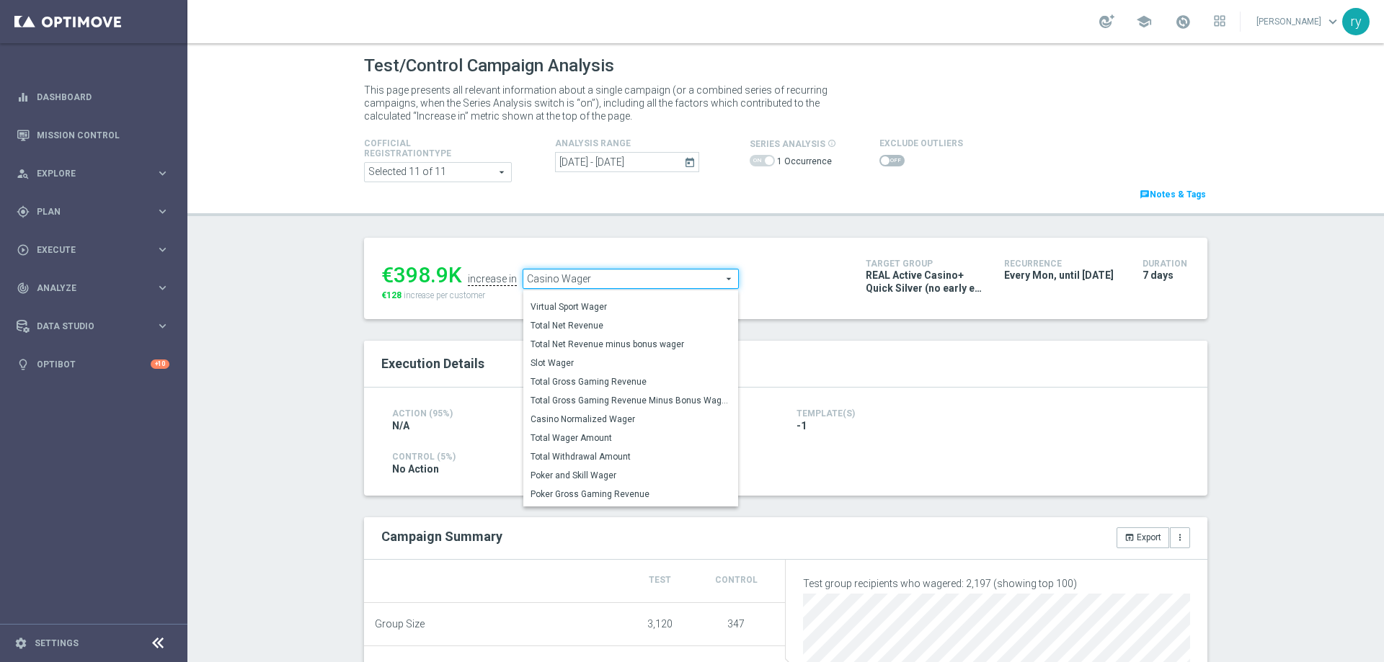
scroll to position [218, 0]
click at [619, 397] on span "Total Gross Gaming Revenue Minus Bonus Wagared" at bounding box center [631, 392] width 200 height 12
type input "Total Gross Gaming Revenue Minus Bonus Wagared"
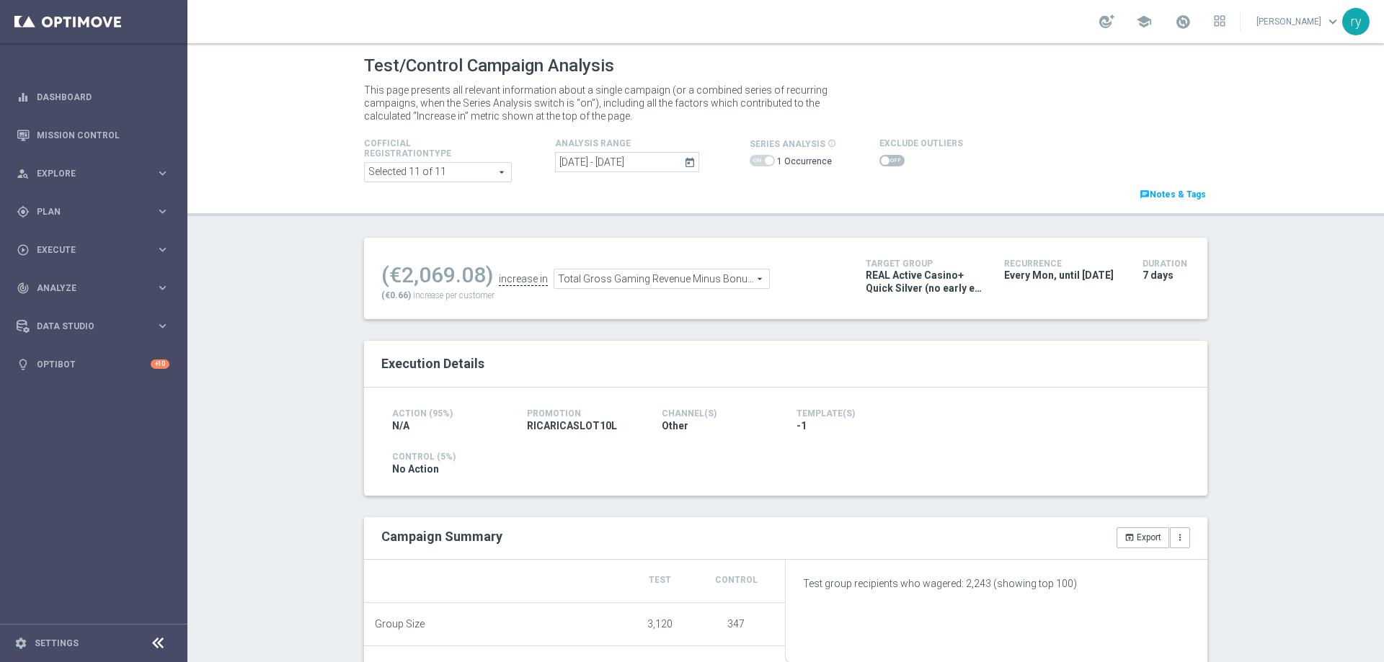
click at [885, 156] on span at bounding box center [891, 161] width 25 height 12
click at [885, 156] on input "checkbox" at bounding box center [891, 161] width 25 height 12
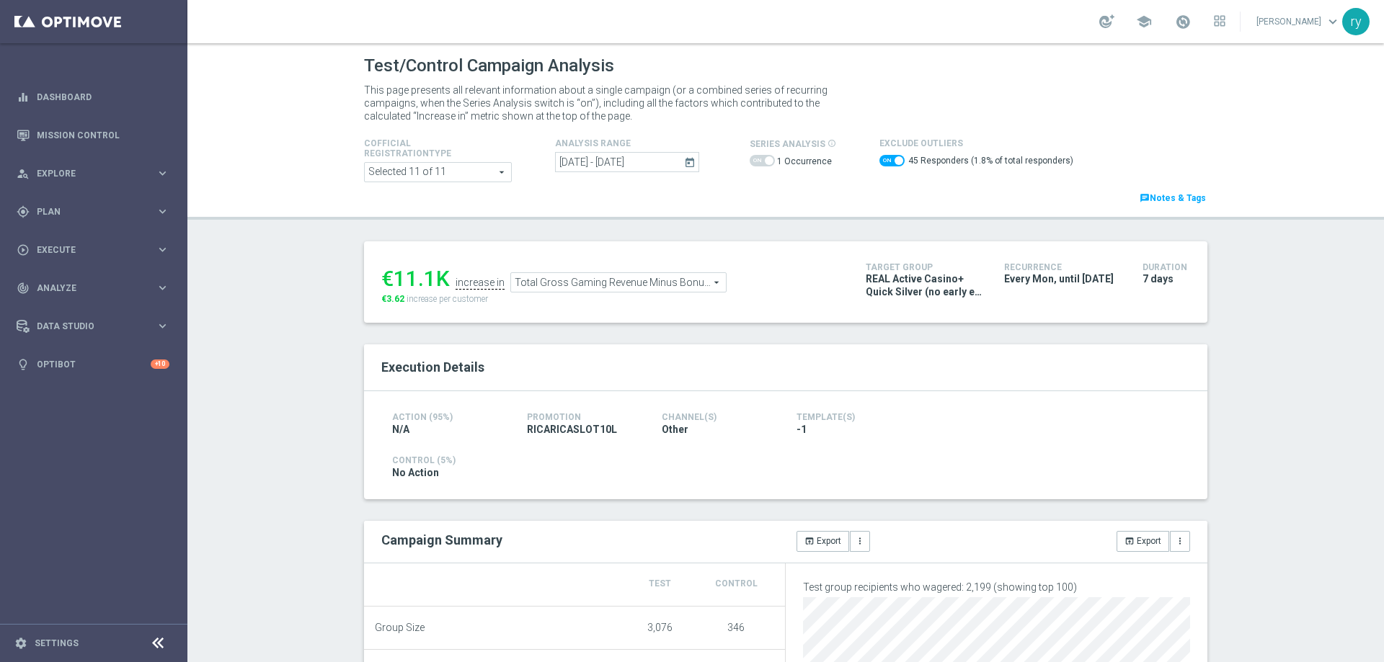
drag, startPoint x: 433, startPoint y: 280, endPoint x: 394, endPoint y: 282, distance: 39.0
click at [394, 282] on div "€11.1K" at bounding box center [415, 279] width 68 height 26
copy div "11.1"
click at [646, 275] on span "Total Gross Gaming Revenue Minus Bonus Wagared" at bounding box center [618, 282] width 215 height 19
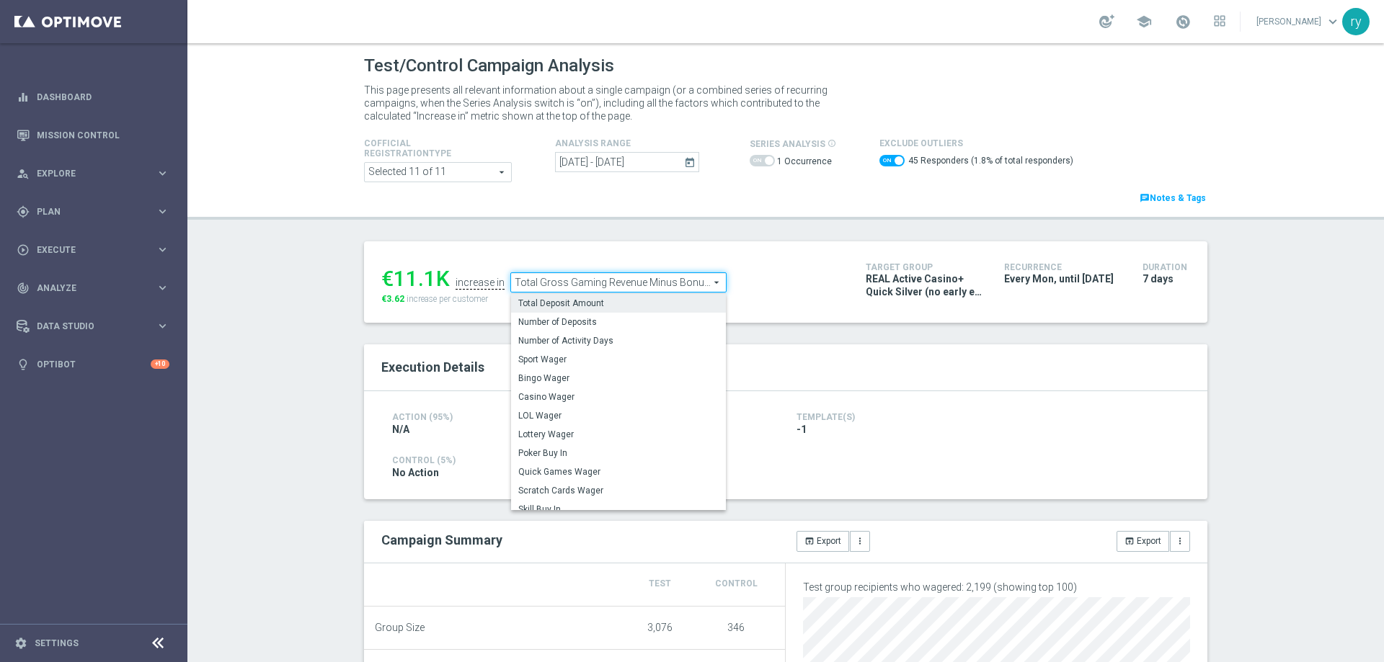
click at [634, 312] on label "Total Deposit Amount" at bounding box center [618, 303] width 215 height 19
checkbox input "false"
type input "Total Deposit Amount"
